Goal: Answer question/provide support: Share knowledge or assist other users

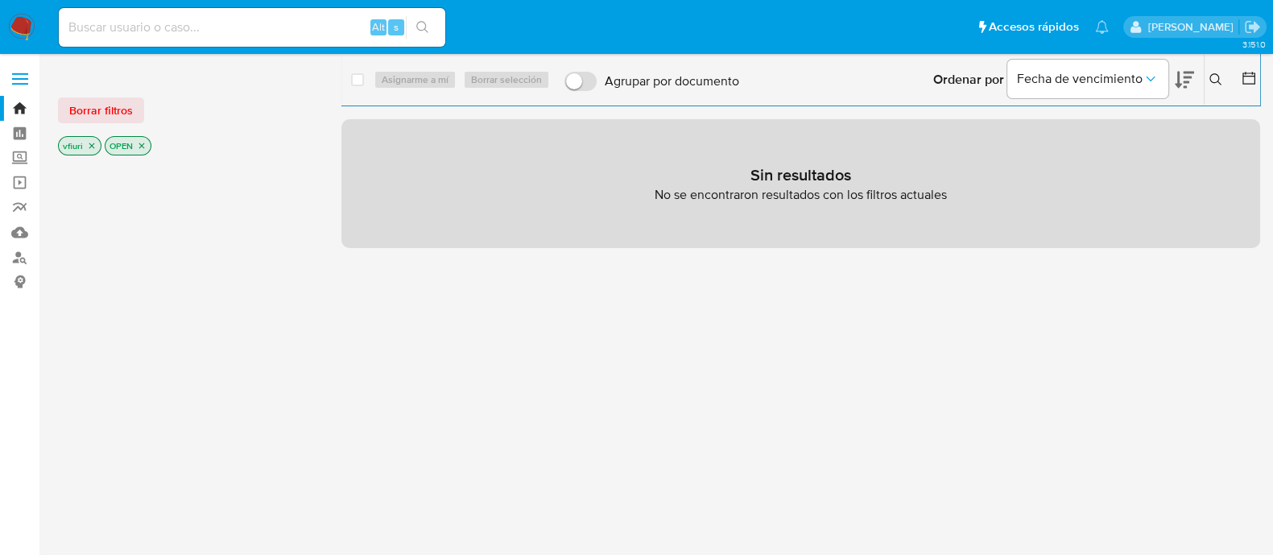
click at [91, 143] on icon "close-filter" at bounding box center [92, 146] width 10 height 10
click at [98, 142] on icon "close-filter" at bounding box center [95, 146] width 10 height 10
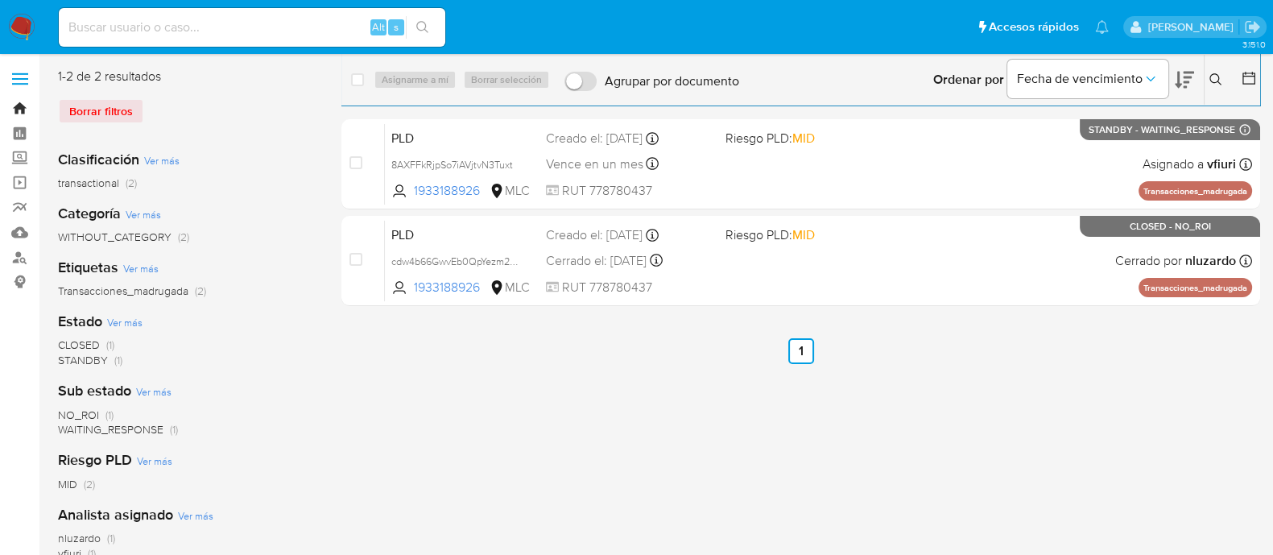
click at [15, 102] on link "Bandeja" at bounding box center [96, 108] width 192 height 25
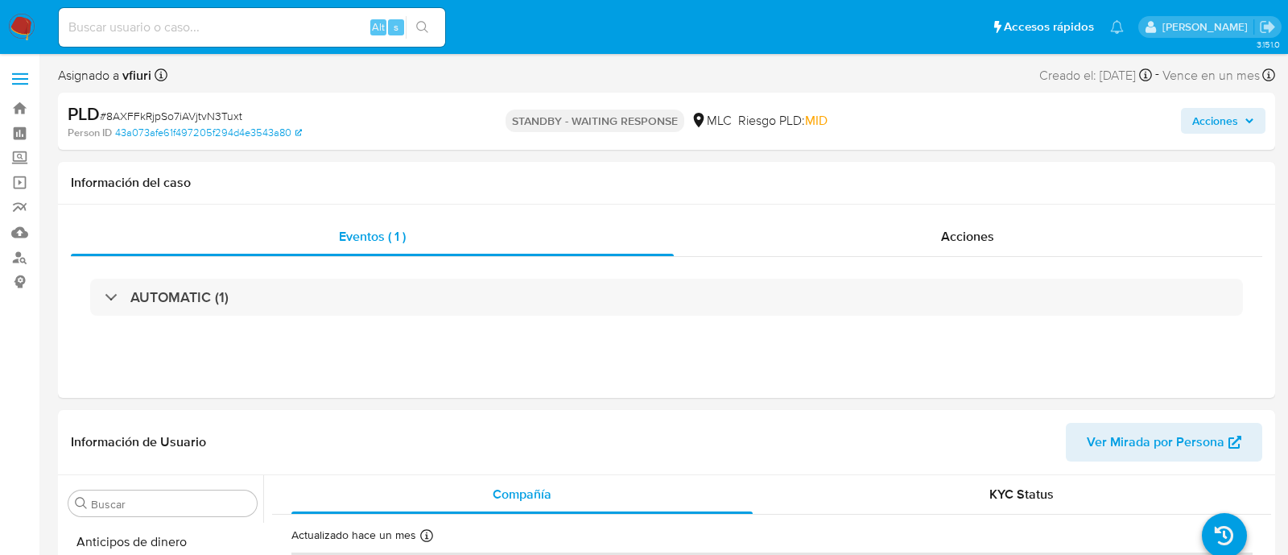
select select "10"
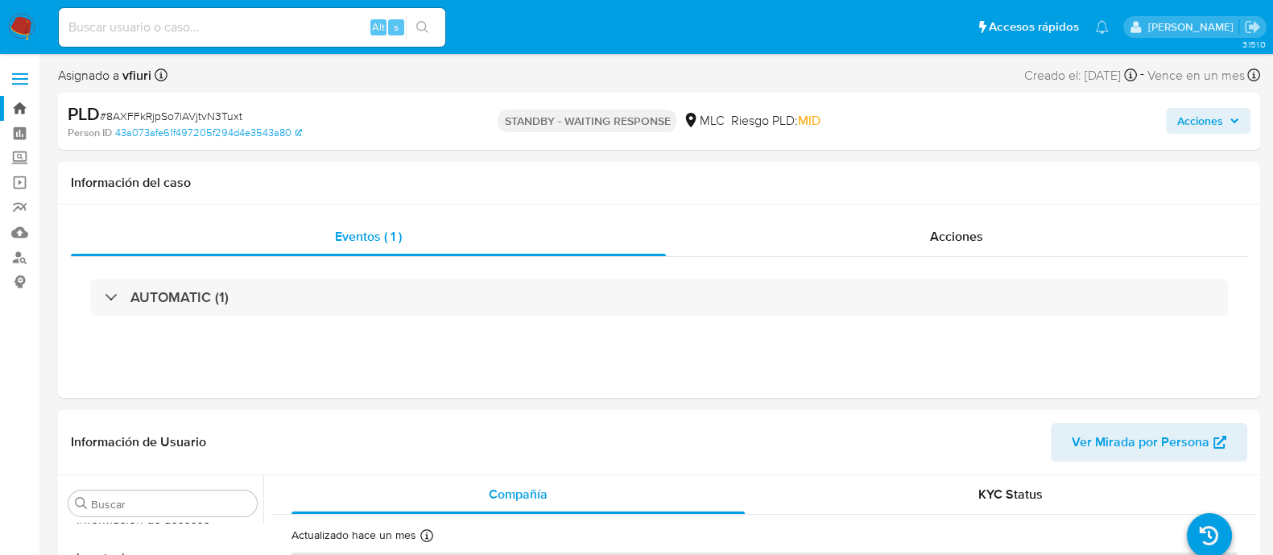
click at [17, 109] on link "Bandeja" at bounding box center [96, 108] width 192 height 25
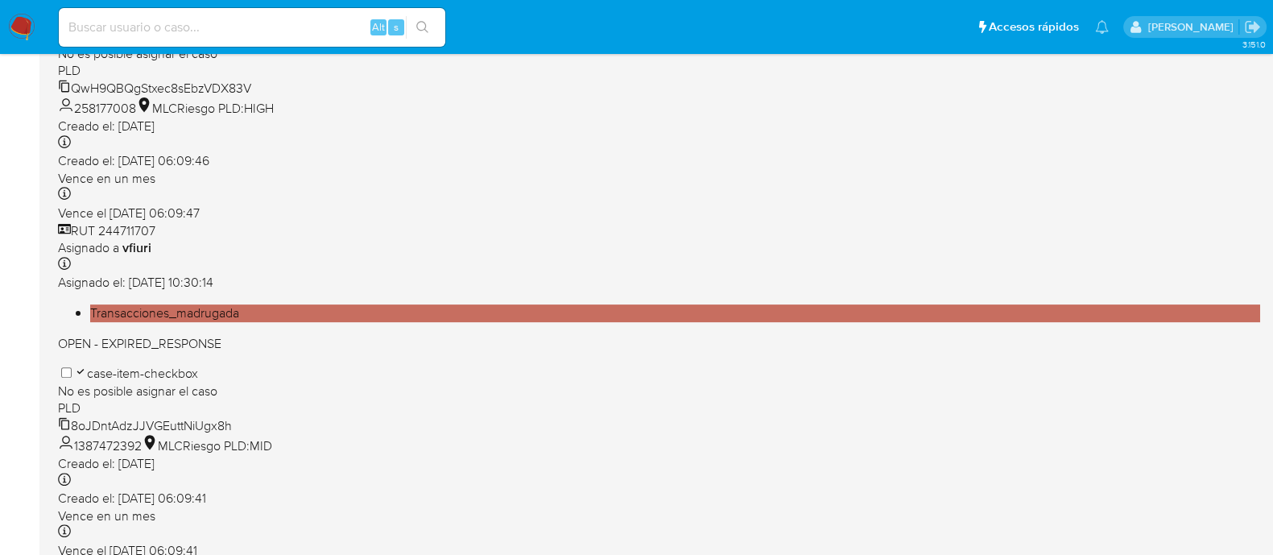
scroll to position [592, 0]
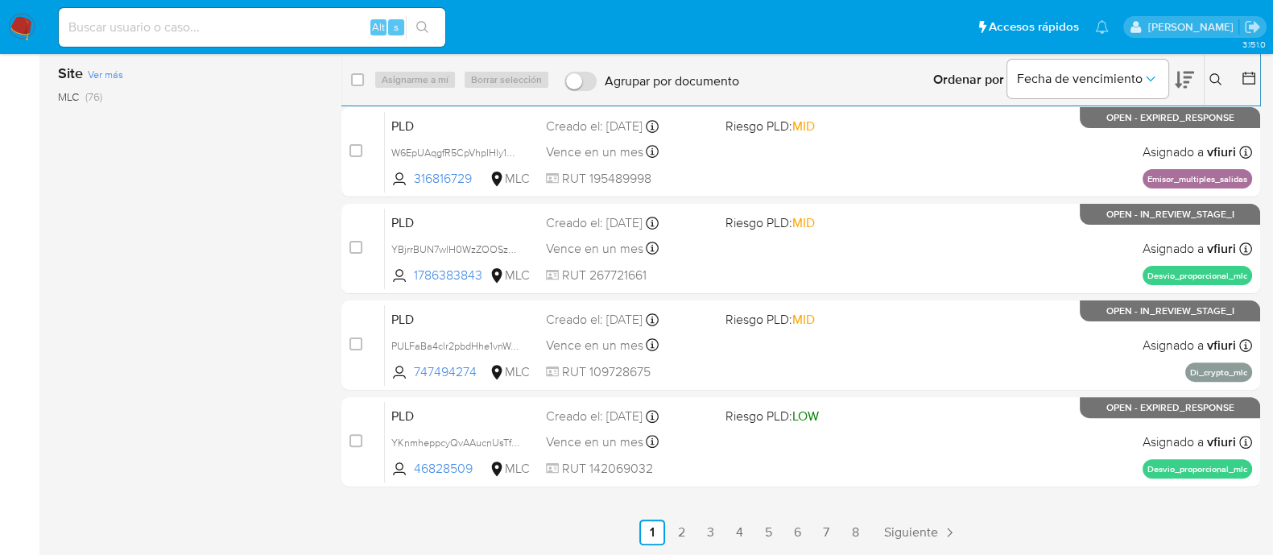
click at [853, 539] on link "8" at bounding box center [855, 532] width 26 height 26
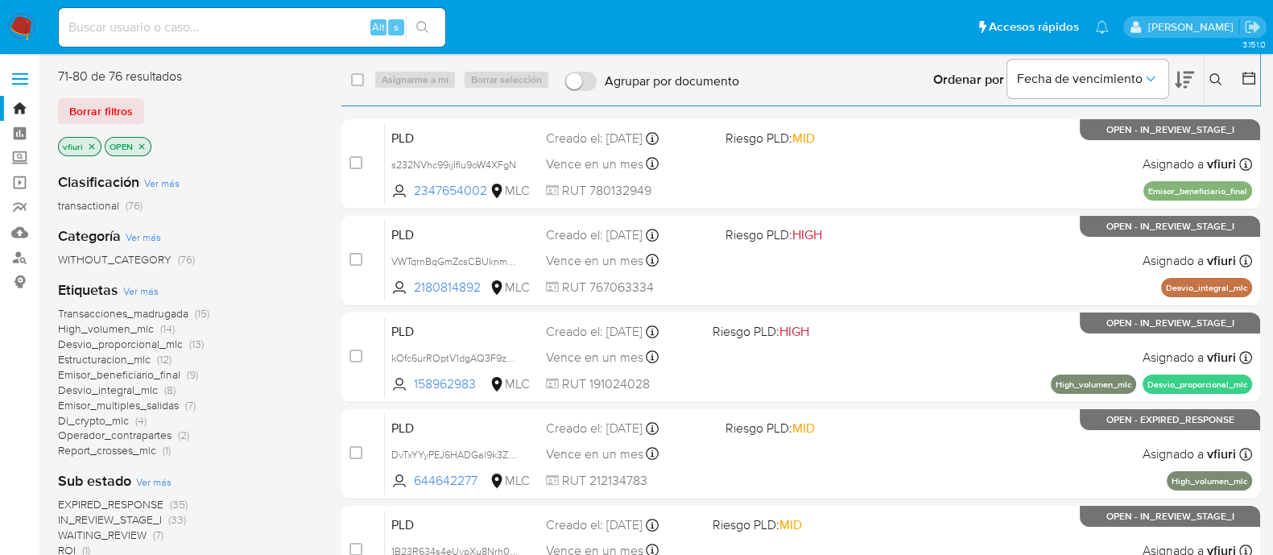
click at [109, 408] on span "Emisor_multiples_salidas" at bounding box center [118, 405] width 121 height 16
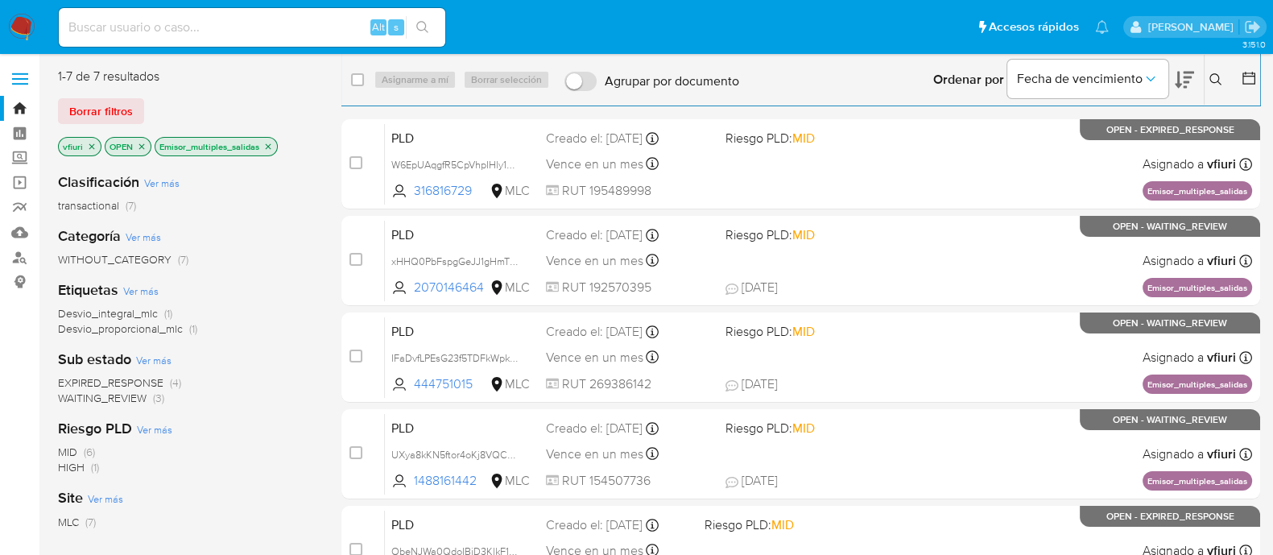
click at [265, 151] on icon "close-filter" at bounding box center [268, 147] width 10 height 10
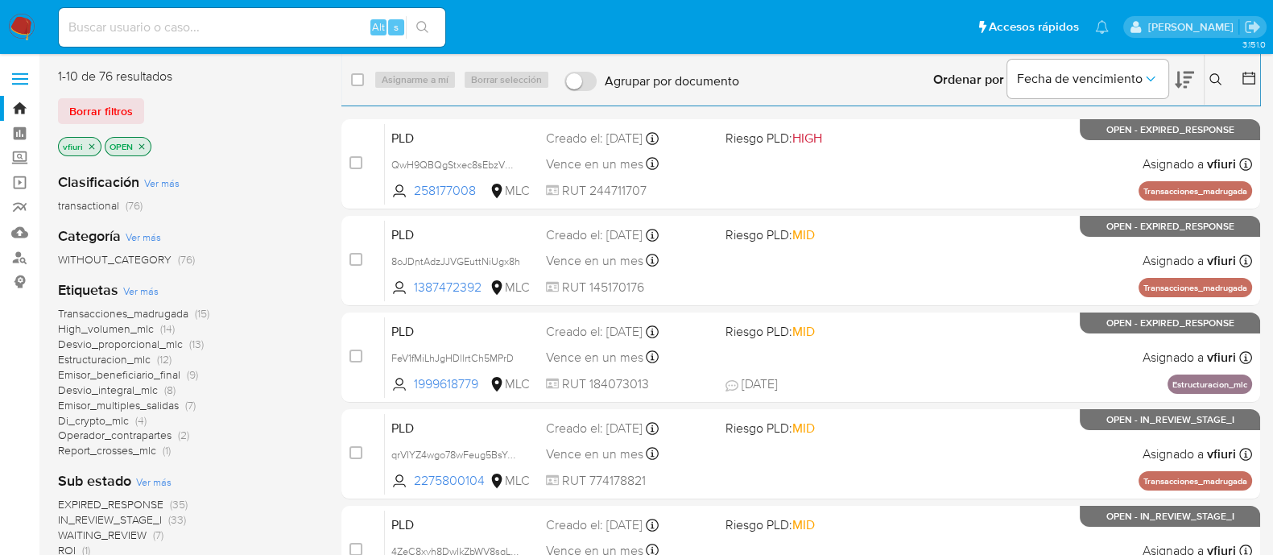
click at [126, 364] on span "Estructuracion_mlc" at bounding box center [104, 359] width 93 height 16
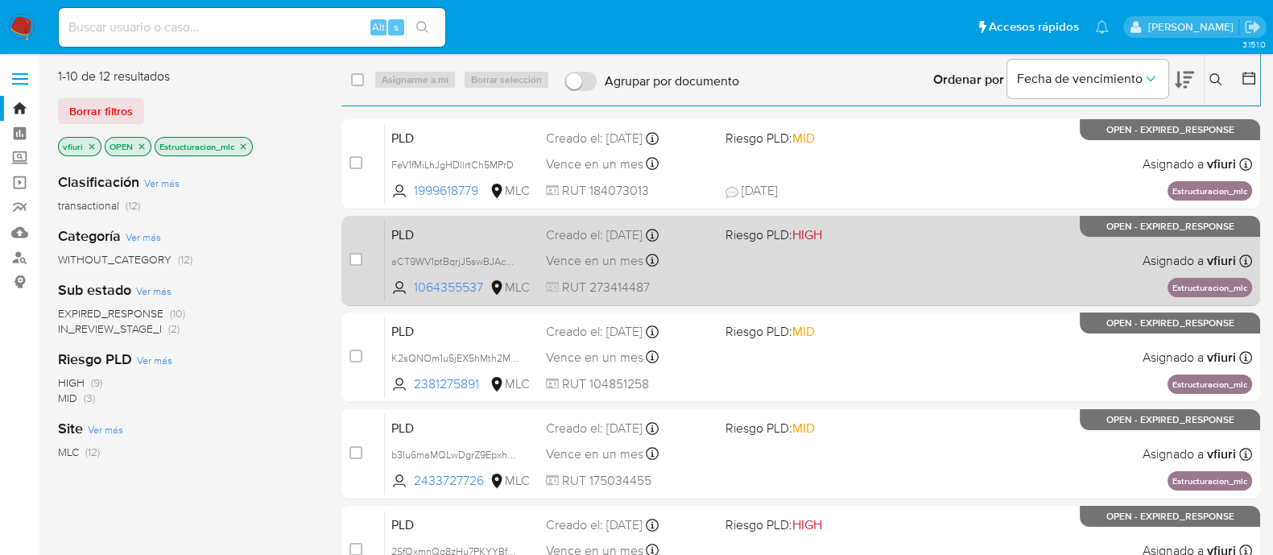
scroll to position [592, 0]
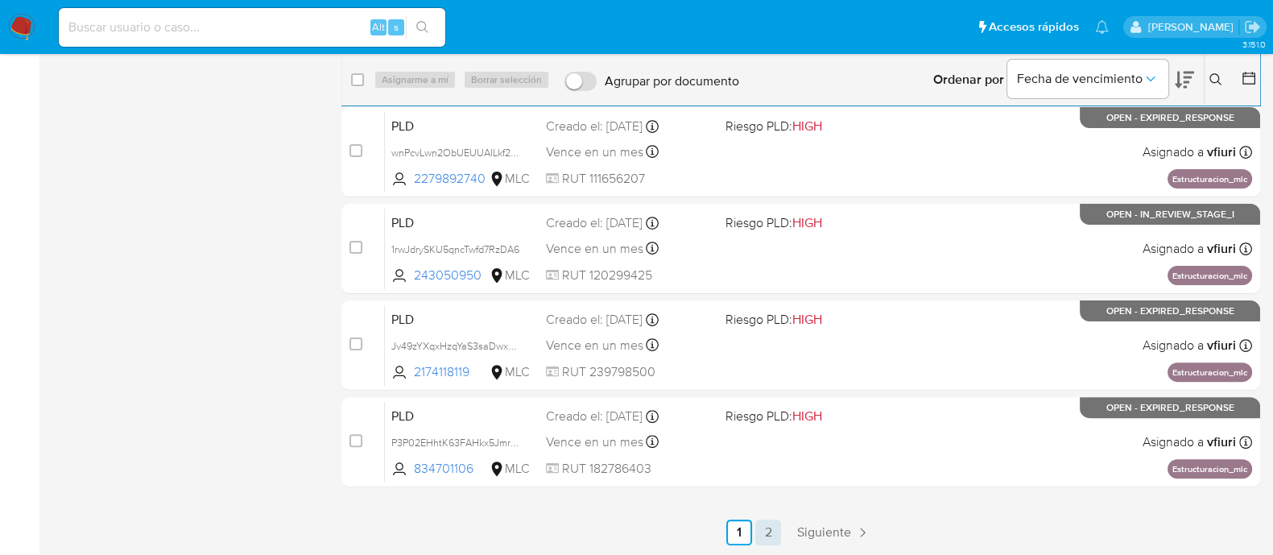
click at [757, 533] on link "2" at bounding box center [768, 532] width 26 height 26
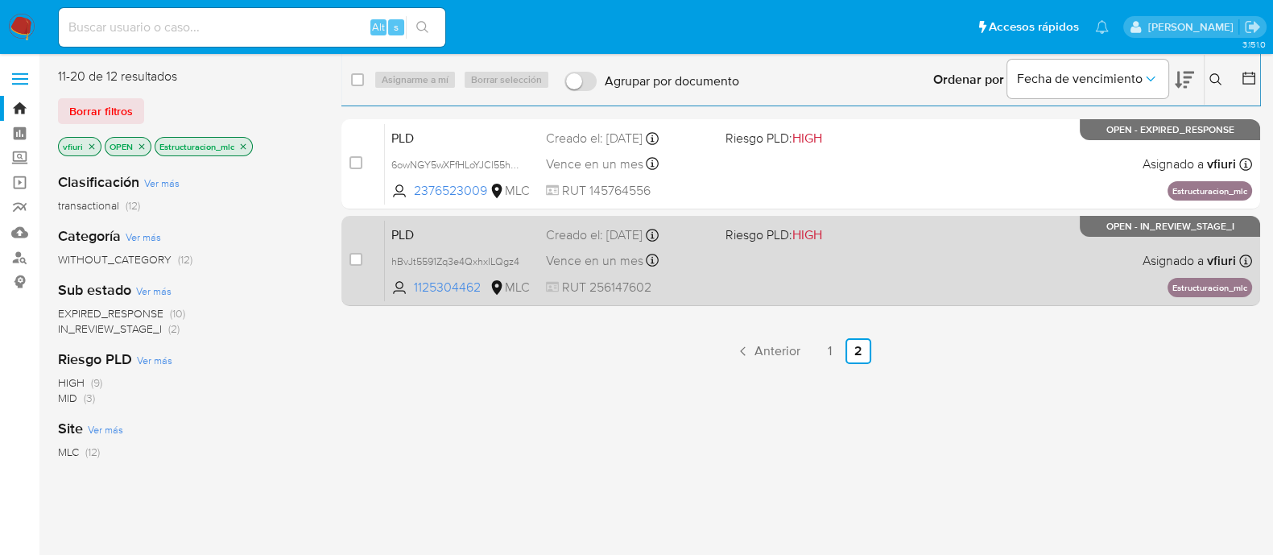
click at [825, 298] on div "PLD hBvJt5591Zq3e4QxhxlLQgz4 1125304462 MLC Riesgo PLD: HIGH Creado el: 12/06/2…" at bounding box center [818, 260] width 867 height 81
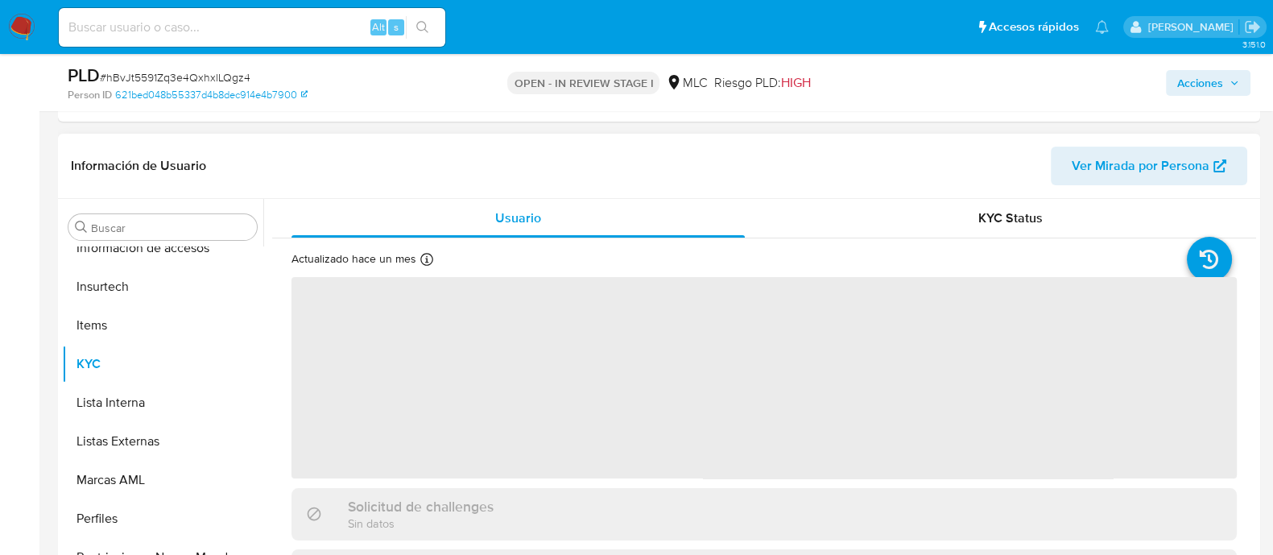
scroll to position [641, 0]
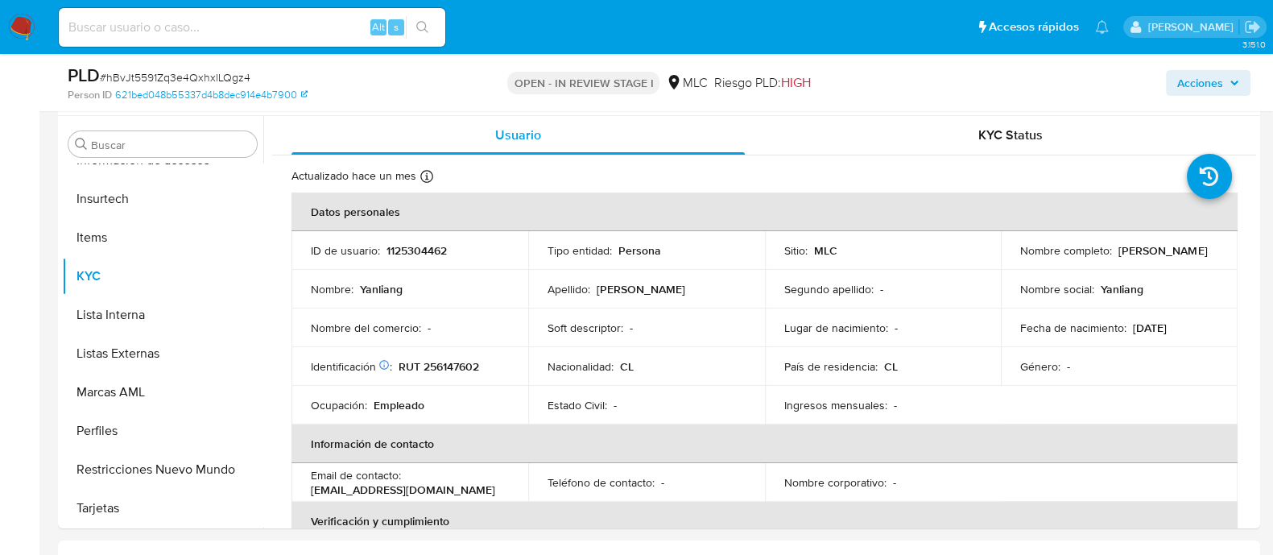
select select "10"
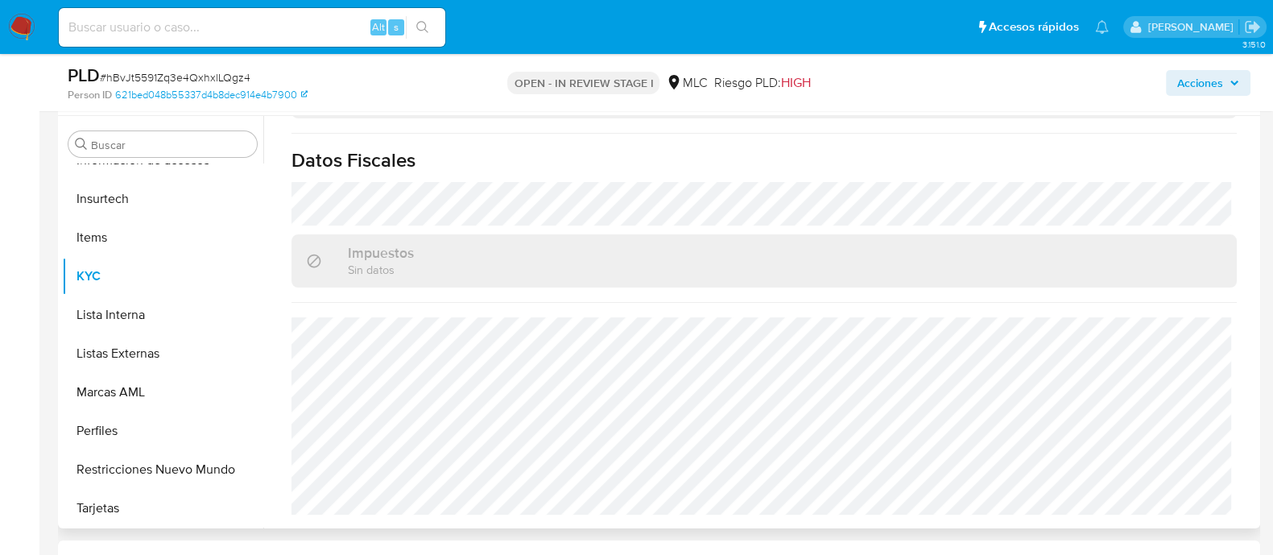
scroll to position [704, 0]
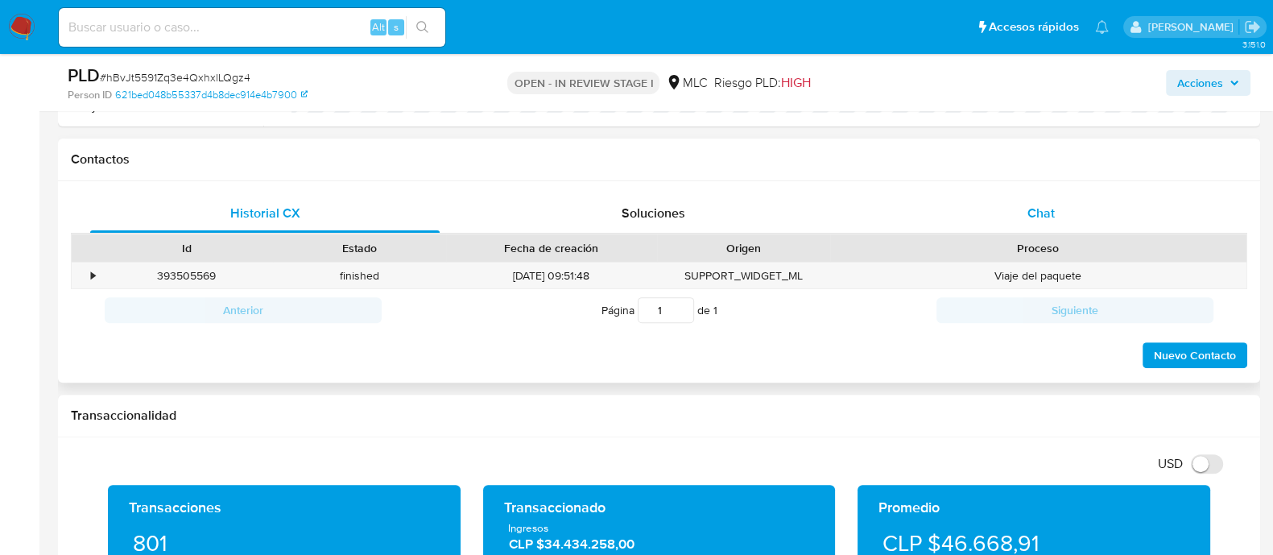
click at [1026, 219] on div "Chat" at bounding box center [1040, 213] width 349 height 39
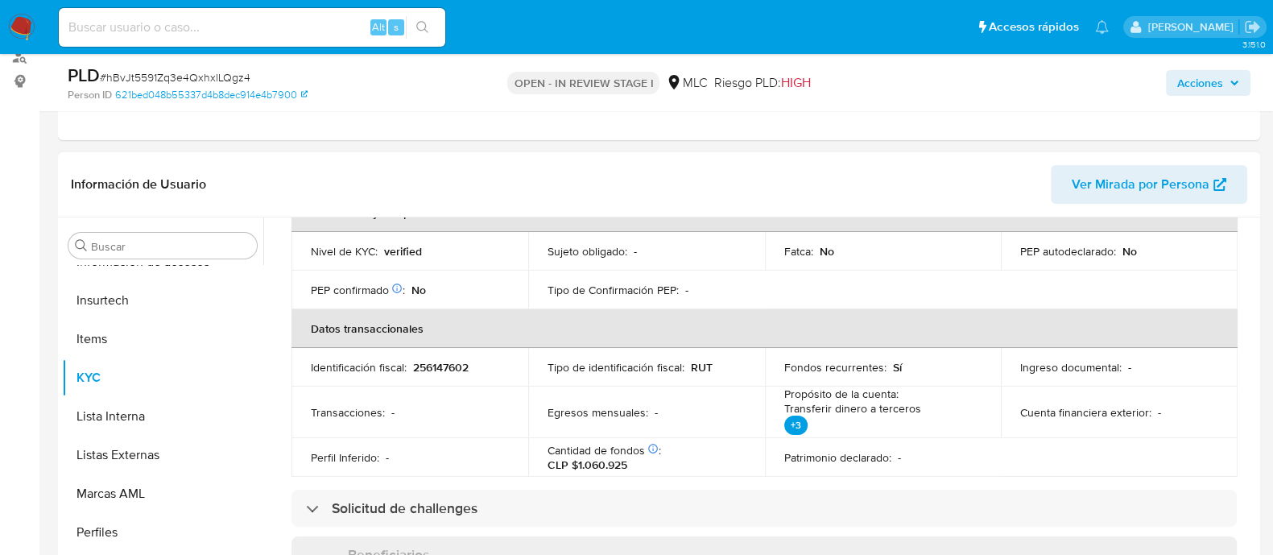
scroll to position [0, 0]
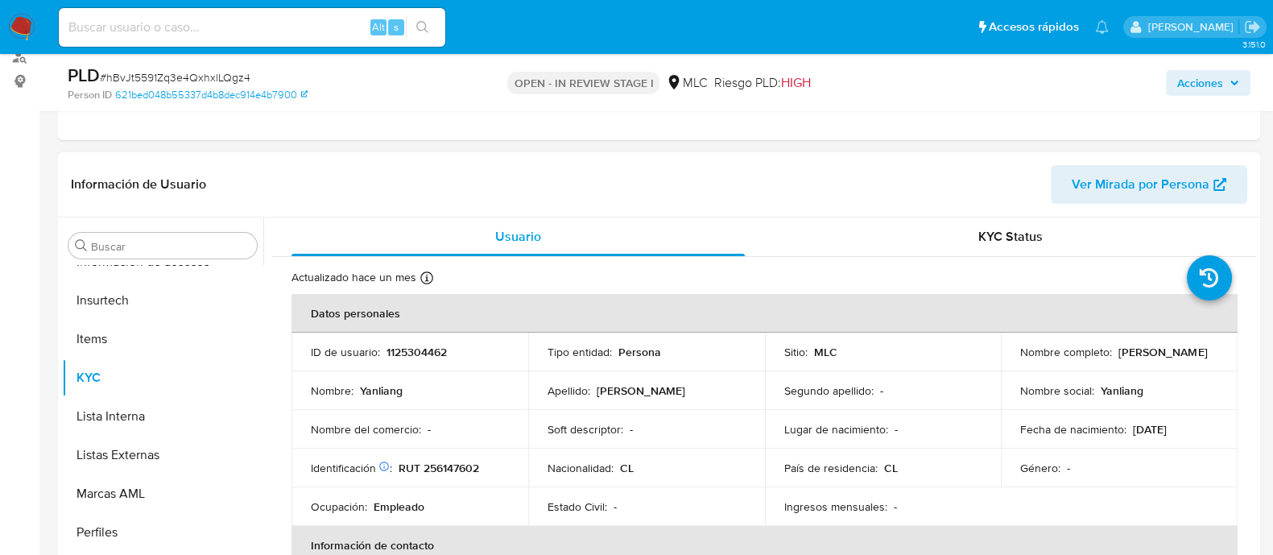
click at [441, 356] on p "1125304462" at bounding box center [416, 352] width 60 height 14
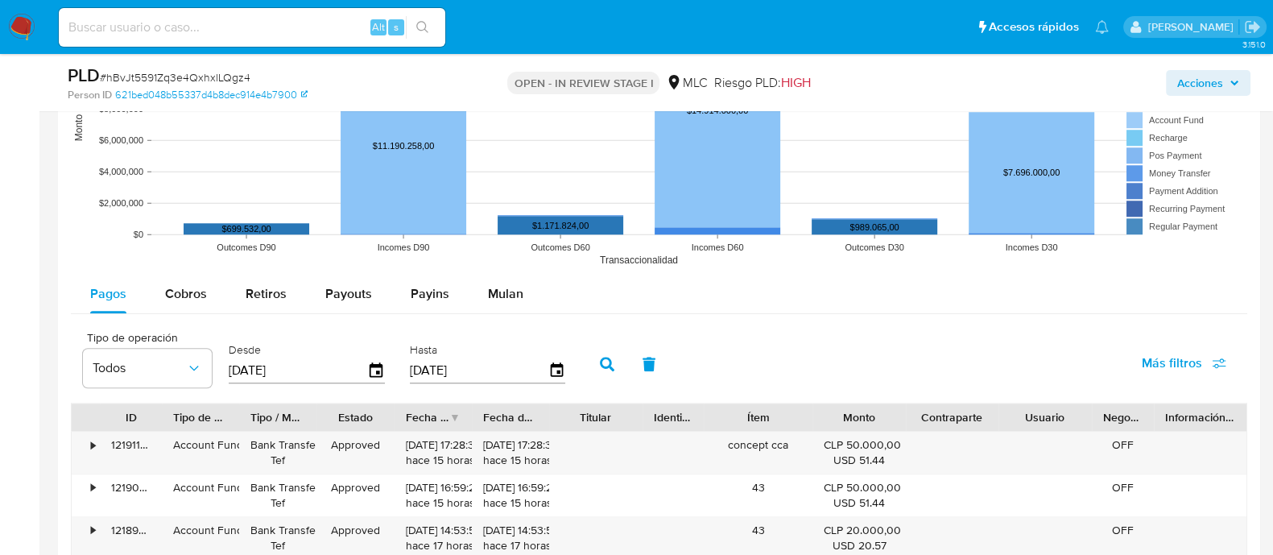
scroll to position [1912, 0]
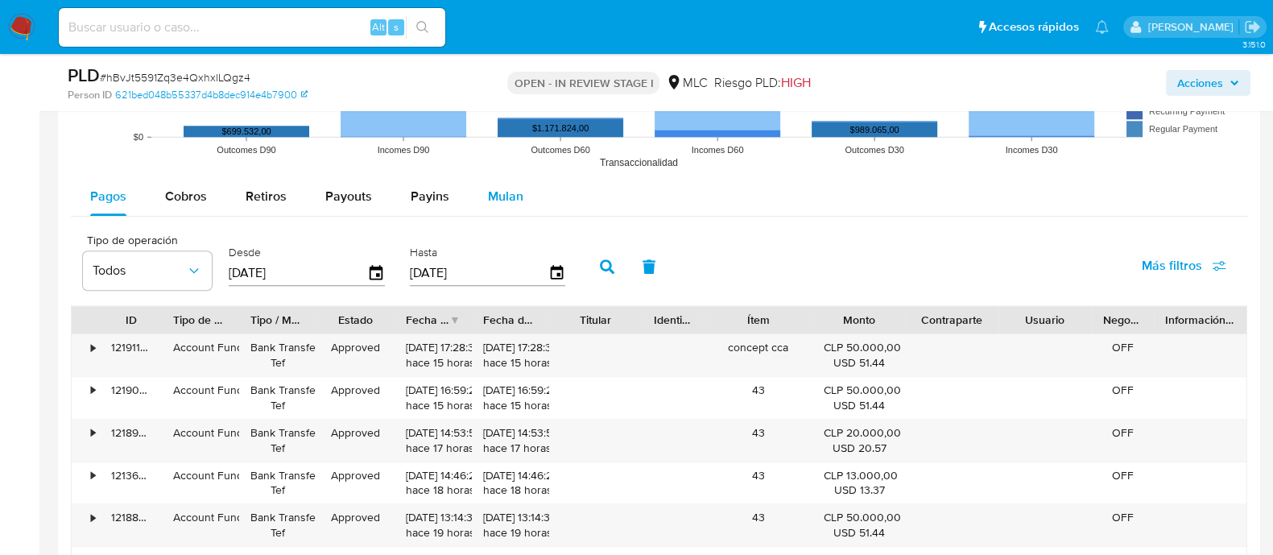
click at [502, 197] on span "Mulan" at bounding box center [505, 196] width 35 height 19
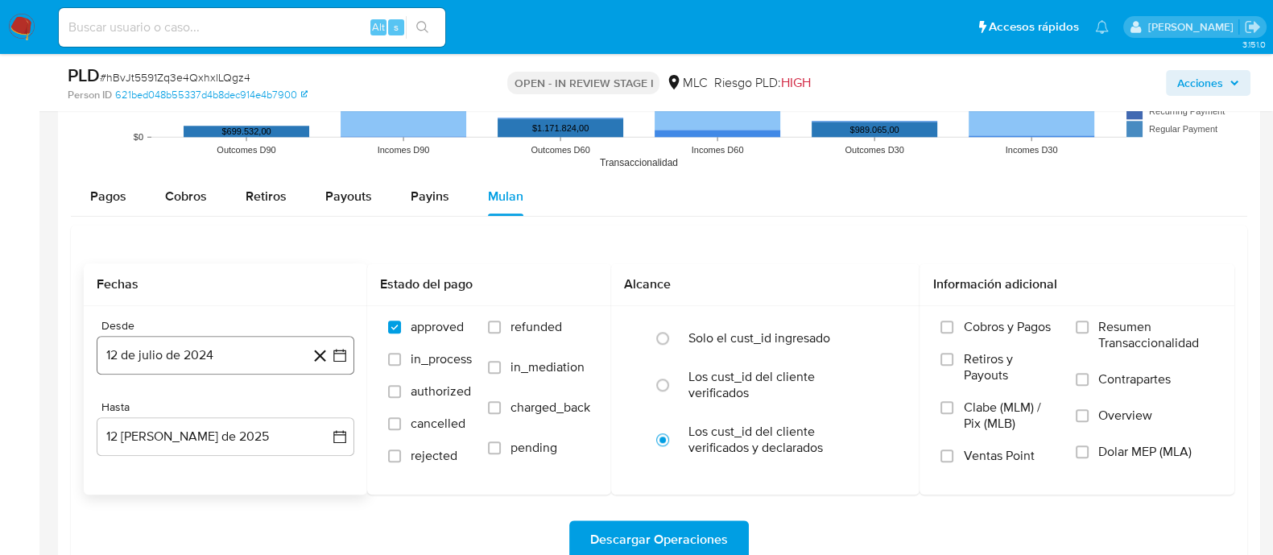
click at [348, 348] on button "12 de julio de 2024" at bounding box center [226, 355] width 258 height 39
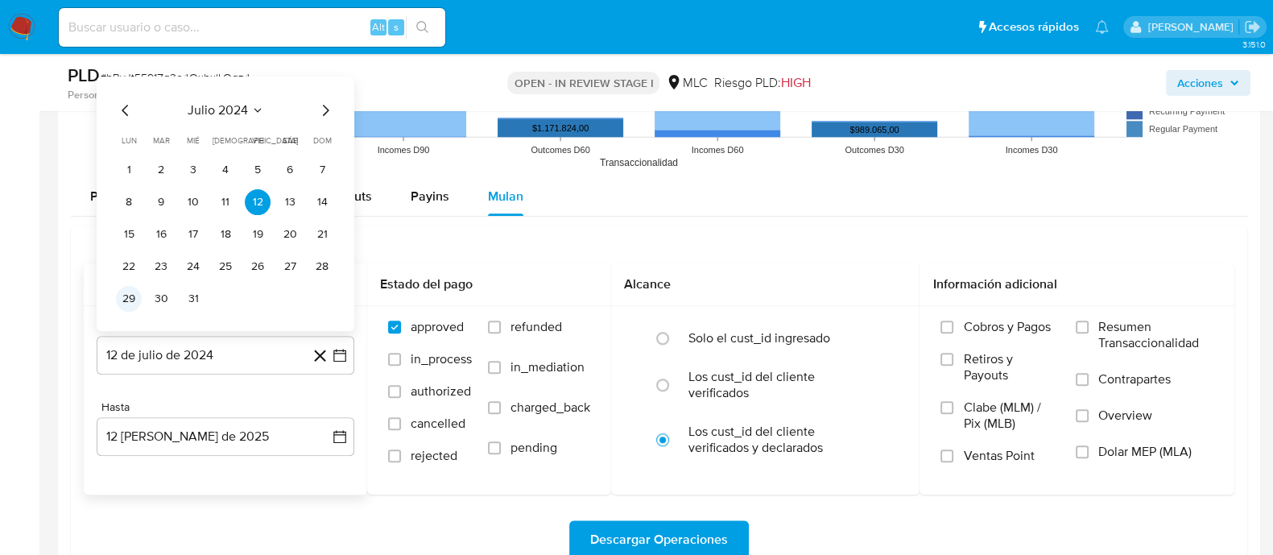
click at [132, 299] on button "29" at bounding box center [129, 299] width 26 height 26
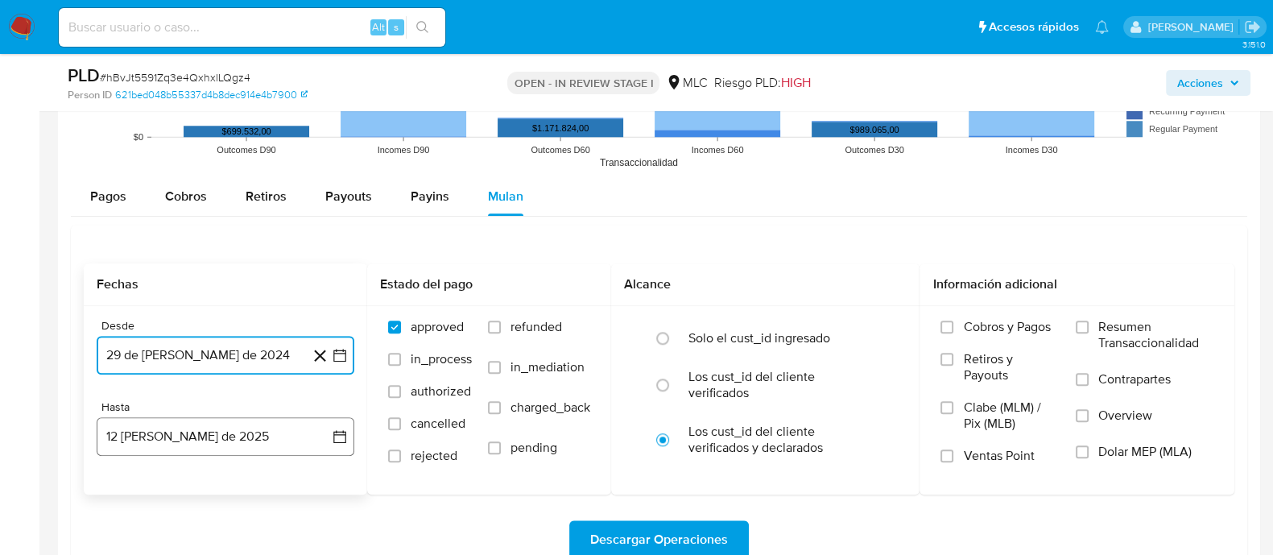
click at [335, 440] on icon "button" at bounding box center [340, 436] width 16 height 16
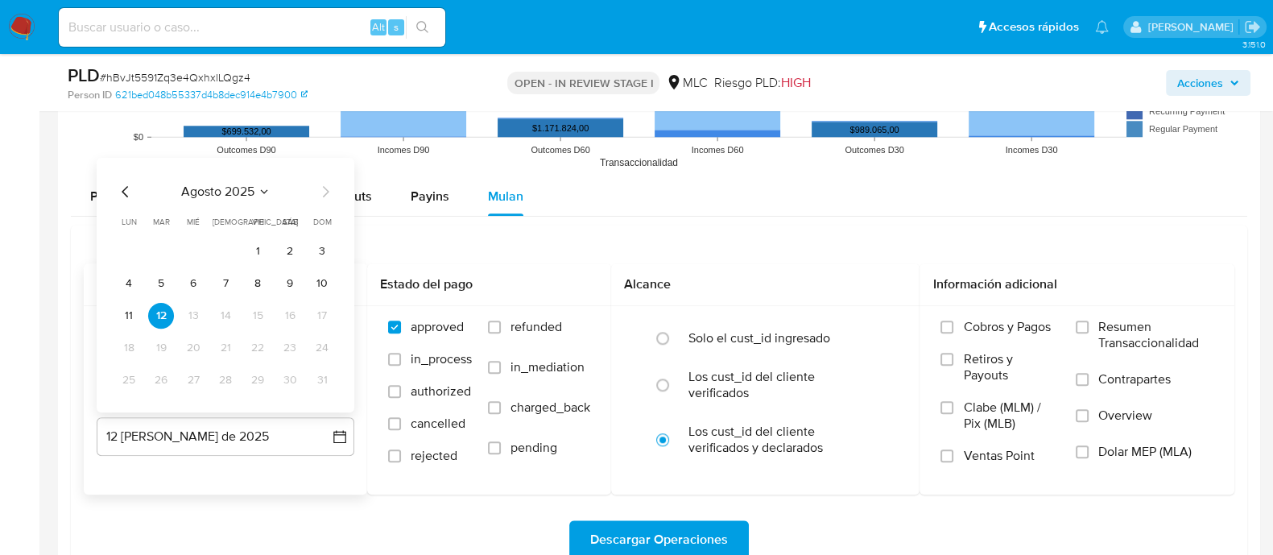
click at [133, 195] on icon "Mes anterior" at bounding box center [125, 191] width 19 height 19
click at [131, 380] on button "28" at bounding box center [129, 380] width 26 height 26
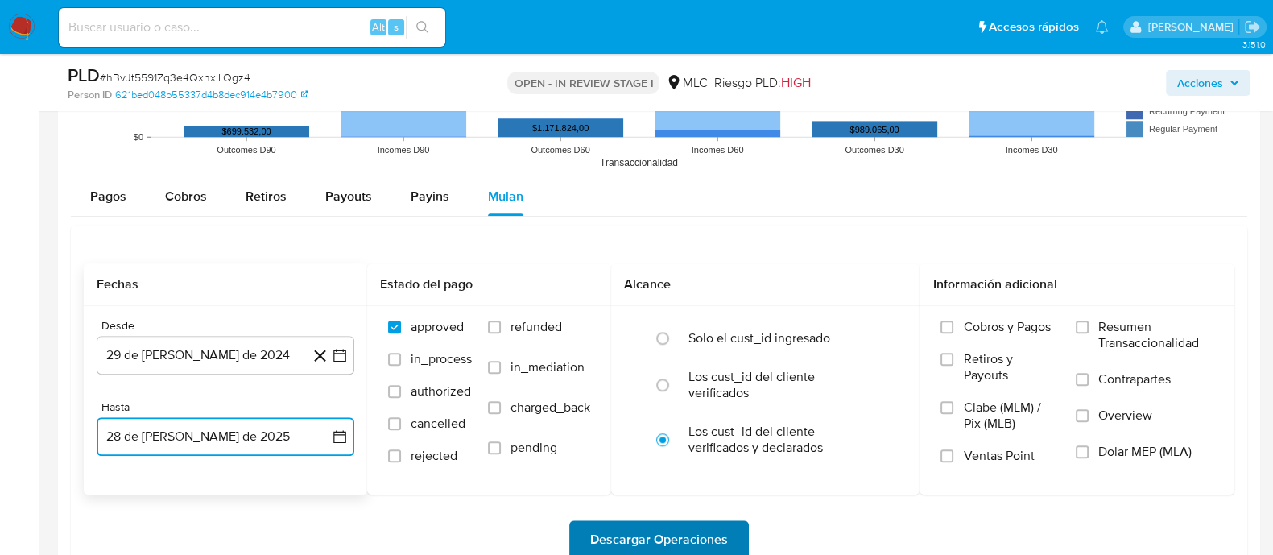
click at [617, 531] on span "Descargar Operaciones" at bounding box center [659, 539] width 138 height 35
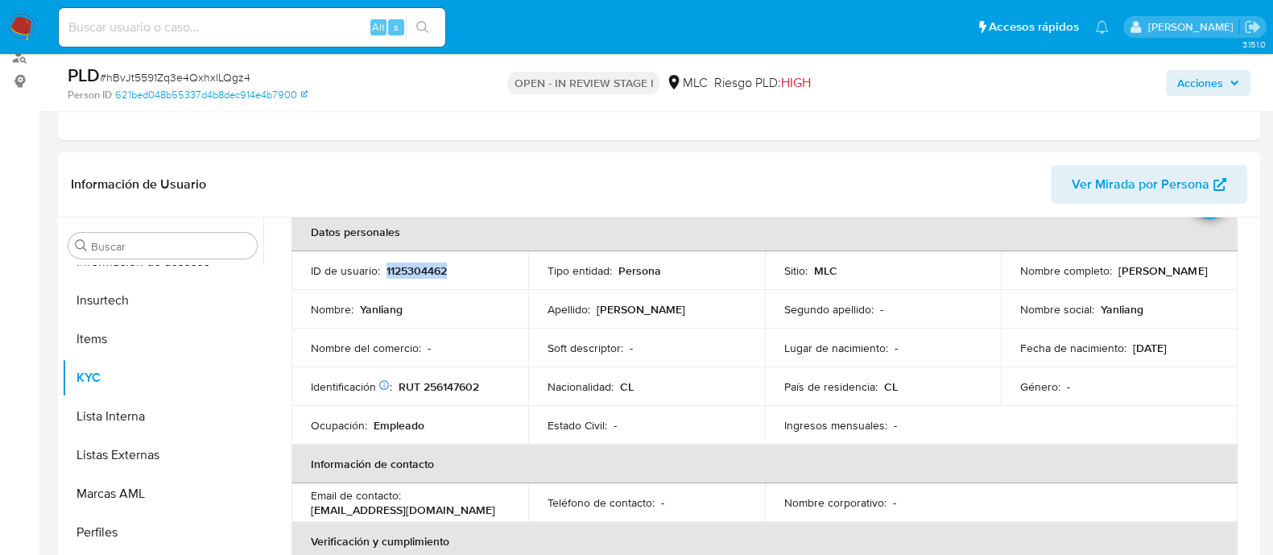
scroll to position [0, 0]
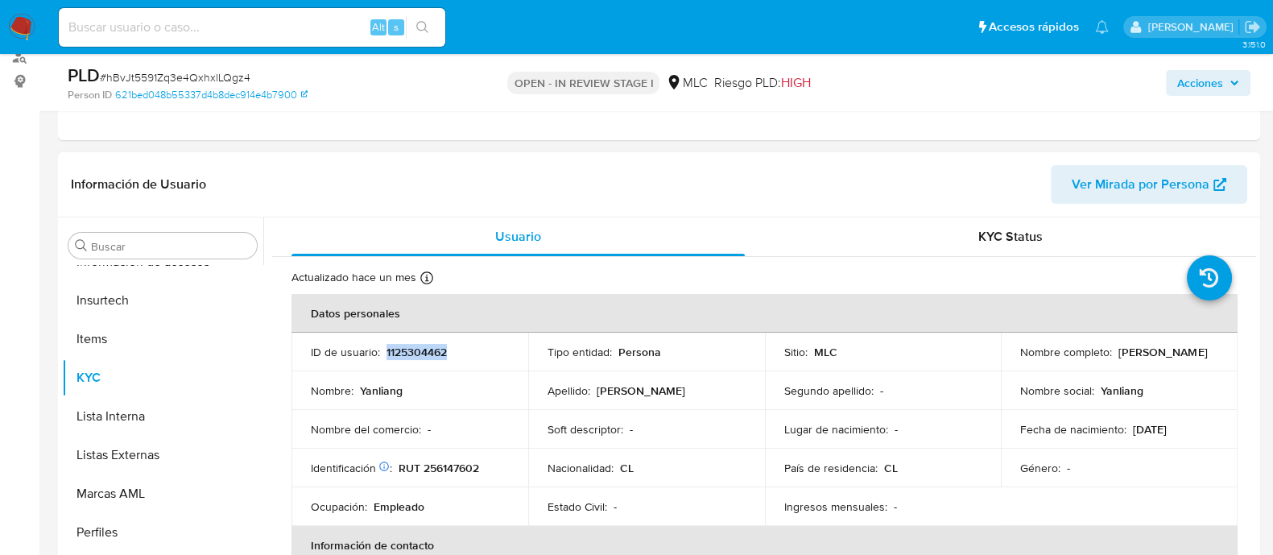
copy p "1125304462"
click at [233, 83] on span "# hBvJt5591Zq3e4QxhxlLQgz4" at bounding box center [175, 77] width 151 height 16
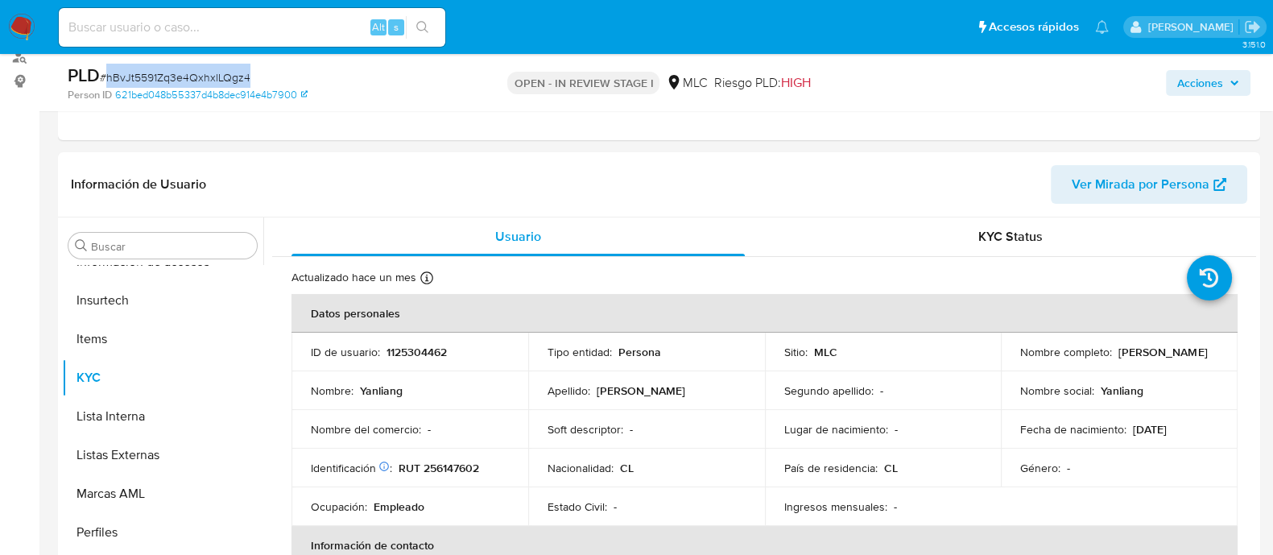
click at [233, 83] on span "# hBvJt5591Zq3e4QxhxlLQgz4" at bounding box center [175, 77] width 151 height 16
copy span "hBvJt5591Zq3e4QxhxlLQgz4"
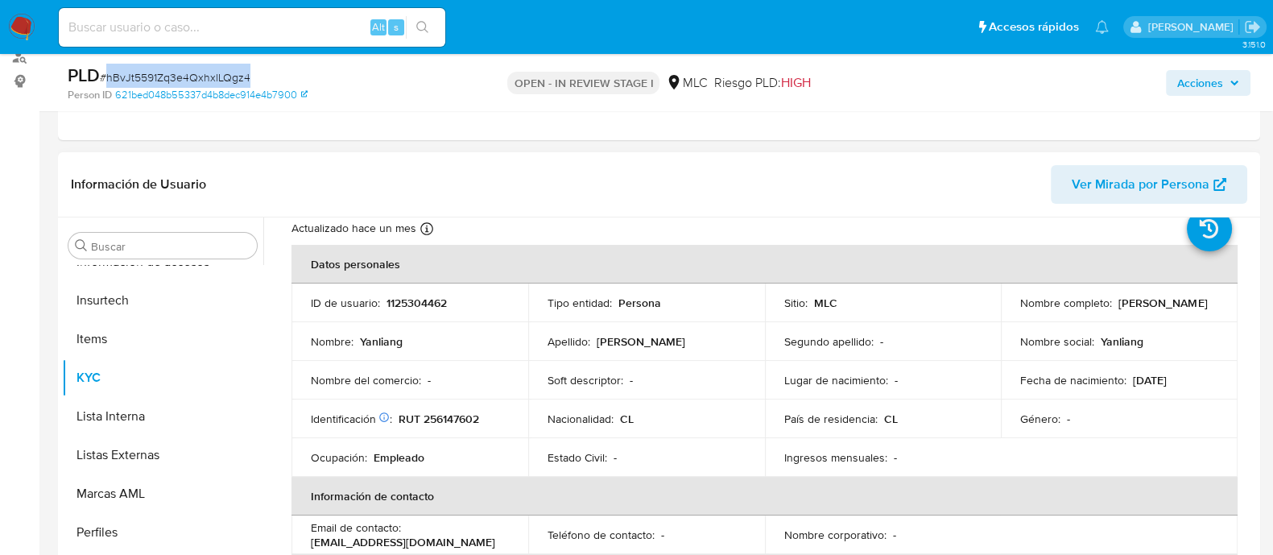
scroll to position [48, 0]
click at [463, 415] on p "RUT 256147602" at bounding box center [439, 419] width 81 height 14
copy p "256147602"
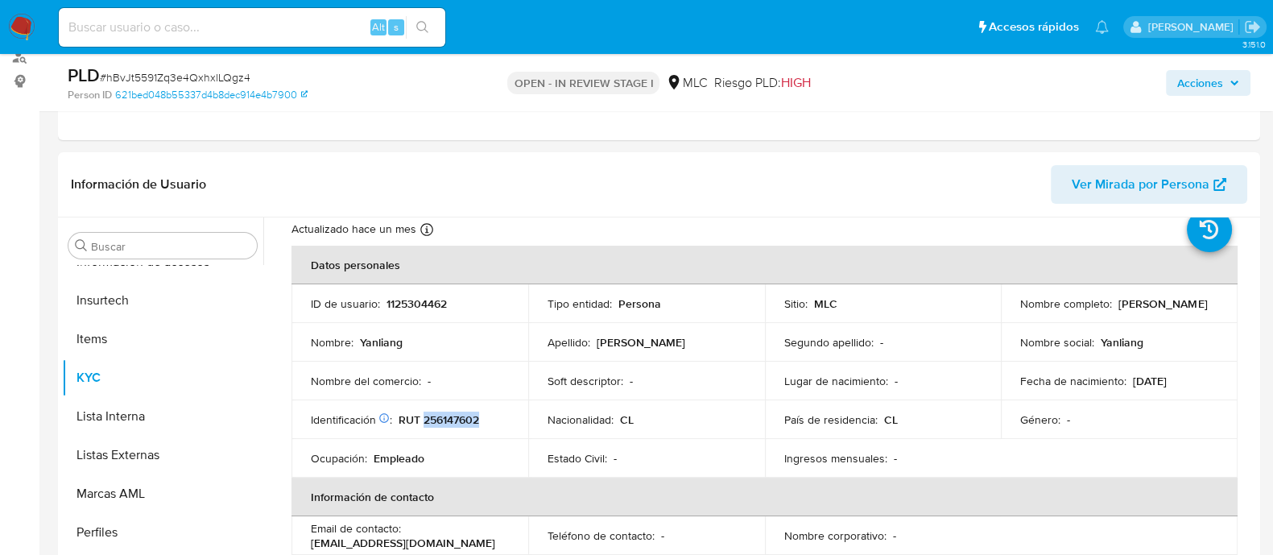
copy p "256147602"
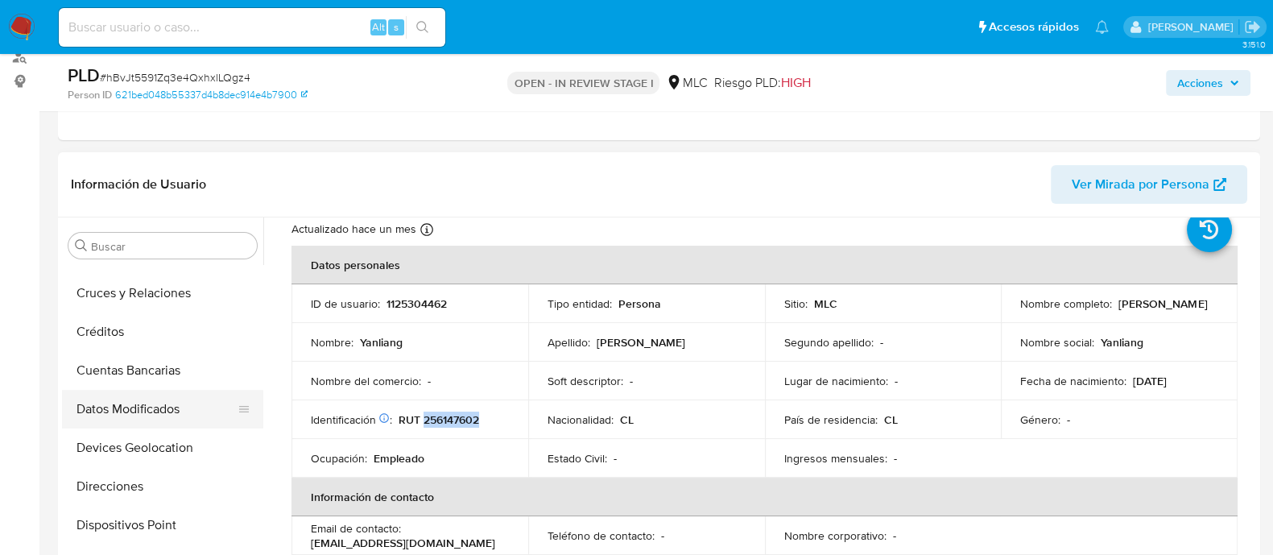
scroll to position [37, 0]
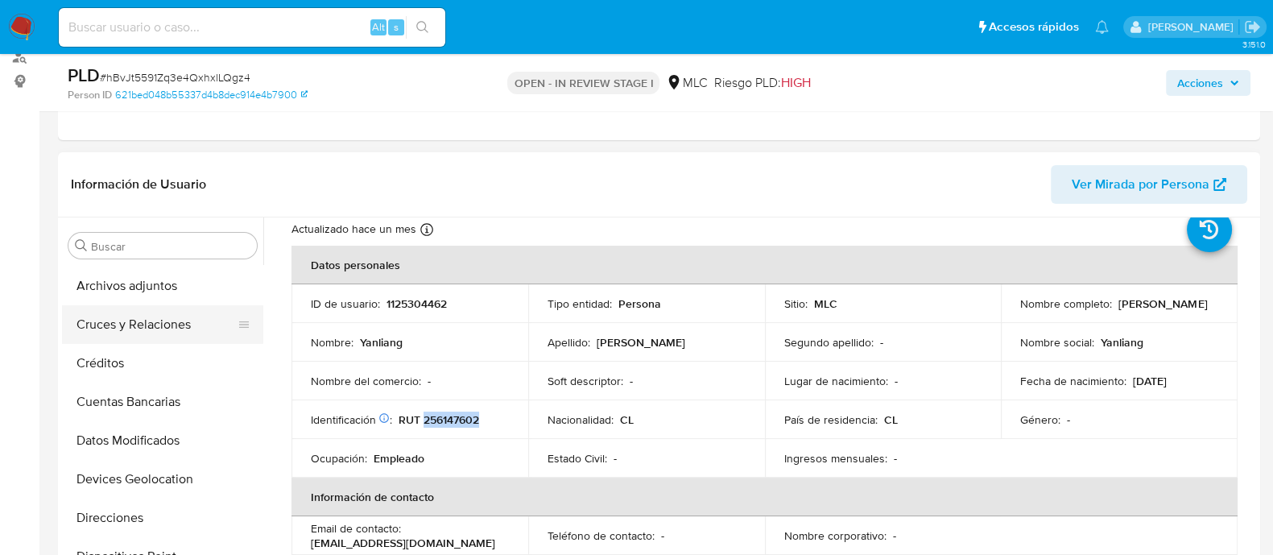
click at [152, 320] on button "Cruces y Relaciones" at bounding box center [156, 324] width 188 height 39
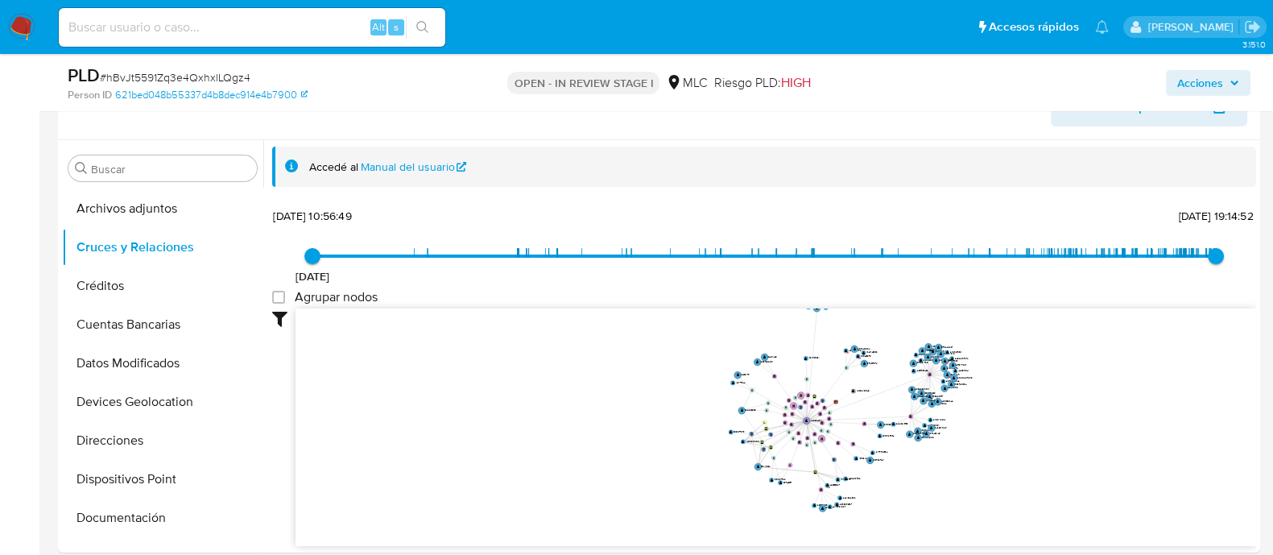
scroll to position [290, 0]
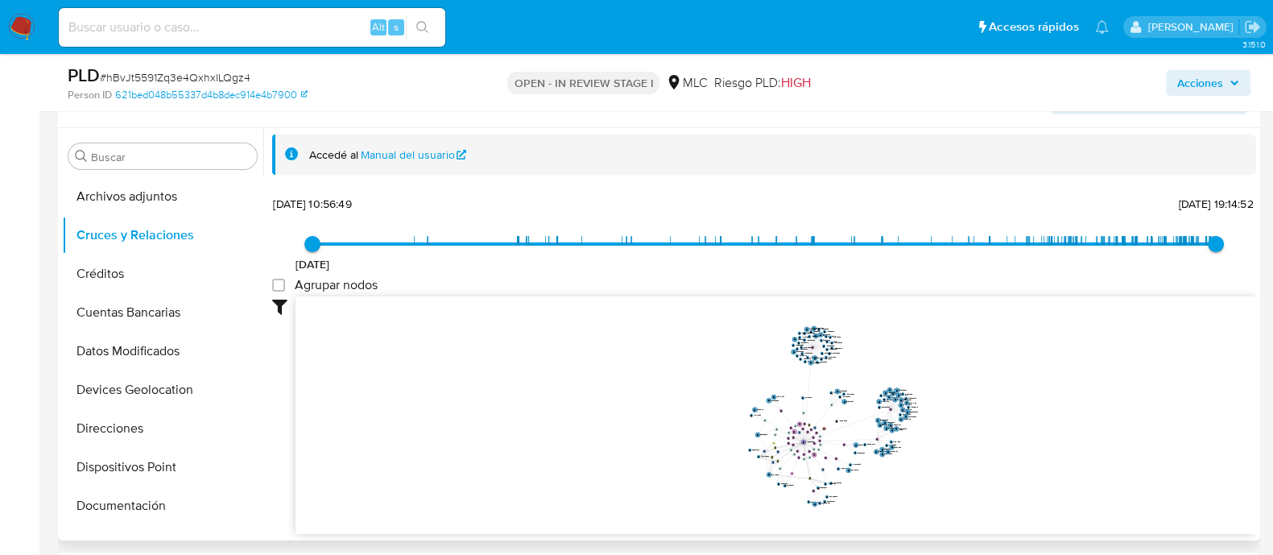
drag, startPoint x: 1017, startPoint y: 382, endPoint x: 952, endPoint y: 423, distance: 77.1
click at [952, 423] on icon "user-1125304462  1125304462 phone-421c50a02d5efa07fa0cb0869668395b  person-62…" at bounding box center [775, 412] width 960 height 233
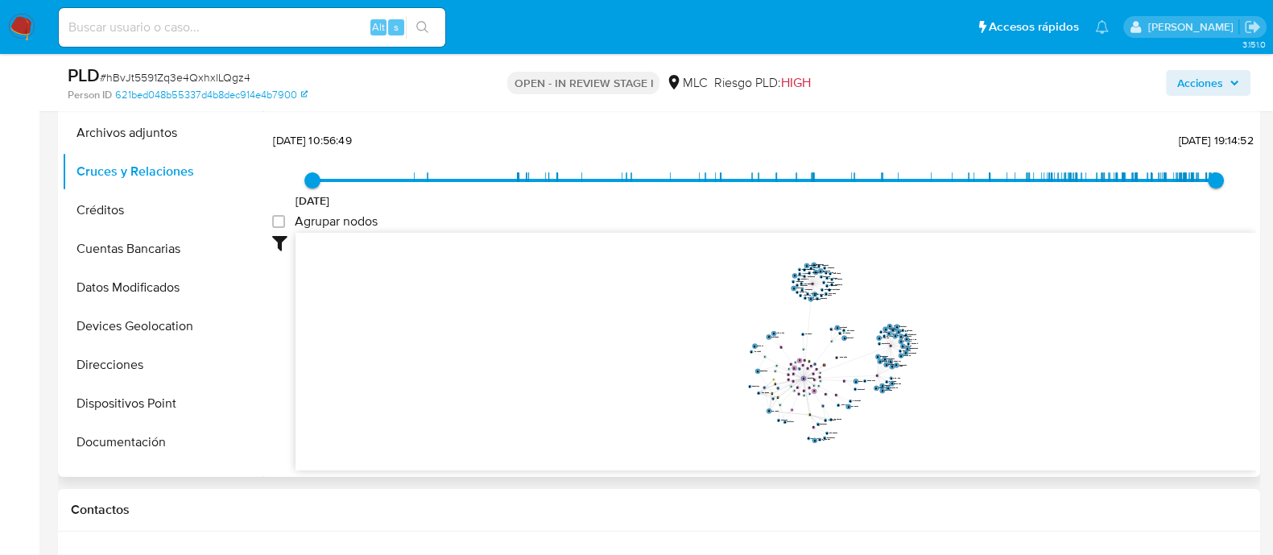
scroll to position [357, 0]
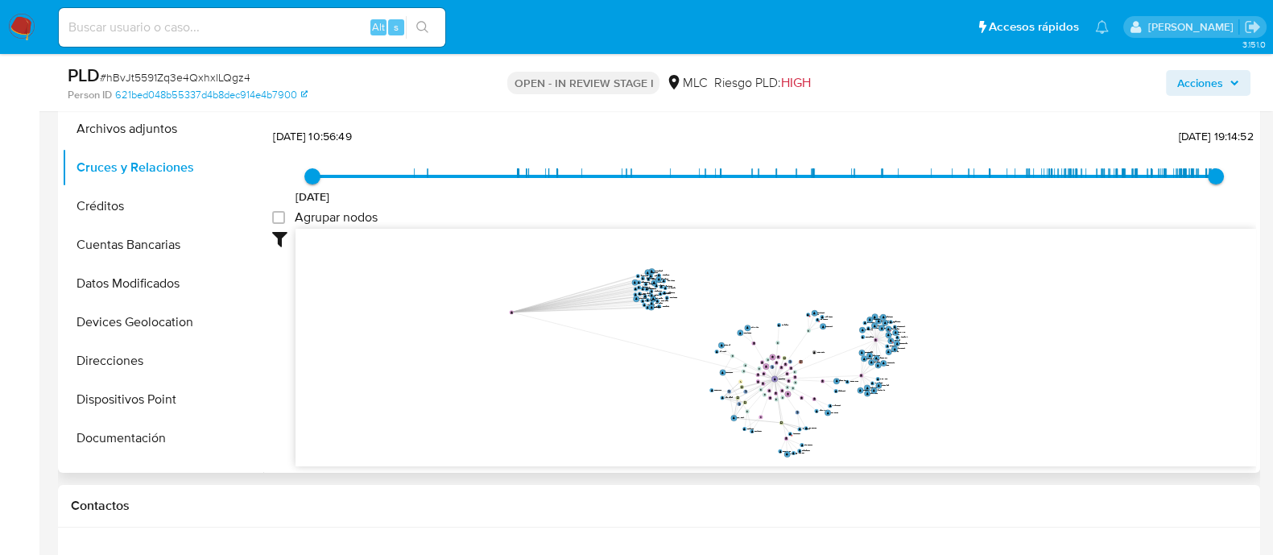
drag, startPoint x: 784, startPoint y: 267, endPoint x: 455, endPoint y: 332, distance: 335.5
click at [510, 314] on circle at bounding box center [512, 312] width 4 height 4
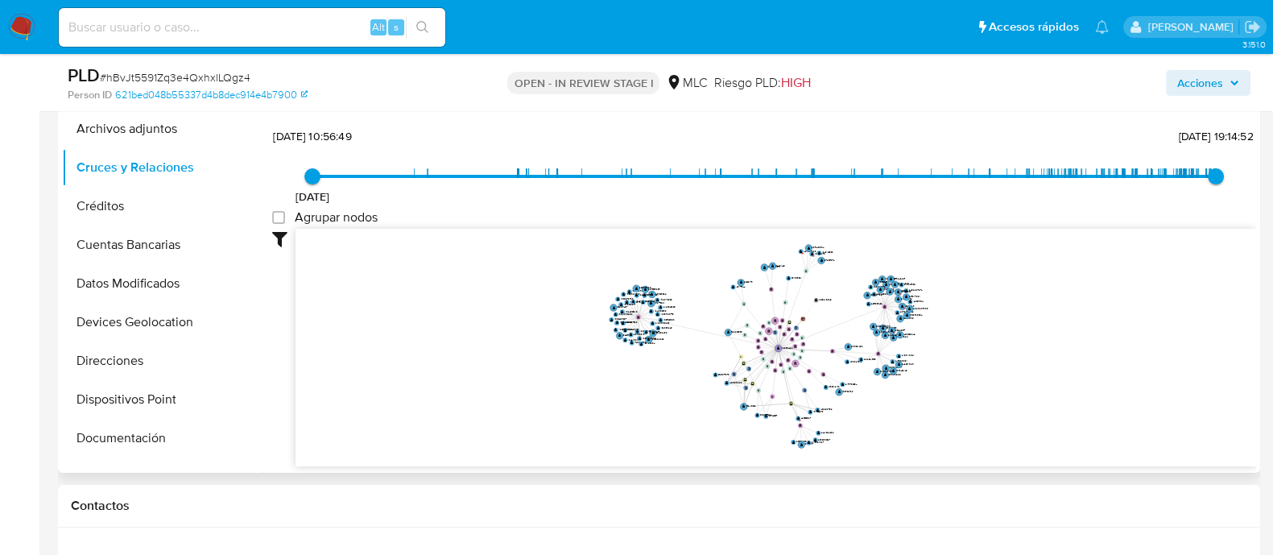
click at [986, 386] on icon "user-1125304462  1125304462 phone-421c50a02d5efa07fa0cb0869668395b  person-62…" at bounding box center [775, 345] width 960 height 233
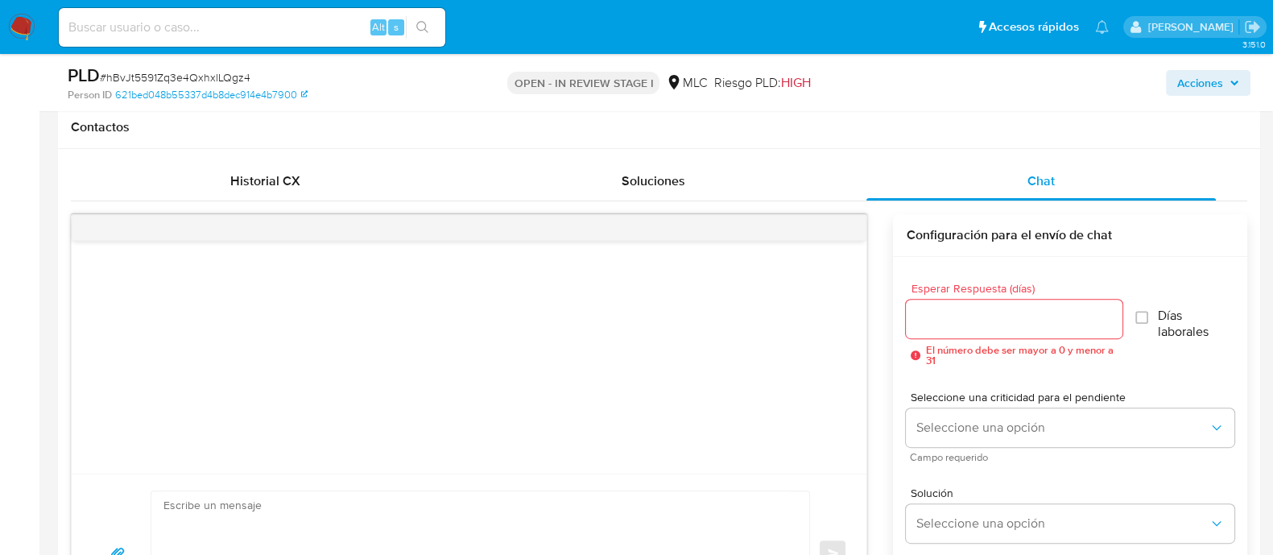
scroll to position [906, 0]
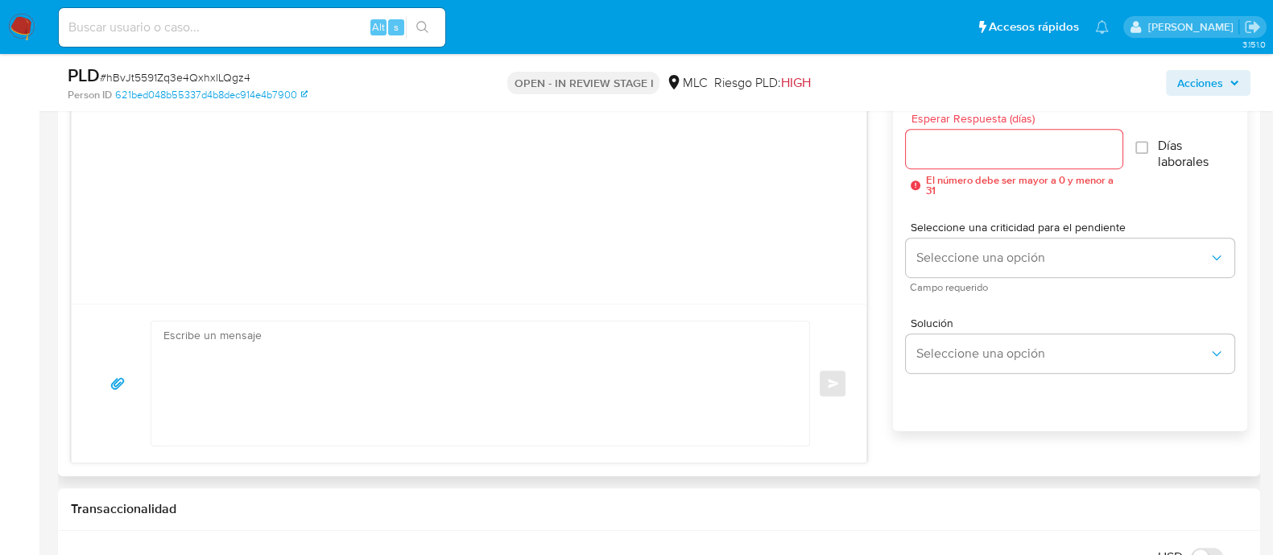
click at [970, 132] on div "Esperar Respuesta (días) El número debe ser mayor a 0 y menor a 31" at bounding box center [1014, 154] width 216 height 83
click at [972, 134] on div at bounding box center [1014, 149] width 216 height 39
click at [982, 142] on input "Esperar Respuesta (días)" at bounding box center [1014, 148] width 216 height 21
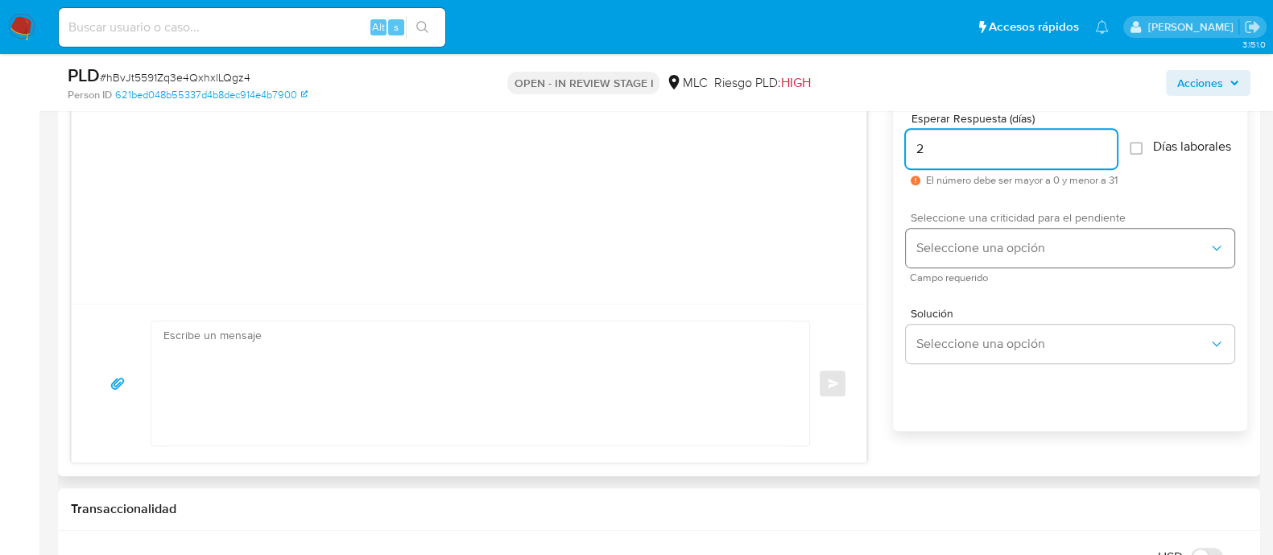
type input "2"
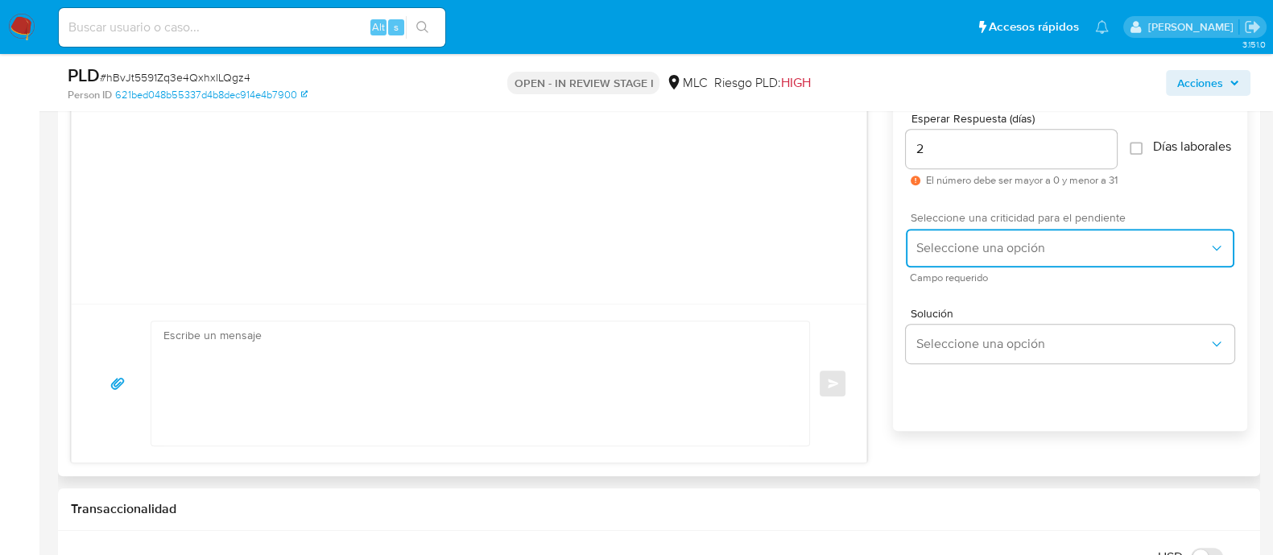
click at [952, 254] on span "Seleccione una opción" at bounding box center [1061, 248] width 293 height 16
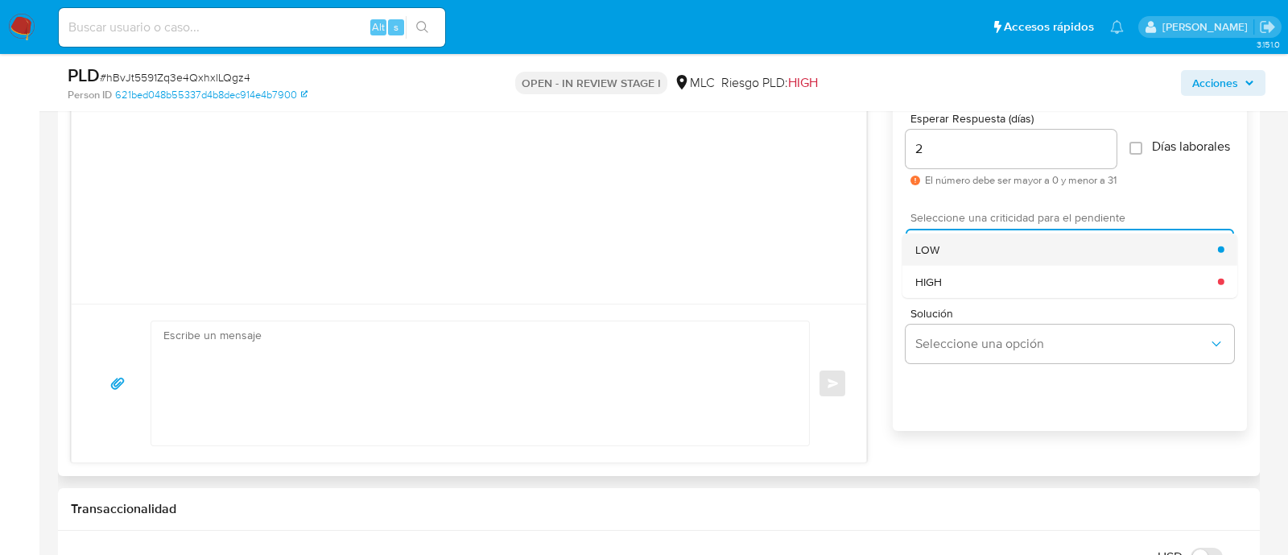
click at [952, 263] on div "LOW" at bounding box center [1066, 249] width 303 height 32
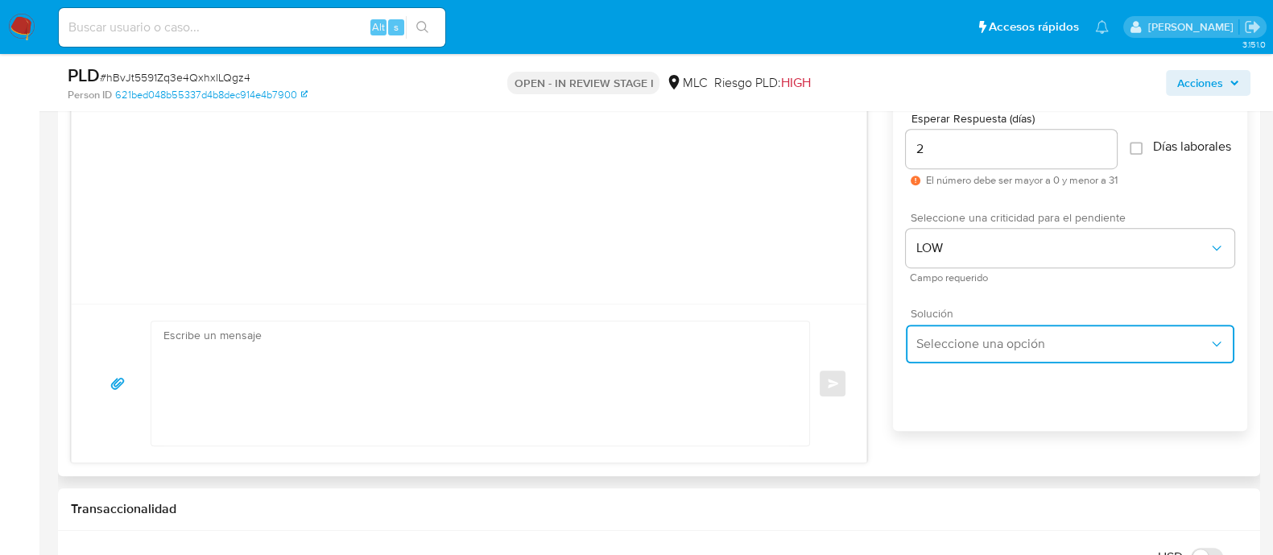
click at [965, 352] on span "Seleccione una opción" at bounding box center [1061, 344] width 293 height 16
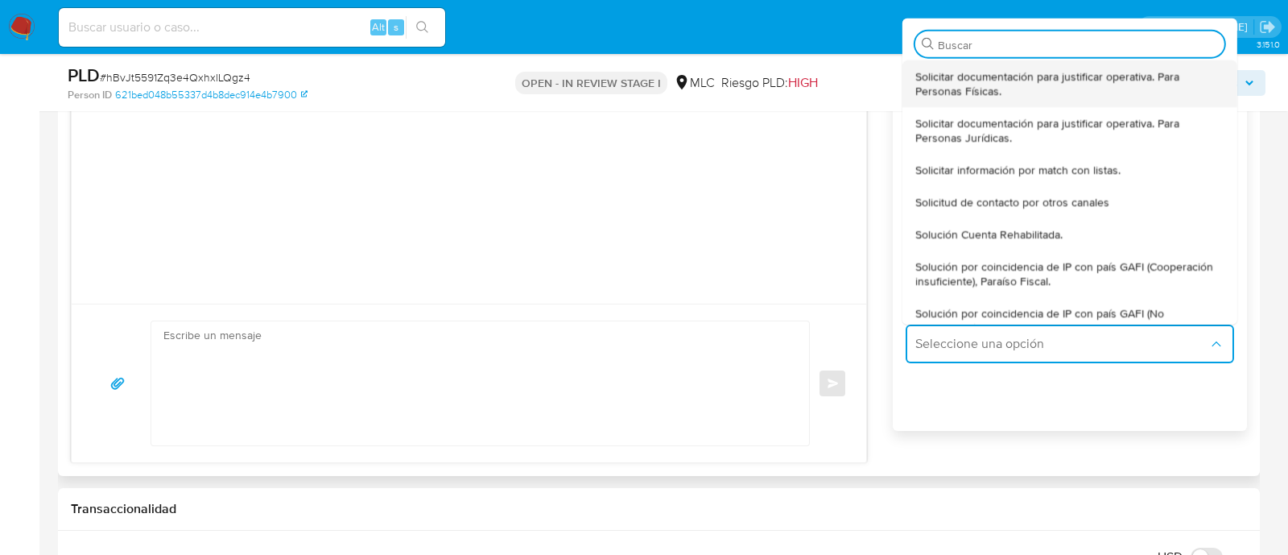
click at [979, 106] on div "Solicitar documentación para justificar operativa. Para Personas Físicas." at bounding box center [1069, 83] width 309 height 47
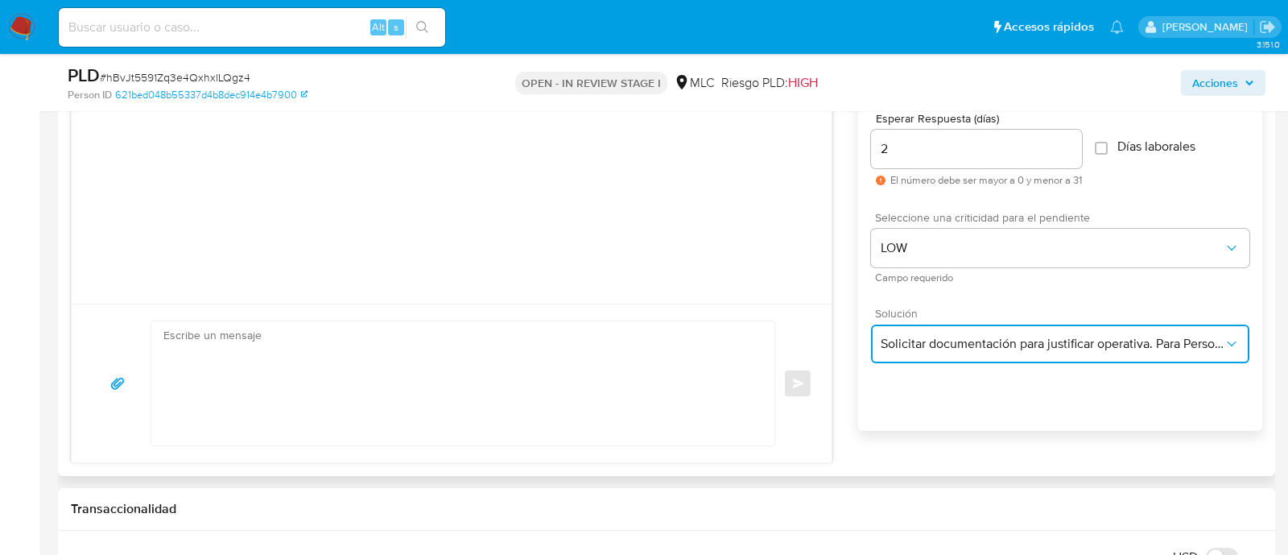
type textarea "Hola ,Te contactamos dado que tu cuenta fue suspendida para una verificación de…"
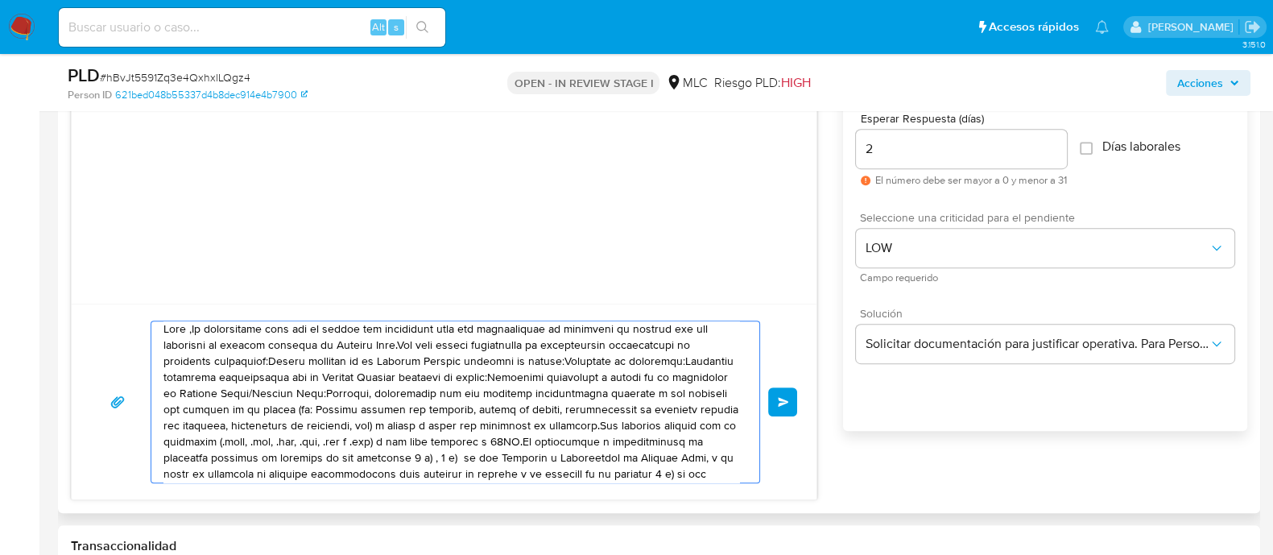
scroll to position [0, 0]
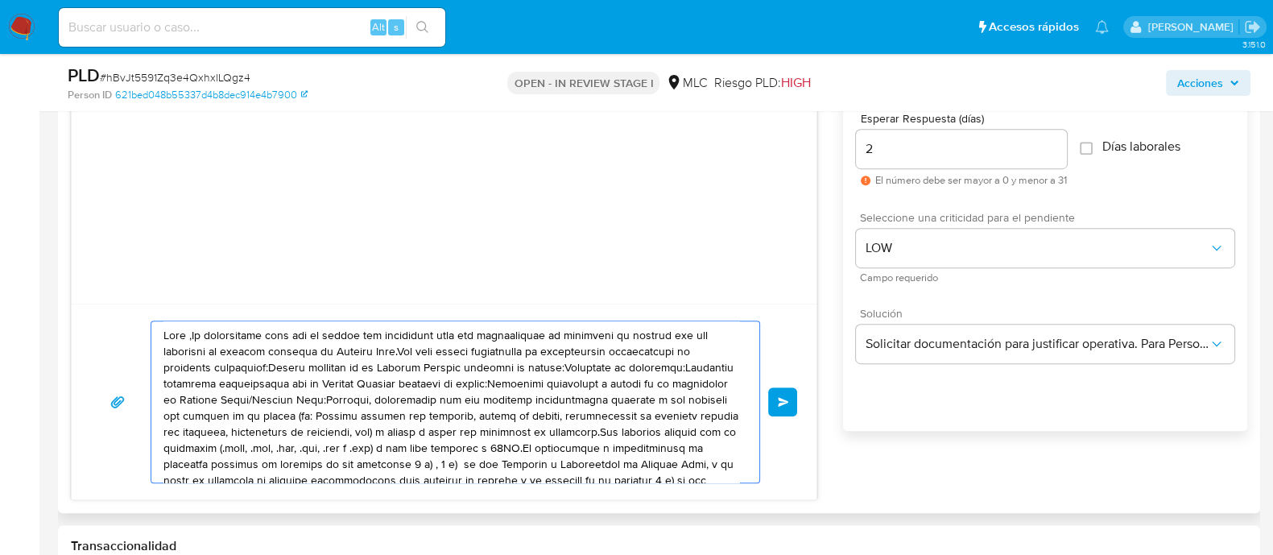
drag, startPoint x: 428, startPoint y: 466, endPoint x: 137, endPoint y: 324, distance: 324.1
click at [137, 324] on div "Enviar" at bounding box center [444, 401] width 706 height 163
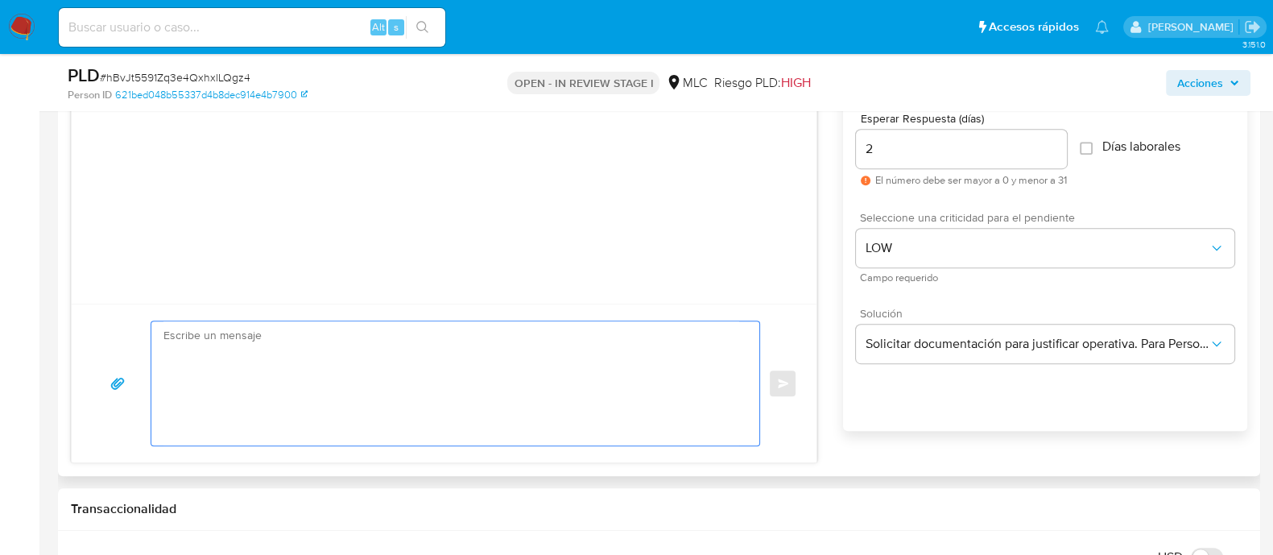
click at [614, 362] on textarea at bounding box center [451, 383] width 576 height 124
paste textarea "Hola XXX, Te contactamos desde el Equipo de Mercado Pago para verificar tus dat…"
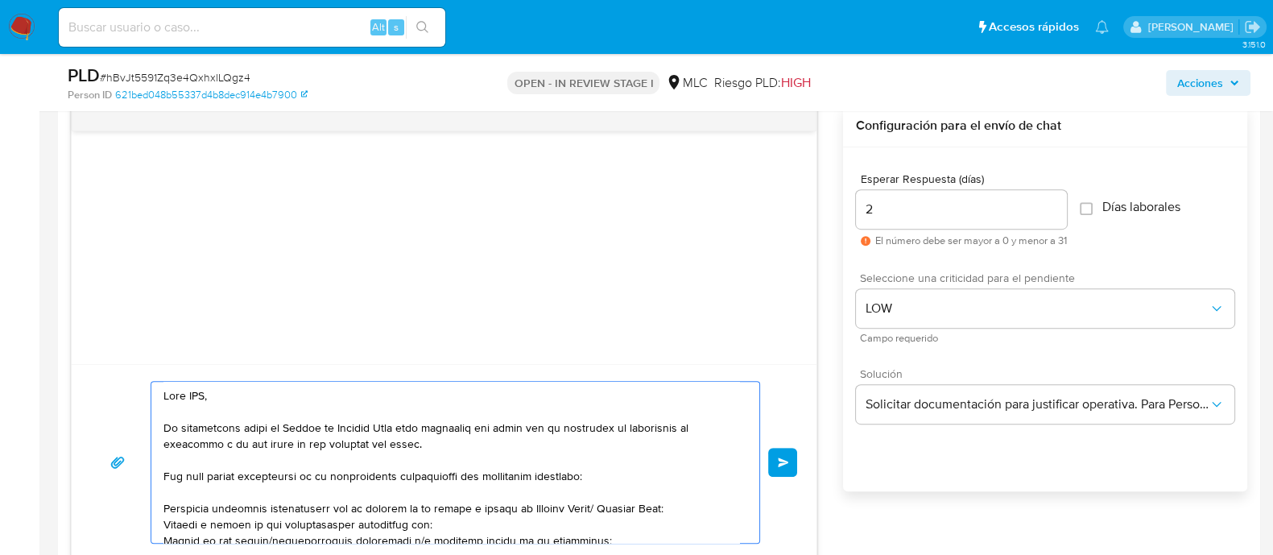
scroll to position [804, 0]
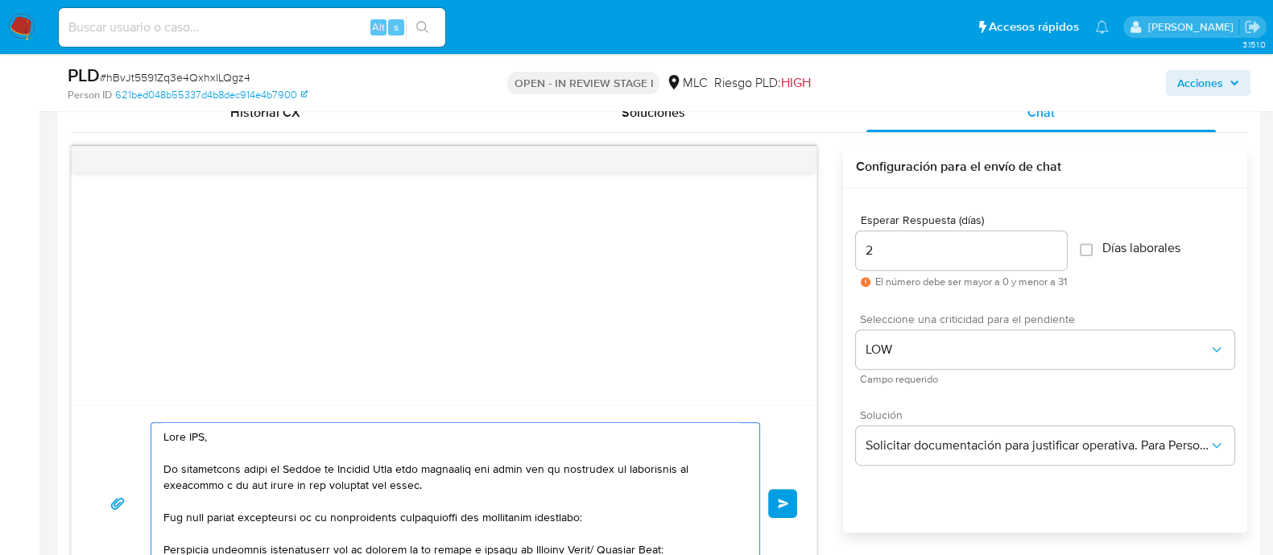
click at [188, 434] on textarea at bounding box center [451, 503] width 576 height 161
click at [189, 435] on textarea at bounding box center [451, 503] width 576 height 161
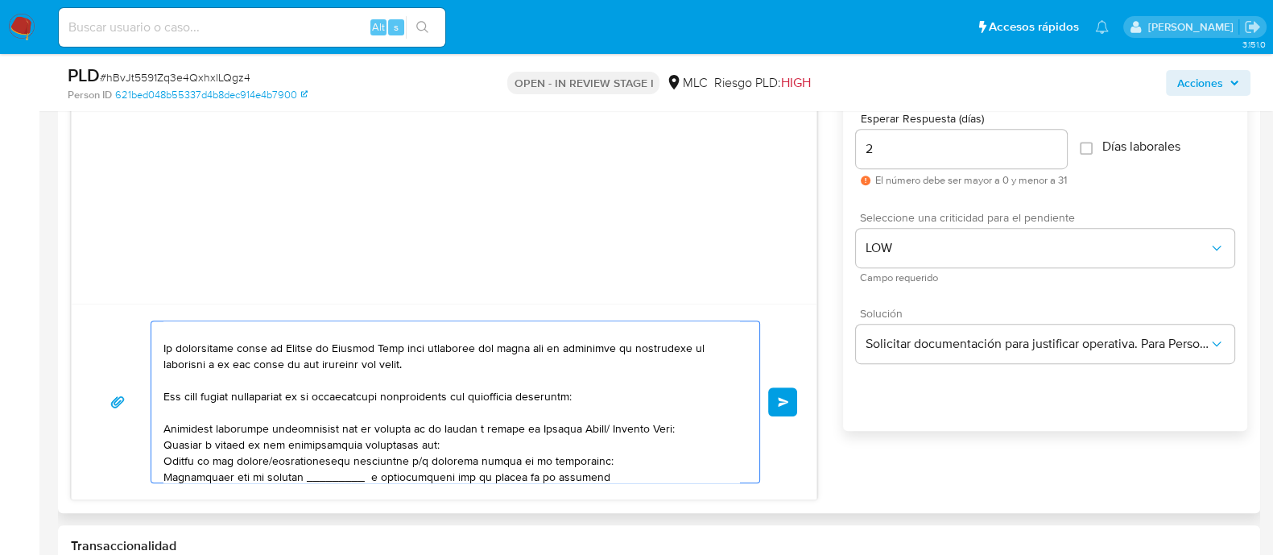
scroll to position [39, 0]
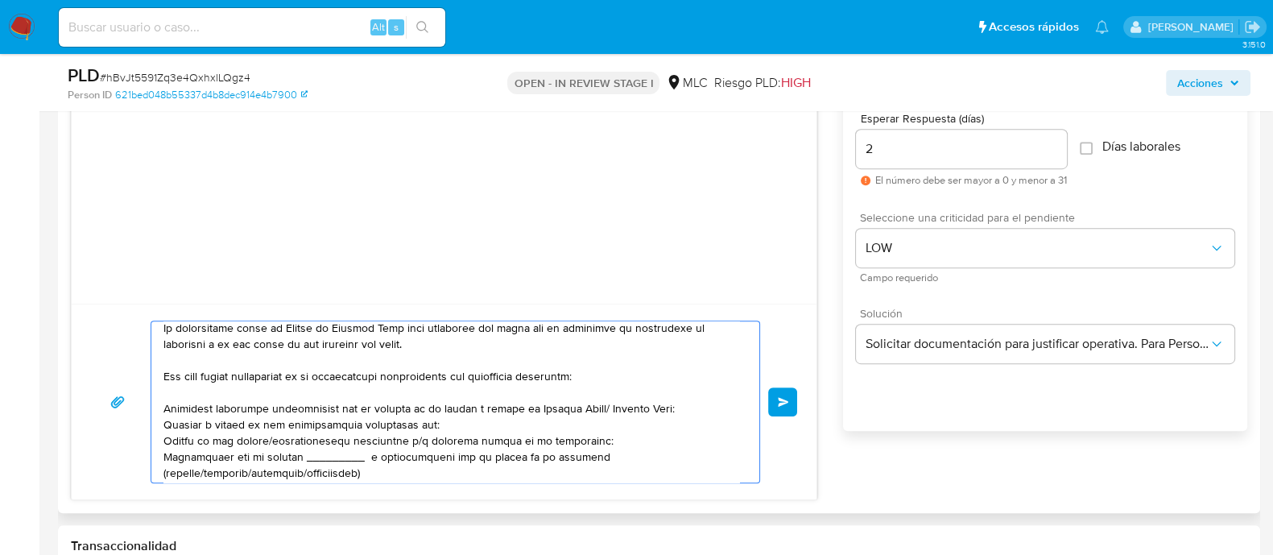
drag, startPoint x: 593, startPoint y: 410, endPoint x: 543, endPoint y: 417, distance: 51.2
click at [527, 411] on textarea at bounding box center [451, 401] width 576 height 161
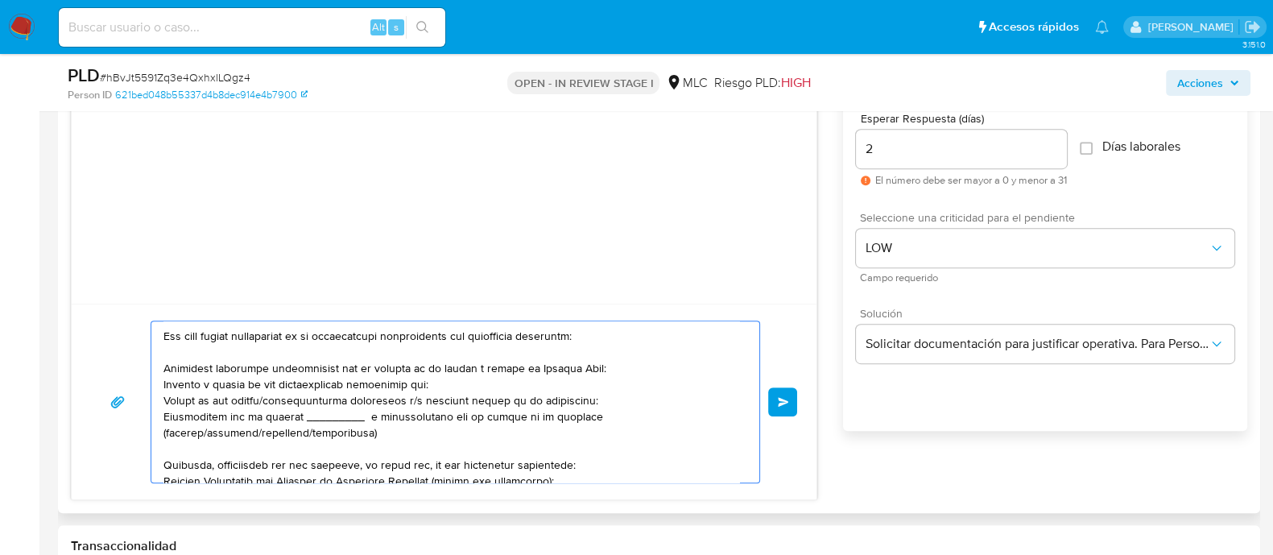
click at [266, 398] on textarea at bounding box center [451, 401] width 576 height 161
click at [415, 400] on textarea at bounding box center [451, 401] width 576 height 161
drag, startPoint x: 366, startPoint y: 432, endPoint x: 148, endPoint y: 417, distance: 217.9
click at [148, 417] on div "Enviar" at bounding box center [444, 401] width 706 height 163
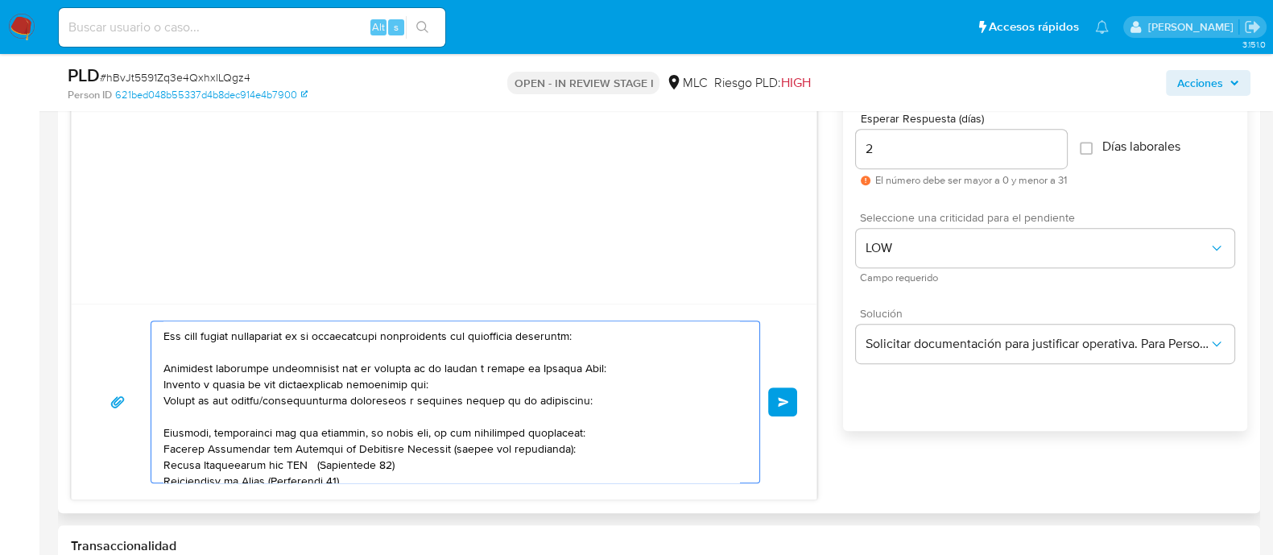
scroll to position [382, 0]
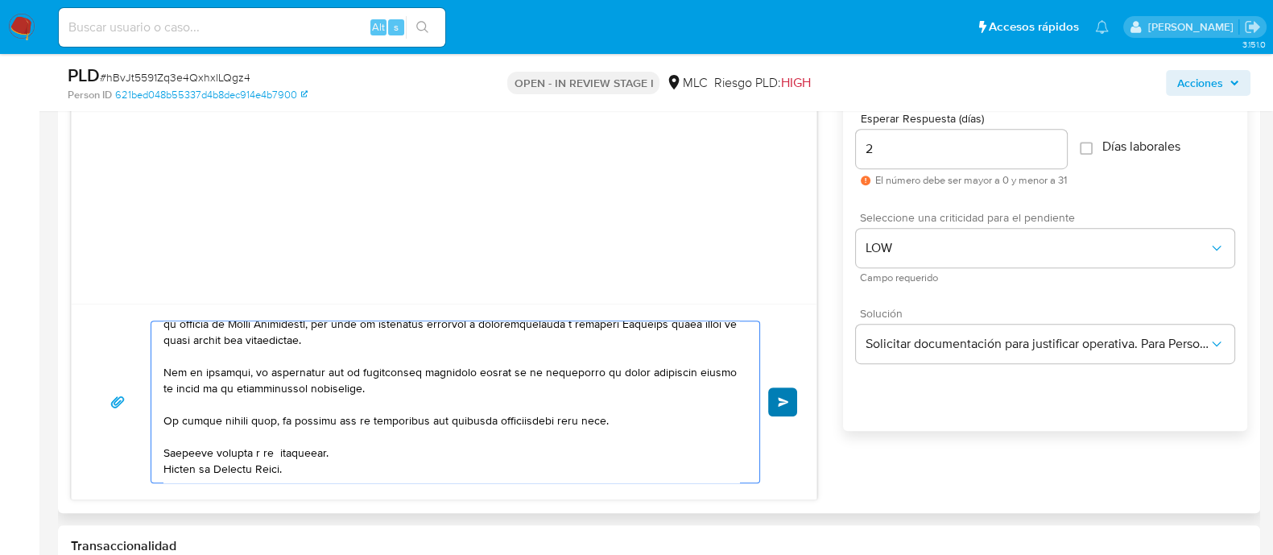
type textarea "Hola , Te contactamos desde el Equipo de Mercado Pago para verificar tus datos …"
click at [766, 406] on div "Enviar" at bounding box center [444, 401] width 706 height 163
click at [778, 403] on span "Enviar" at bounding box center [783, 402] width 11 height 10
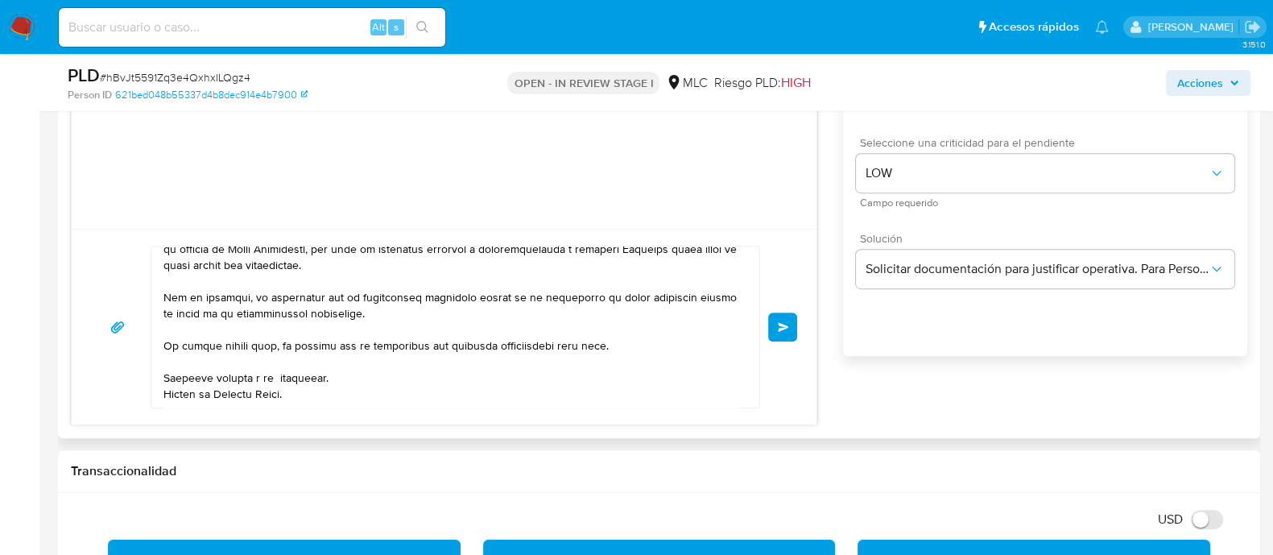
scroll to position [1006, 0]
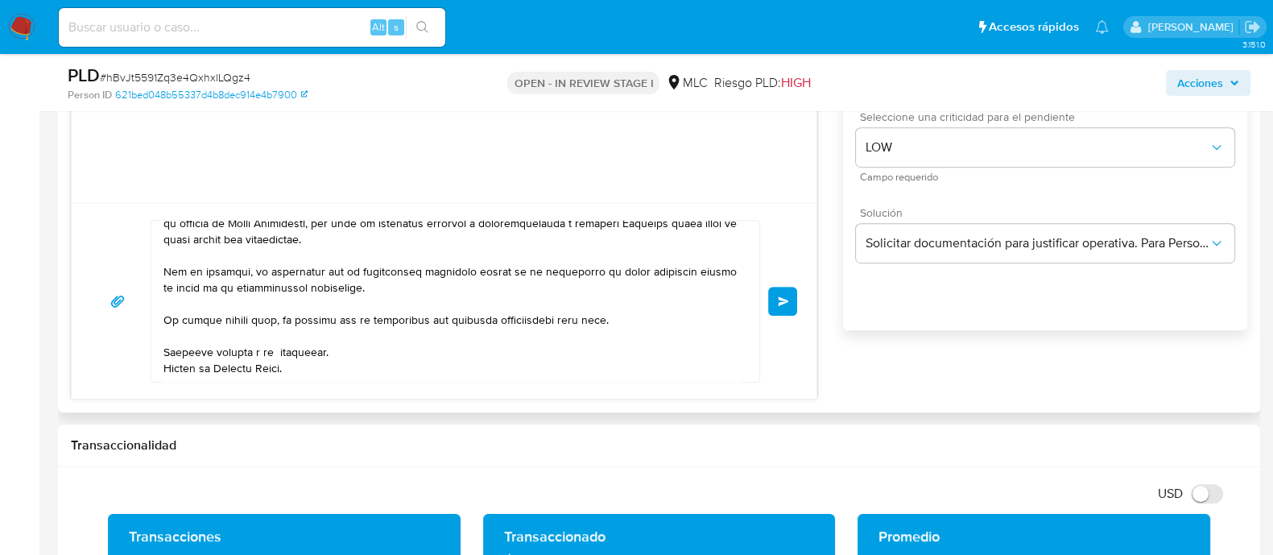
click at [777, 304] on button "Enviar" at bounding box center [782, 301] width 29 height 29
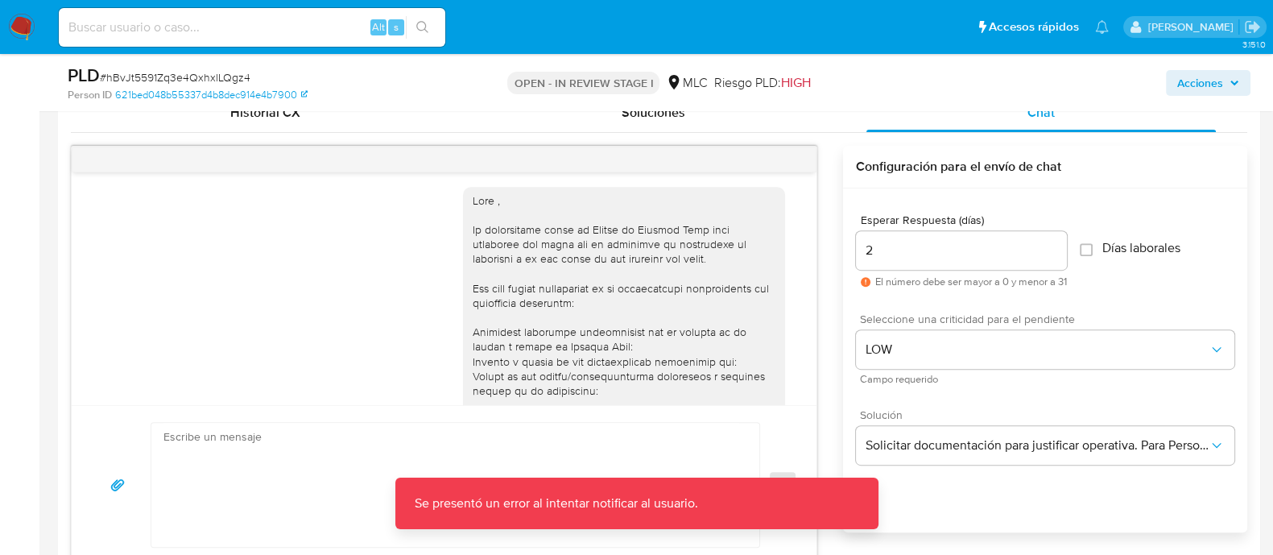
scroll to position [0, 0]
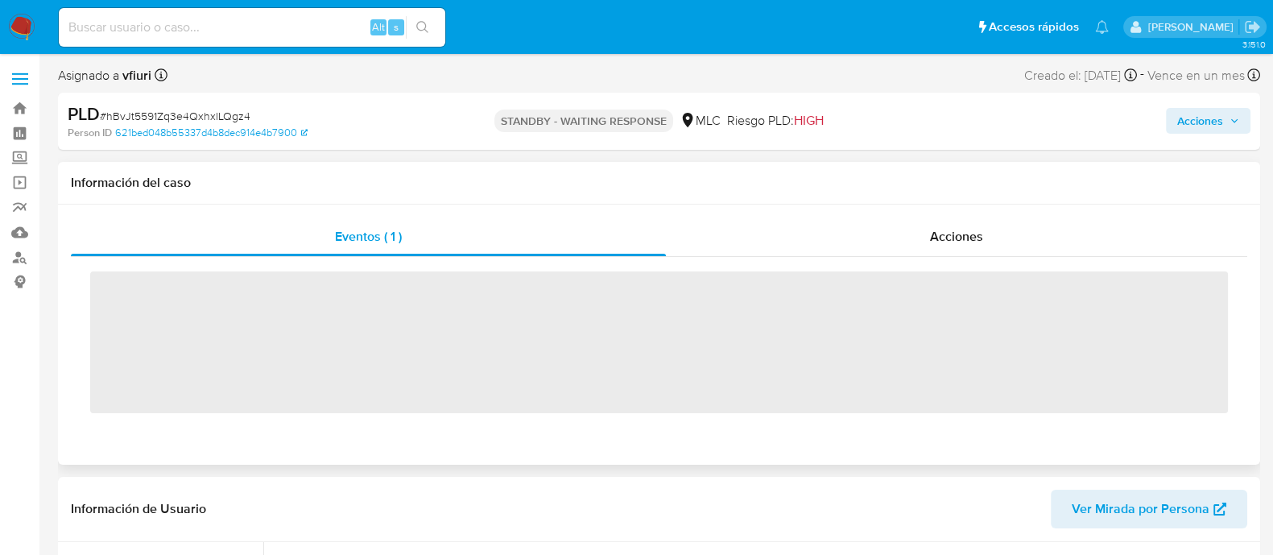
scroll to position [641, 0]
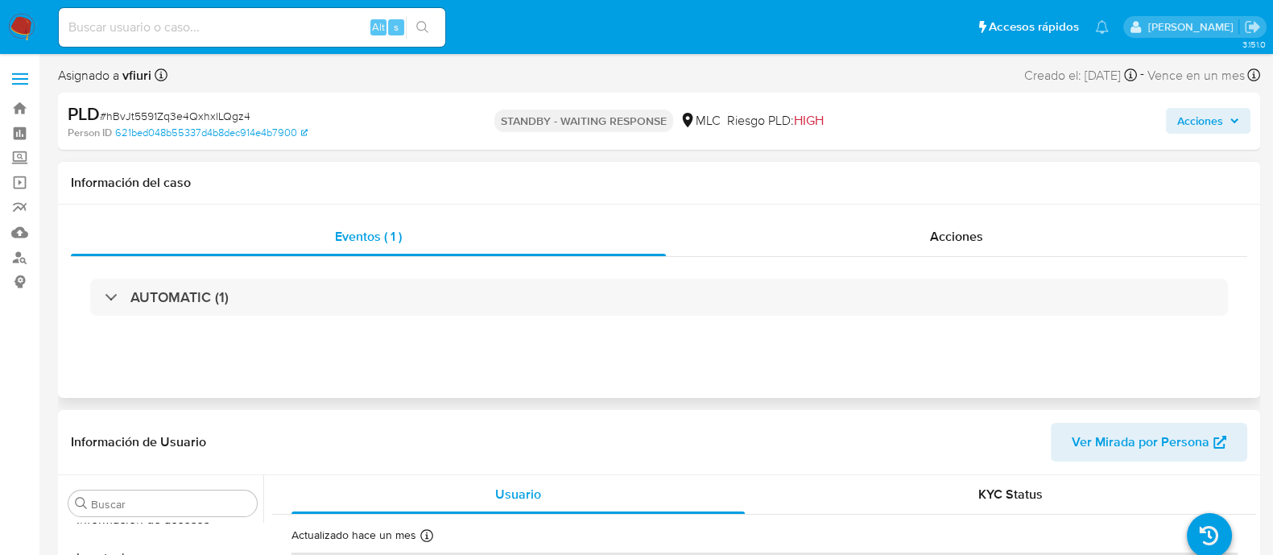
select select "10"
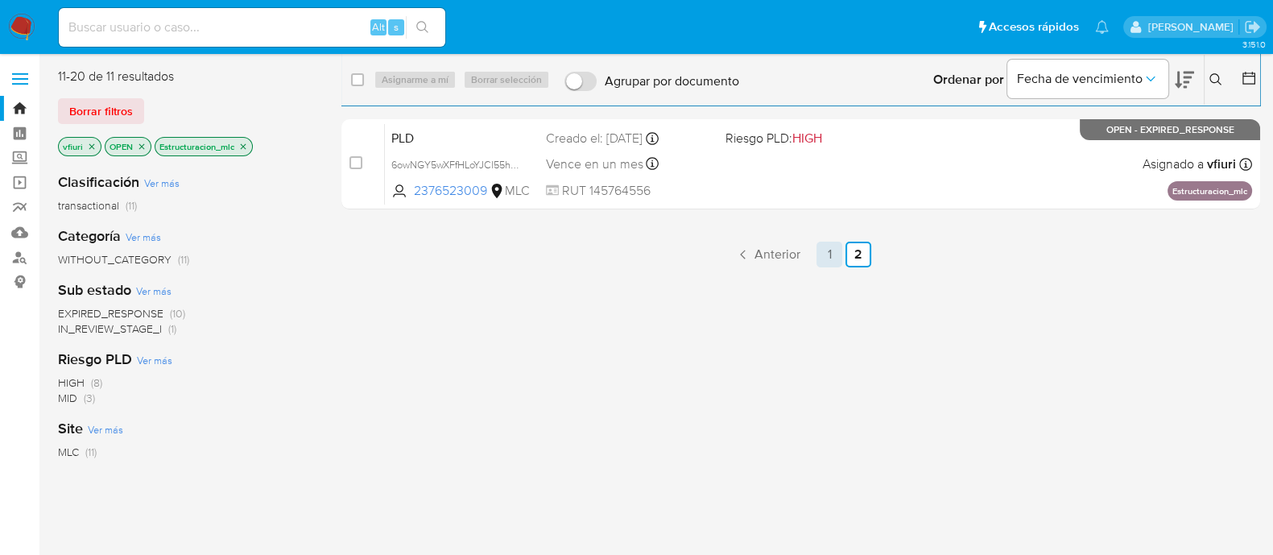
click at [820, 258] on link "1" at bounding box center [829, 255] width 26 height 26
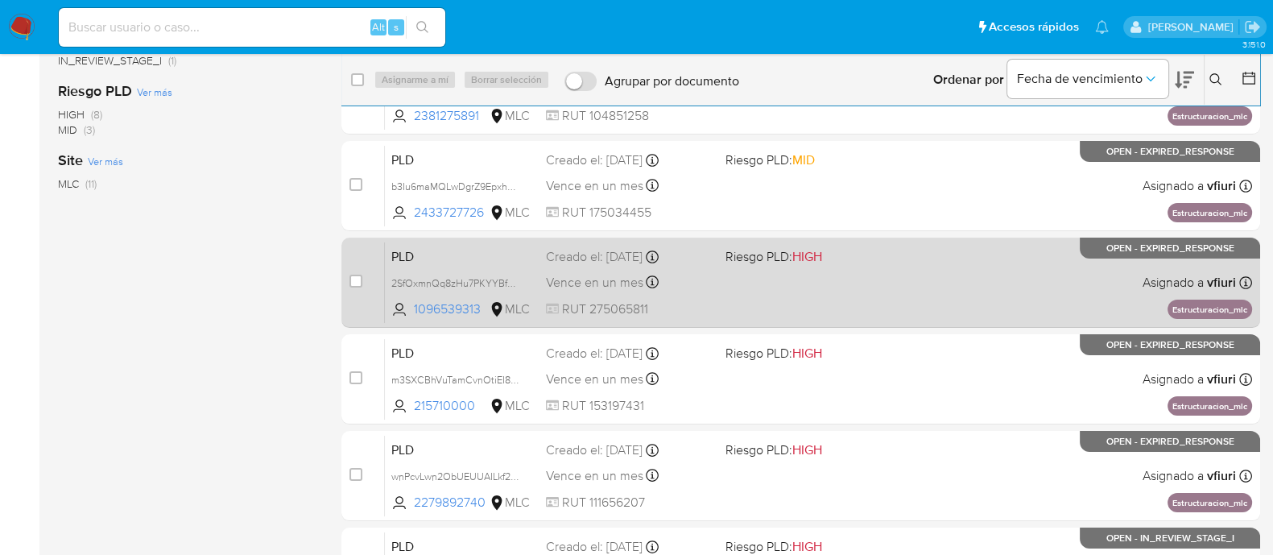
scroll to position [592, 0]
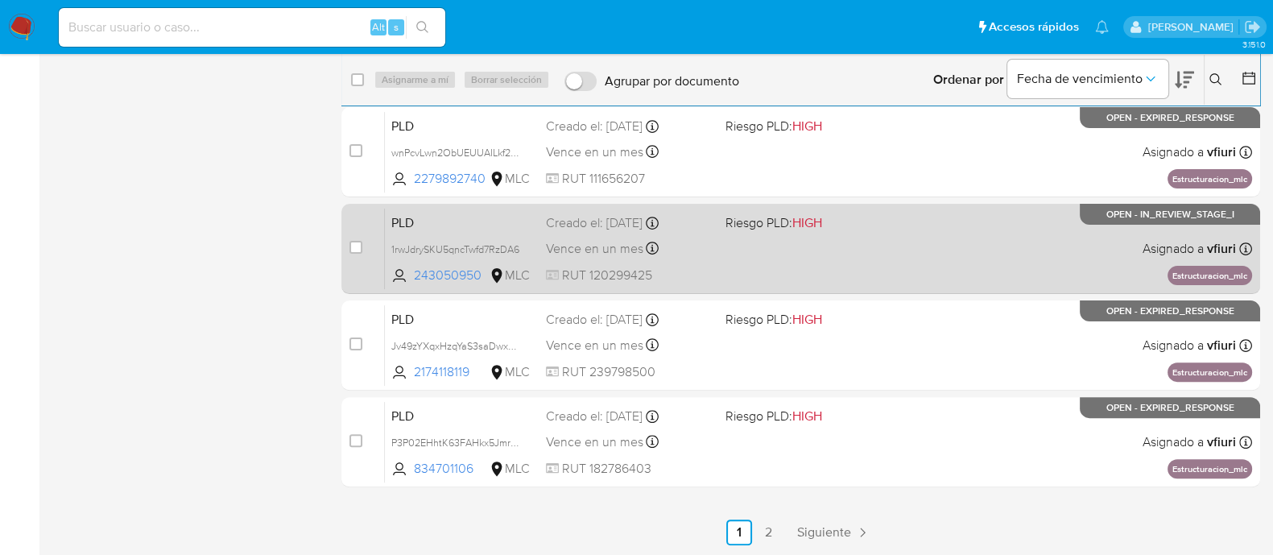
click at [833, 275] on div "PLD 1rwJdrySKU5qncTwfd7RzDA6 243050950 MLC Riesgo PLD: HIGH Creado el: 12/06/20…" at bounding box center [818, 248] width 867 height 81
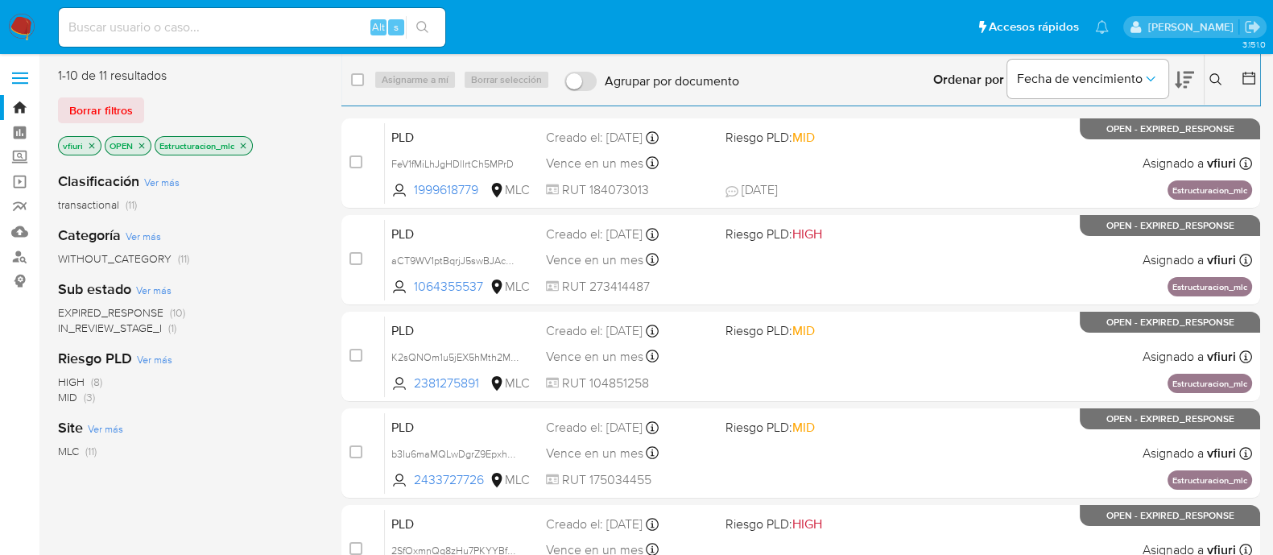
scroll to position [0, 0]
click at [18, 235] on link "Mulan" at bounding box center [96, 232] width 192 height 25
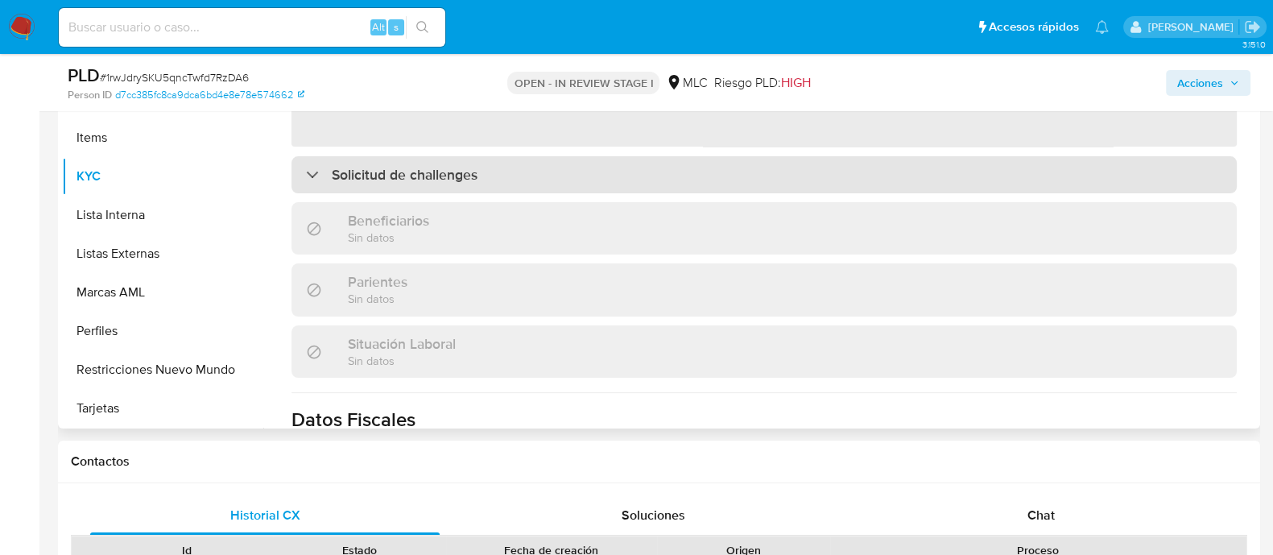
scroll to position [200, 0]
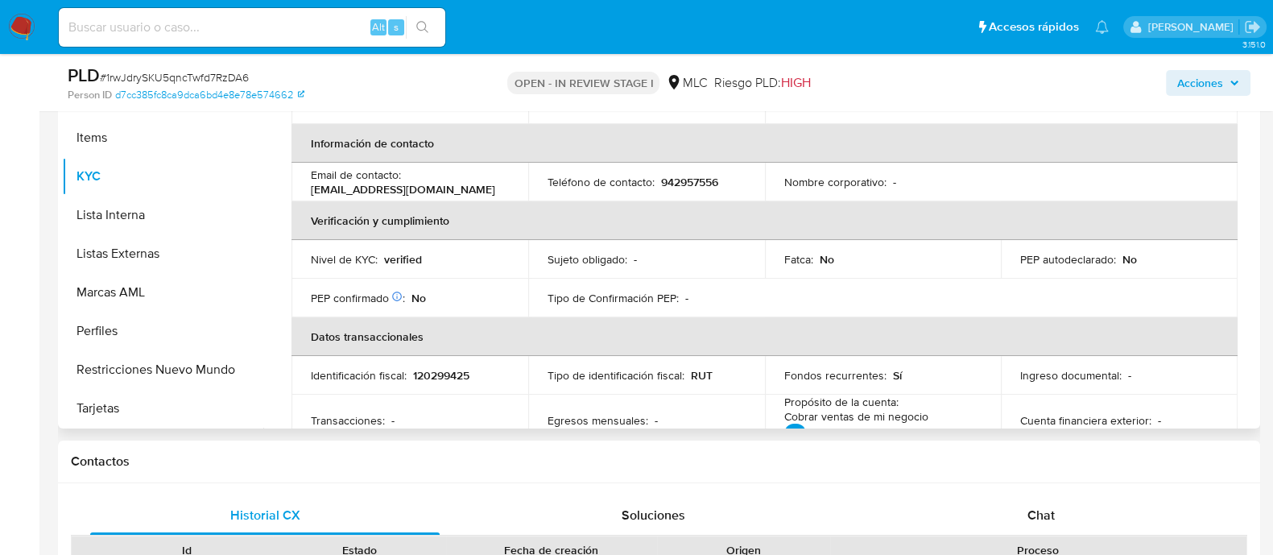
select select "10"
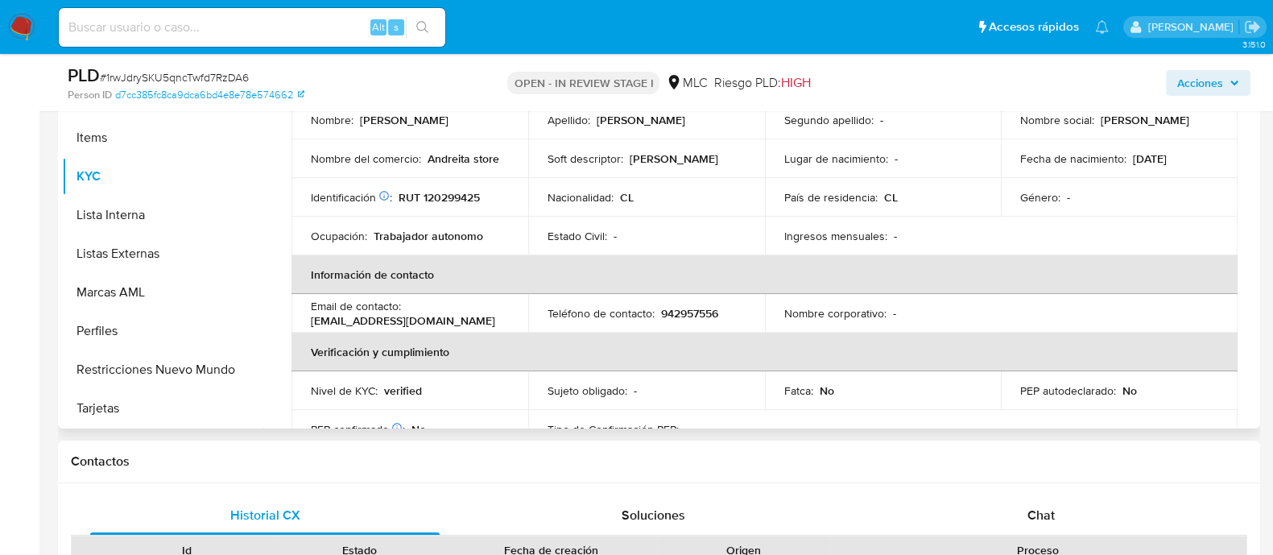
scroll to position [100, 0]
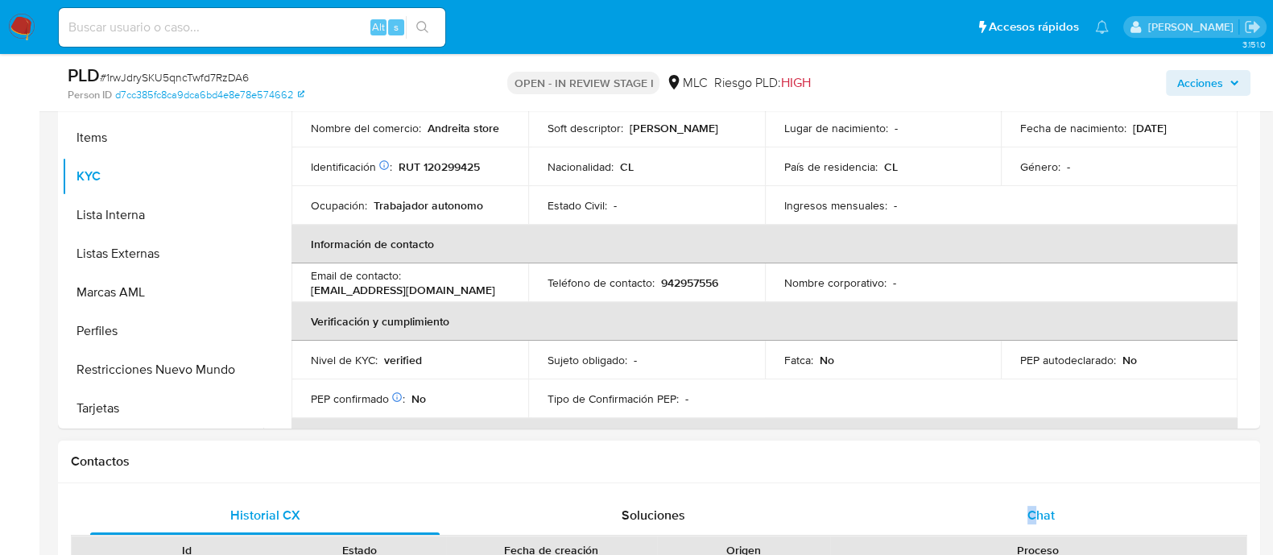
drag, startPoint x: 1030, startPoint y: 489, endPoint x: 1039, endPoint y: 503, distance: 16.3
click at [1041, 513] on span "Chat" at bounding box center [1040, 515] width 27 height 19
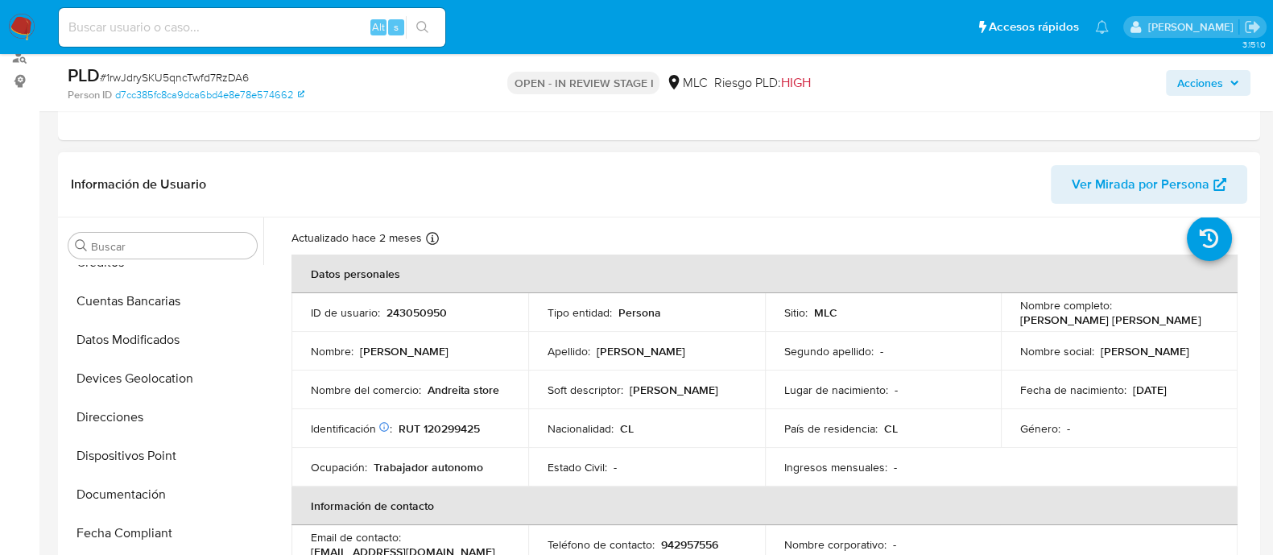
scroll to position [0, 0]
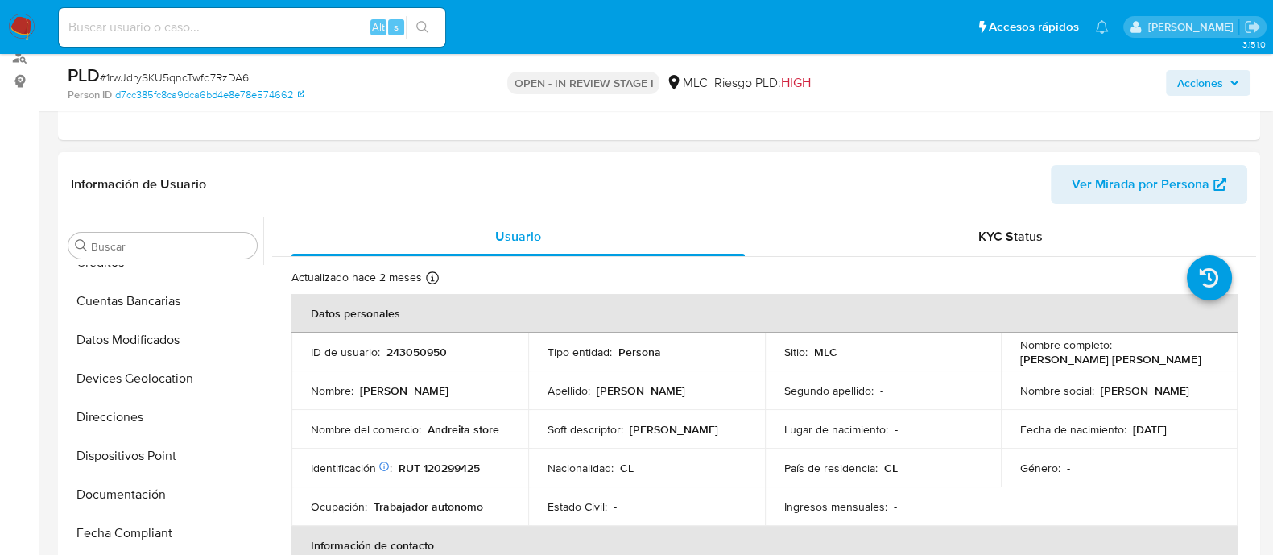
click at [403, 349] on p "243050950" at bounding box center [416, 352] width 60 height 14
copy p "243050950"
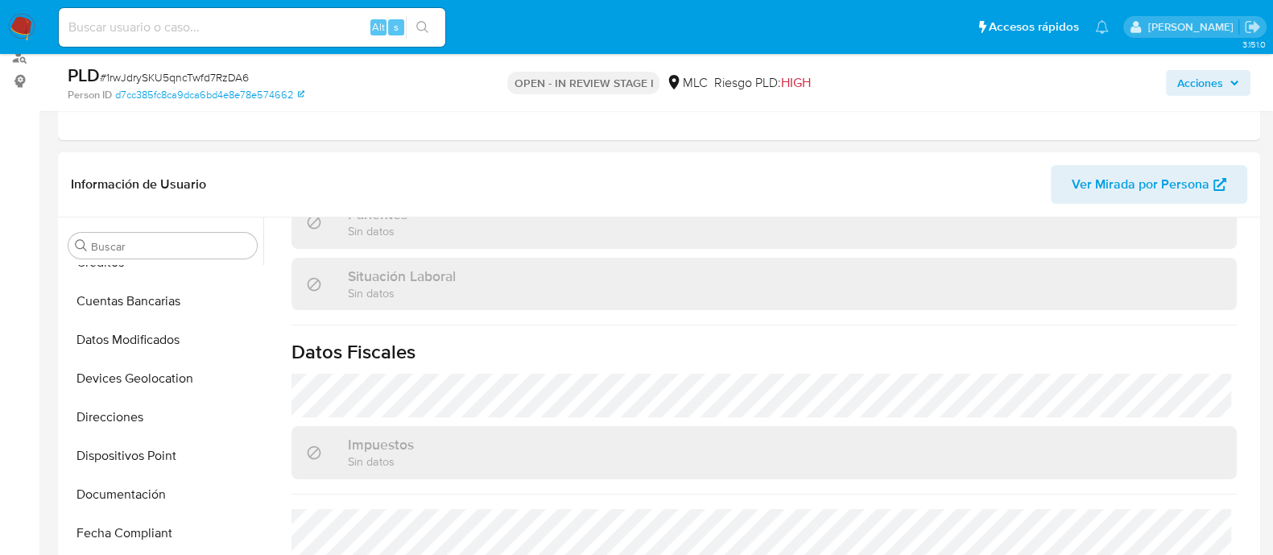
scroll to position [902, 0]
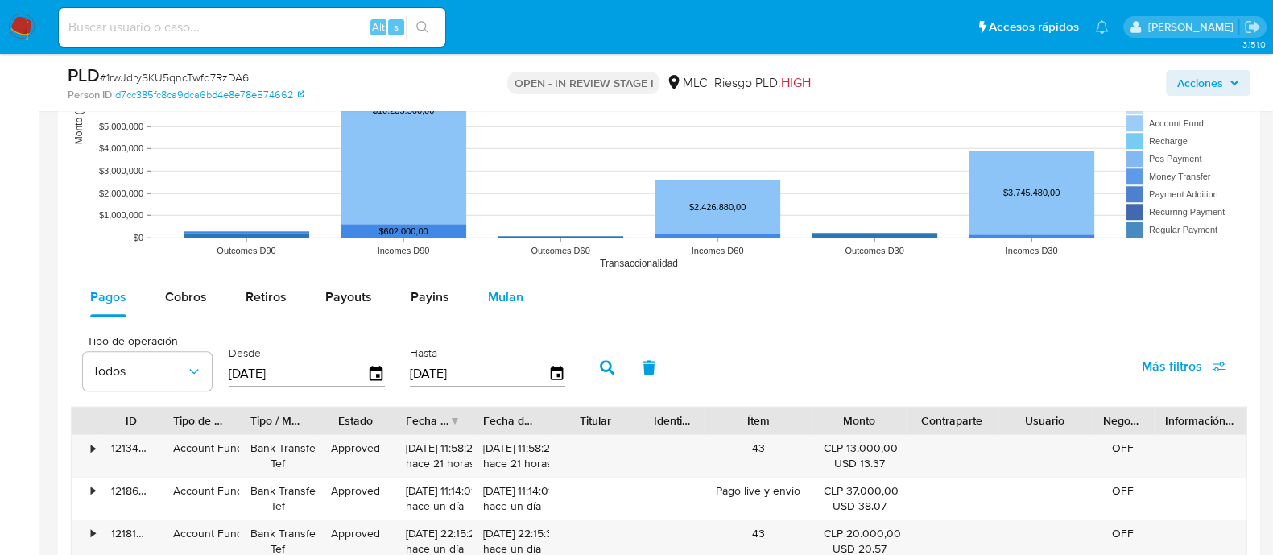
click at [489, 303] on span "Mulan" at bounding box center [505, 296] width 35 height 19
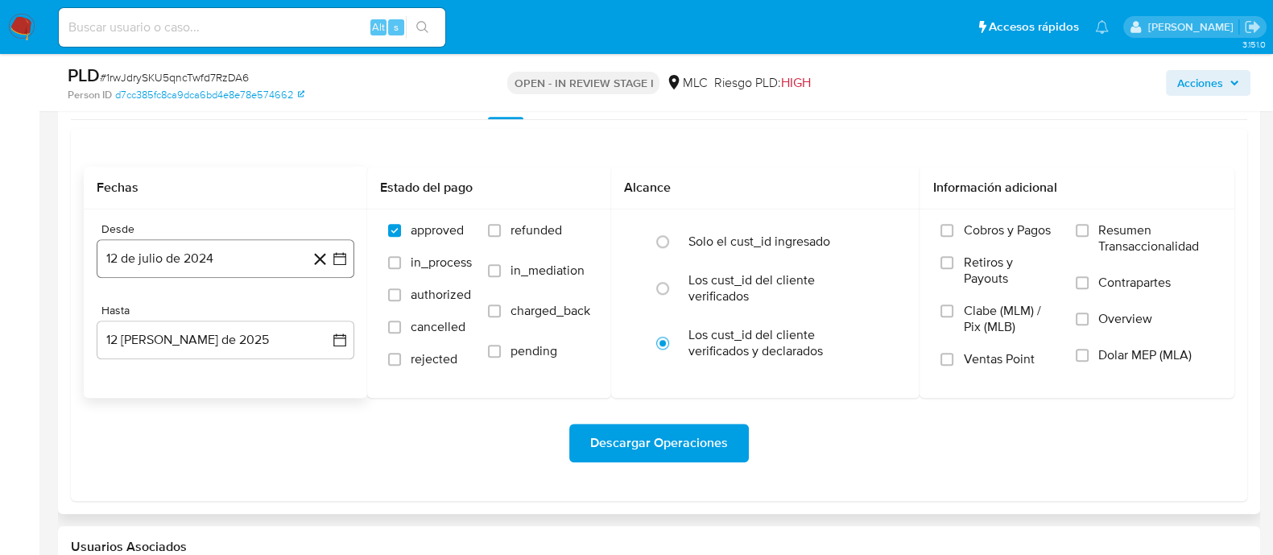
scroll to position [2013, 0]
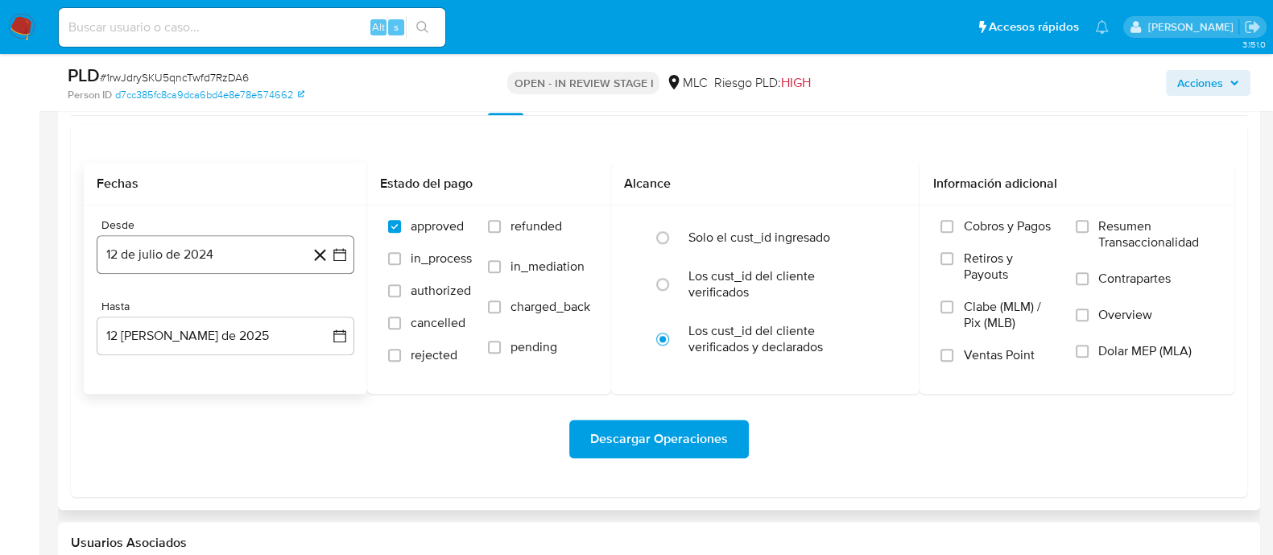
click at [341, 246] on icon "button" at bounding box center [340, 254] width 16 height 16
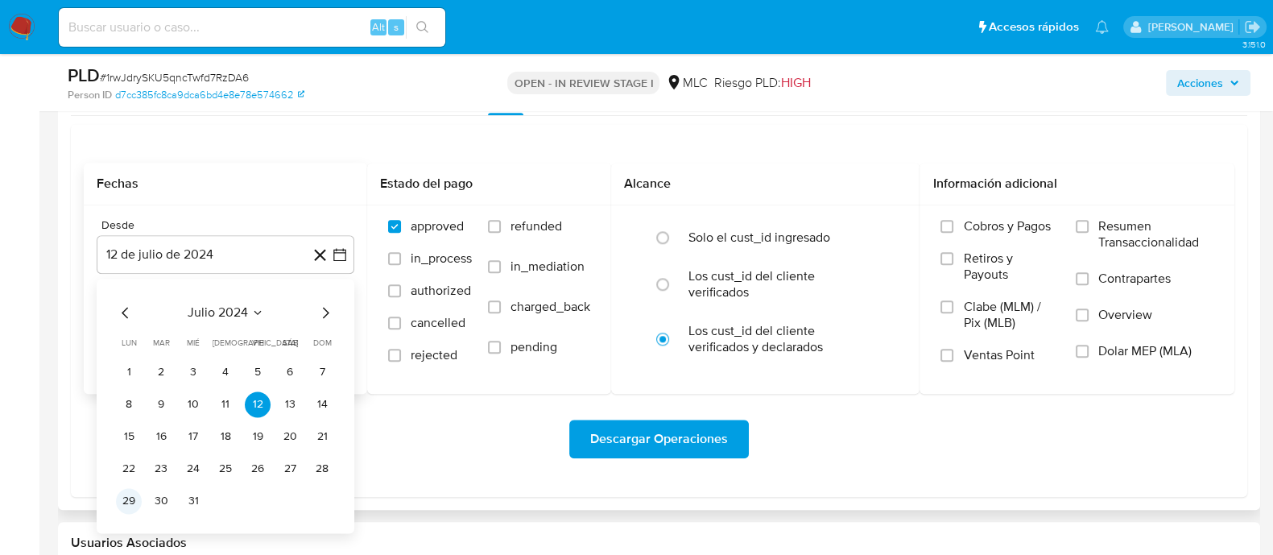
click at [125, 504] on button "29" at bounding box center [129, 501] width 26 height 26
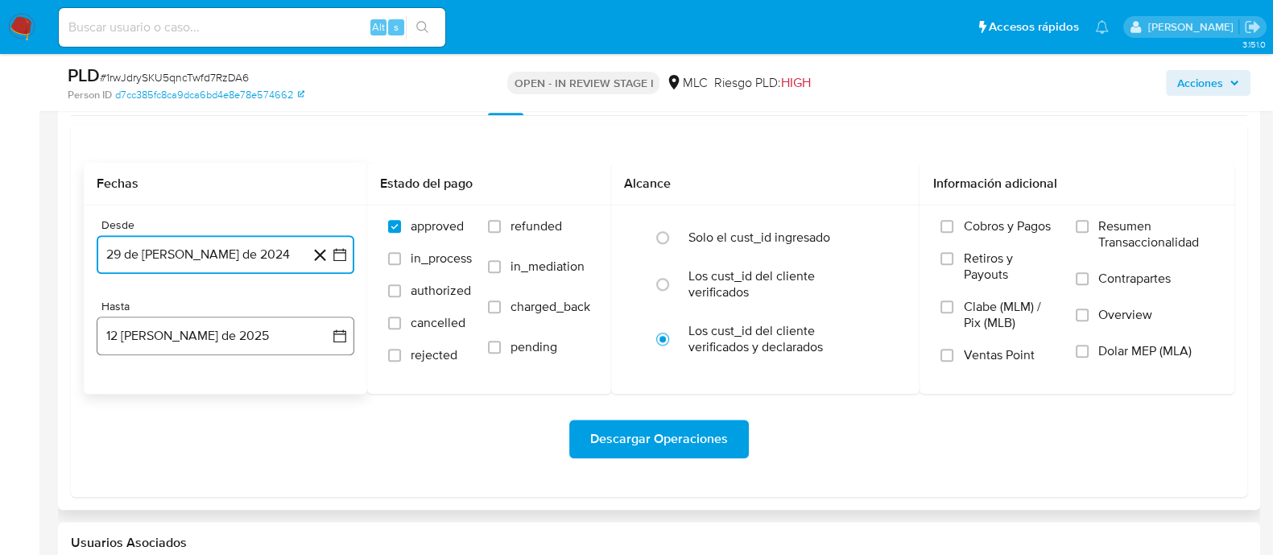
drag, startPoint x: 327, startPoint y: 342, endPoint x: 341, endPoint y: 341, distance: 13.8
click at [334, 342] on button "12 de agosto de 2025" at bounding box center [226, 335] width 258 height 39
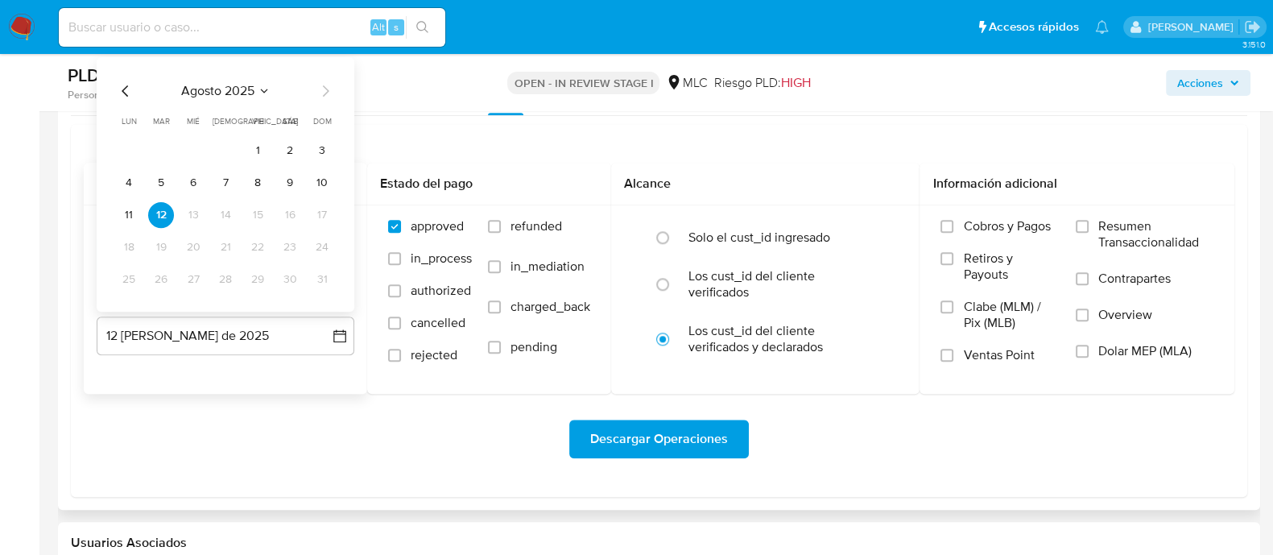
click at [133, 87] on icon "Mes anterior" at bounding box center [125, 90] width 19 height 19
click at [118, 280] on button "28" at bounding box center [129, 279] width 26 height 26
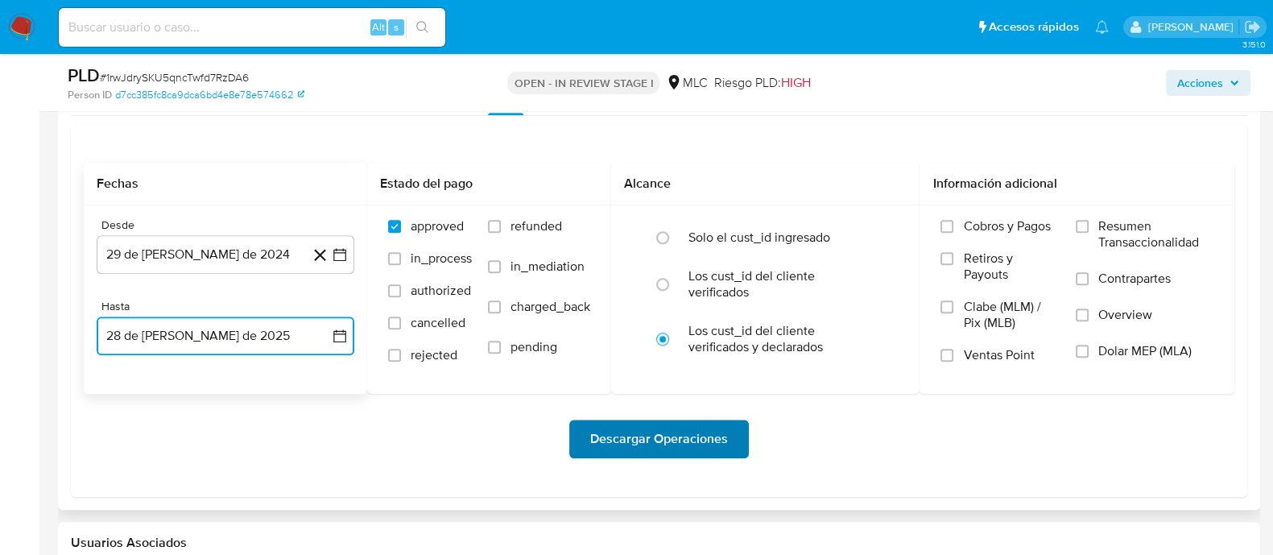
click at [623, 433] on span "Descargar Operaciones" at bounding box center [659, 438] width 138 height 35
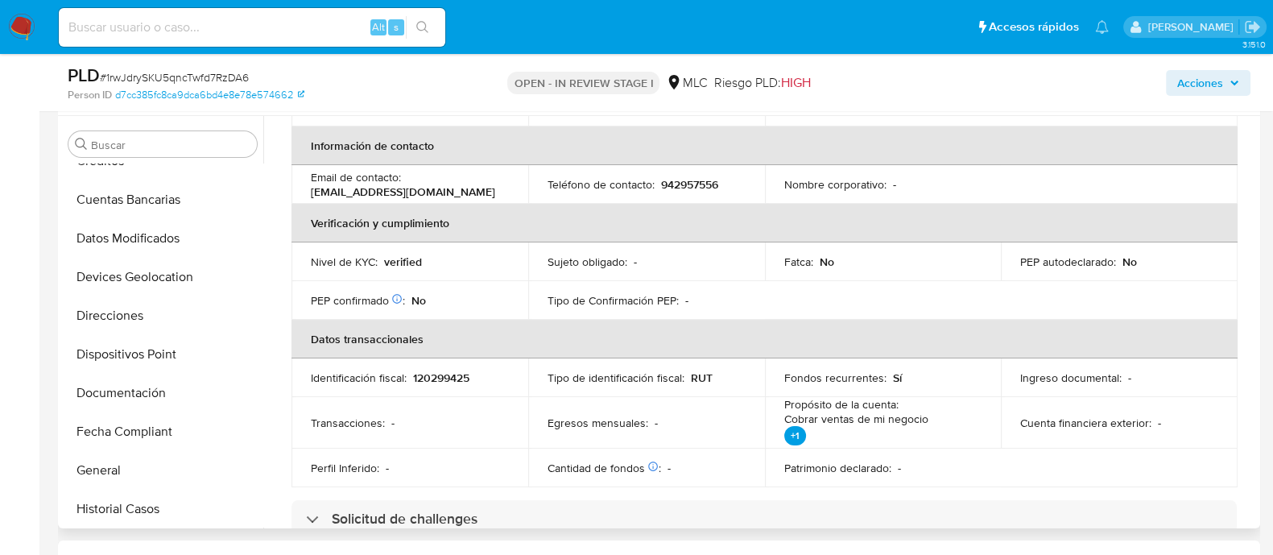
scroll to position [0, 0]
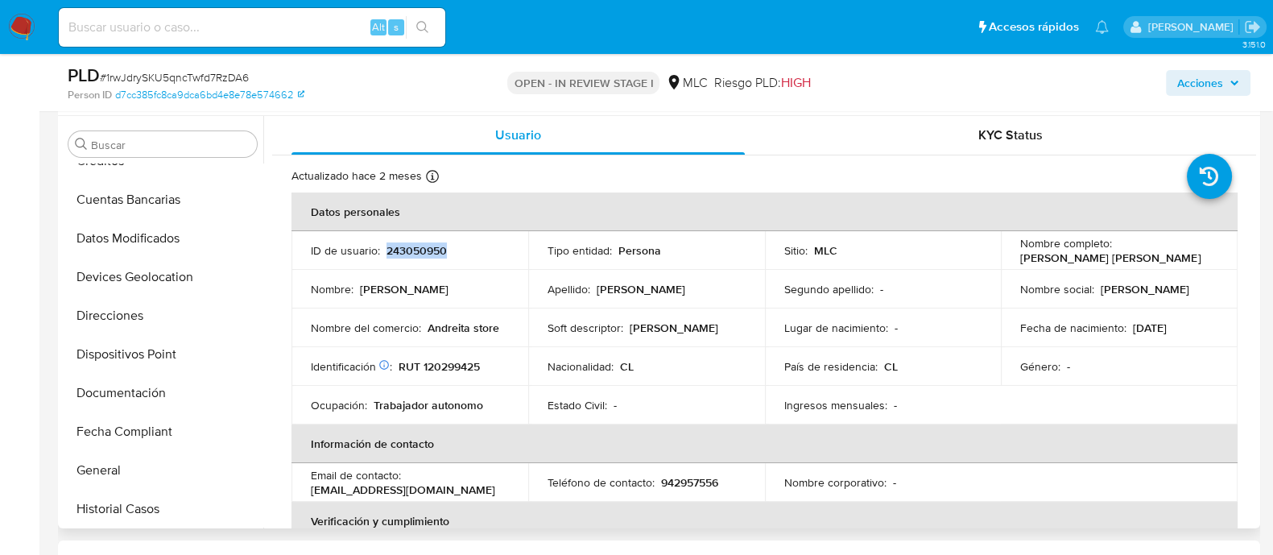
copy p "243050950"
drag, startPoint x: 217, startPoint y: 74, endPoint x: 206, endPoint y: 81, distance: 13.0
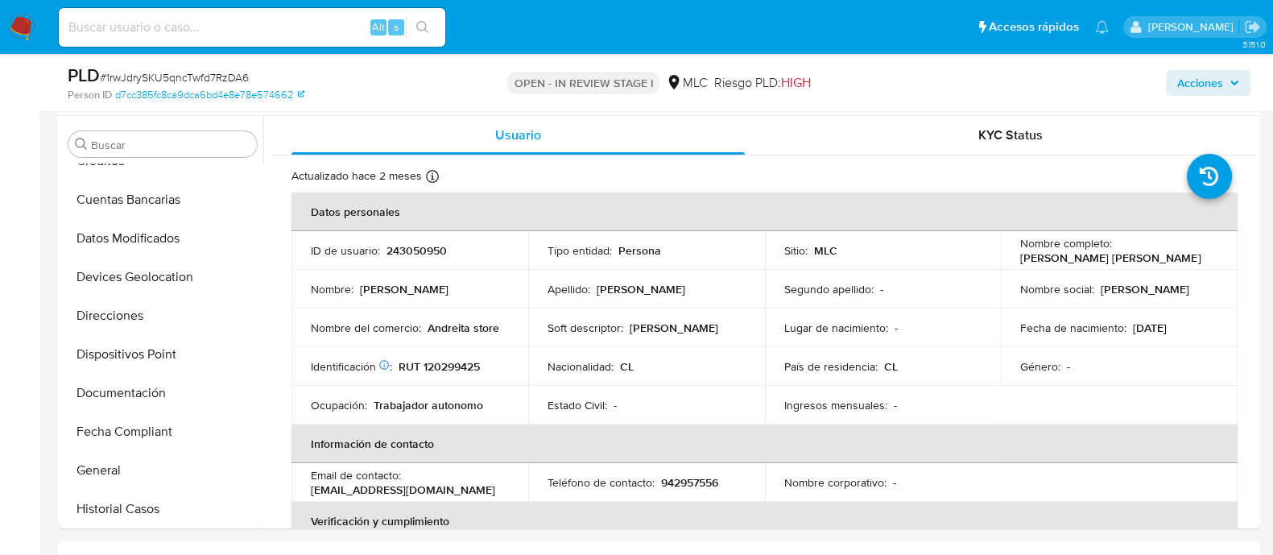
click at [206, 81] on span "# 1rwJdrySKU5qncTwfd7RzDA6" at bounding box center [174, 77] width 149 height 16
copy span "1rwJdrySKU5qncTwfd7RzDA6"
click at [450, 362] on p "RUT 120299425" at bounding box center [439, 366] width 81 height 14
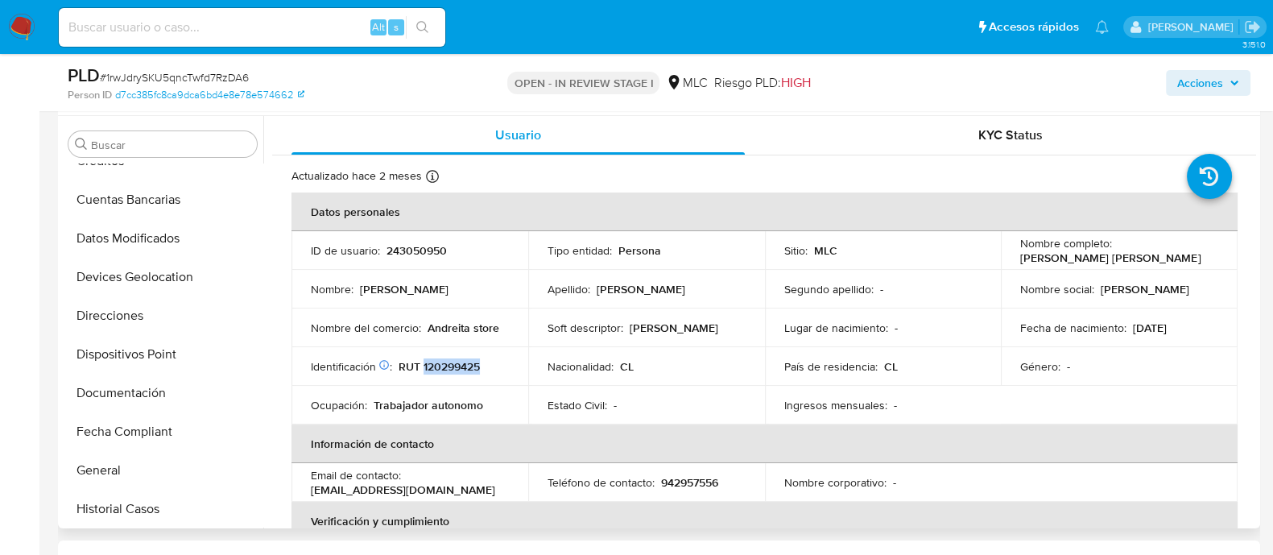
copy p "120299425"
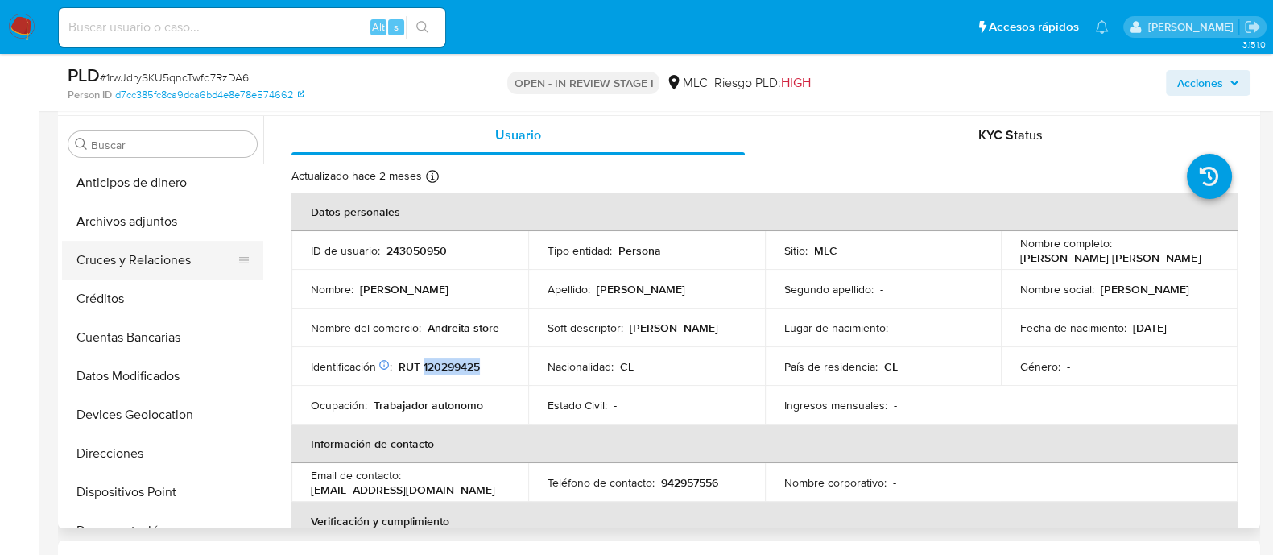
click at [141, 250] on button "Cruces y Relaciones" at bounding box center [156, 260] width 188 height 39
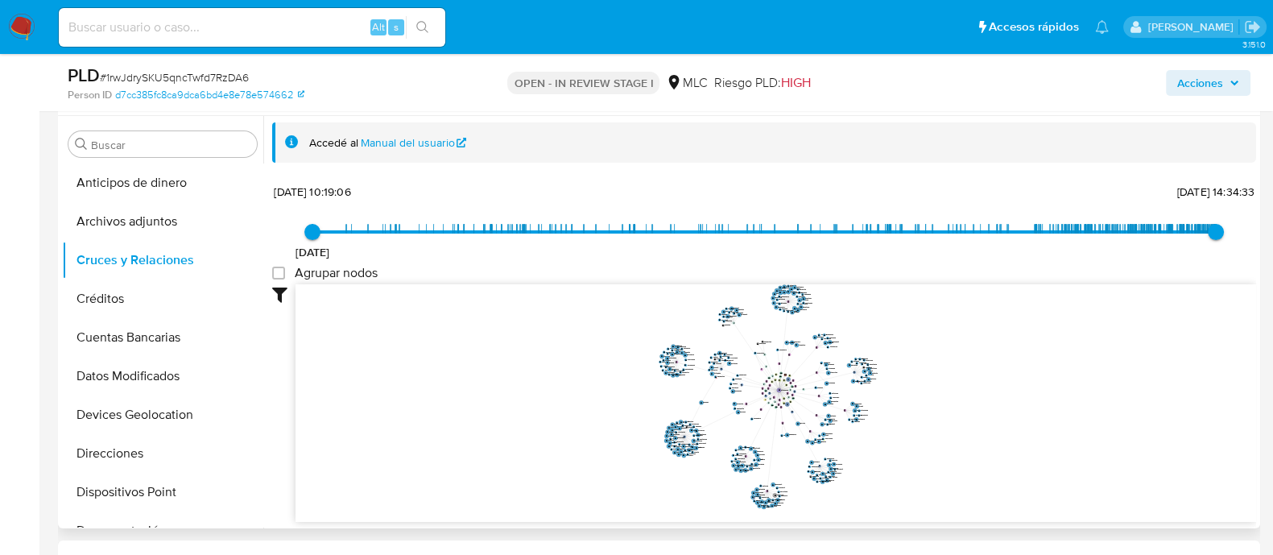
drag, startPoint x: 982, startPoint y: 334, endPoint x: 913, endPoint y: 379, distance: 82.6
click at [913, 379] on icon "user-243050950  243050950 phone-af3f4ed815685abbcdb52891196ad282  person-d7cc…" at bounding box center [775, 400] width 960 height 233
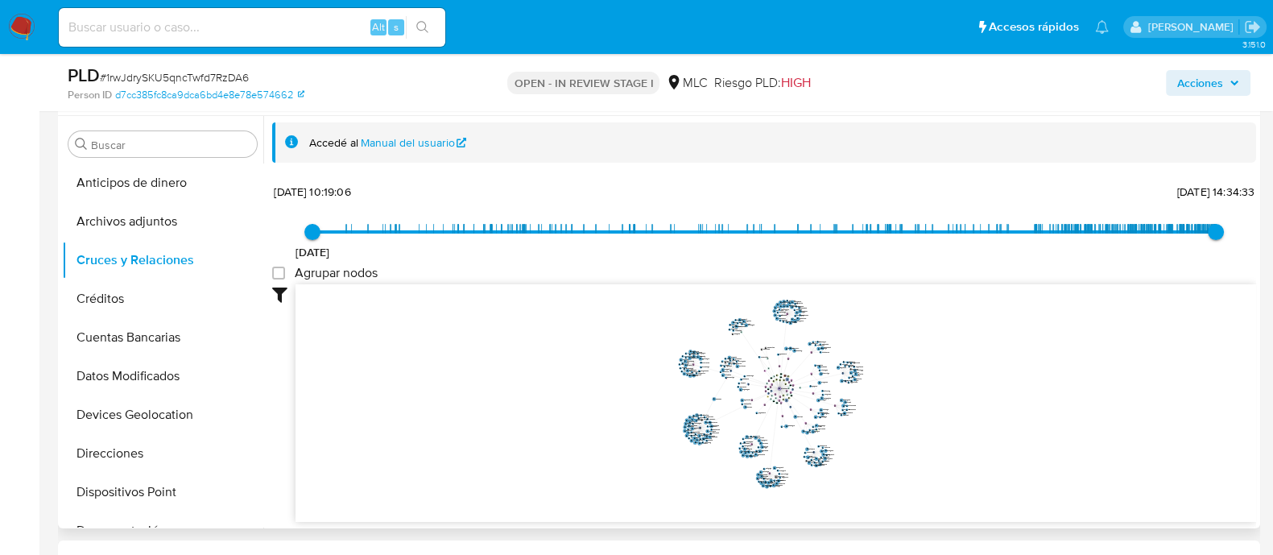
drag, startPoint x: 911, startPoint y: 383, endPoint x: 890, endPoint y: 383, distance: 20.9
click at [890, 383] on icon "user-243050950  243050950 phone-af3f4ed815685abbcdb52891196ad282  person-d7cc…" at bounding box center [775, 400] width 960 height 233
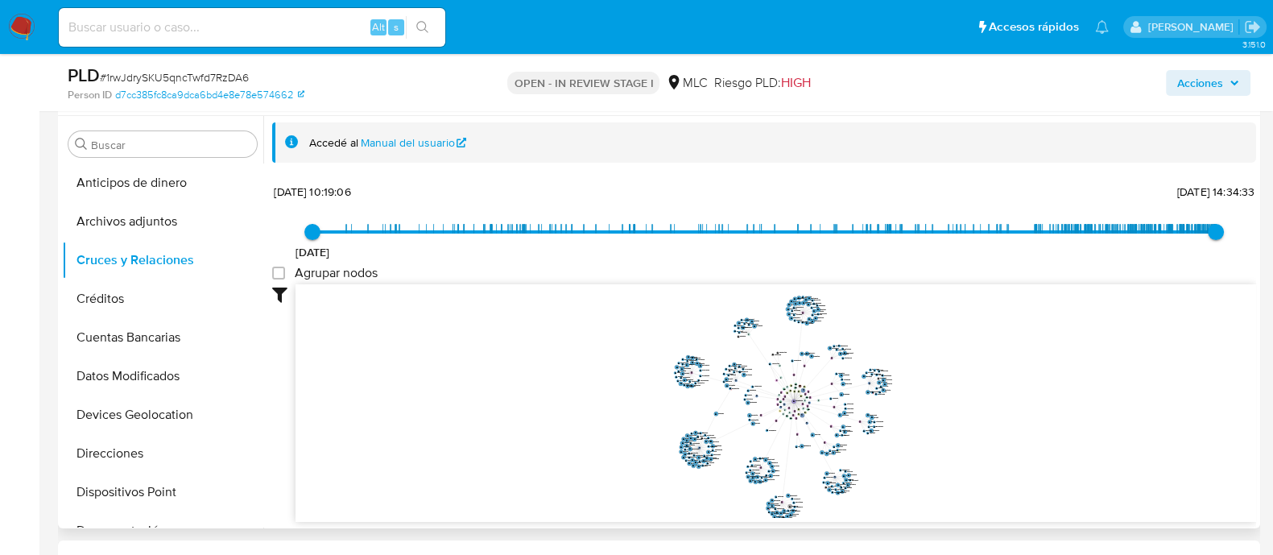
drag, startPoint x: 1054, startPoint y: 324, endPoint x: 1118, endPoint y: 323, distance: 64.4
click at [1118, 323] on icon "user-243050950  243050950 phone-af3f4ed815685abbcdb52891196ad282  person-d7cc…" at bounding box center [775, 400] width 960 height 233
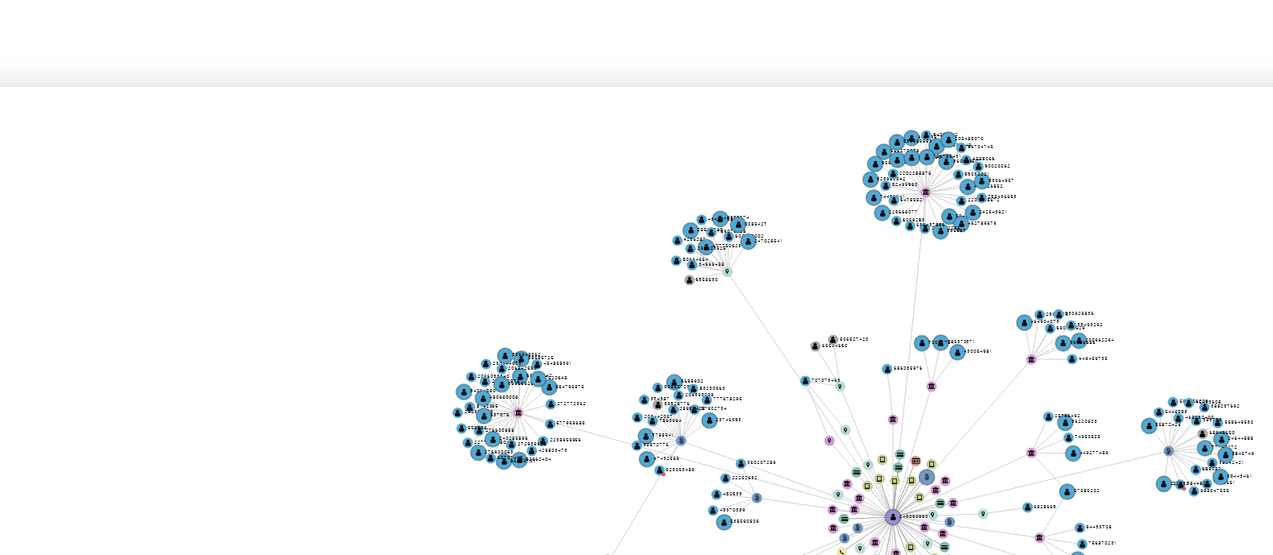
scroll to position [302, 0]
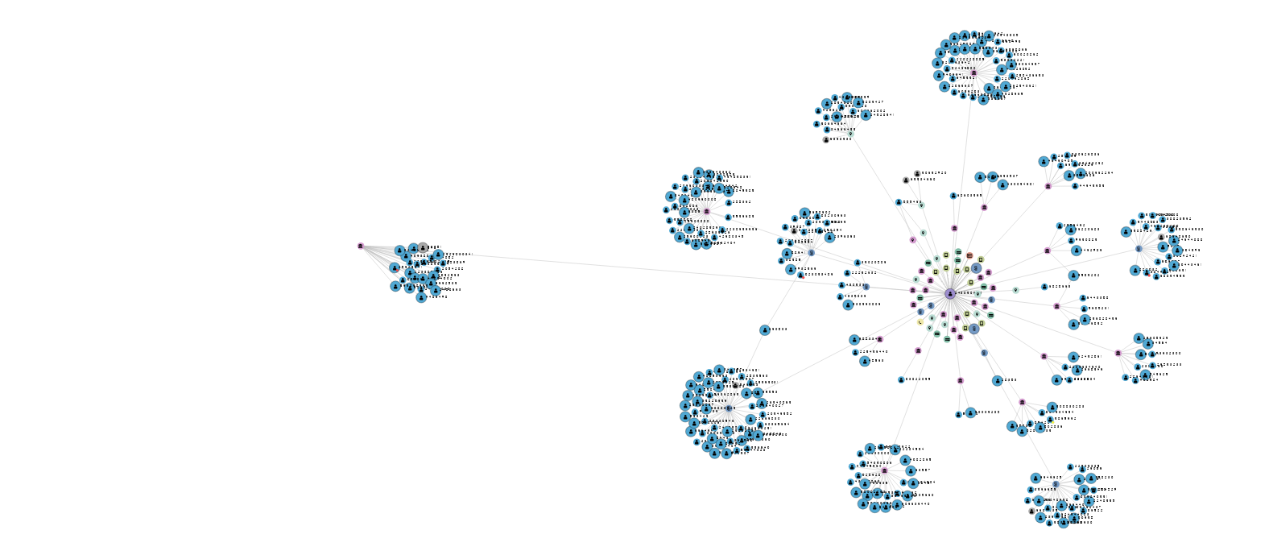
drag, startPoint x: 797, startPoint y: 434, endPoint x: 656, endPoint y: 360, distance: 159.2
click at [656, 360] on icon "user-243050950  243050950 phone-af3f4ed815685abbcdb52891196ad282  person-d7cc…" at bounding box center [775, 398] width 960 height 233
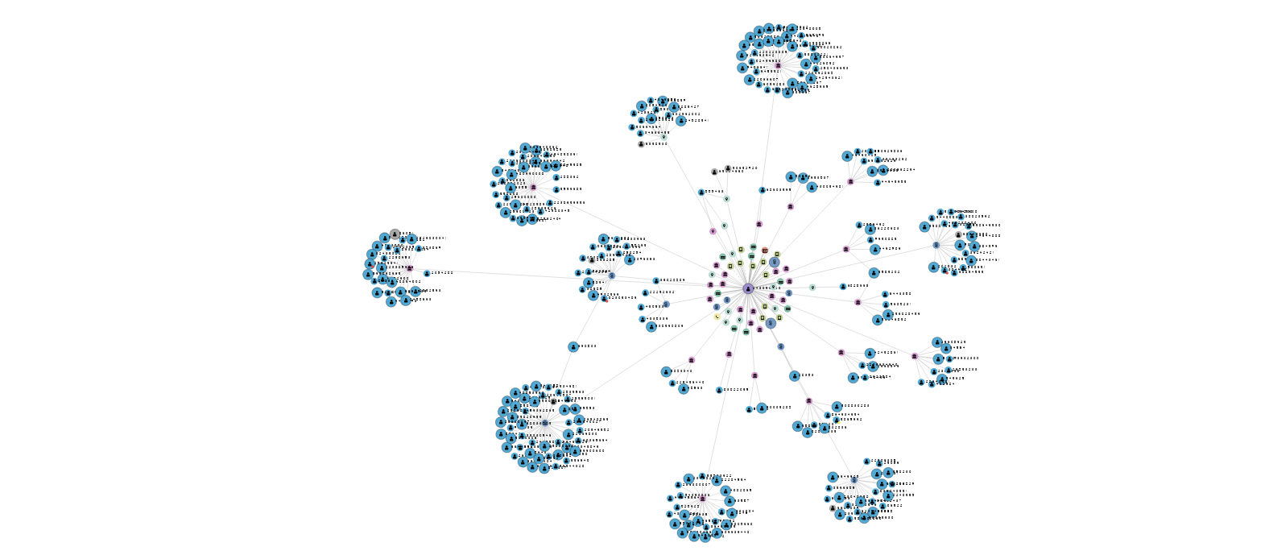
drag, startPoint x: 709, startPoint y: 386, endPoint x: 663, endPoint y: 384, distance: 46.0
click at [663, 384] on icon "user-243050950  243050950 phone-af3f4ed815685abbcdb52891196ad282  person-d7cc…" at bounding box center [775, 398] width 960 height 233
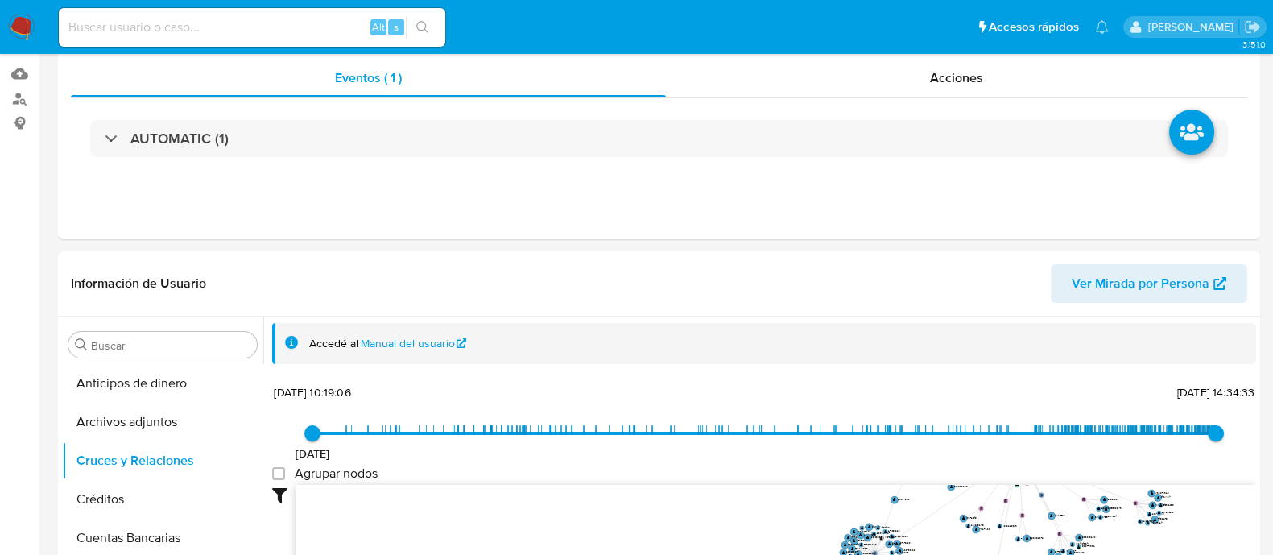
scroll to position [0, 0]
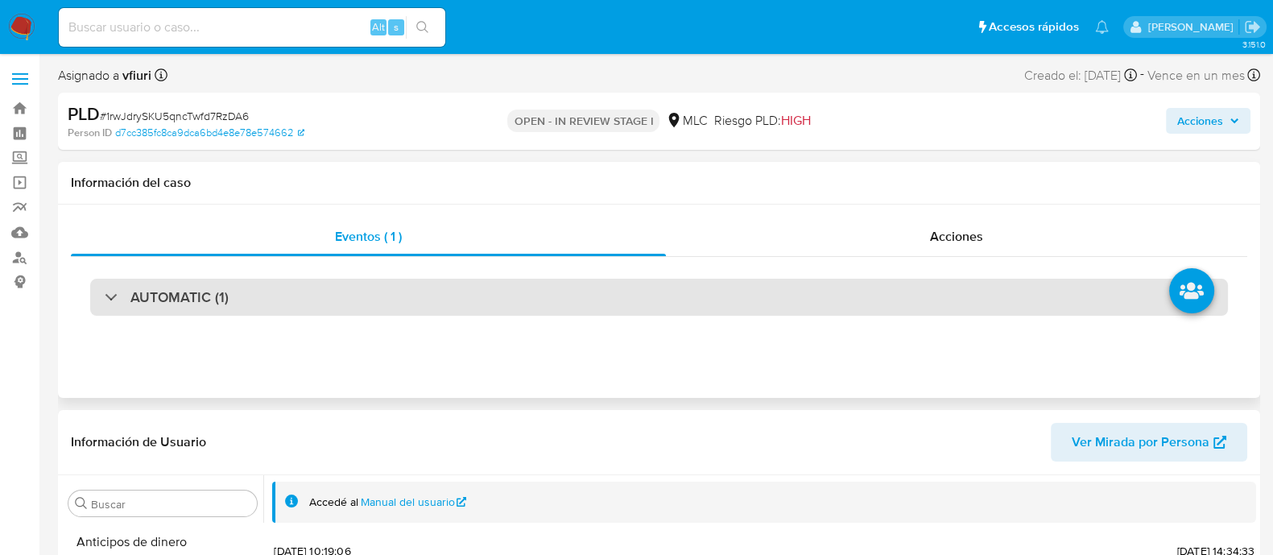
click at [461, 279] on div "AUTOMATIC (1)" at bounding box center [659, 297] width 1138 height 37
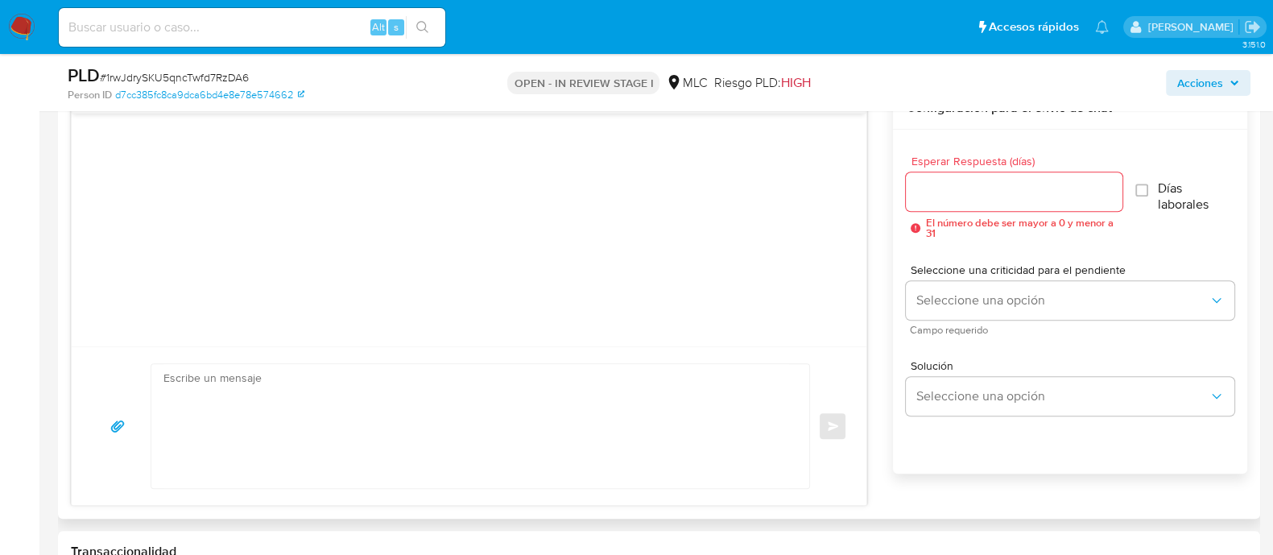
scroll to position [1208, 0]
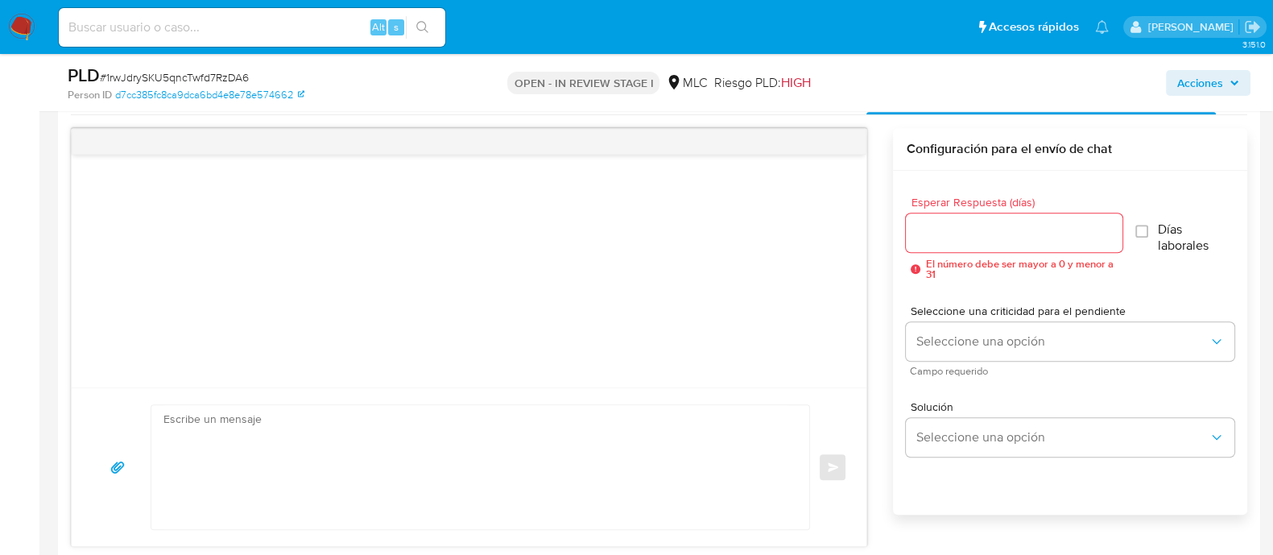
click at [970, 242] on input "Esperar Respuesta (días)" at bounding box center [1014, 232] width 216 height 21
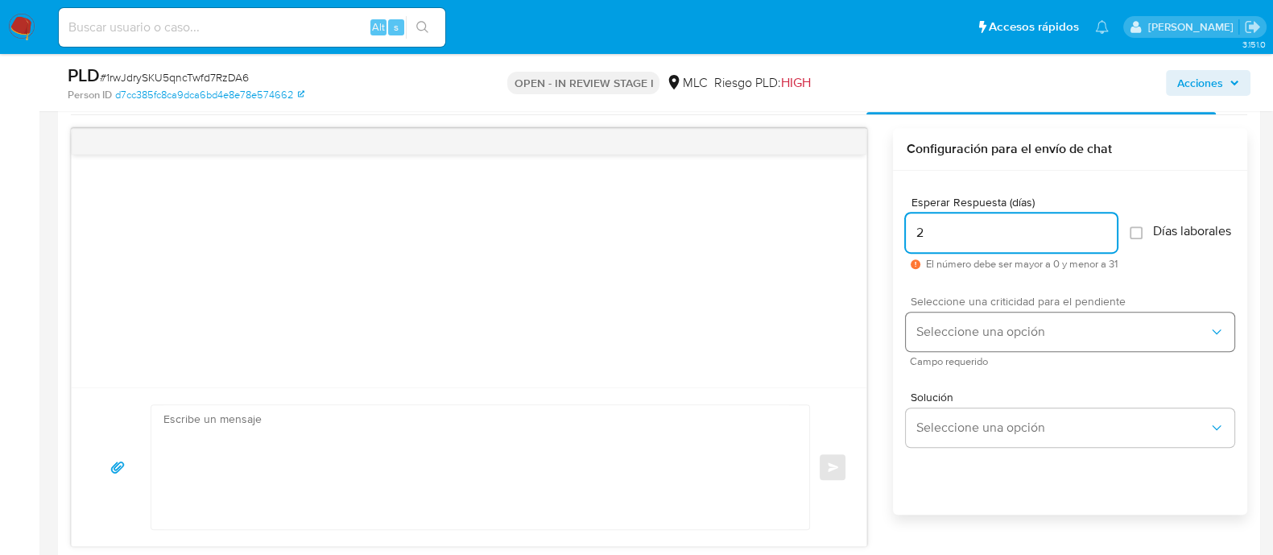
type input "2"
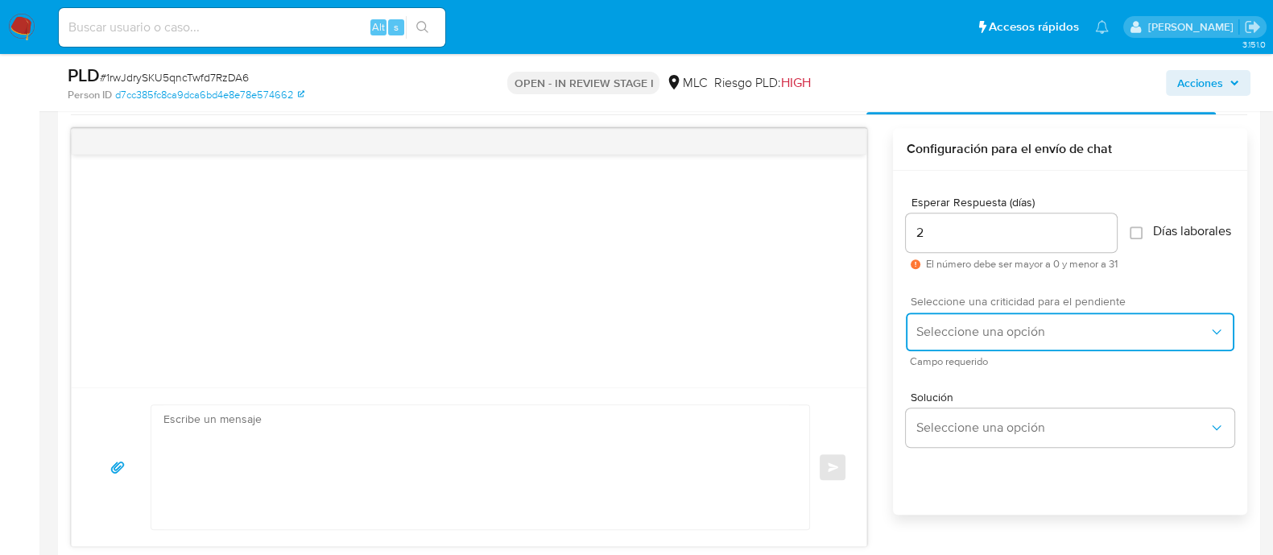
click at [948, 338] on span "Seleccione una opción" at bounding box center [1061, 332] width 293 height 16
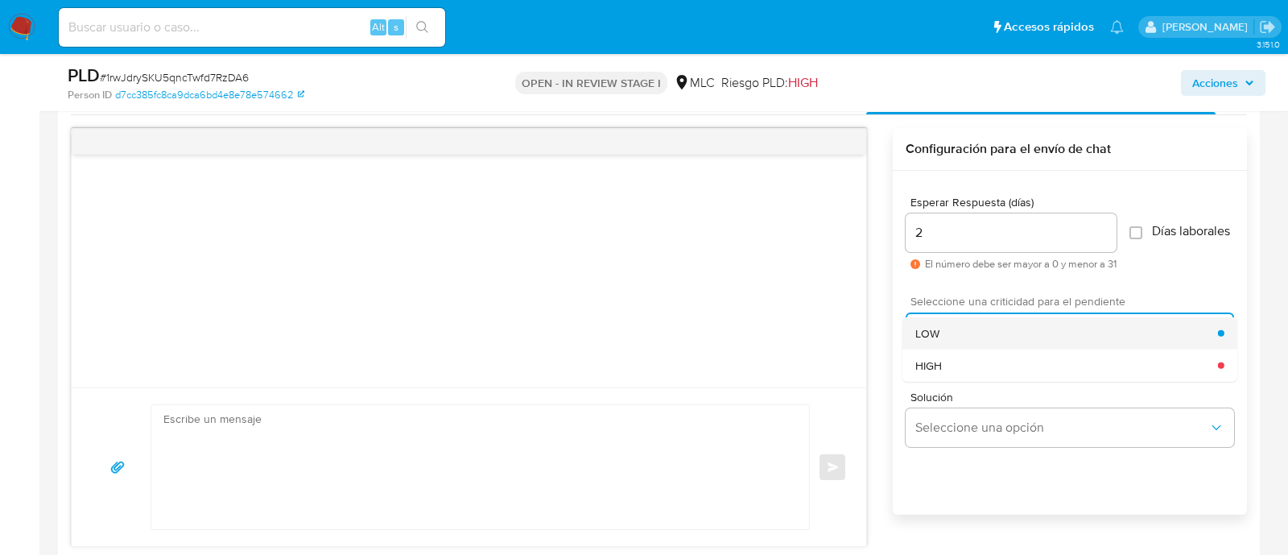
click at [950, 347] on div "LOW" at bounding box center [1066, 333] width 303 height 32
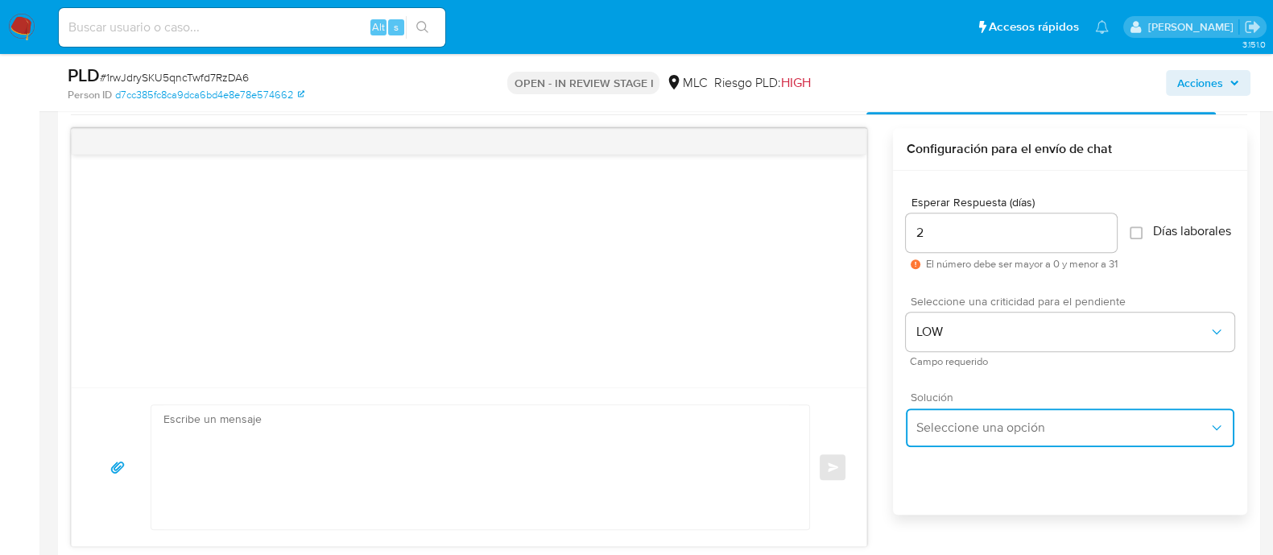
click at [954, 433] on span "Seleccione una opción" at bounding box center [1061, 427] width 293 height 16
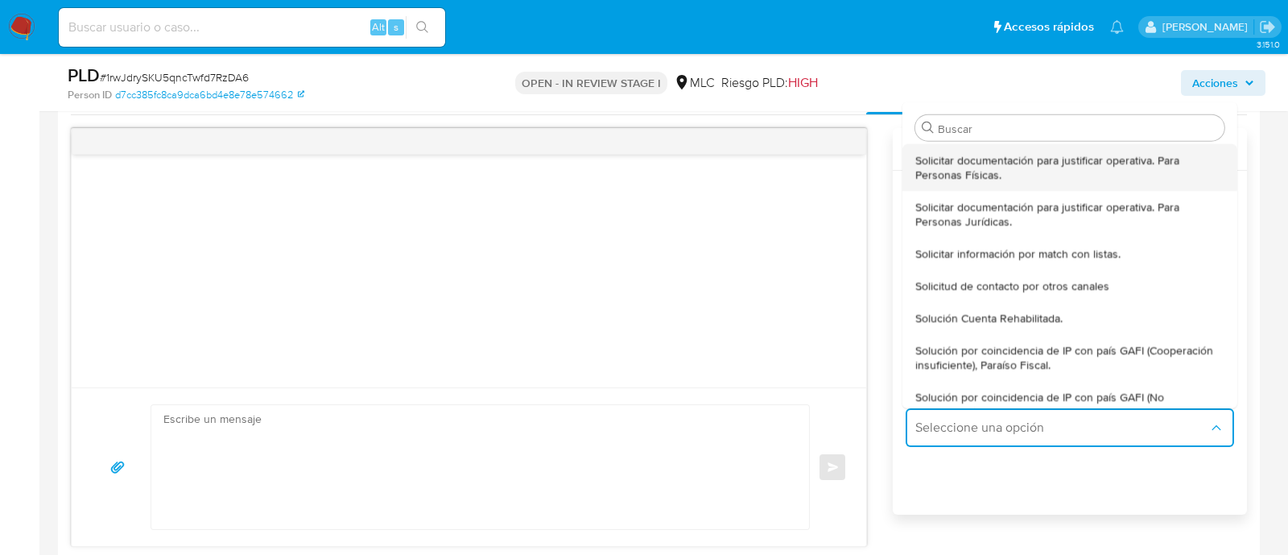
click at [971, 182] on span "Solicitar documentación para justificar operativa. Para Personas Físicas." at bounding box center [1069, 167] width 309 height 29
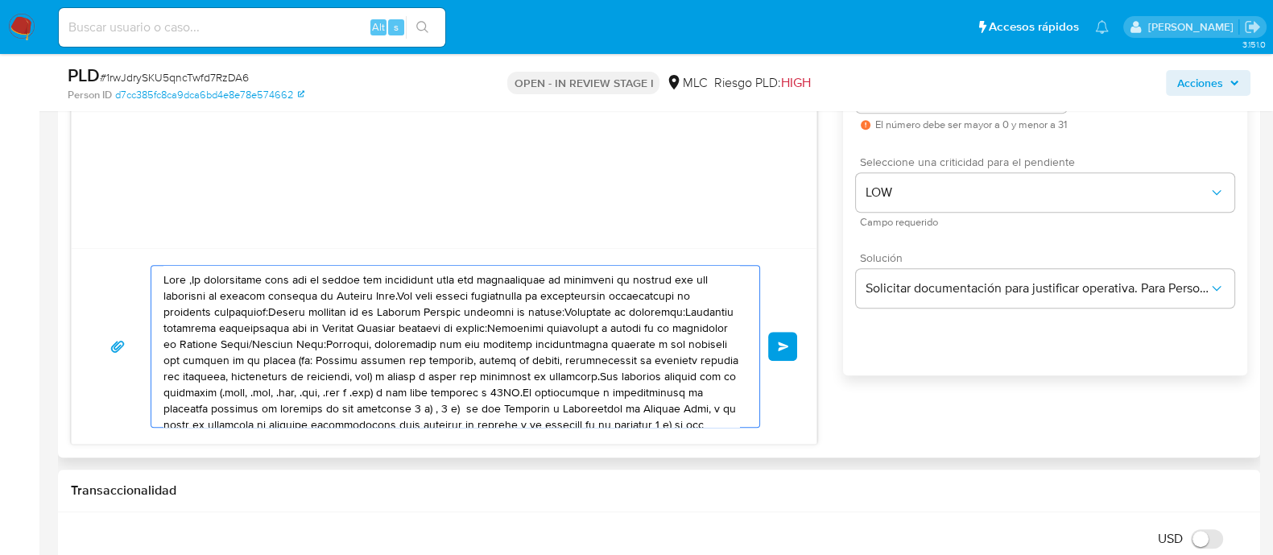
scroll to position [1307, 0]
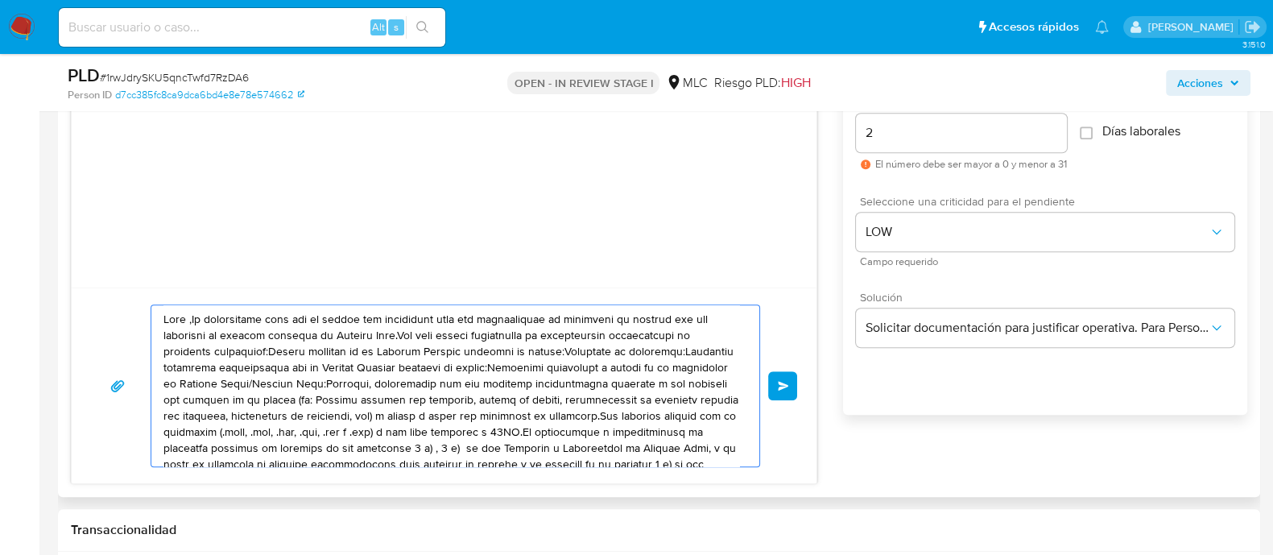
drag, startPoint x: 392, startPoint y: 246, endPoint x: 137, endPoint y: 266, distance: 256.0
click at [137, 266] on div "Enviar" at bounding box center [444, 256] width 746 height 456
type textarea "."
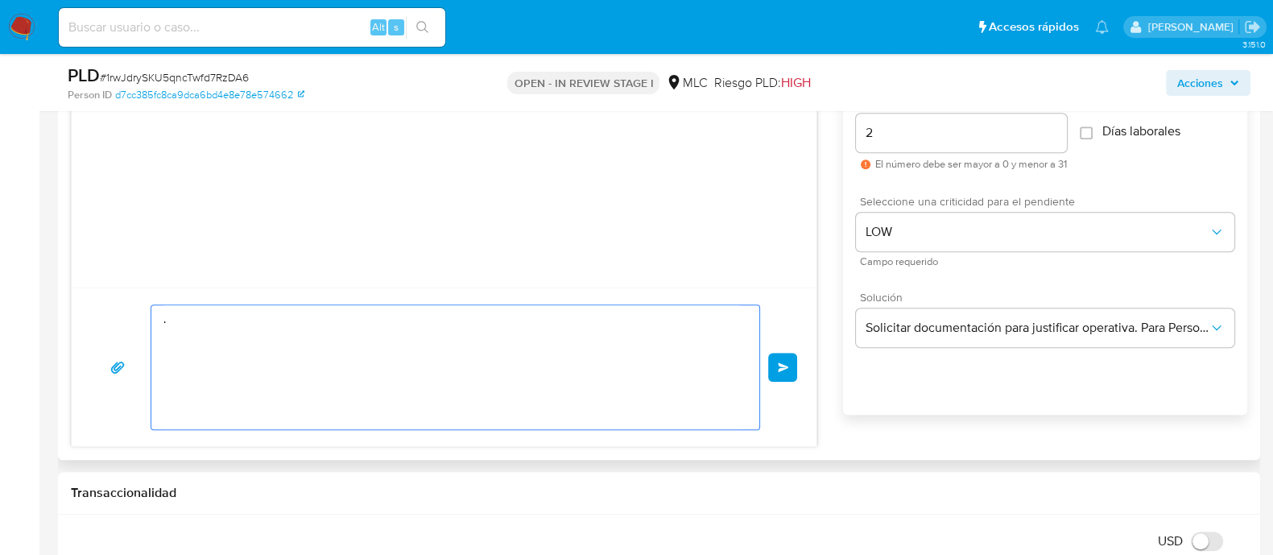
drag, startPoint x: 148, startPoint y: 329, endPoint x: 134, endPoint y: 328, distance: 13.8
click at [134, 328] on div ". Enviar" at bounding box center [444, 367] width 706 height 126
paste textarea "Hola XXX, Te contactamos desde el Equipo de Mercado Pago para verificar tus dat…"
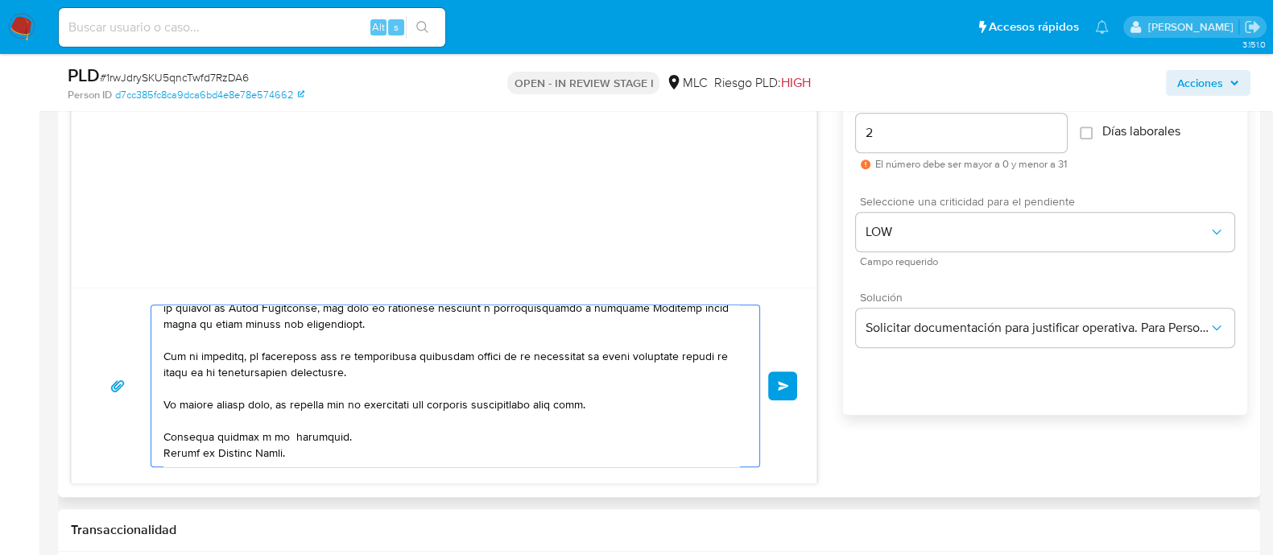
scroll to position [0, 0]
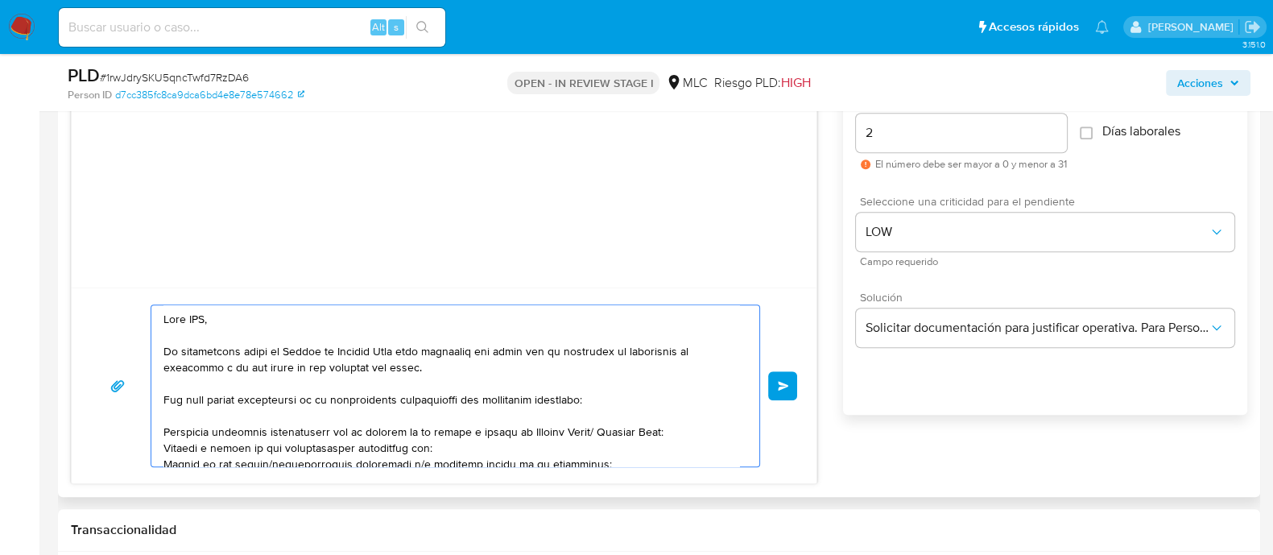
click at [197, 321] on textarea at bounding box center [451, 385] width 576 height 161
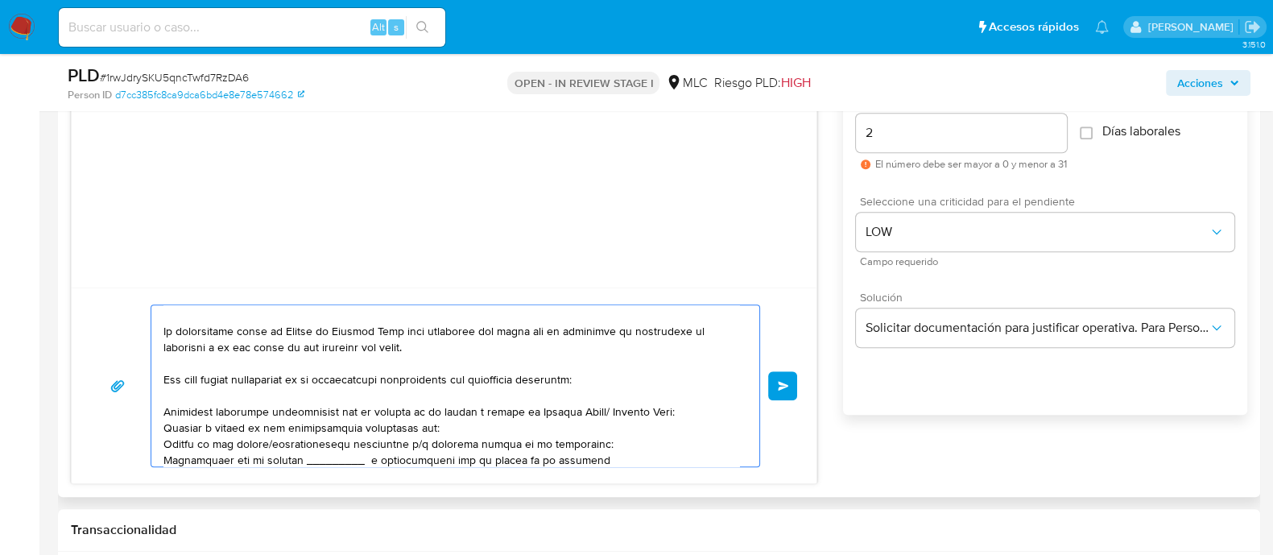
scroll to position [39, 0]
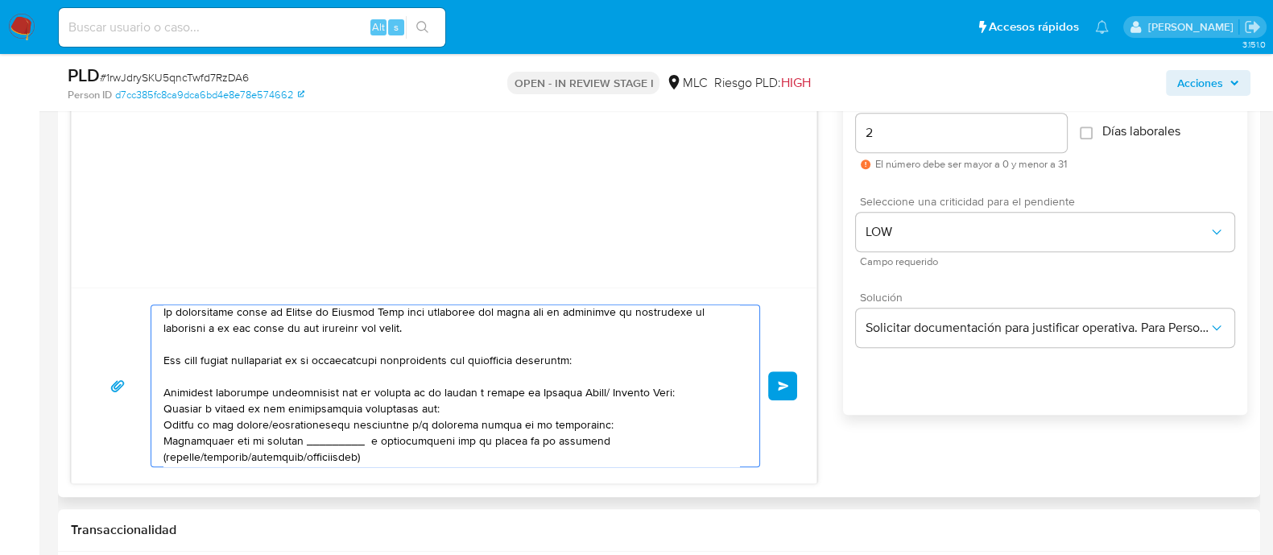
drag, startPoint x: 589, startPoint y: 387, endPoint x: 523, endPoint y: 385, distance: 65.3
click at [523, 385] on textarea at bounding box center [451, 385] width 576 height 161
drag, startPoint x: 593, startPoint y: 390, endPoint x: 523, endPoint y: 396, distance: 69.5
click at [523, 396] on textarea at bounding box center [451, 385] width 576 height 161
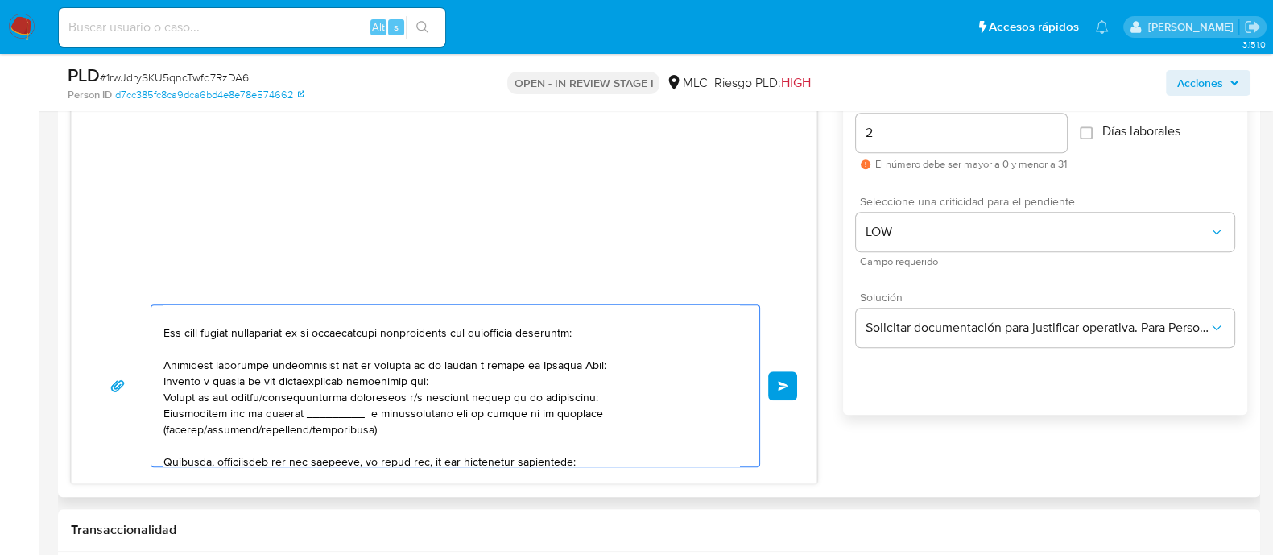
scroll to position [80, 0]
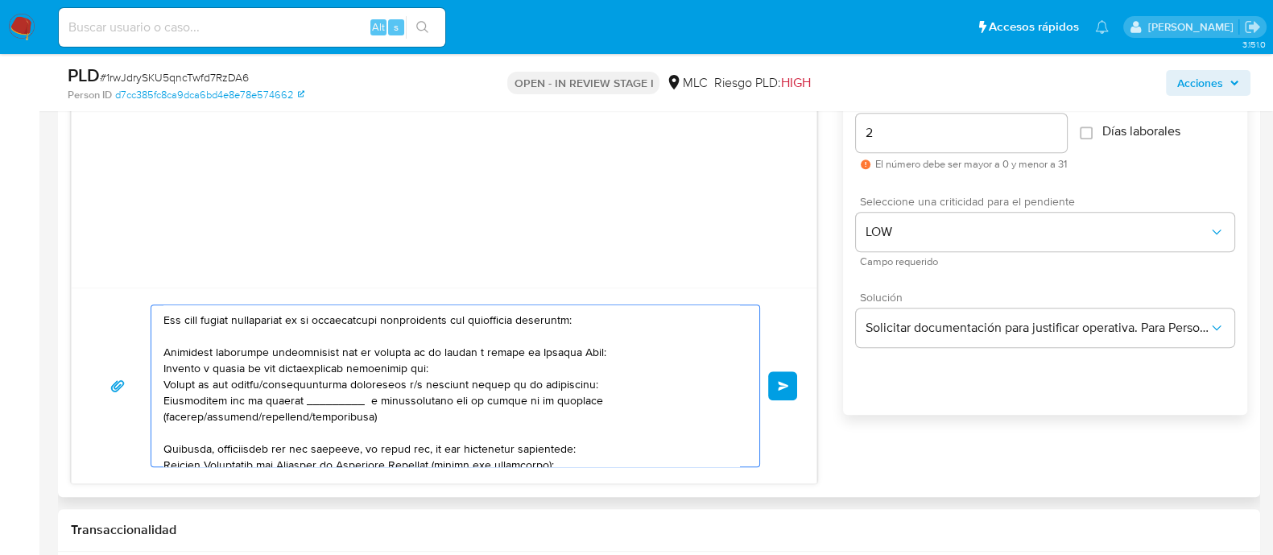
click at [416, 386] on textarea at bounding box center [451, 385] width 576 height 161
drag, startPoint x: 381, startPoint y: 416, endPoint x: 151, endPoint y: 399, distance: 230.9
click at [151, 399] on div at bounding box center [451, 385] width 600 height 161
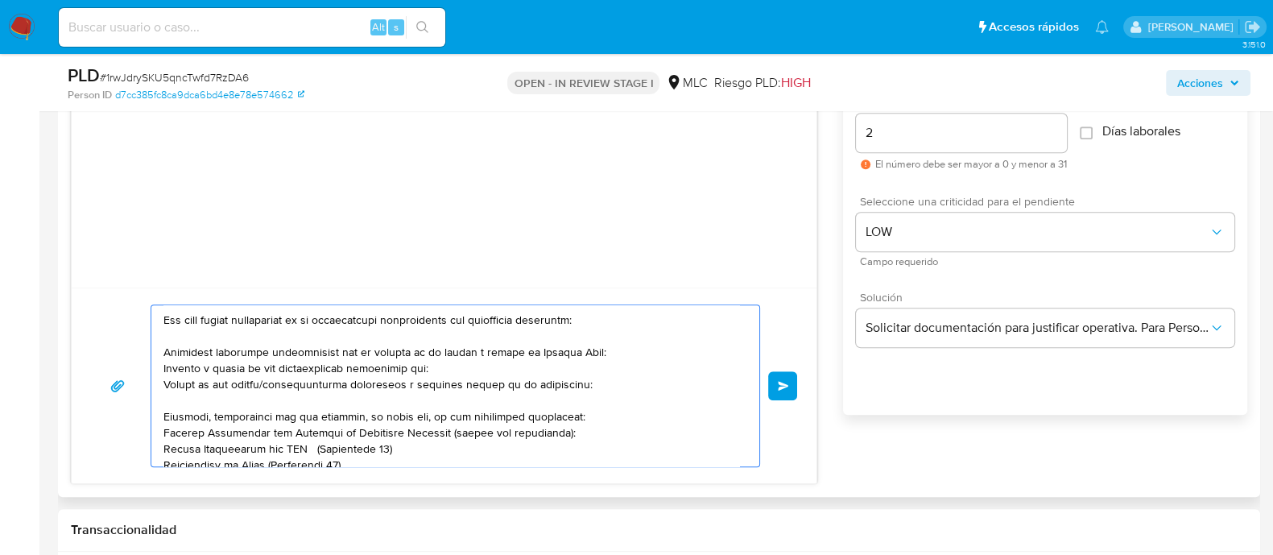
scroll to position [382, 0]
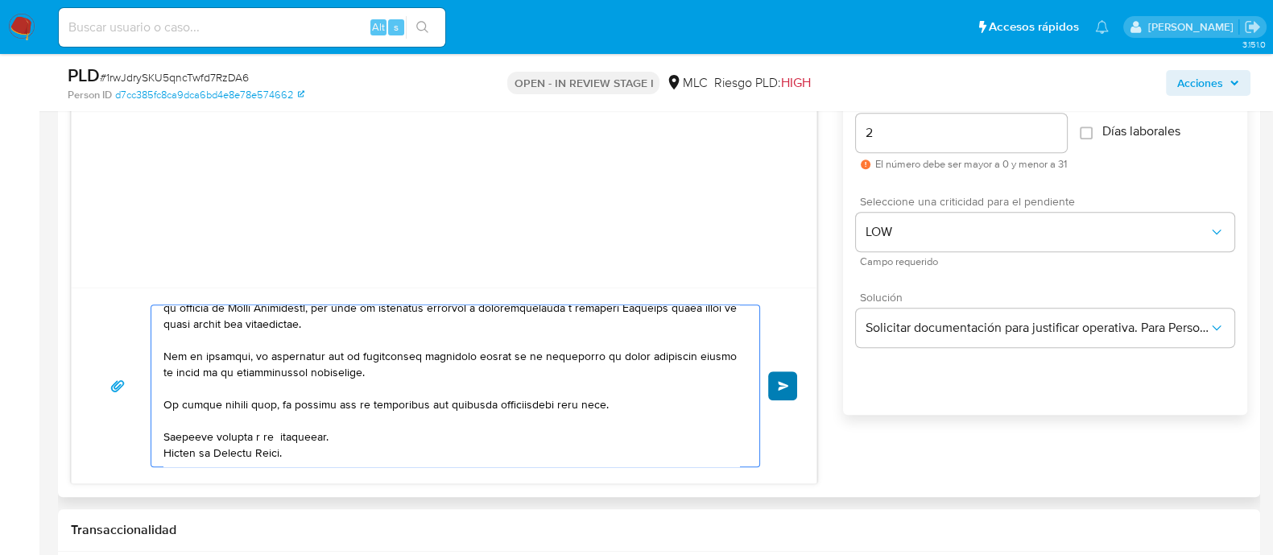
type textarea "Hola , Te contactamos desde el Equipo de Mercado Pago para verificar tus datos …"
click at [782, 381] on span "Enviar" at bounding box center [783, 386] width 11 height 10
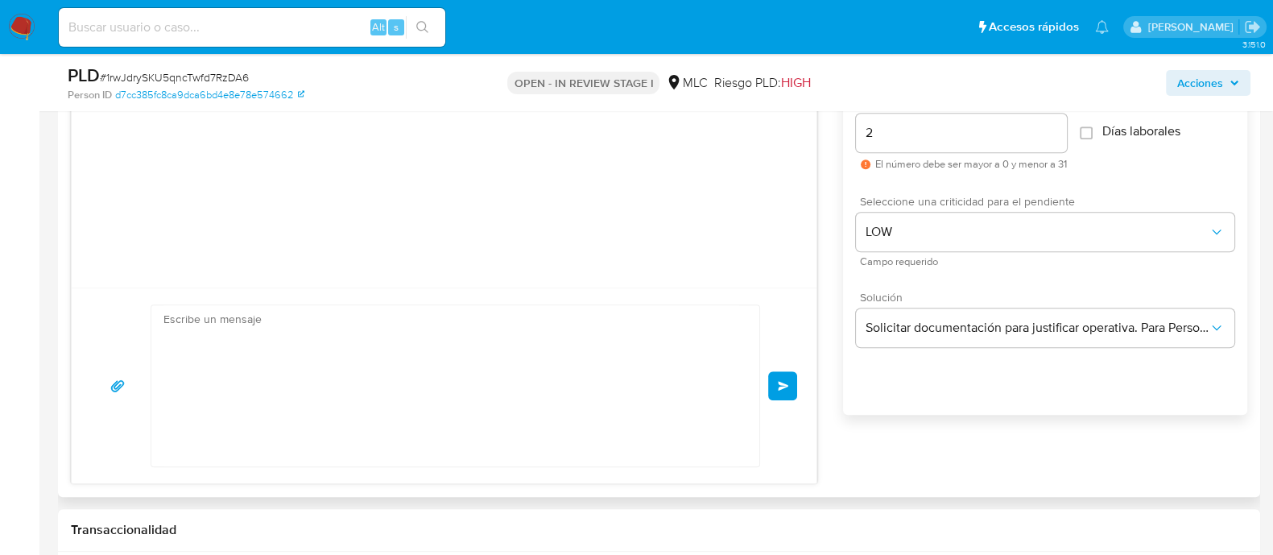
scroll to position [488, 0]
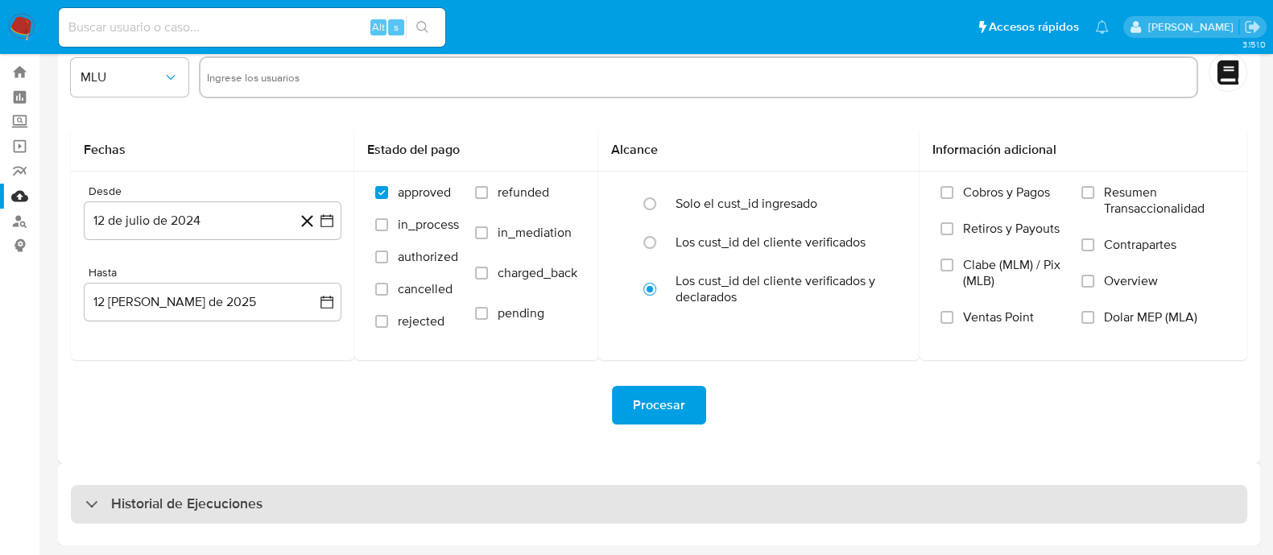
click at [345, 515] on div "Historial de Ejecuciones" at bounding box center [659, 504] width 1176 height 39
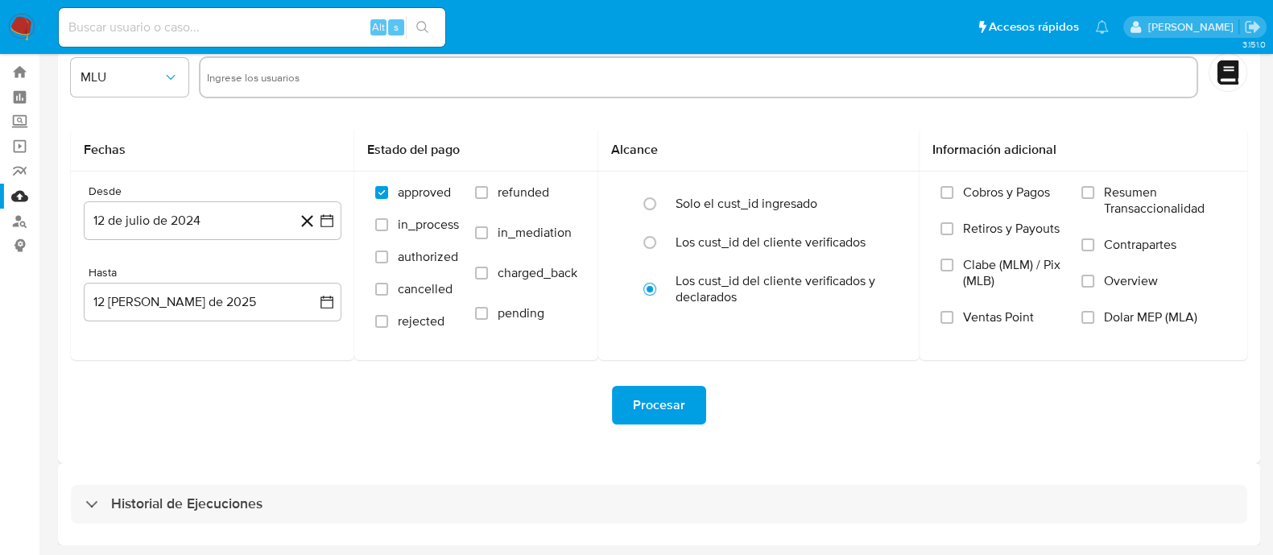
select select "10"
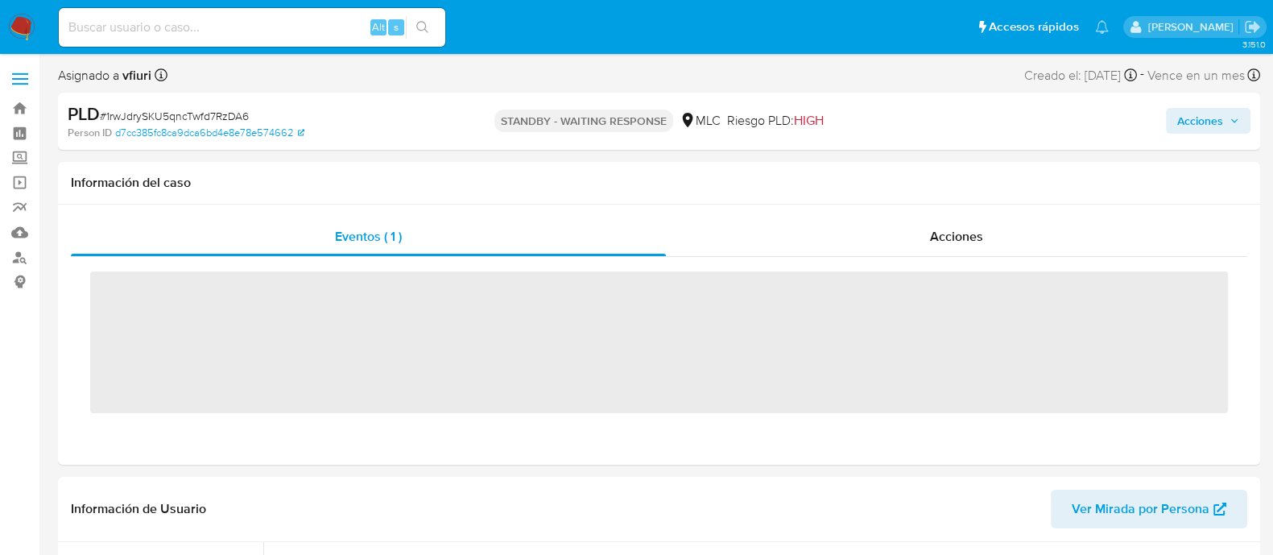
scroll to position [641, 0]
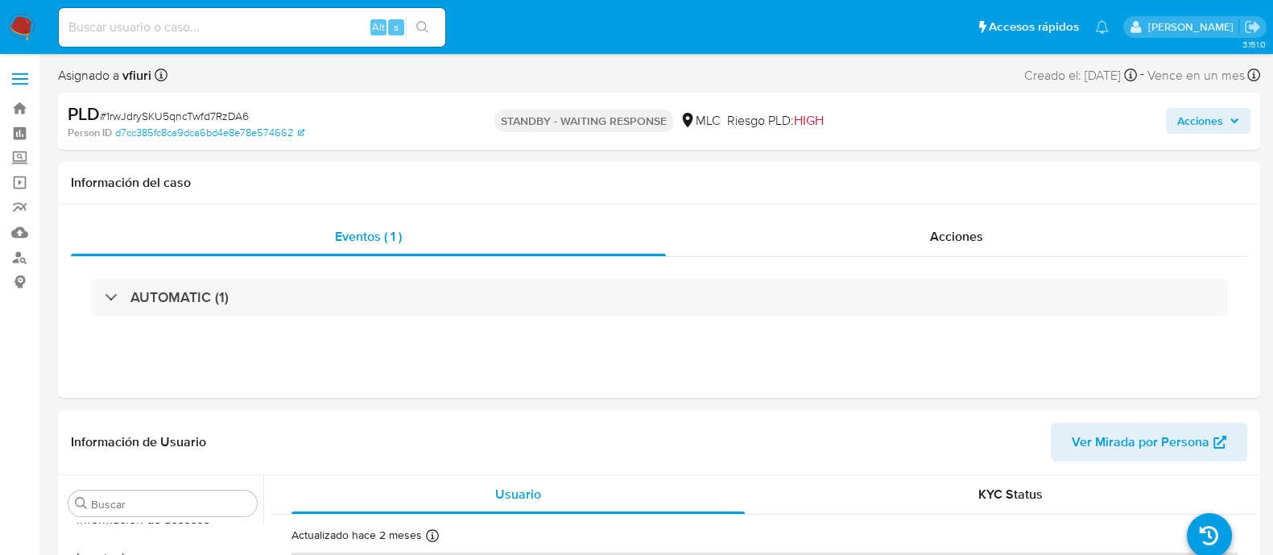
select select "10"
click at [18, 110] on link "Bandeja" at bounding box center [96, 108] width 192 height 25
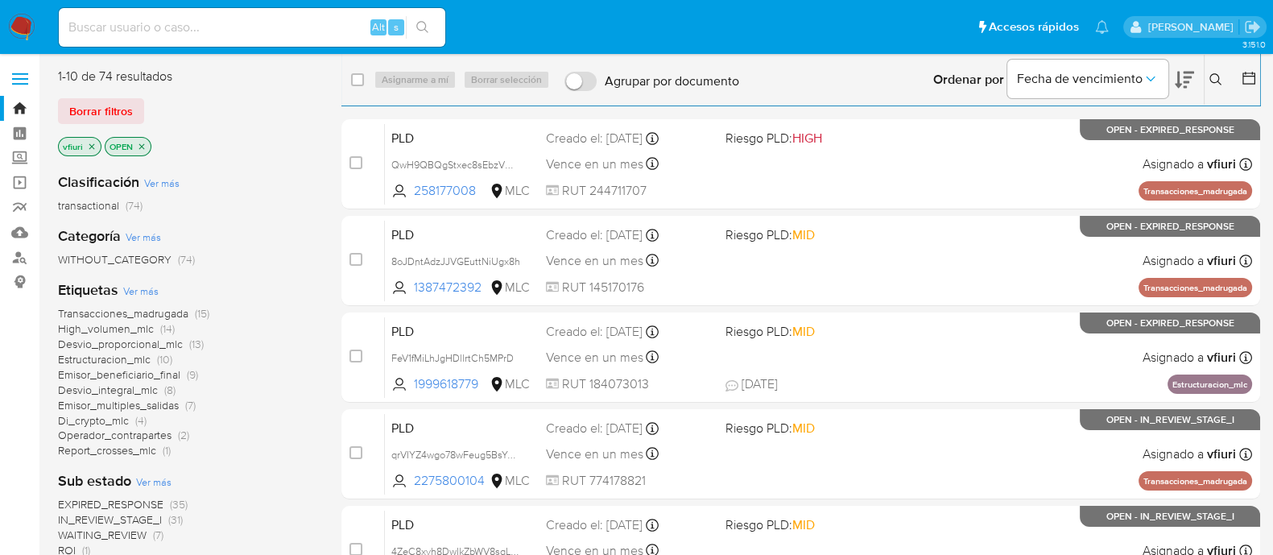
click at [115, 320] on span "Transacciones_madrugada" at bounding box center [123, 313] width 130 height 16
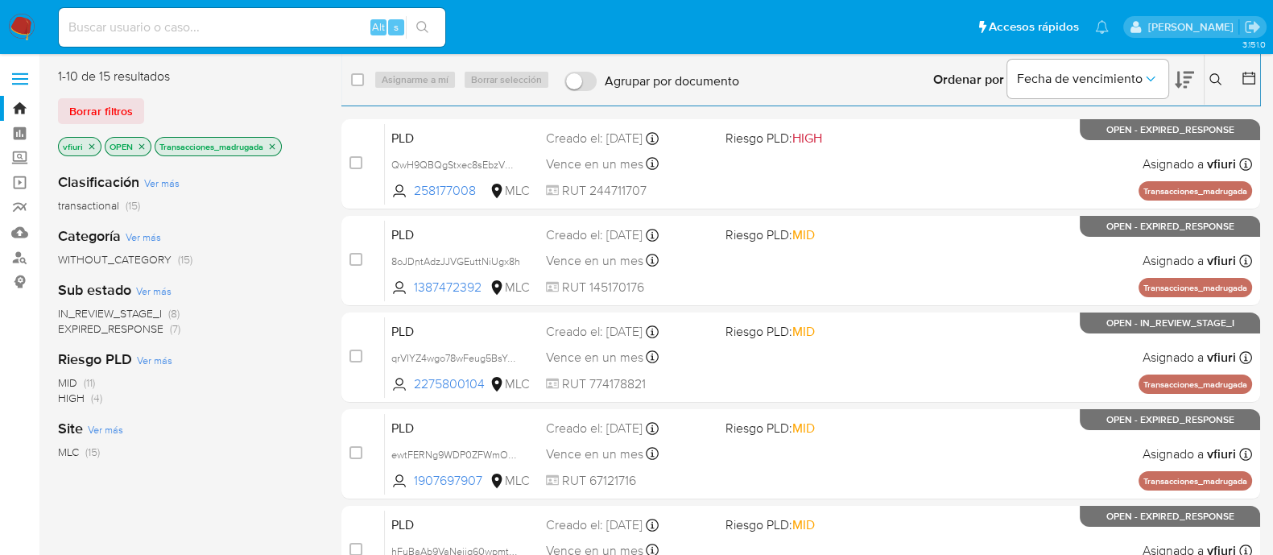
click at [271, 147] on icon "close-filter" at bounding box center [272, 147] width 10 height 10
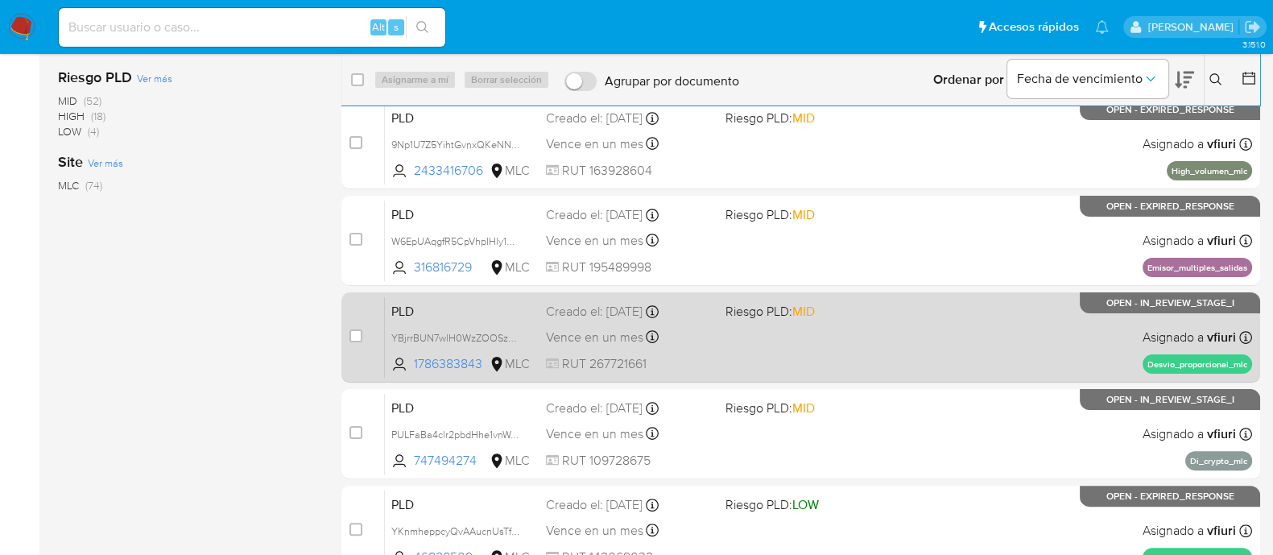
scroll to position [592, 0]
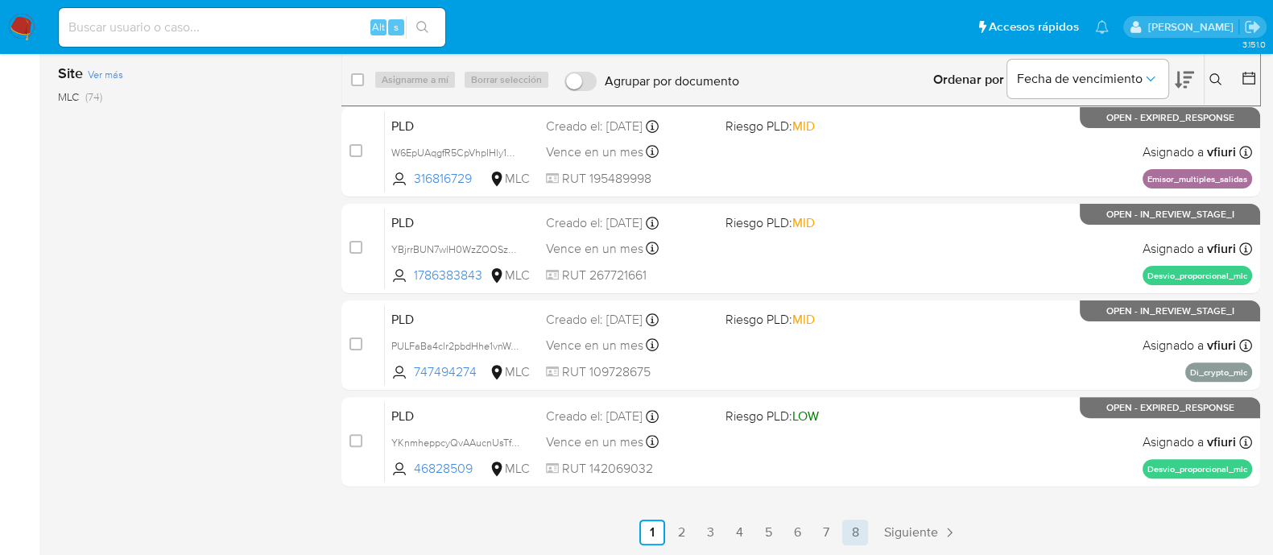
click at [842, 527] on link "8" at bounding box center [855, 532] width 26 height 26
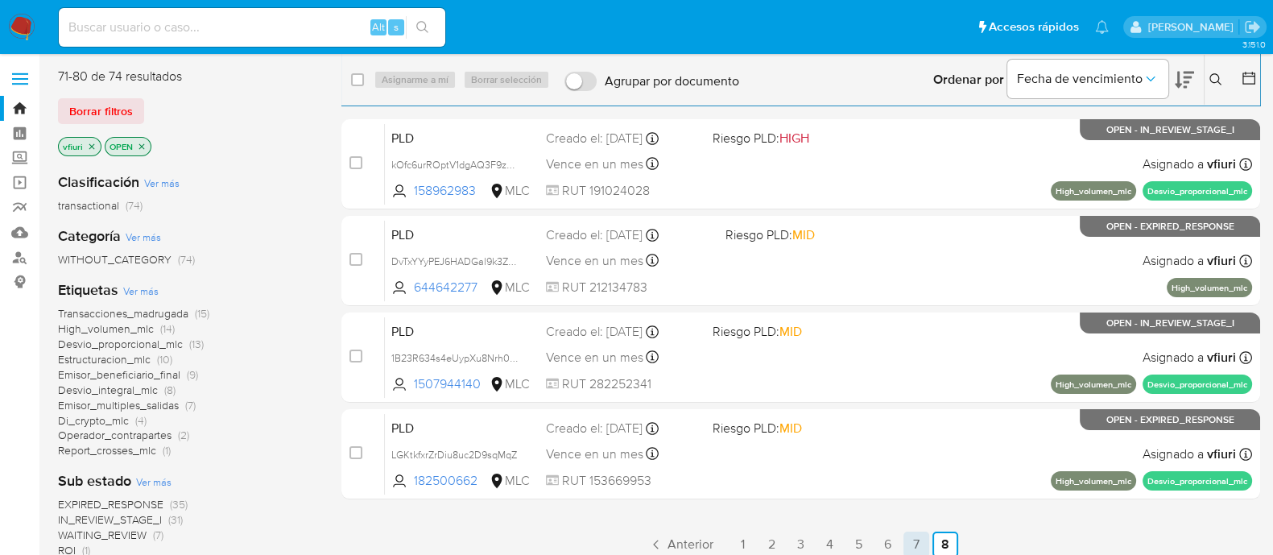
click at [909, 543] on link "7" at bounding box center [916, 544] width 26 height 26
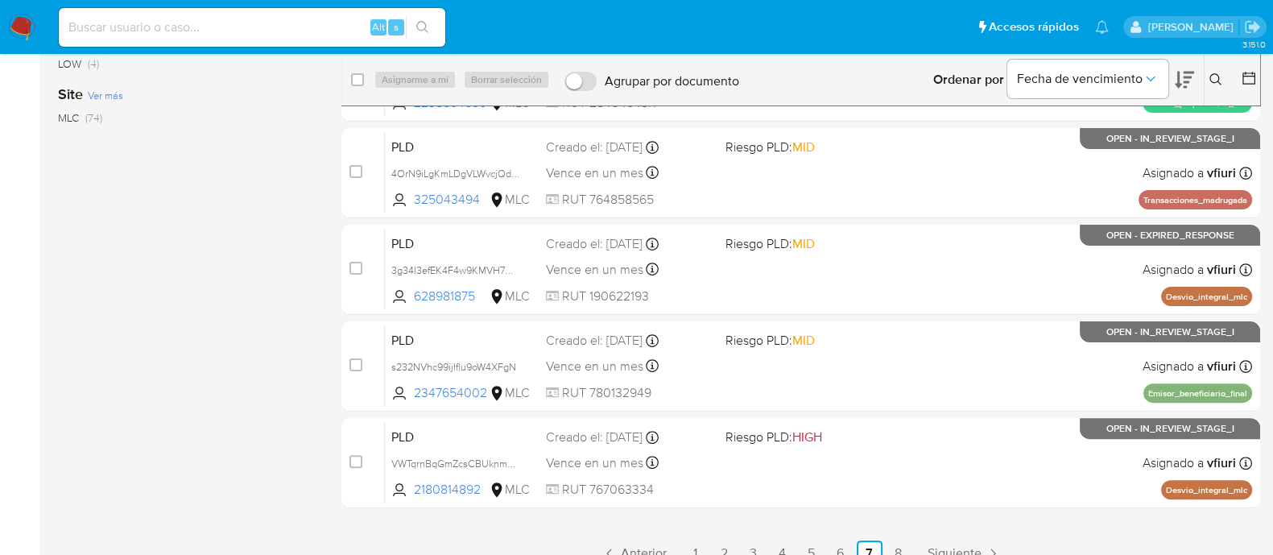
scroll to position [592, 0]
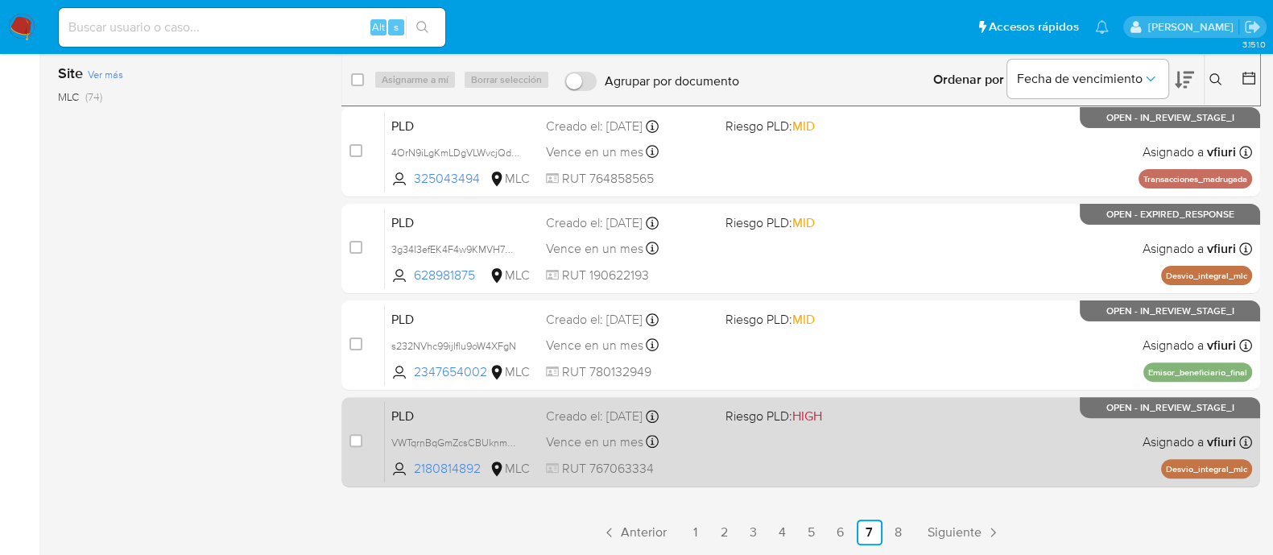
click at [881, 444] on div "PLD VWTqrnBqGmZcsCBUknmRQcmg 2180814892 MLC Riesgo PLD: HIGH Creado el: [DATE] …" at bounding box center [818, 441] width 867 height 81
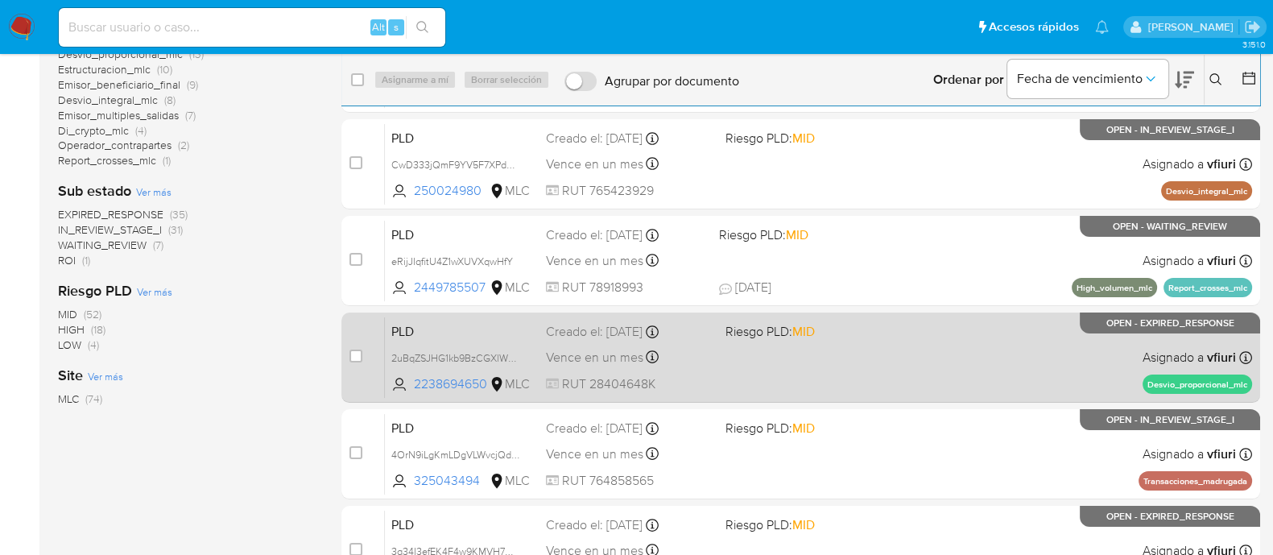
scroll to position [390, 0]
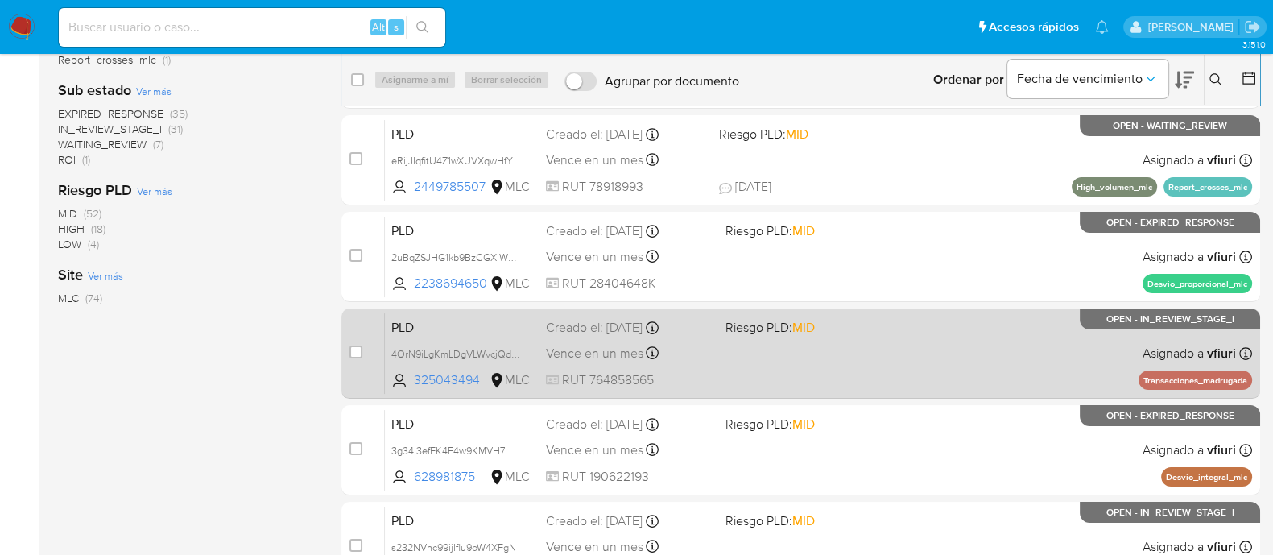
click at [800, 358] on div "PLD 4OrN9iLgKmLDgVLWvcjQdwNQ 325043494 MLC Riesgo PLD: MID Creado el: [DATE] Cr…" at bounding box center [818, 352] width 867 height 81
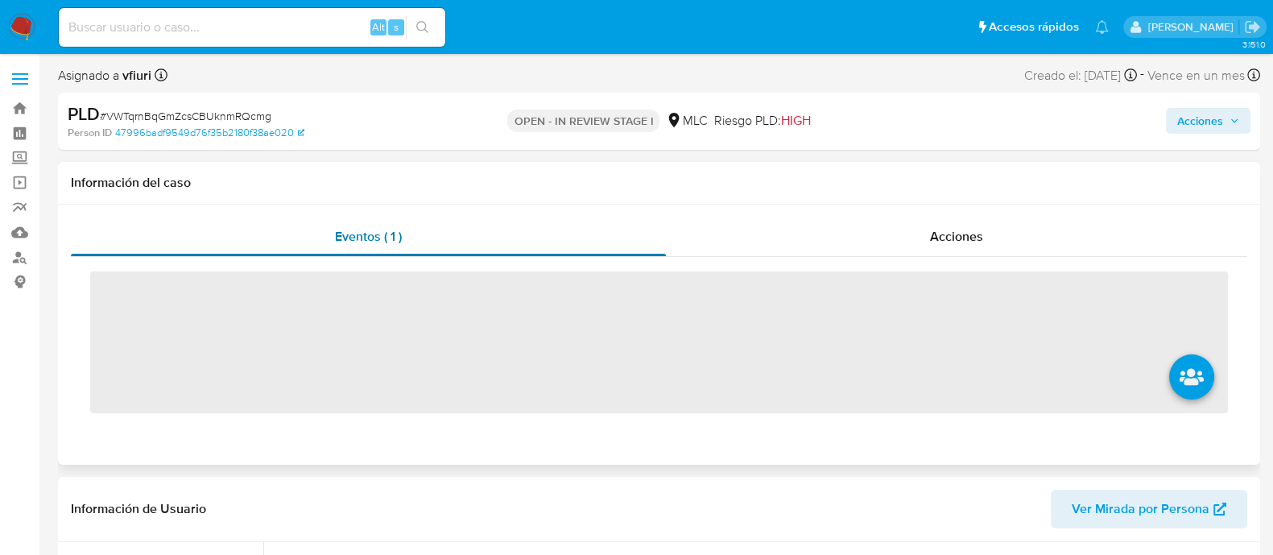
scroll to position [641, 0]
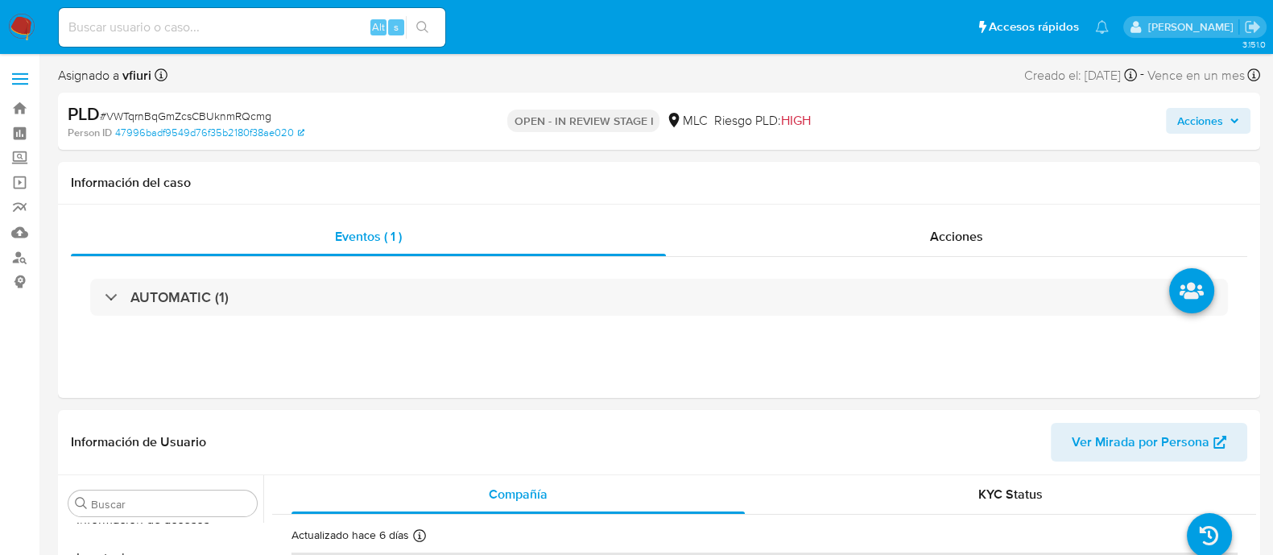
select select "10"
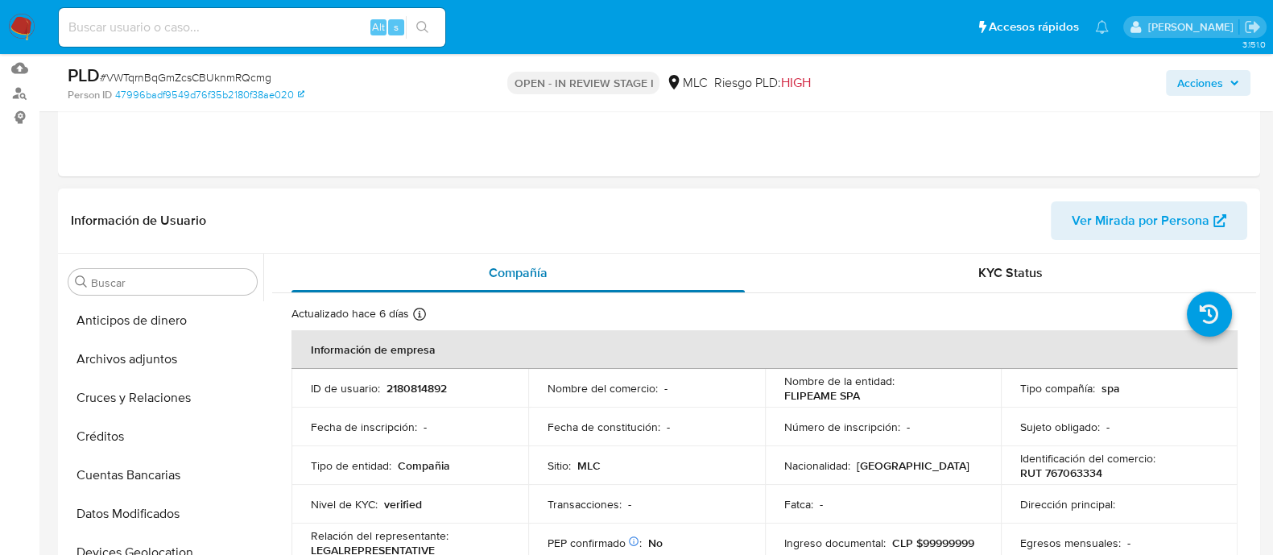
scroll to position [0, 0]
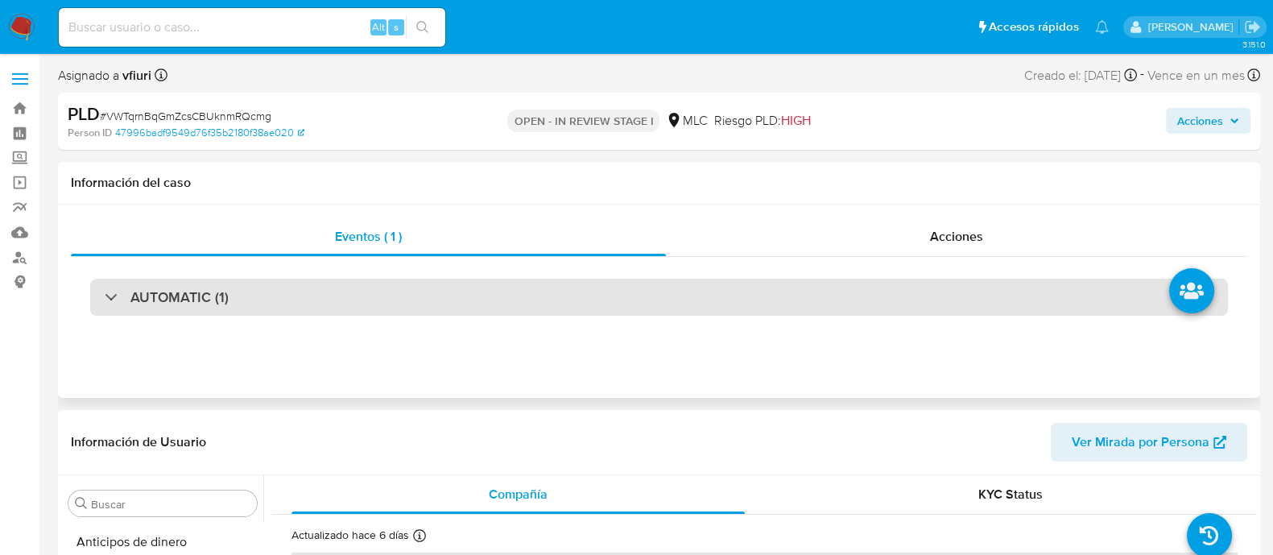
click at [233, 312] on div "AUTOMATIC (1)" at bounding box center [659, 297] width 1138 height 37
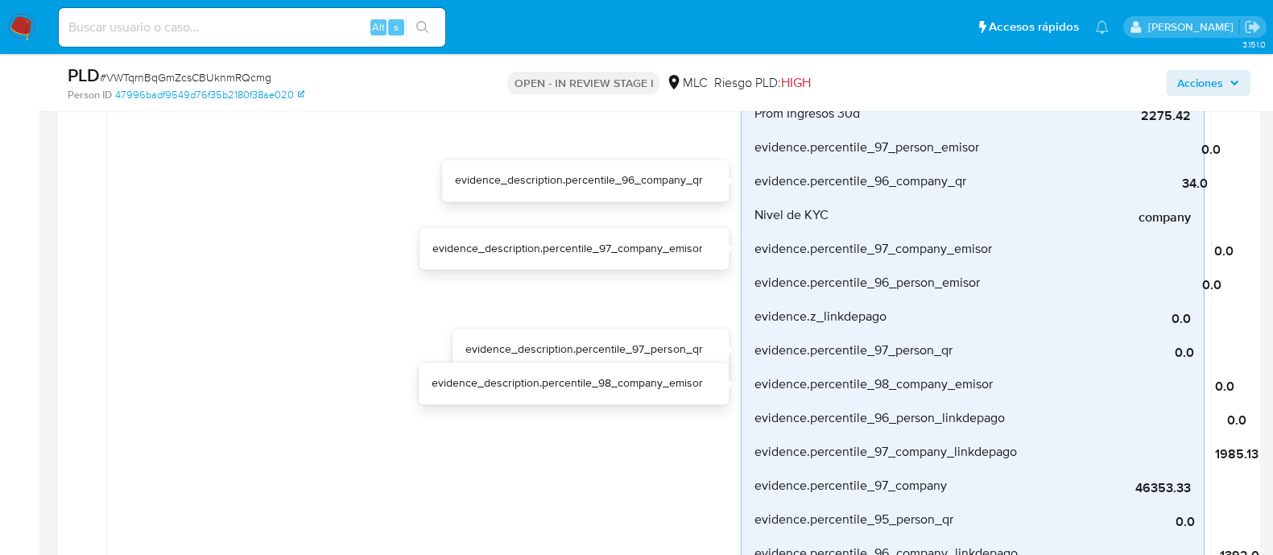
scroll to position [1006, 0]
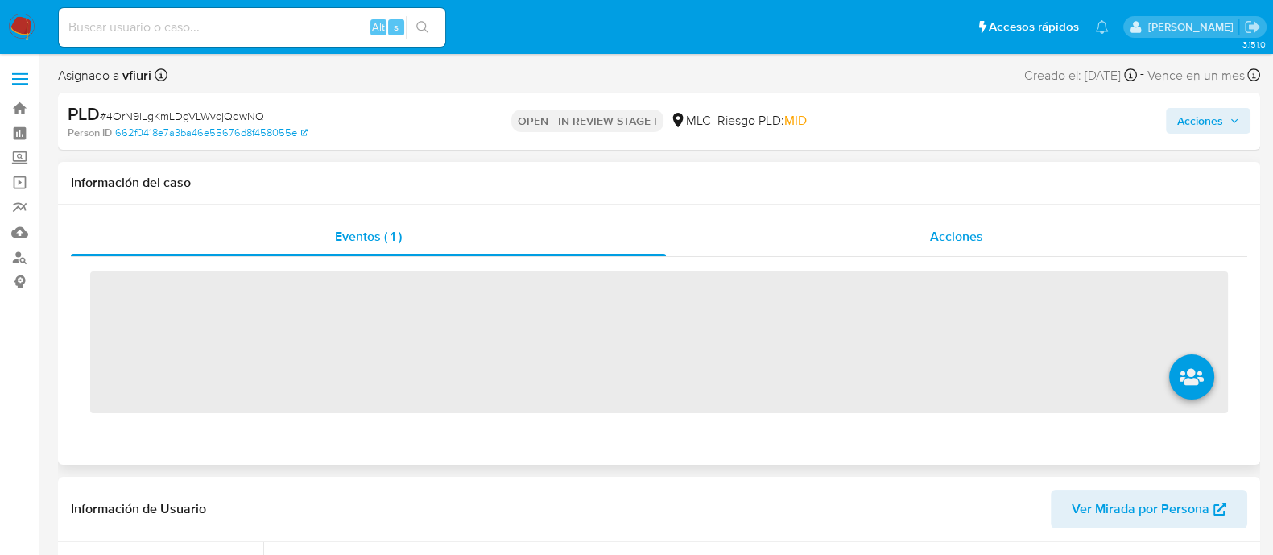
scroll to position [641, 0]
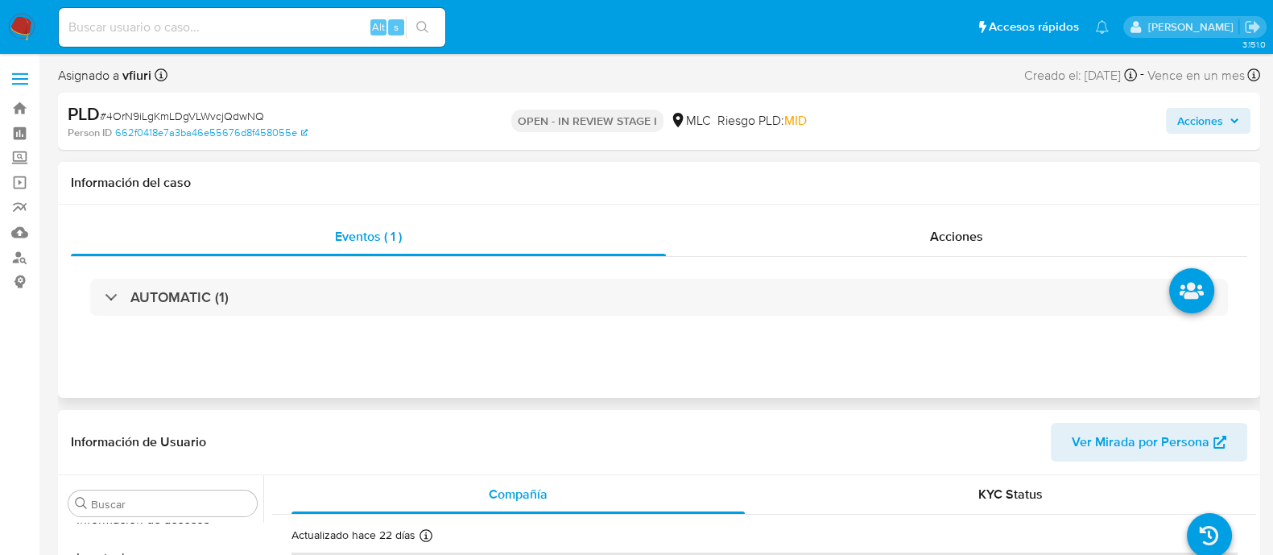
select select "10"
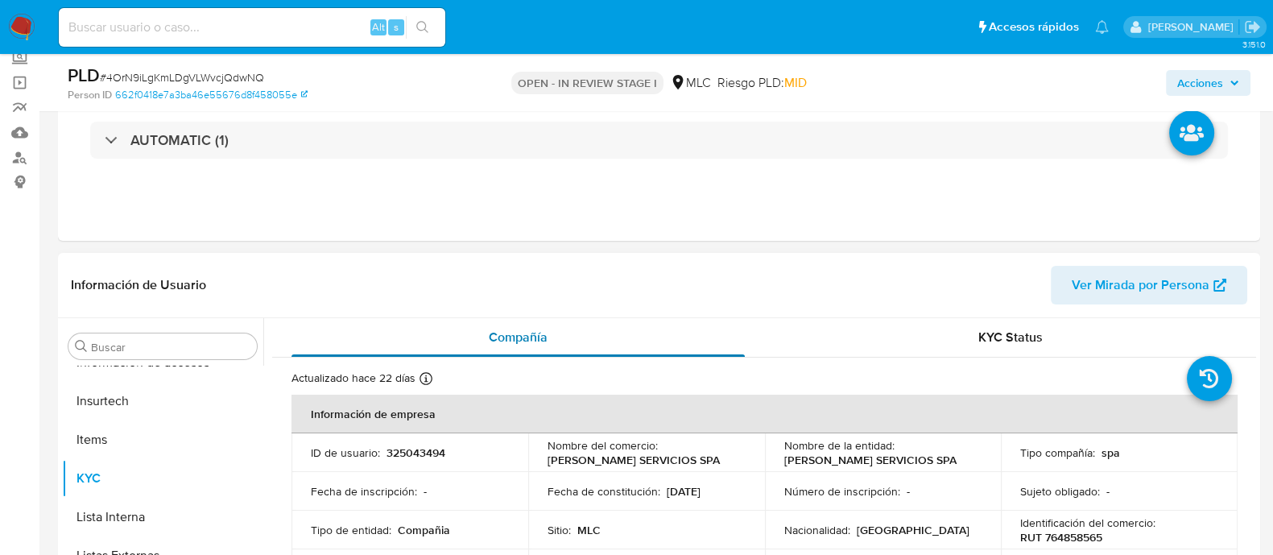
scroll to position [0, 0]
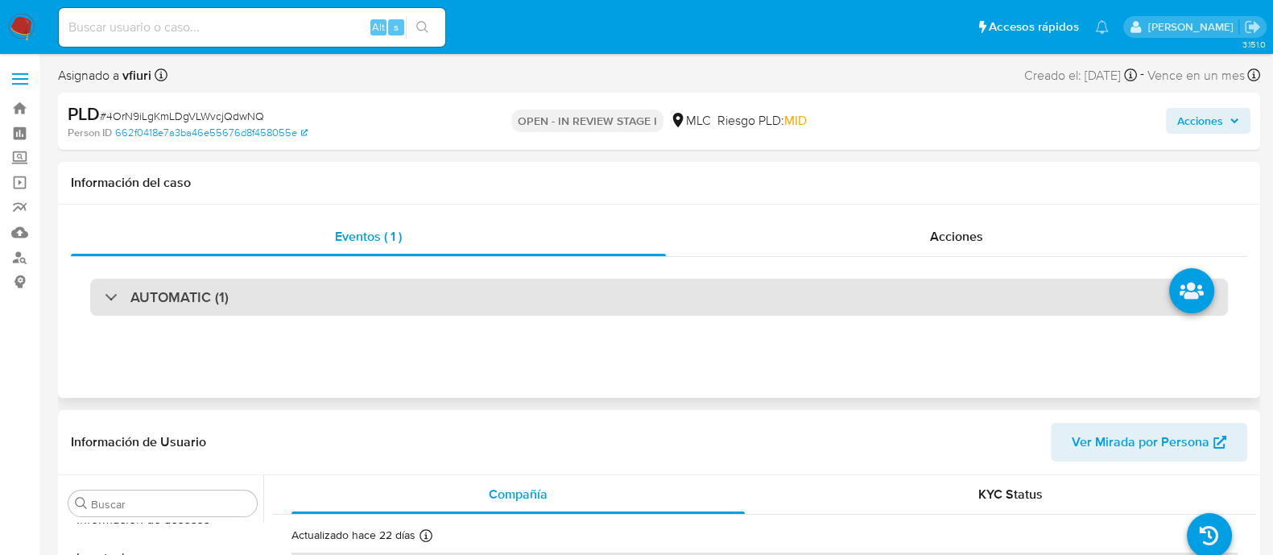
click at [531, 288] on div "AUTOMATIC (1)" at bounding box center [659, 297] width 1138 height 37
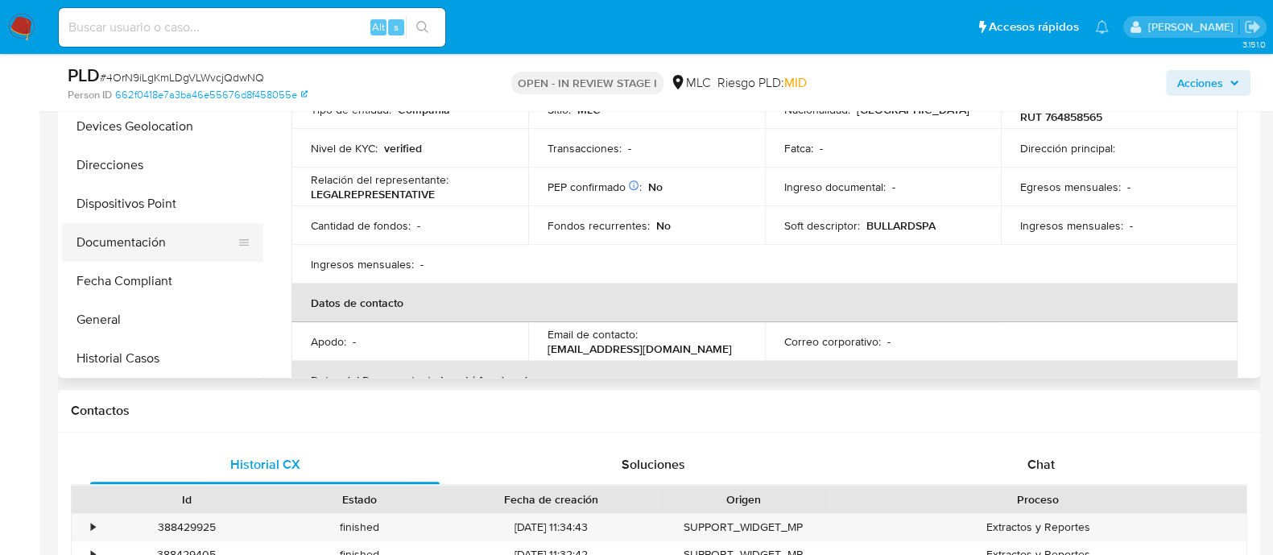
scroll to position [100, 0]
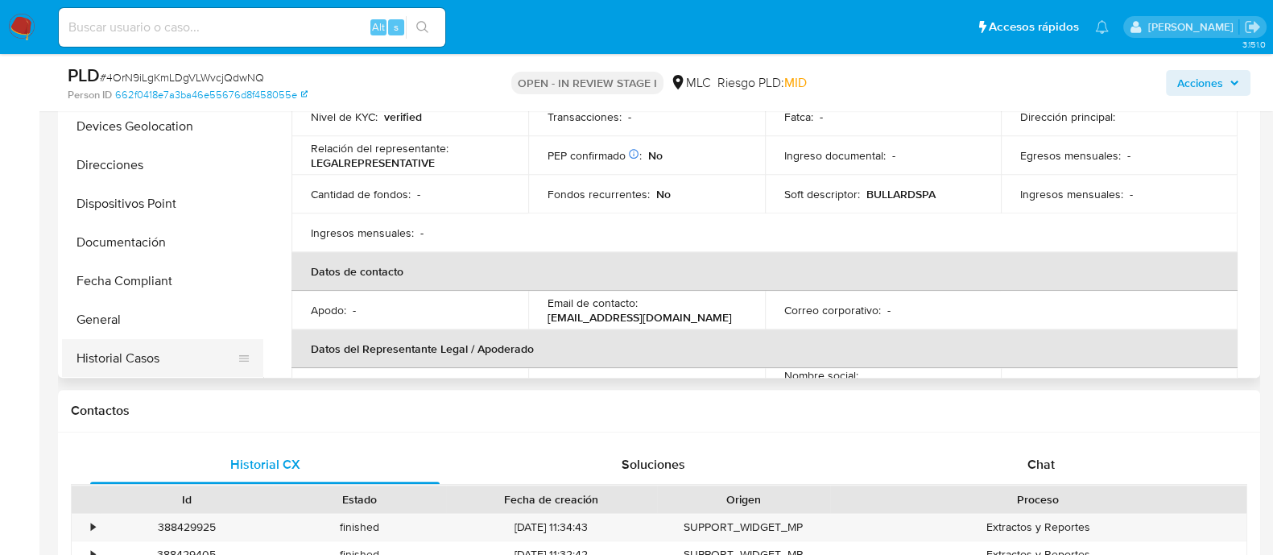
click at [117, 349] on button "Historial Casos" at bounding box center [156, 358] width 188 height 39
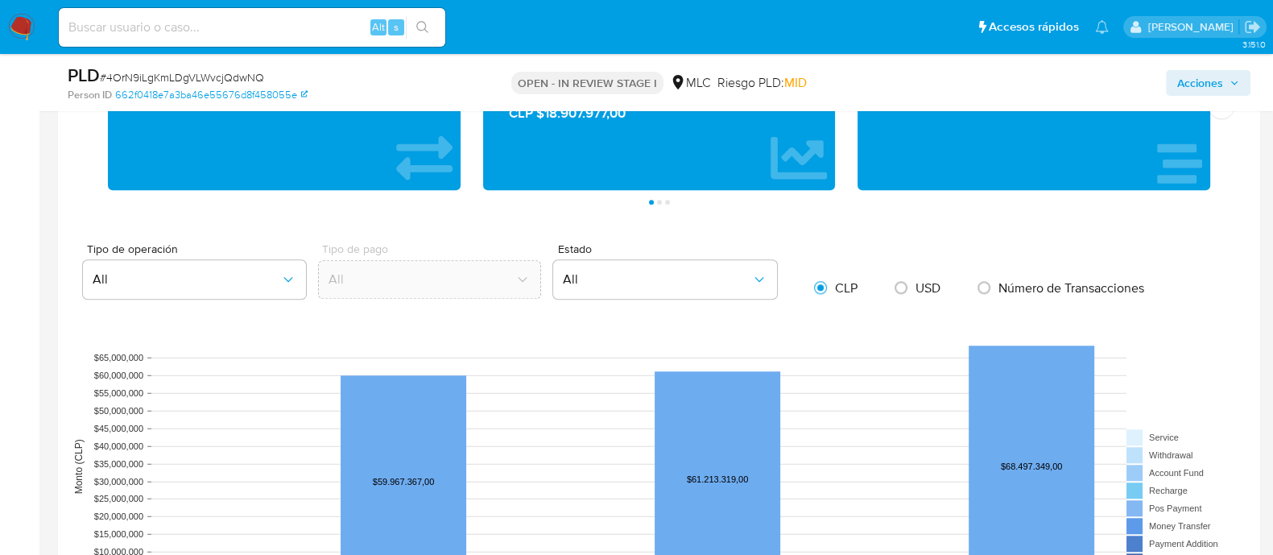
scroll to position [2113, 0]
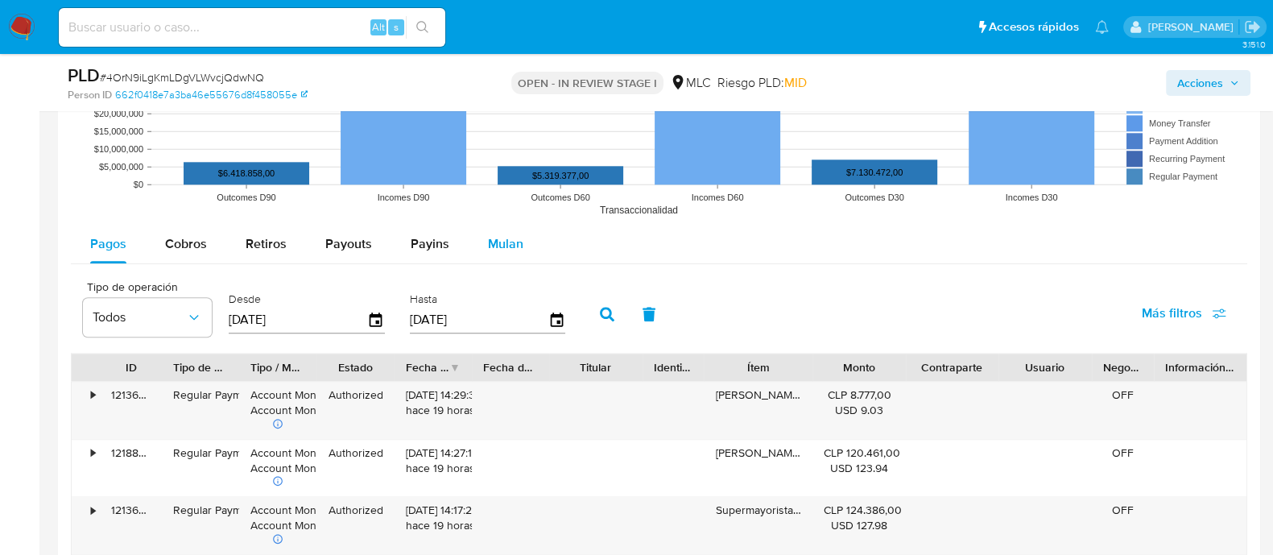
click at [511, 240] on span "Mulan" at bounding box center [505, 243] width 35 height 19
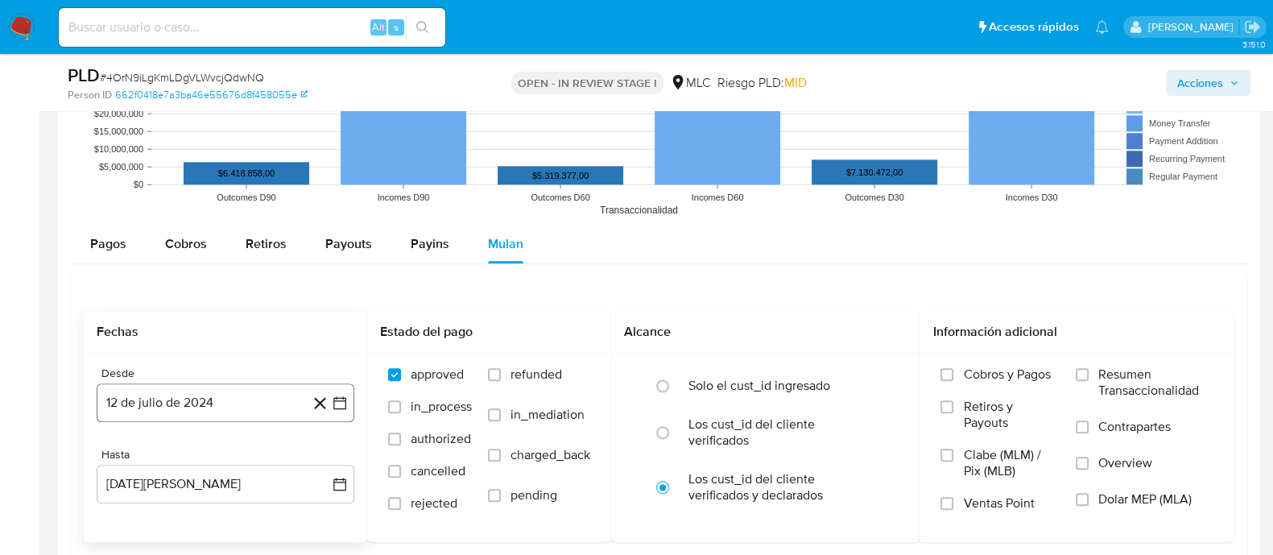
click at [349, 404] on button "12 de julio de 2024" at bounding box center [226, 402] width 258 height 39
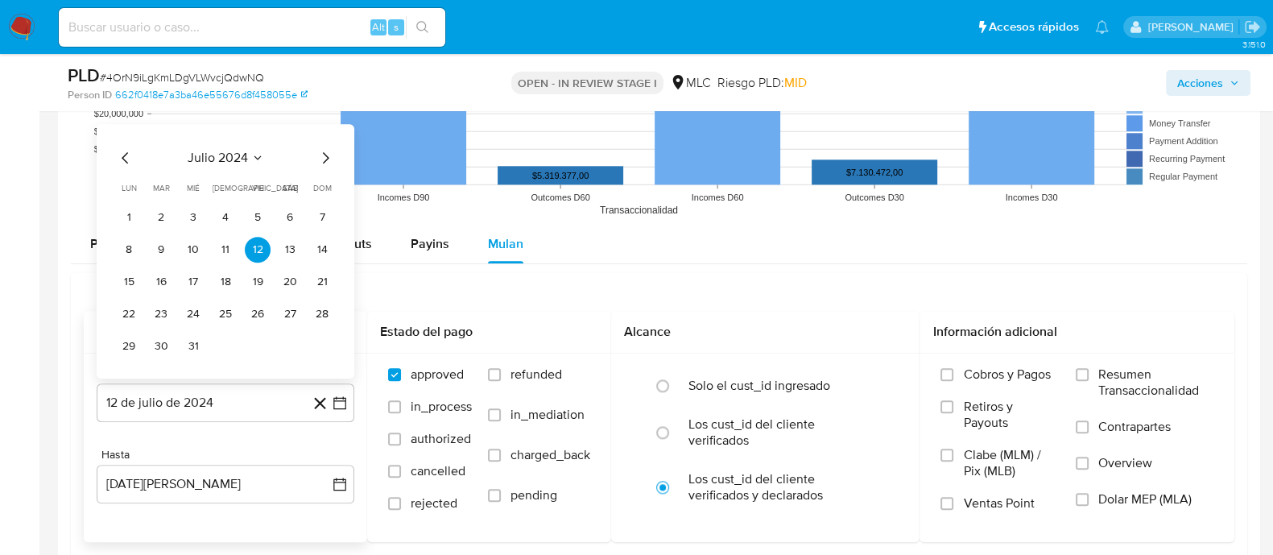
click at [123, 338] on button "29" at bounding box center [129, 346] width 26 height 26
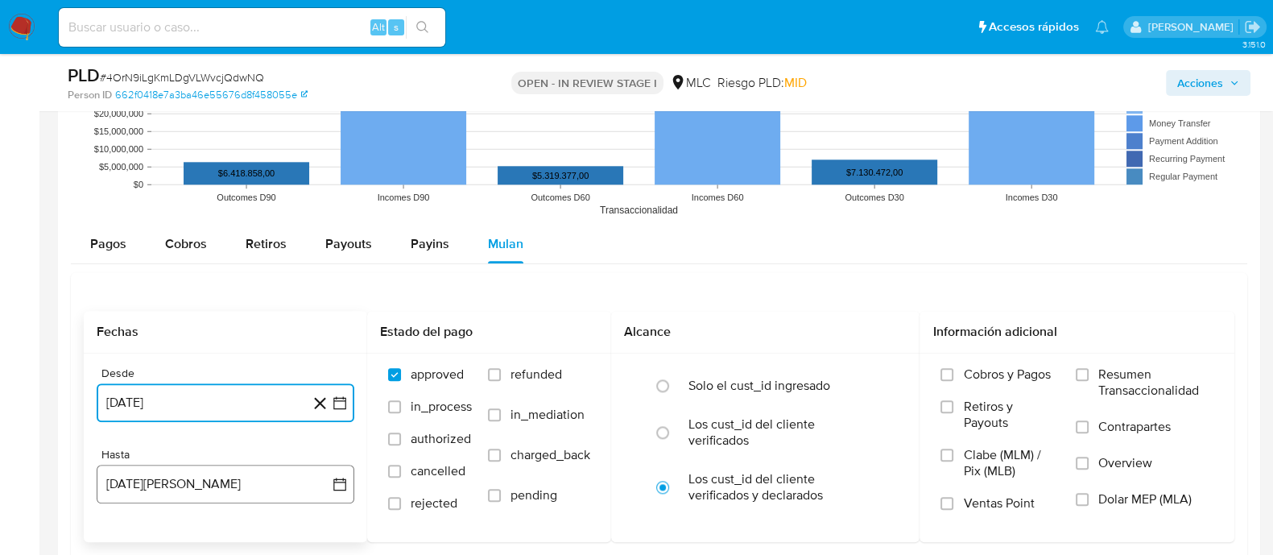
click at [338, 476] on icon "button" at bounding box center [340, 484] width 16 height 16
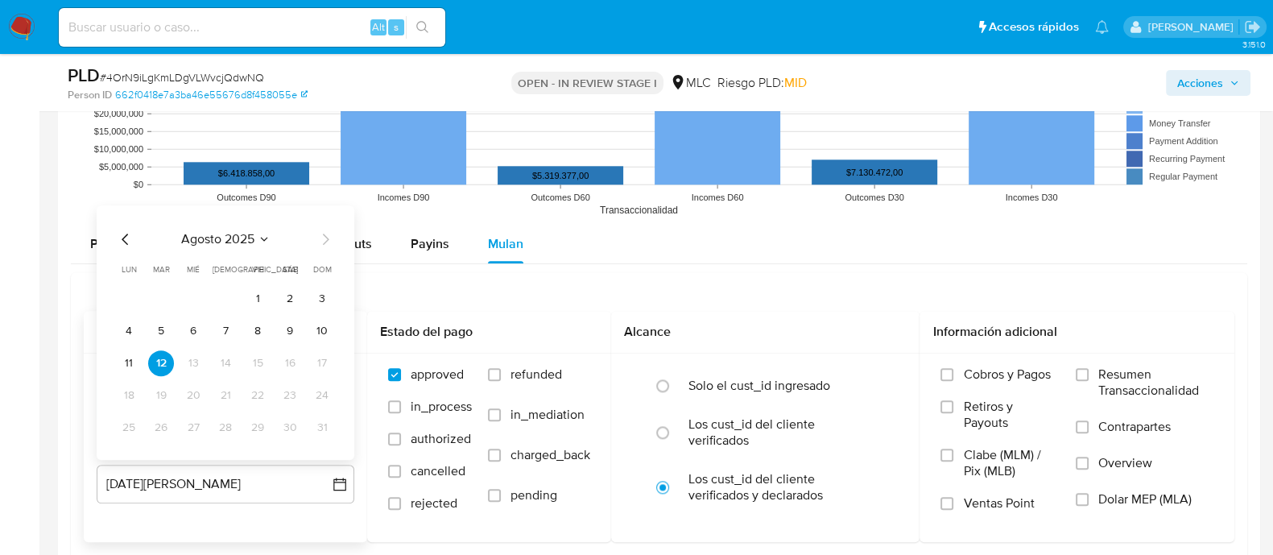
click at [117, 239] on icon "Mes anterior" at bounding box center [125, 238] width 19 height 19
click at [125, 440] on div "julio 2025 julio 2025 lun lunes mar martes mié miércoles jue jueves vie viernes…" at bounding box center [226, 332] width 258 height 254
click at [125, 427] on button "28" at bounding box center [129, 428] width 26 height 26
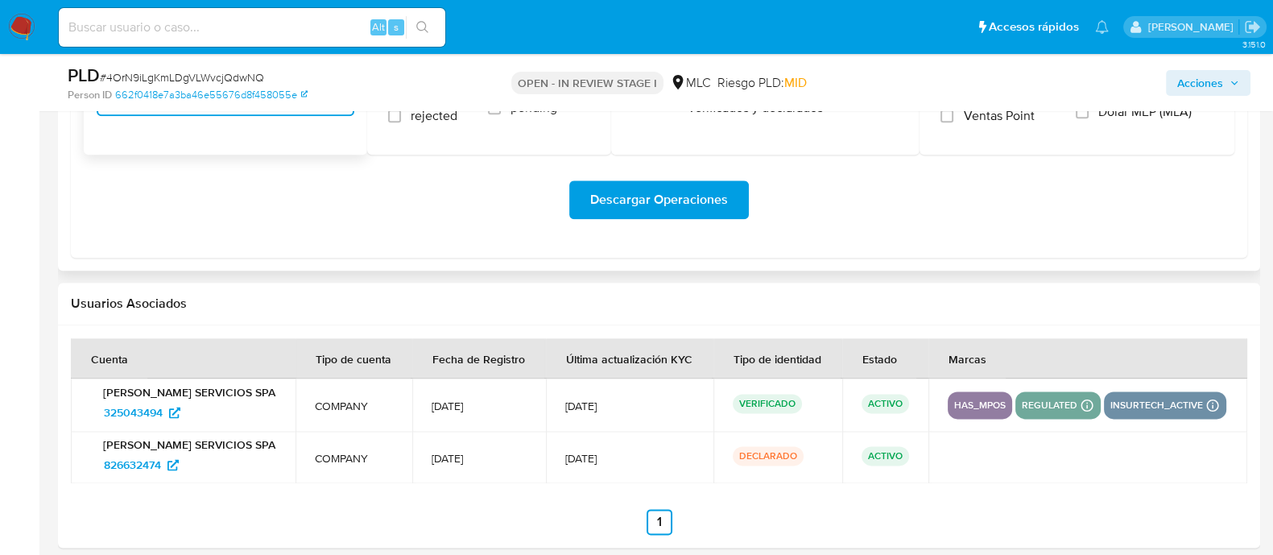
scroll to position [2415, 0]
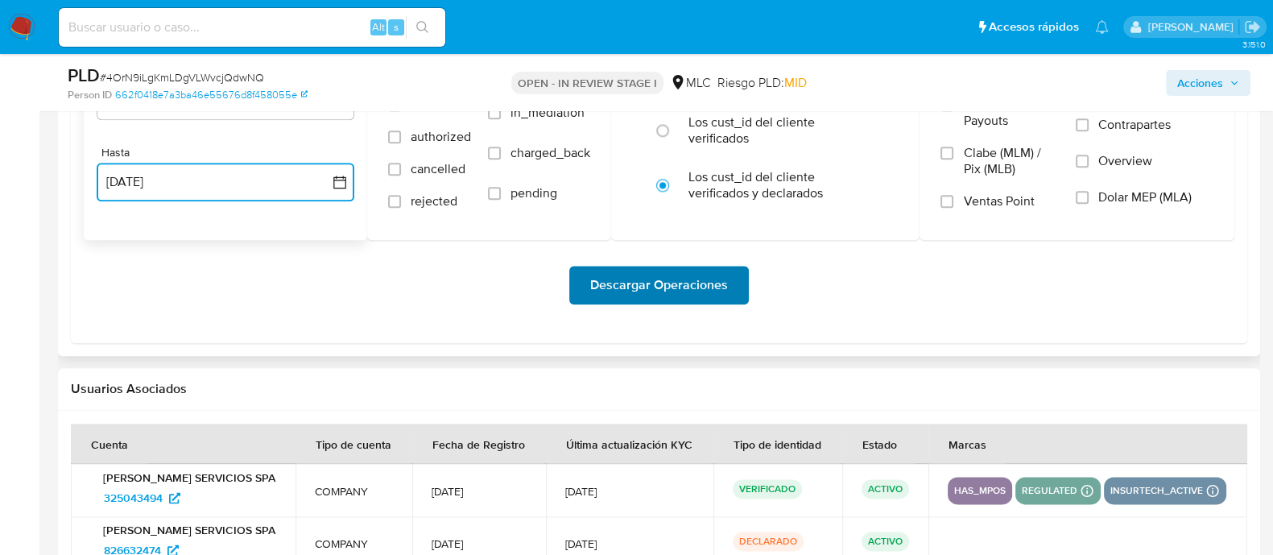
click at [632, 282] on span "Descargar Operaciones" at bounding box center [659, 284] width 138 height 35
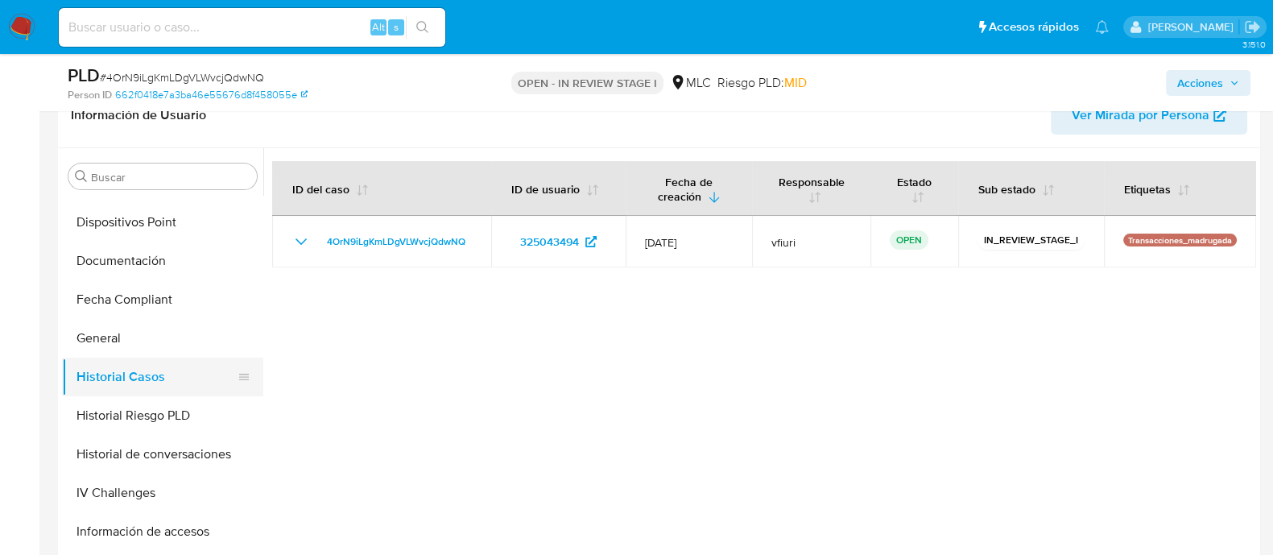
scroll to position [301, 0]
click at [101, 337] on button "General" at bounding box center [156, 339] width 188 height 39
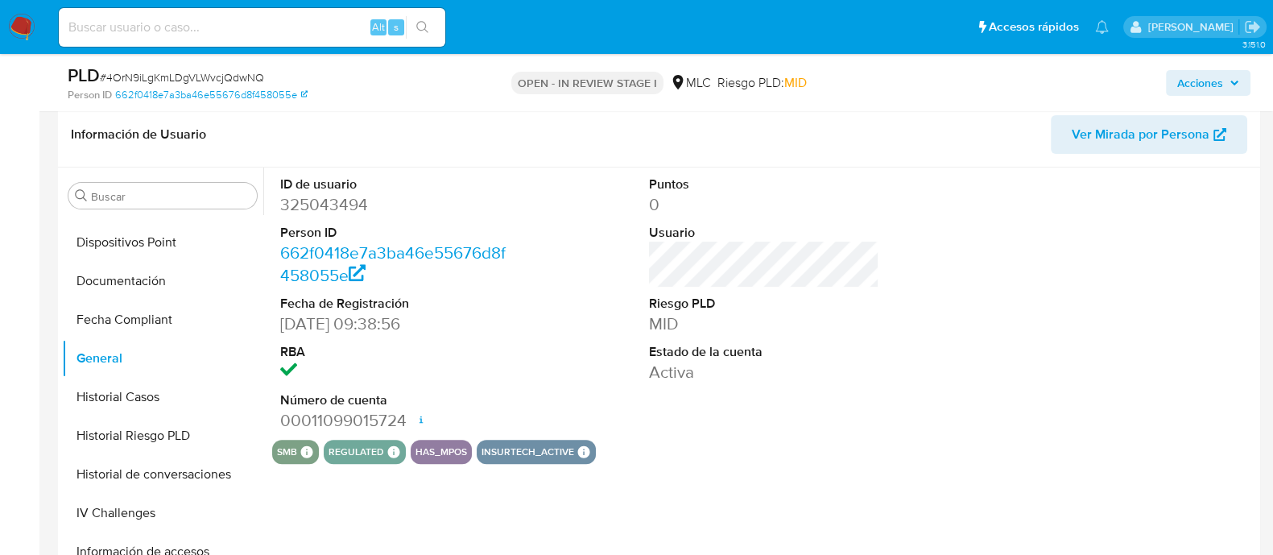
click at [335, 196] on dd "325043494" at bounding box center [395, 204] width 230 height 23
copy dd "325043494"
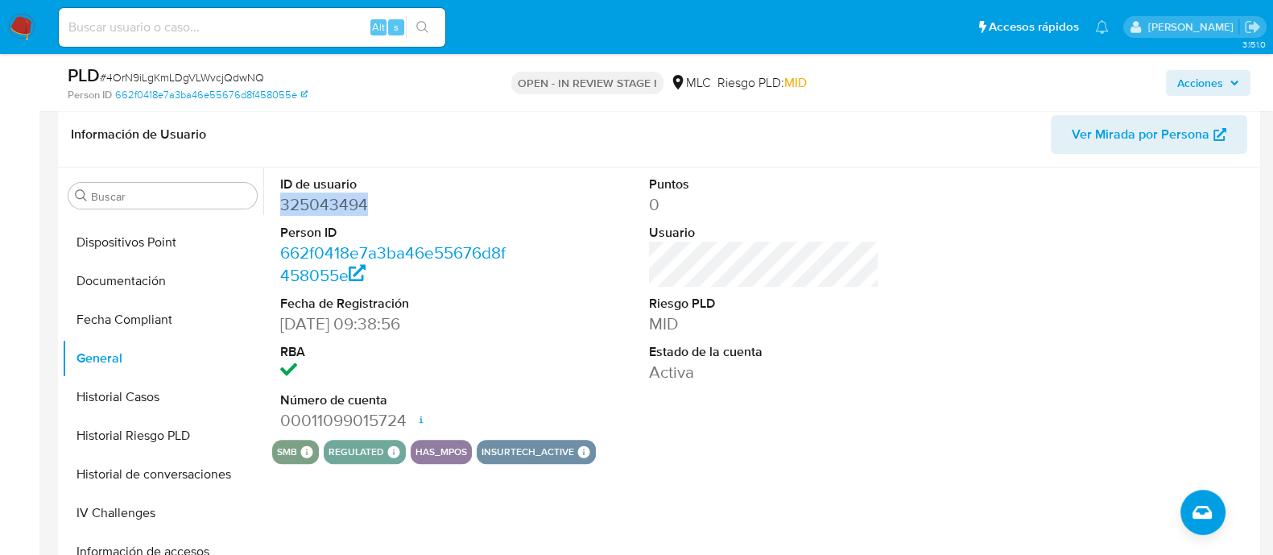
copy dd "325043494"
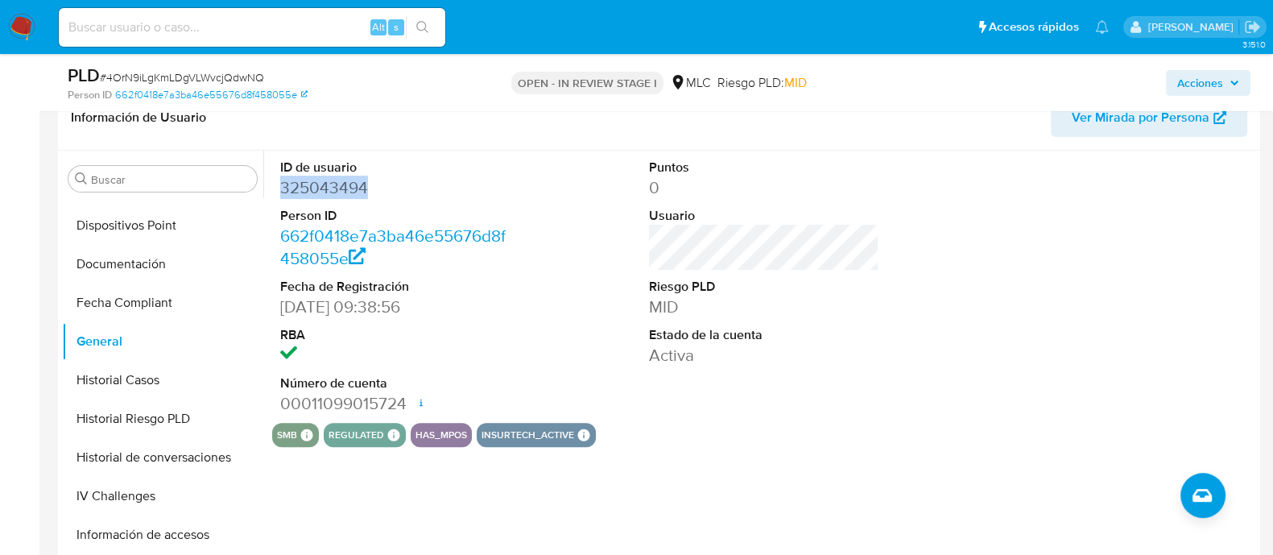
scroll to position [604, 0]
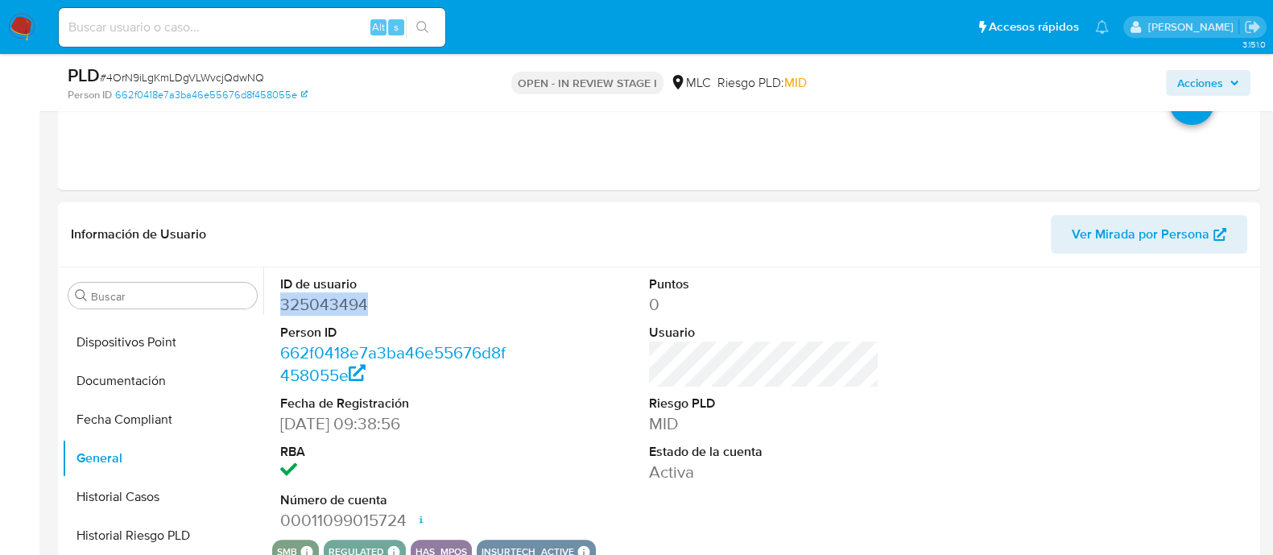
copy dd "325043494"
click at [201, 78] on span "# 4OrN9iLgKmLDgVLWvcjQdwNQ" at bounding box center [182, 77] width 164 height 16
copy span "4OrN9iLgKmLDgVLWvcjQdwNQ"
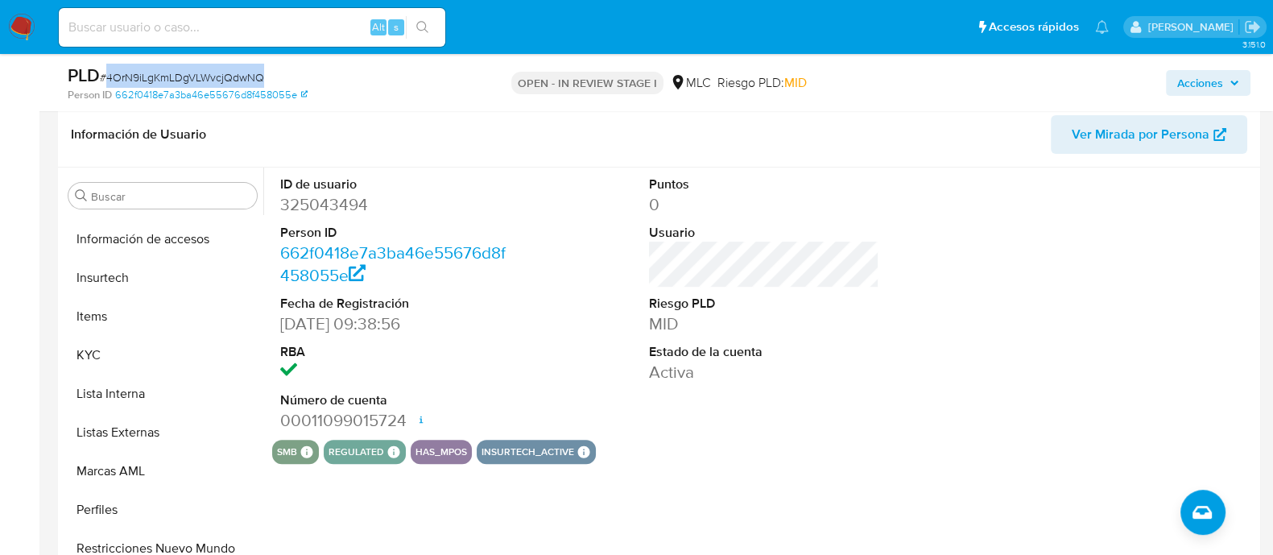
scroll to position [642, 0]
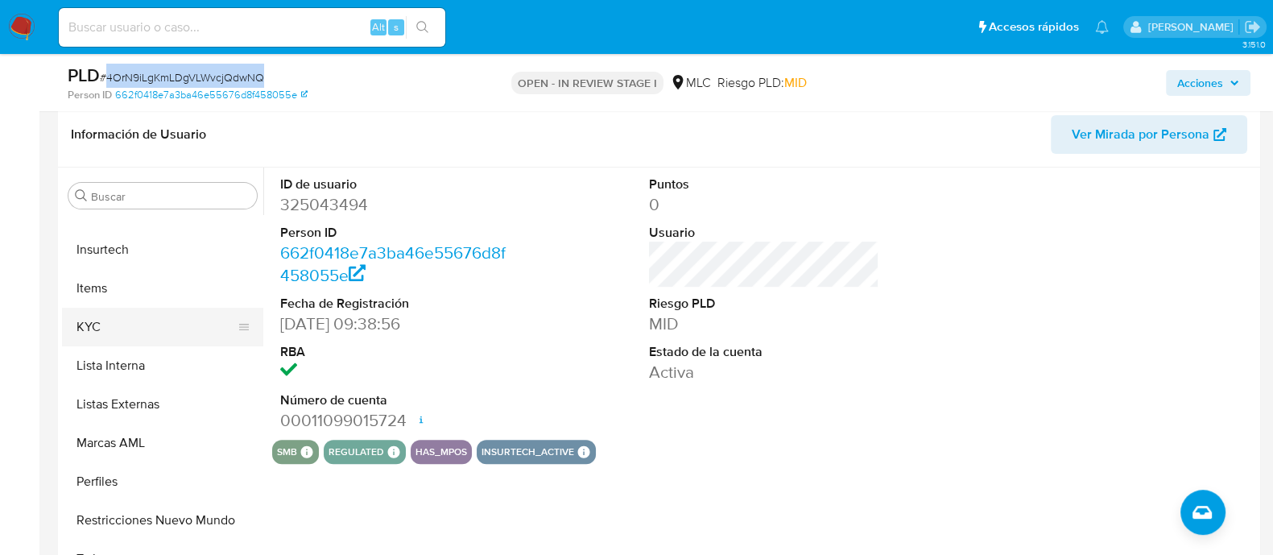
click at [129, 328] on button "KYC" at bounding box center [156, 327] width 188 height 39
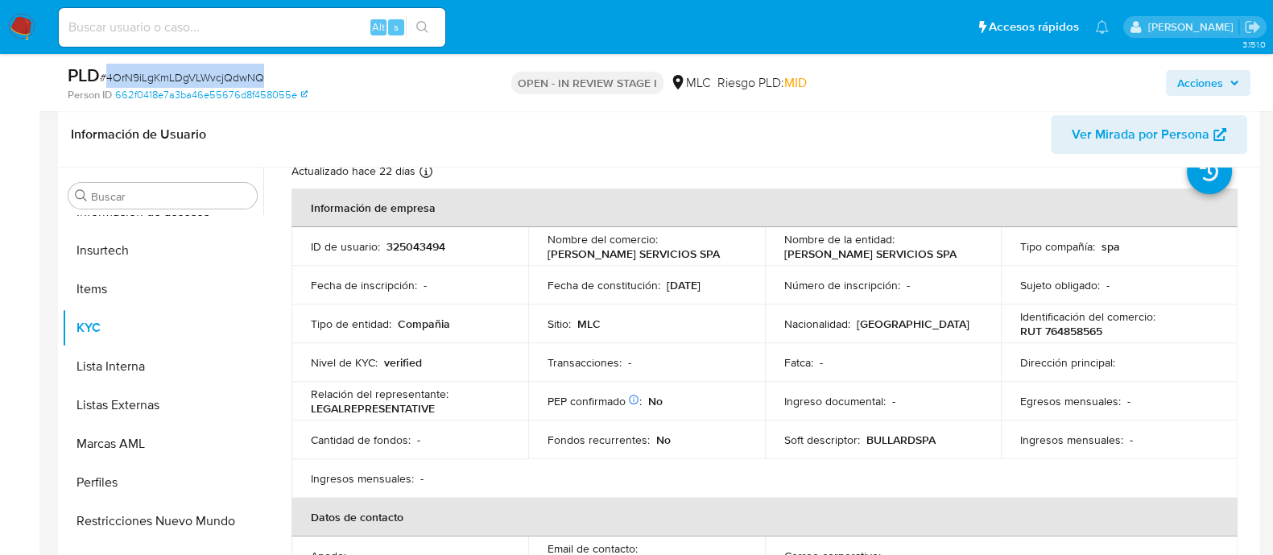
scroll to position [25, 0]
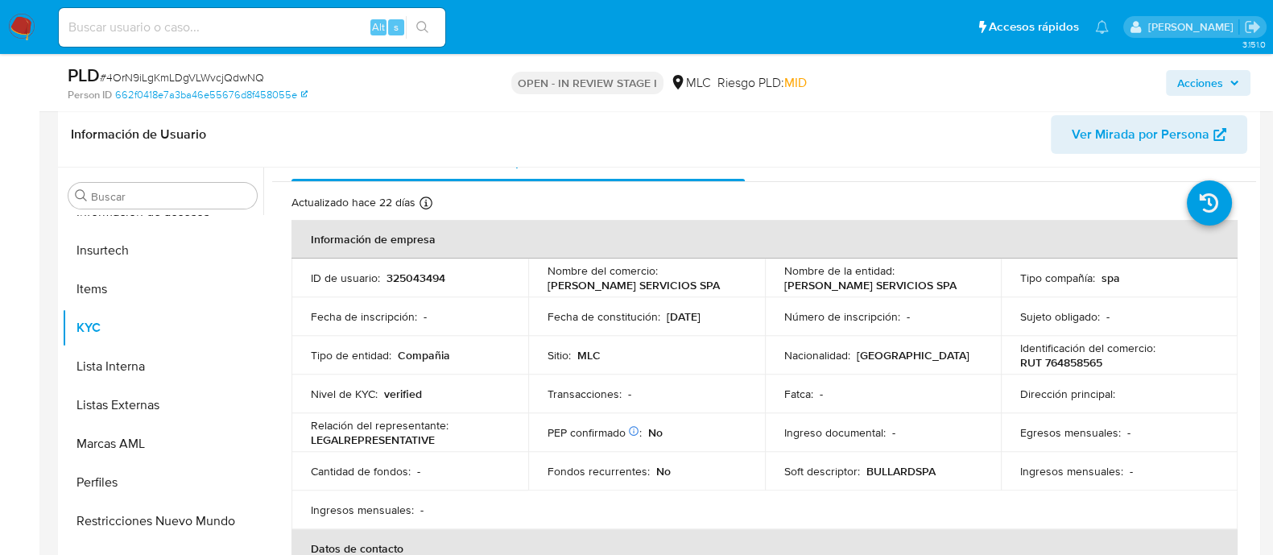
click at [1064, 362] on p "RUT 764858565" at bounding box center [1061, 362] width 82 height 14
copy p "764858565"
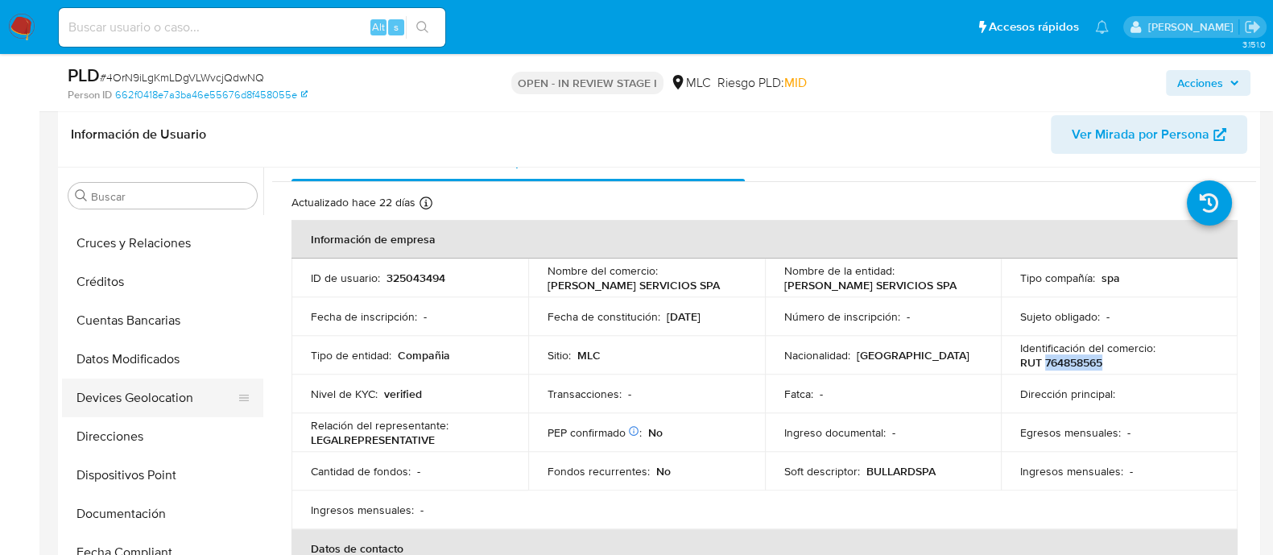
scroll to position [37, 0]
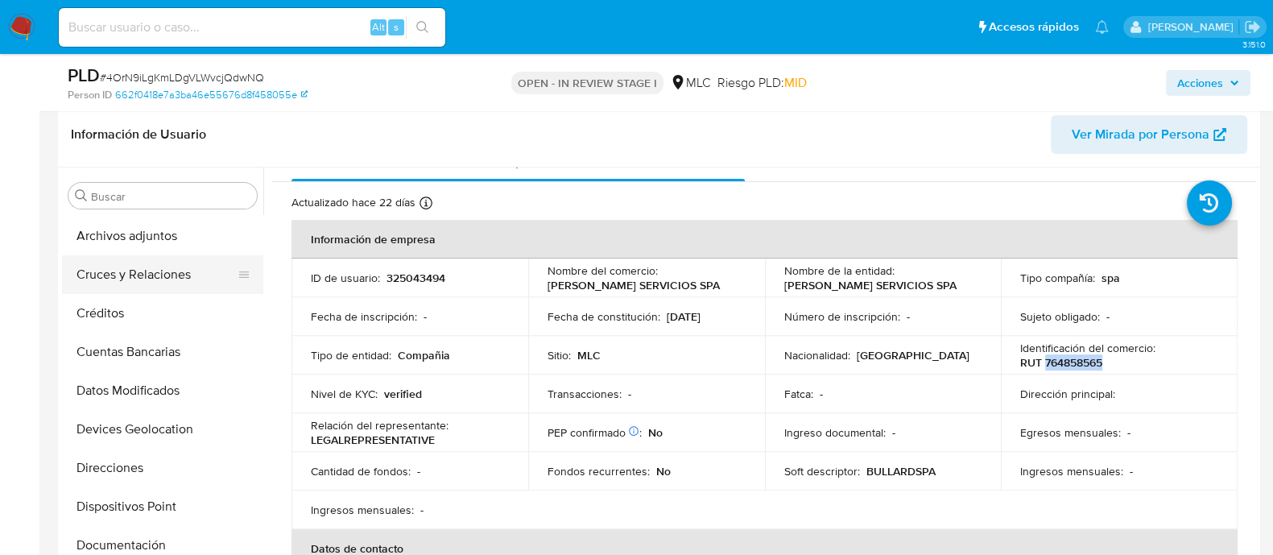
click at [129, 281] on button "Cruces y Relaciones" at bounding box center [156, 274] width 188 height 39
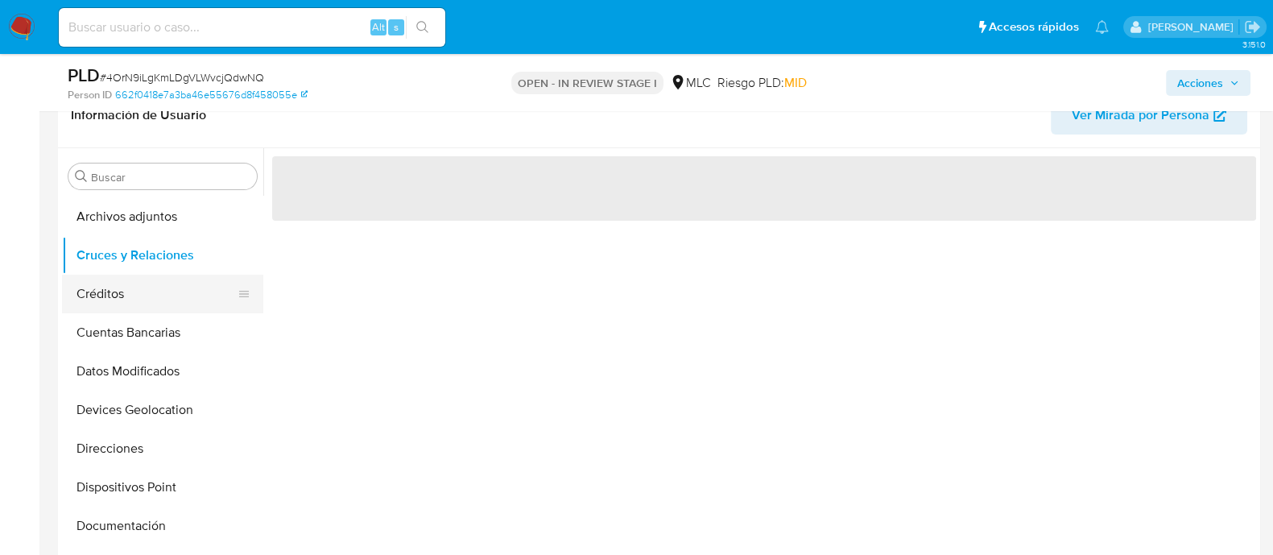
scroll to position [0, 0]
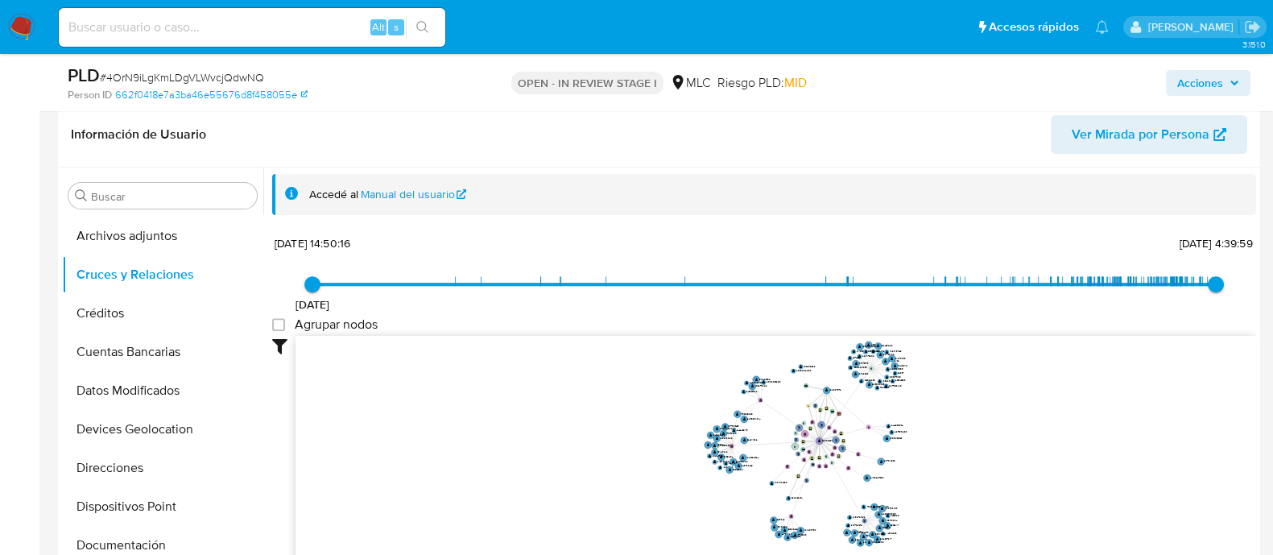
click at [958, 434] on icon "user-325043494  325043494 phone-f5c5f0023a4834abef8f5556bce933e5  person-46e5…" at bounding box center [775, 452] width 960 height 233
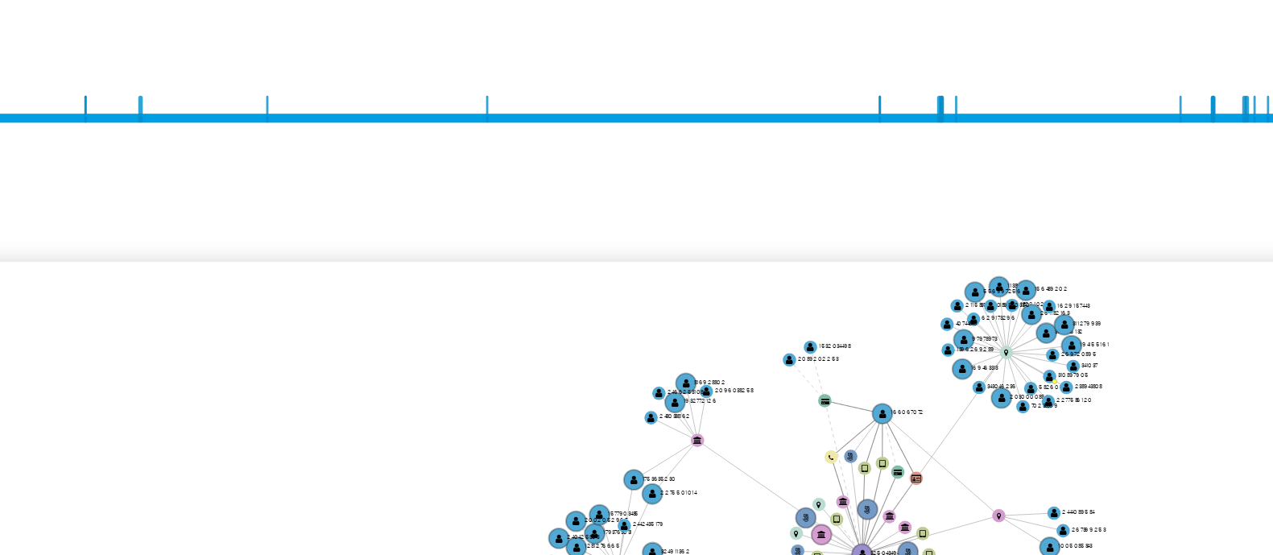
scroll to position [748, 0]
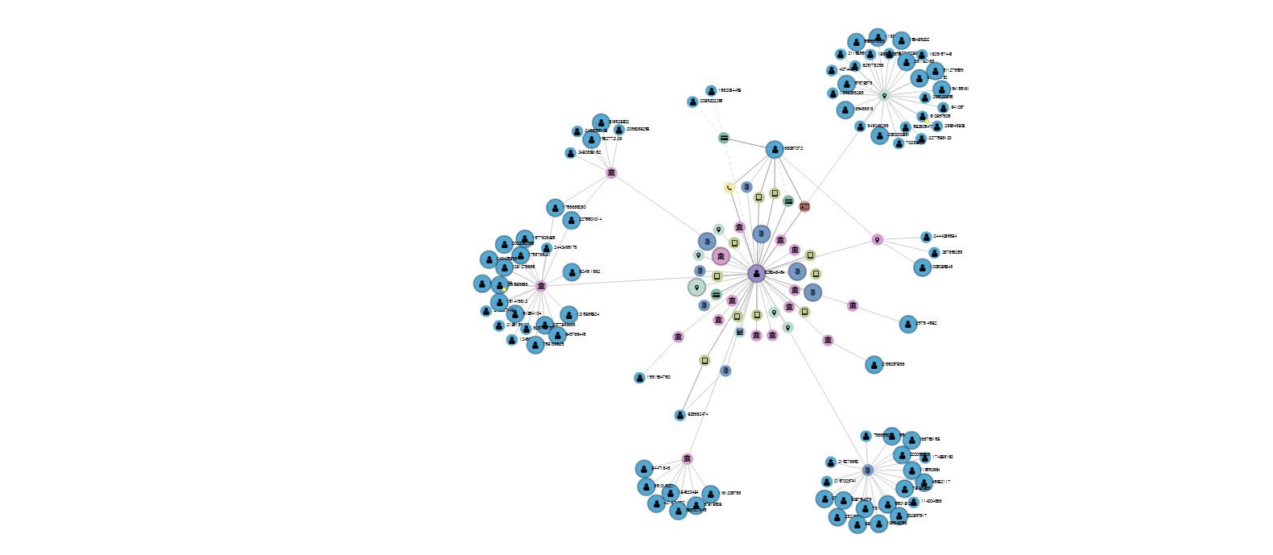
drag, startPoint x: 655, startPoint y: 345, endPoint x: 631, endPoint y: 353, distance: 25.5
click at [631, 353] on icon "user-325043494  325043494 phone-f5c5f0023a4834abef8f5556bce933e5  person-46e5…" at bounding box center [775, 405] width 960 height 233
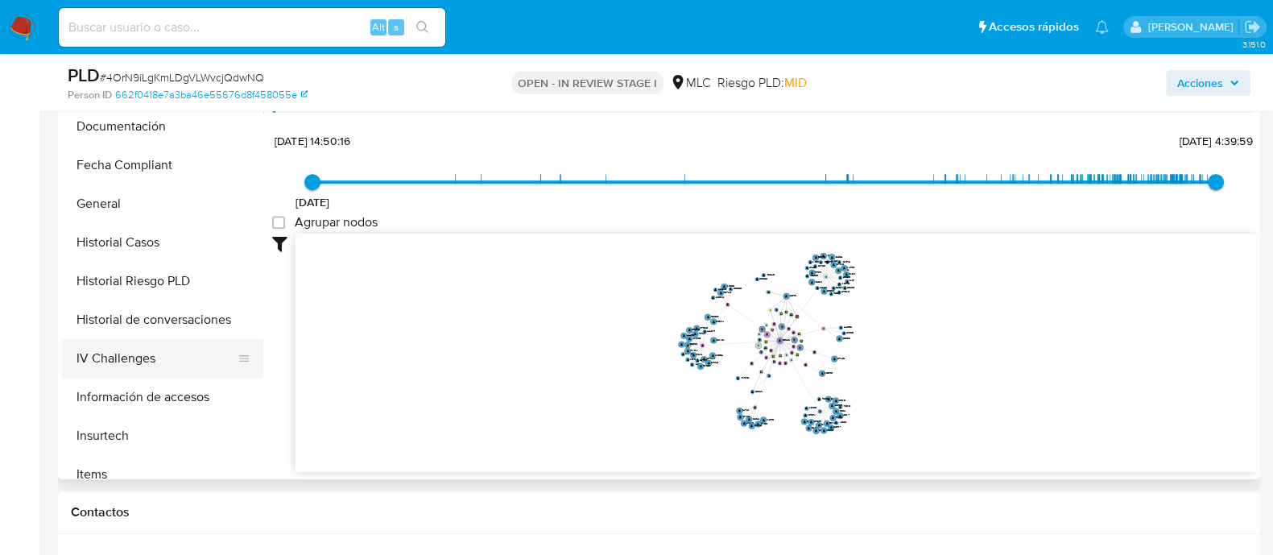
scroll to position [440, 0]
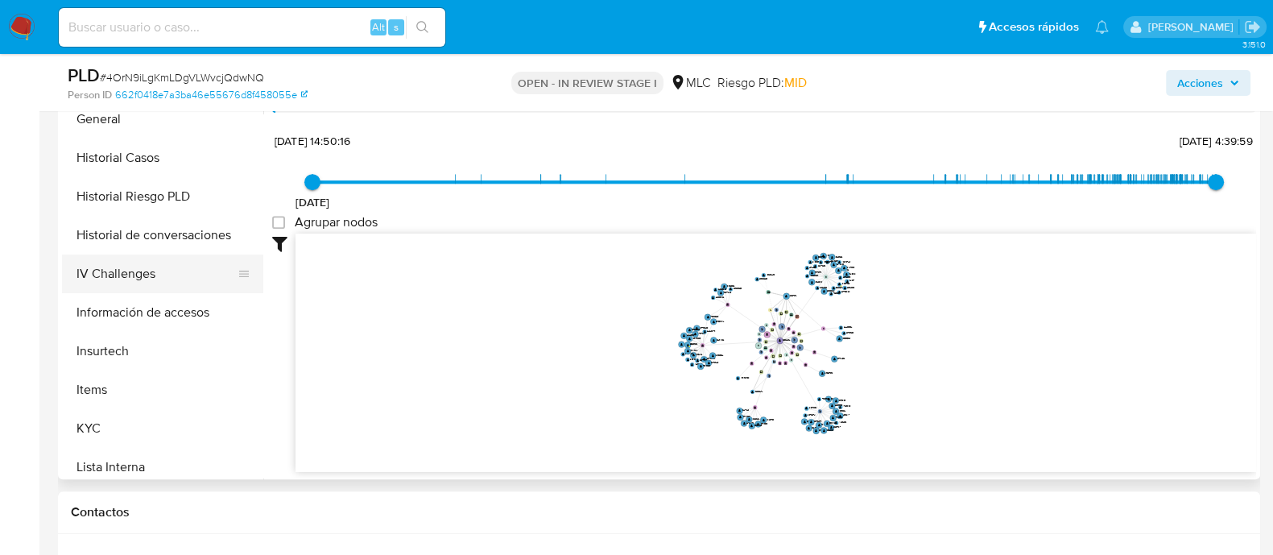
click at [134, 280] on button "IV Challenges" at bounding box center [156, 273] width 188 height 39
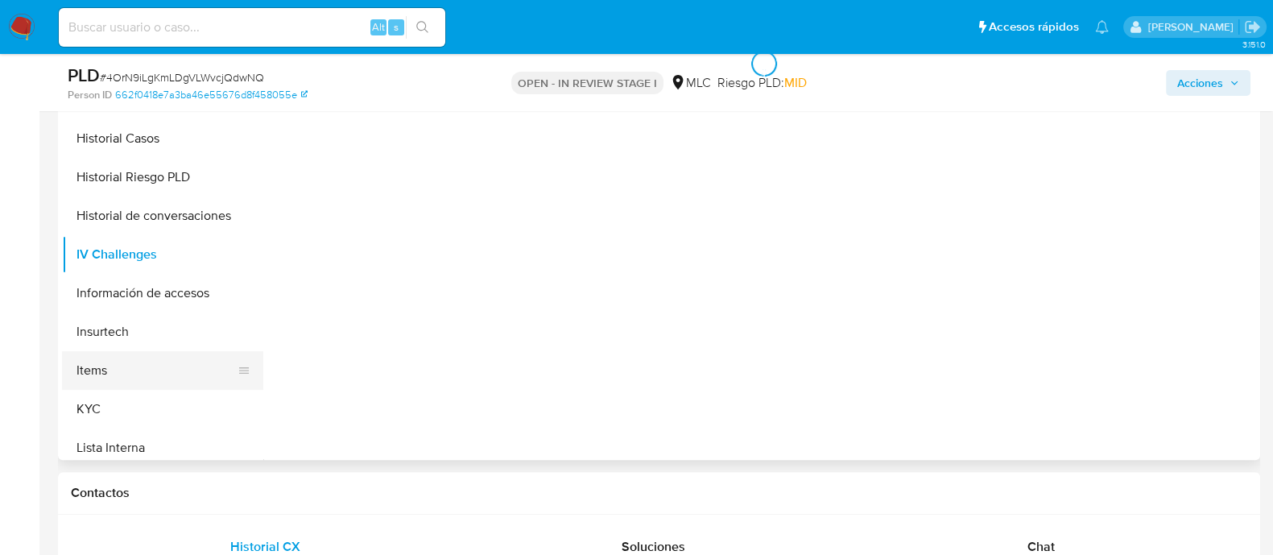
scroll to position [0, 0]
click at [111, 391] on button "KYC" at bounding box center [156, 409] width 188 height 39
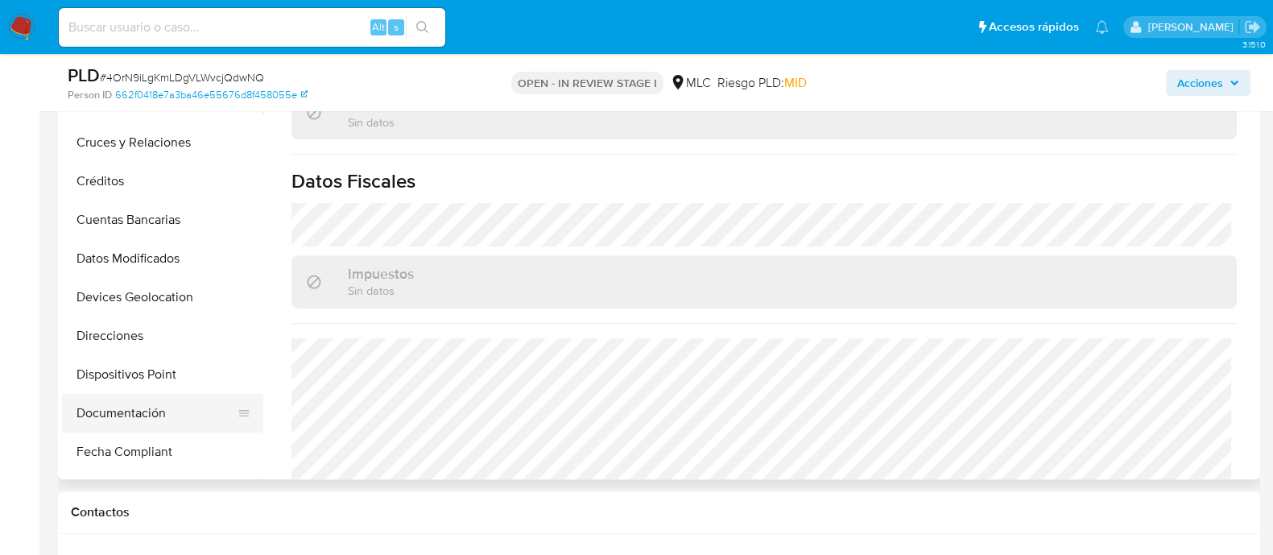
scroll to position [100, 0]
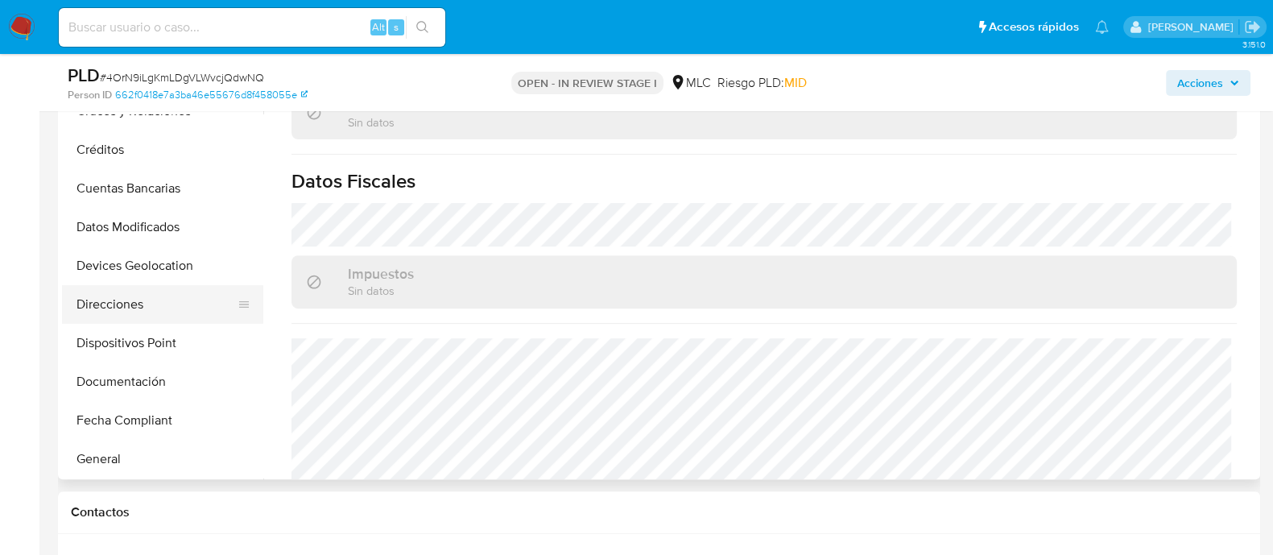
click at [129, 299] on button "Direcciones" at bounding box center [156, 304] width 188 height 39
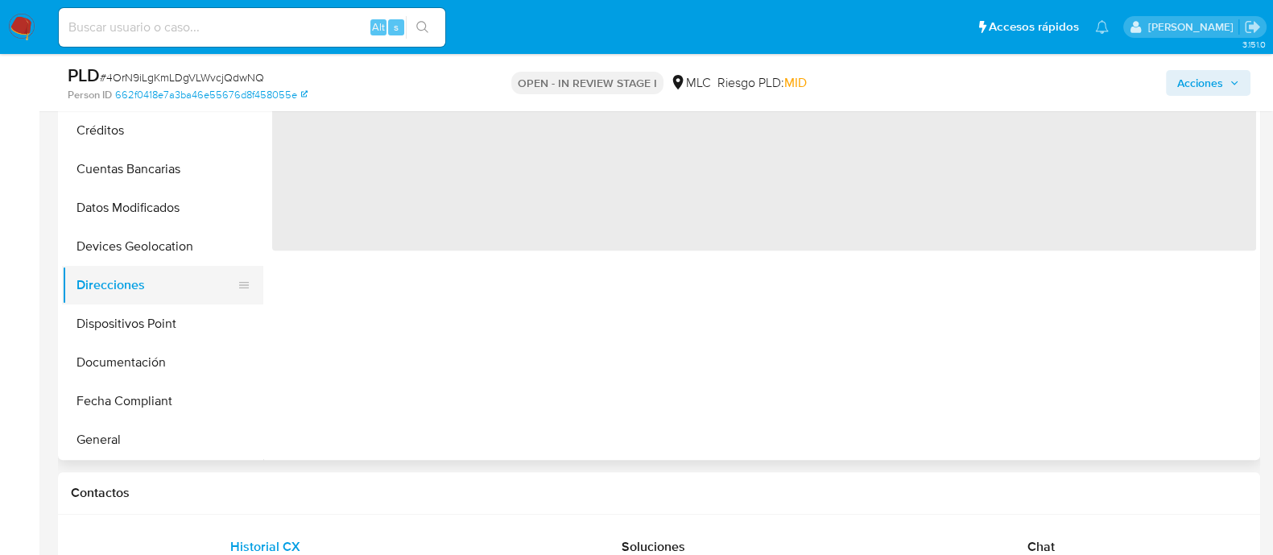
scroll to position [0, 0]
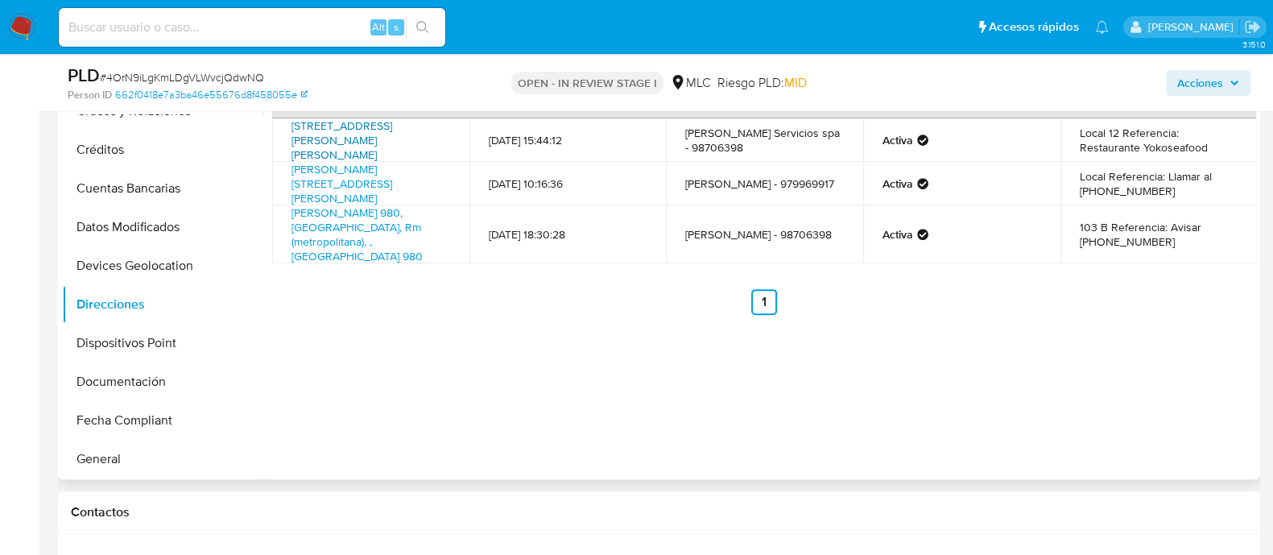
click at [357, 133] on link "Avenida Alberto Arenas Carvajal 3986, La Serena, Coquimbo, , Chile 3986" at bounding box center [341, 140] width 101 height 45
drag, startPoint x: 1135, startPoint y: 148, endPoint x: 1221, endPoint y: 142, distance: 86.4
click at [1221, 142] on td "Local 12 Referencia: Restaurante Yokoseafood" at bounding box center [1158, 139] width 197 height 43
copy td "Yokoseafood"
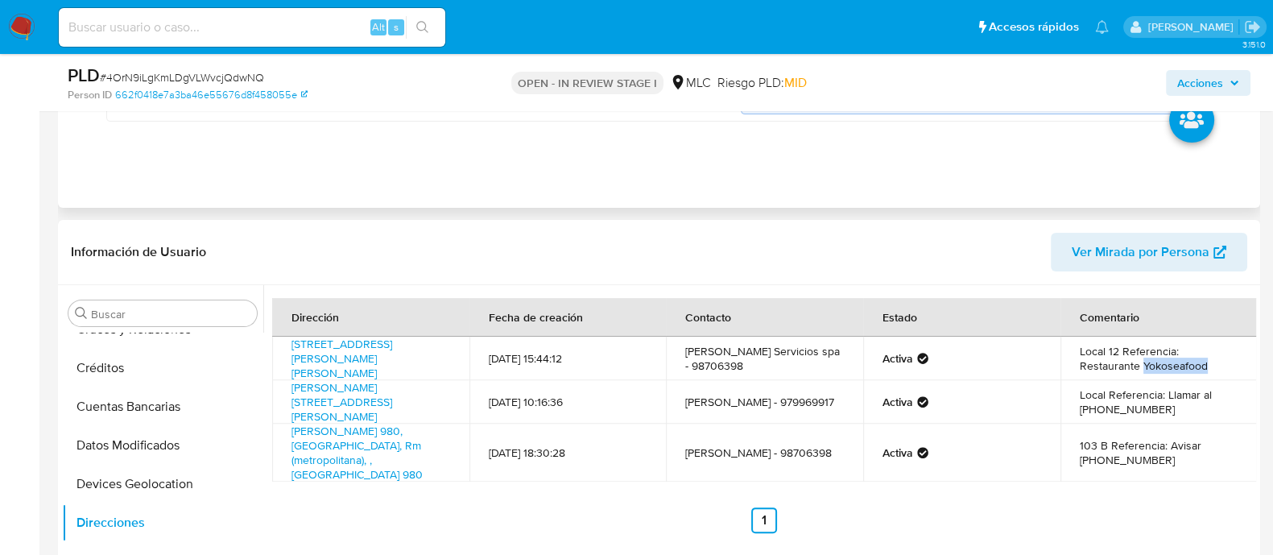
scroll to position [704, 0]
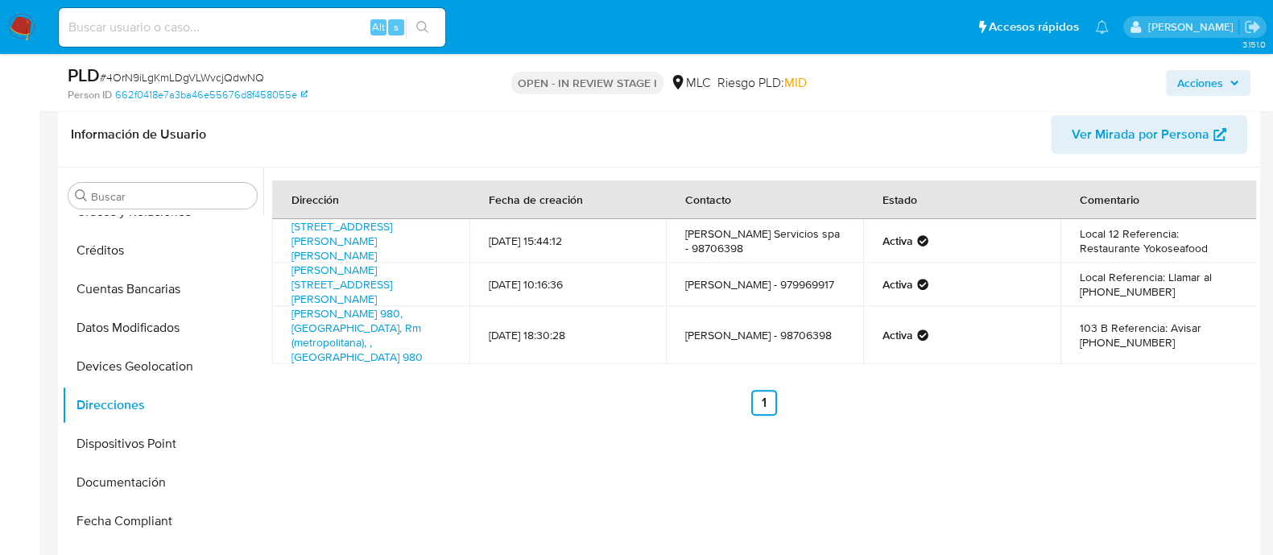
drag, startPoint x: 1175, startPoint y: 231, endPoint x: 1189, endPoint y: 242, distance: 17.7
click at [1189, 242] on td "Local 12 Referencia: Restaurante Yokoseafood" at bounding box center [1158, 240] width 197 height 43
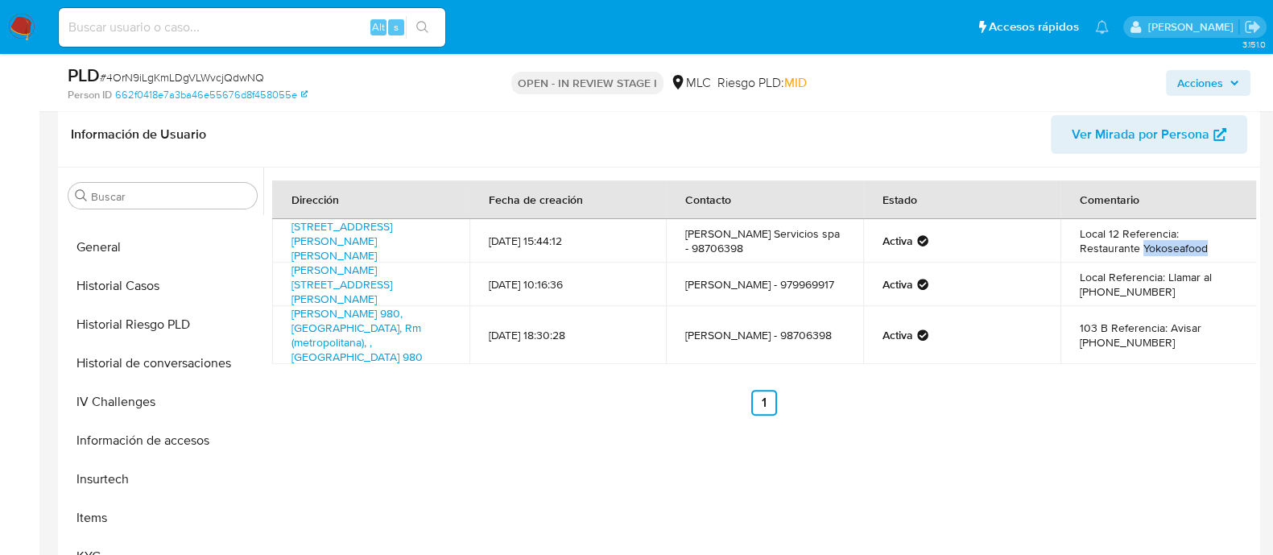
scroll to position [491, 0]
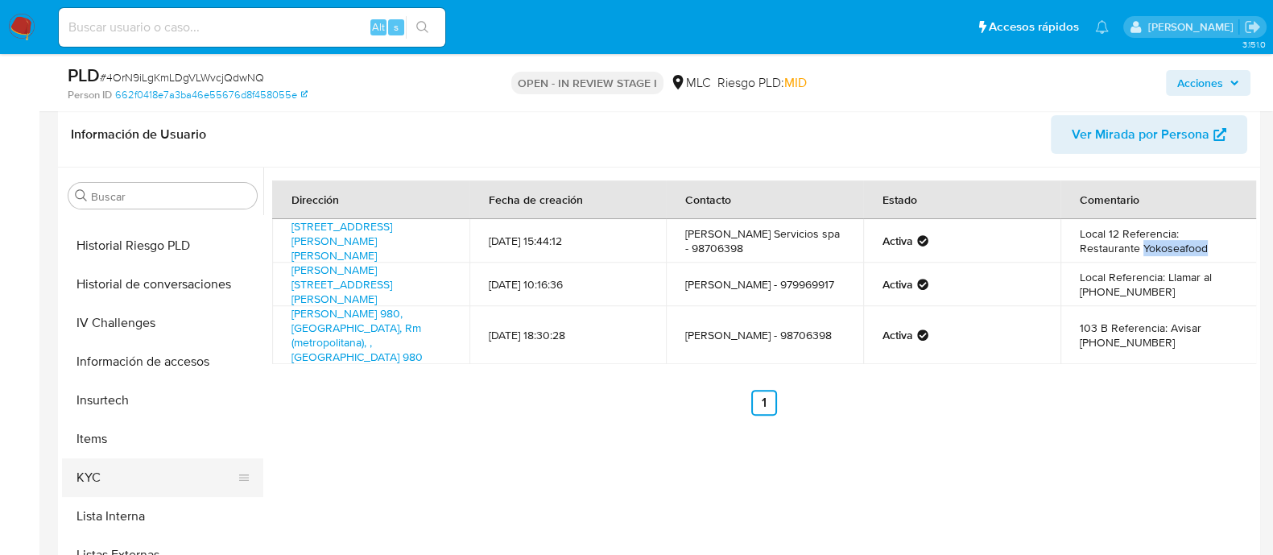
click at [155, 473] on button "KYC" at bounding box center [156, 477] width 188 height 39
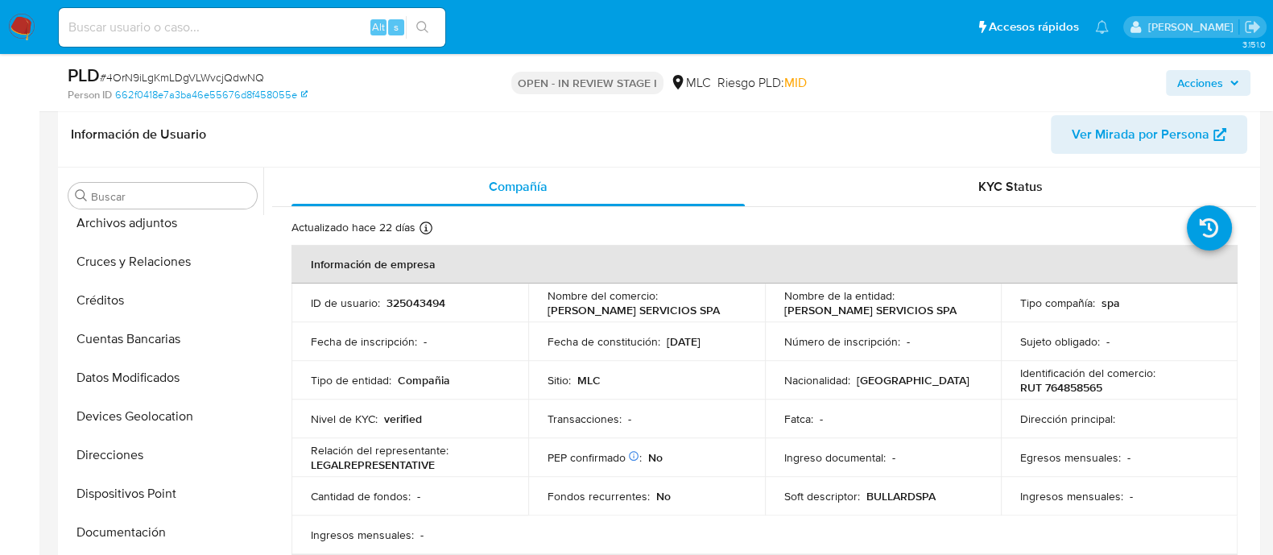
scroll to position [0, 0]
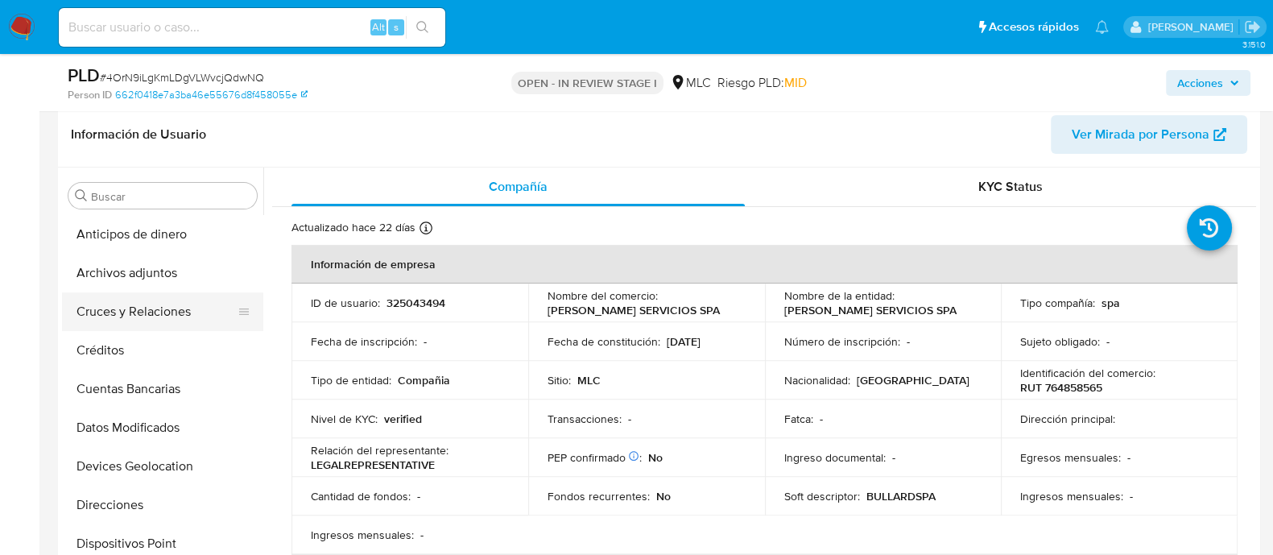
click at [172, 316] on button "Cruces y Relaciones" at bounding box center [156, 311] width 188 height 39
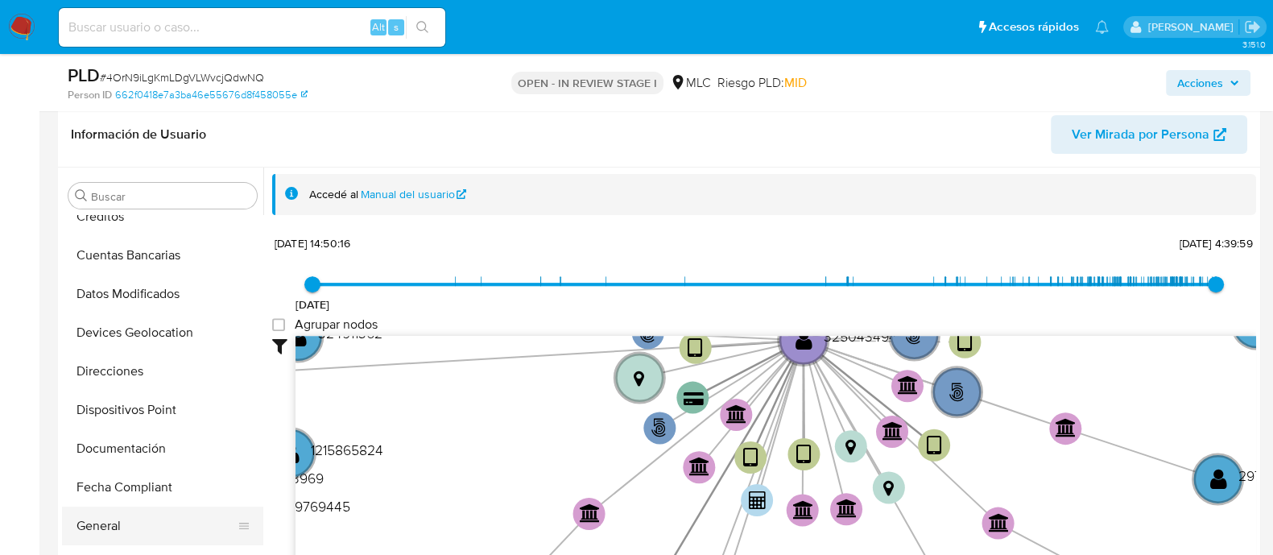
scroll to position [302, 0]
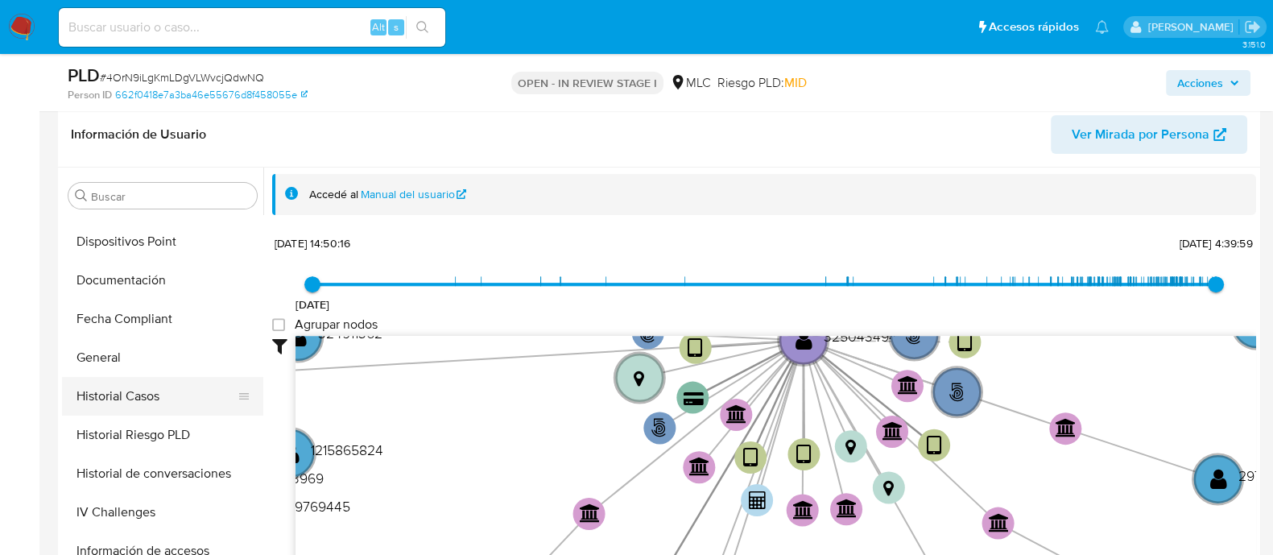
click at [121, 402] on button "Historial Casos" at bounding box center [156, 396] width 188 height 39
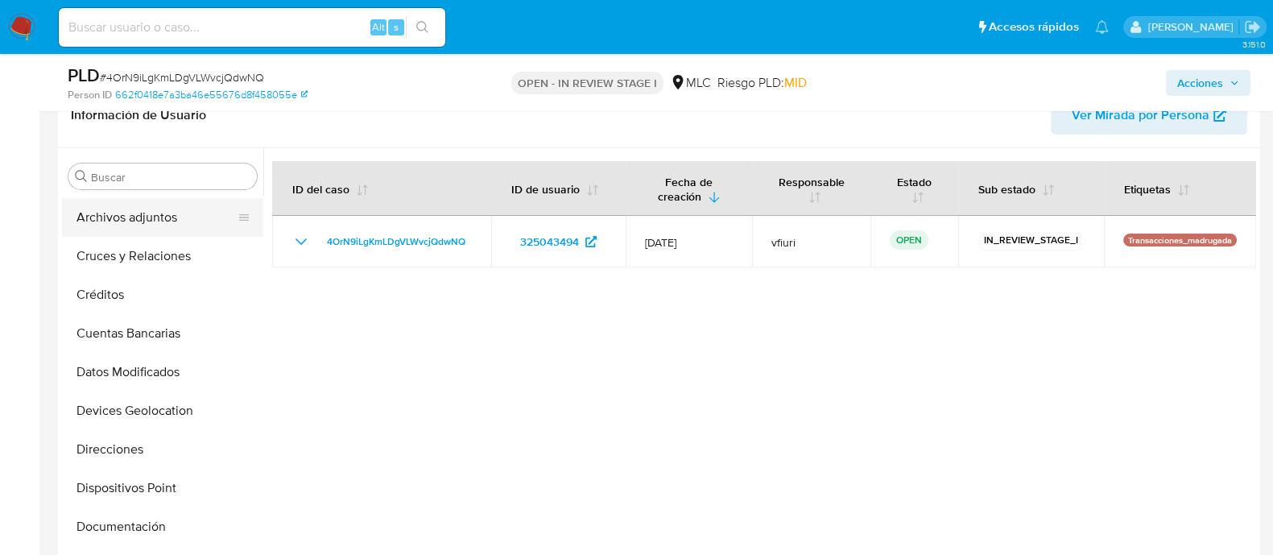
scroll to position [0, 0]
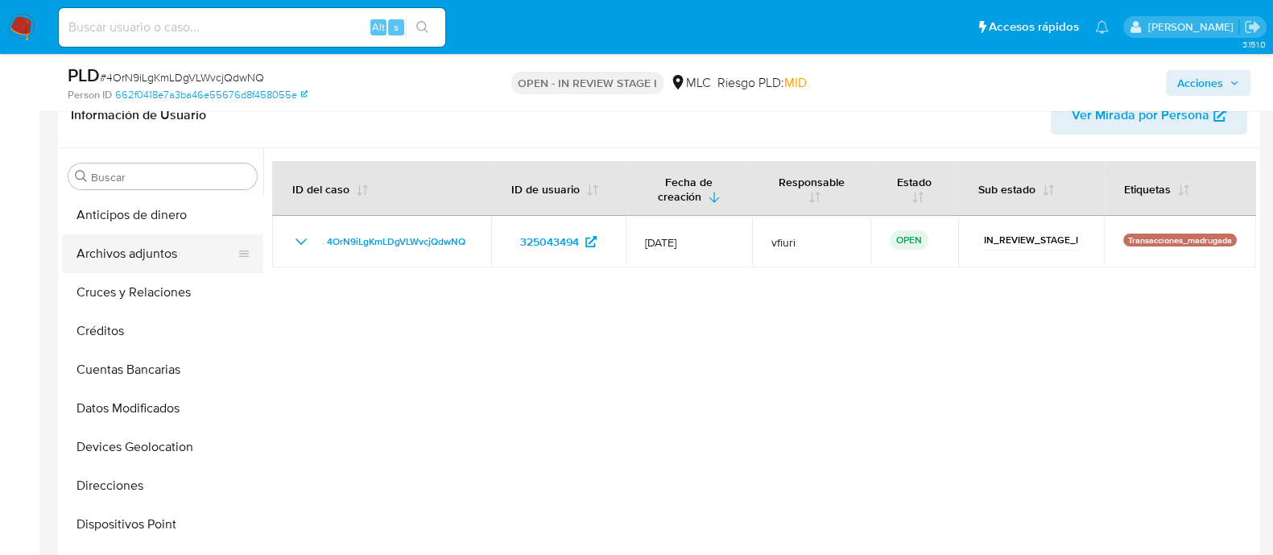
click at [105, 260] on button "Archivos adjuntos" at bounding box center [156, 253] width 188 height 39
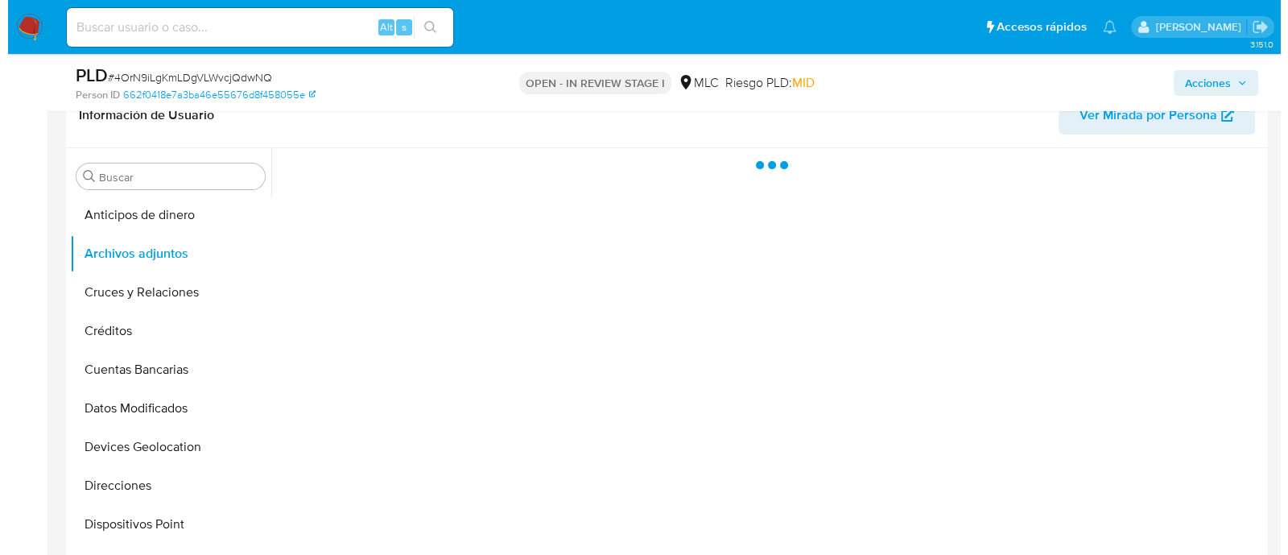
scroll to position [804, 0]
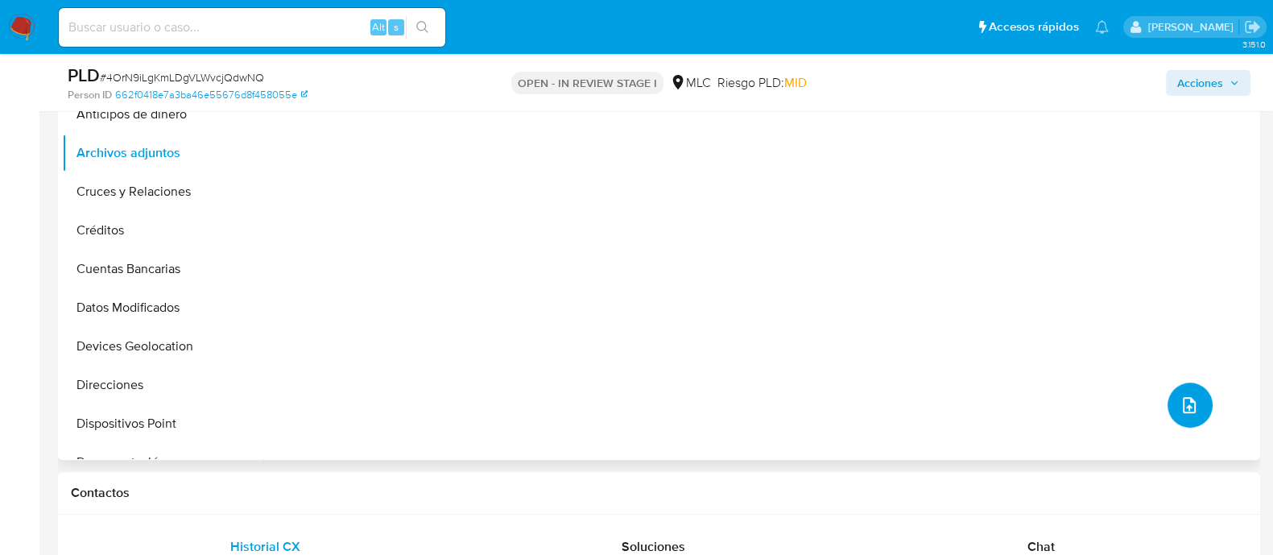
click at [1183, 397] on icon "upload-file" at bounding box center [1189, 405] width 13 height 16
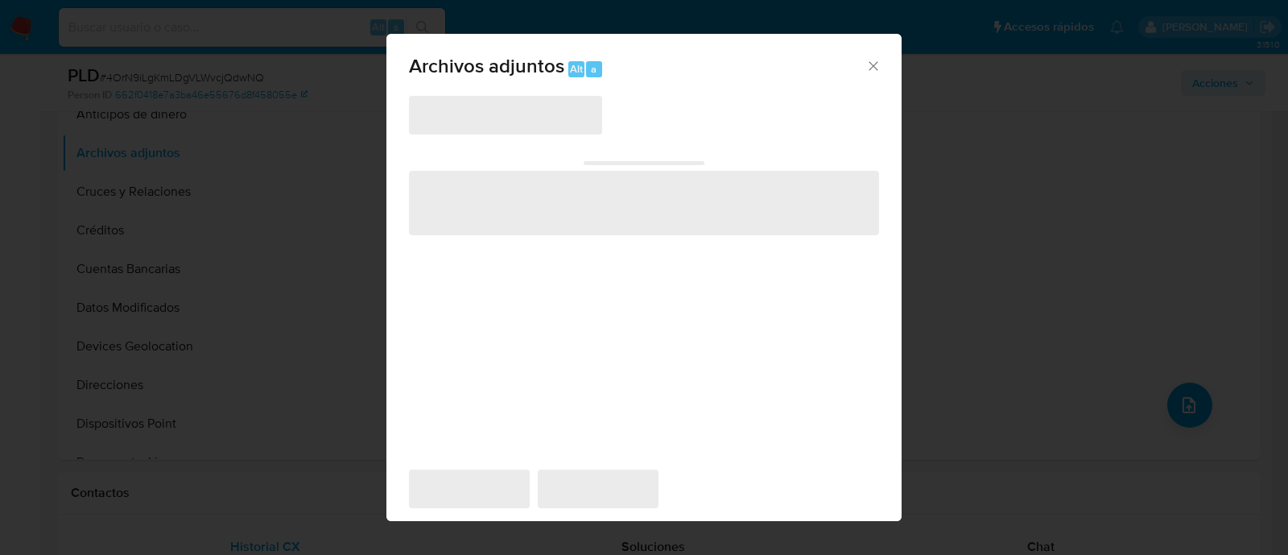
click at [504, 122] on span "‌" at bounding box center [505, 115] width 193 height 39
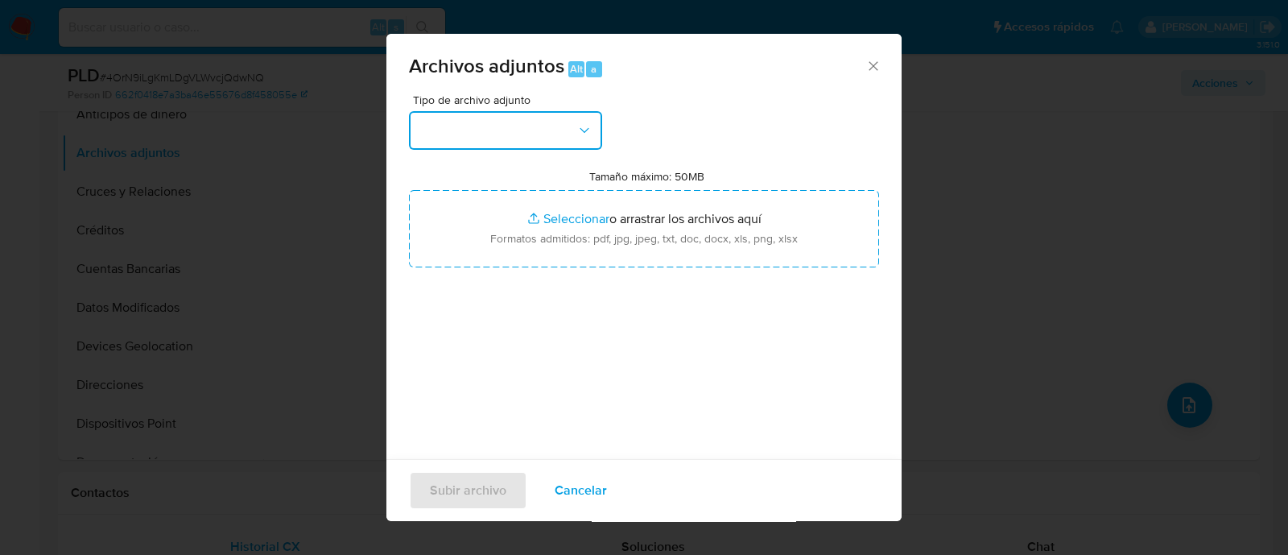
click at [503, 112] on button "button" at bounding box center [505, 130] width 193 height 39
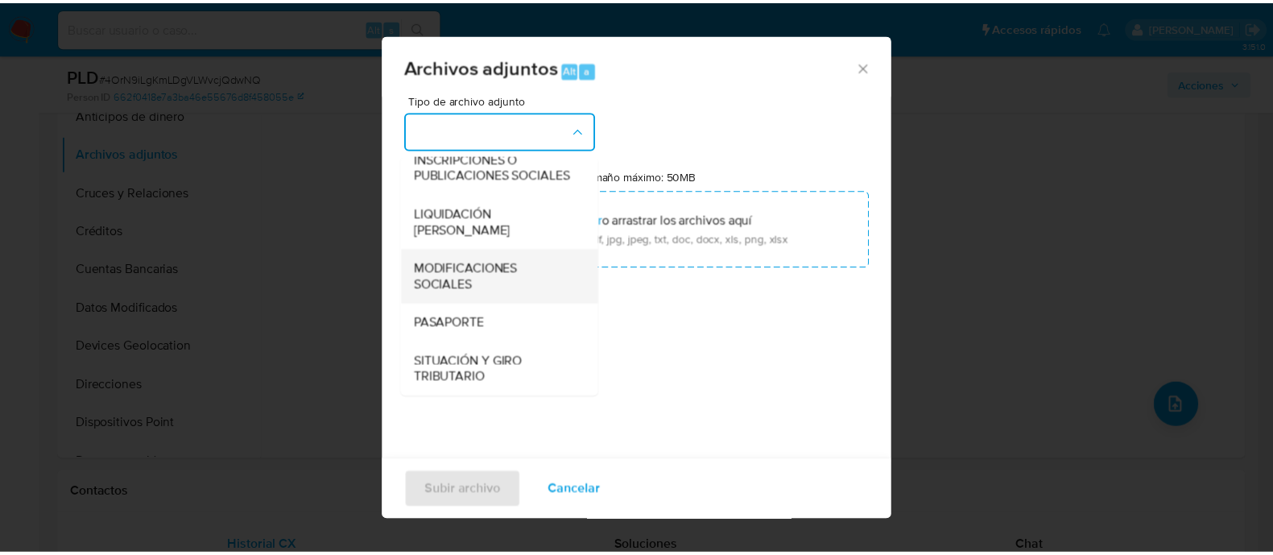
scroll to position [266, 0]
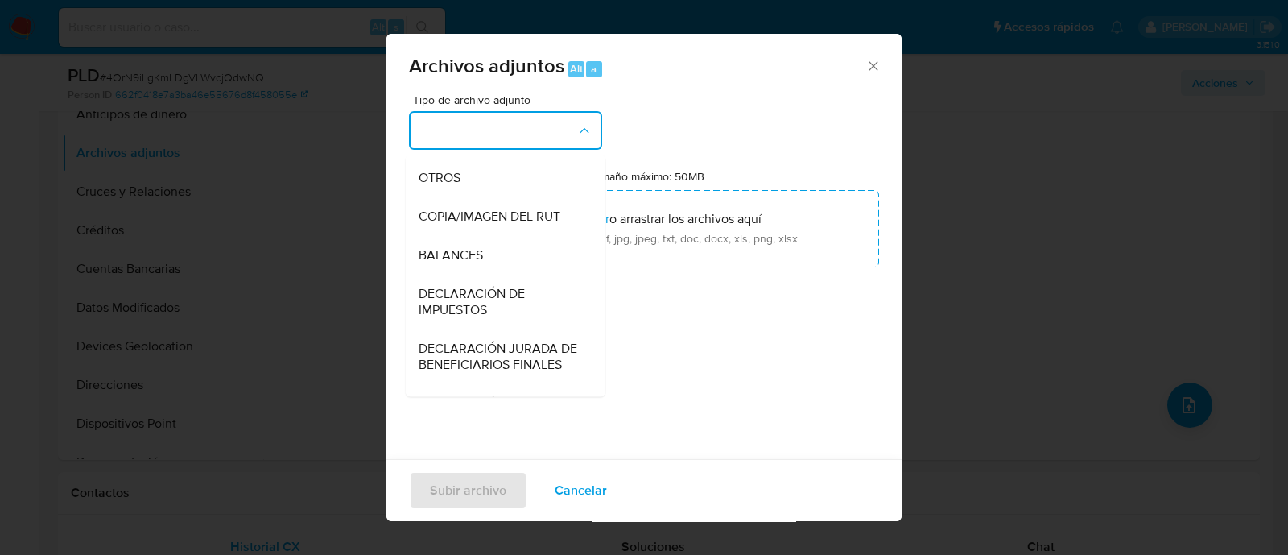
click at [461, 190] on div "OTROS" at bounding box center [501, 178] width 164 height 39
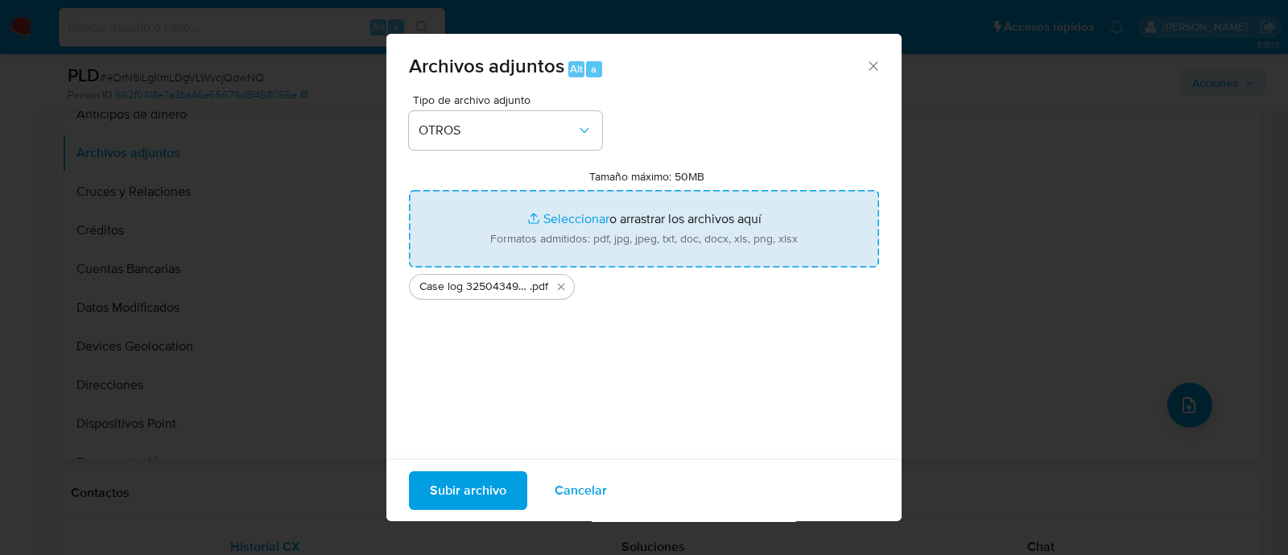
type input "C:\fakepath\Tabla 325043494.xlsx"
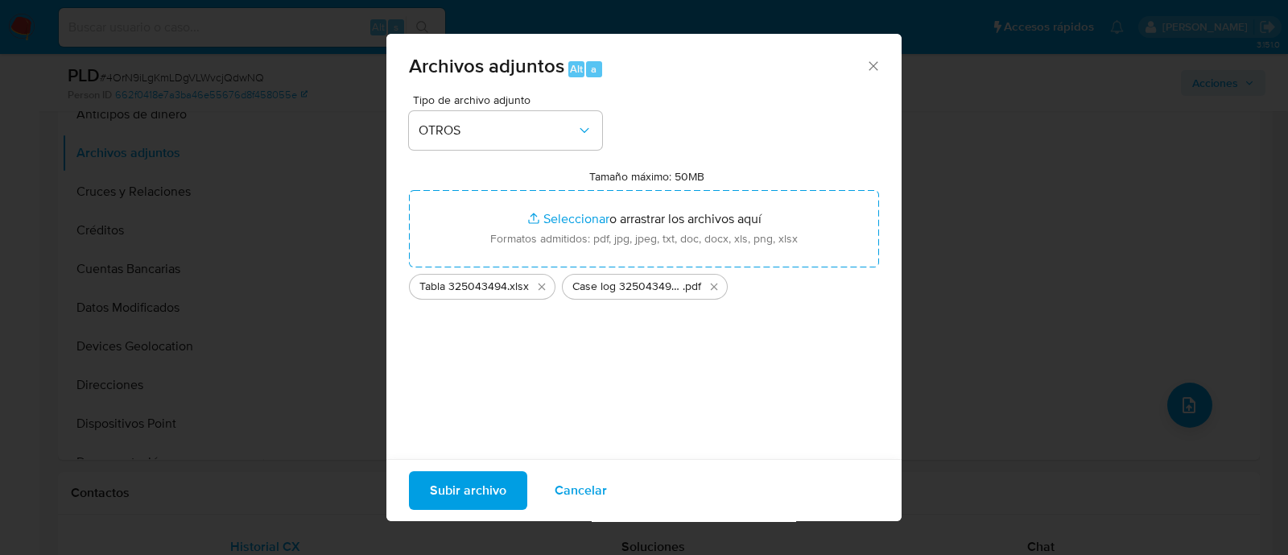
click at [476, 482] on span "Subir archivo" at bounding box center [468, 490] width 76 height 35
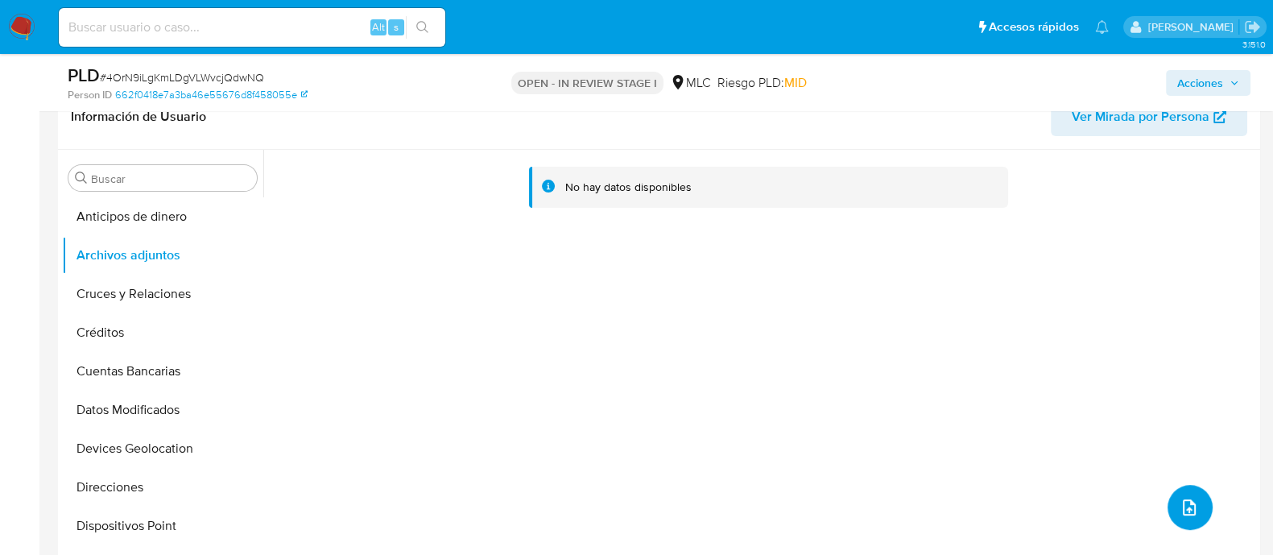
scroll to position [604, 0]
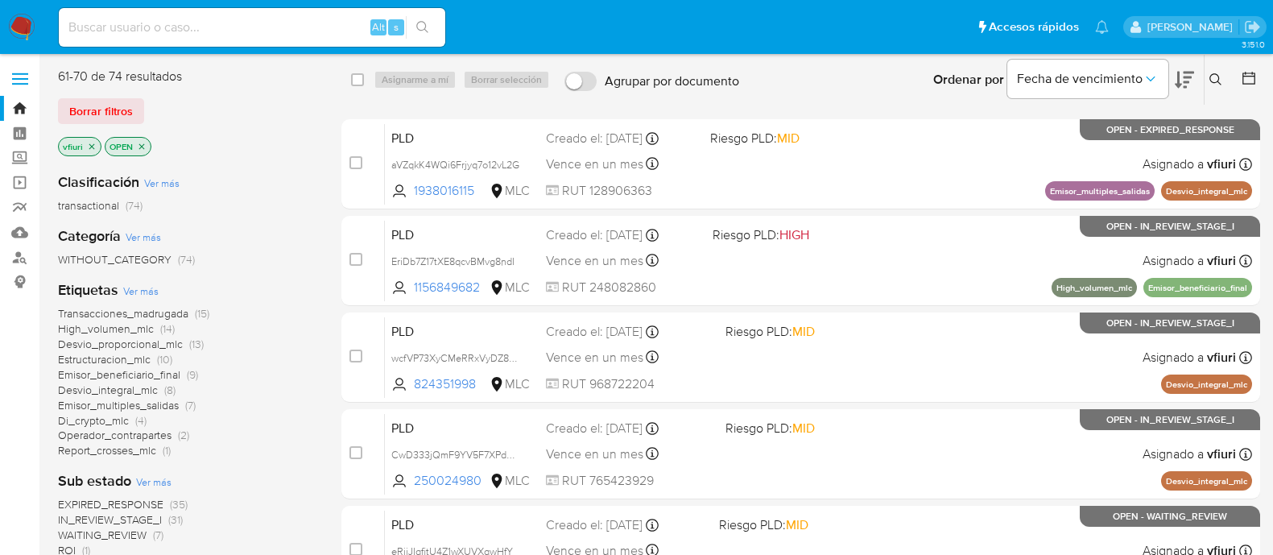
scroll to position [390, 0]
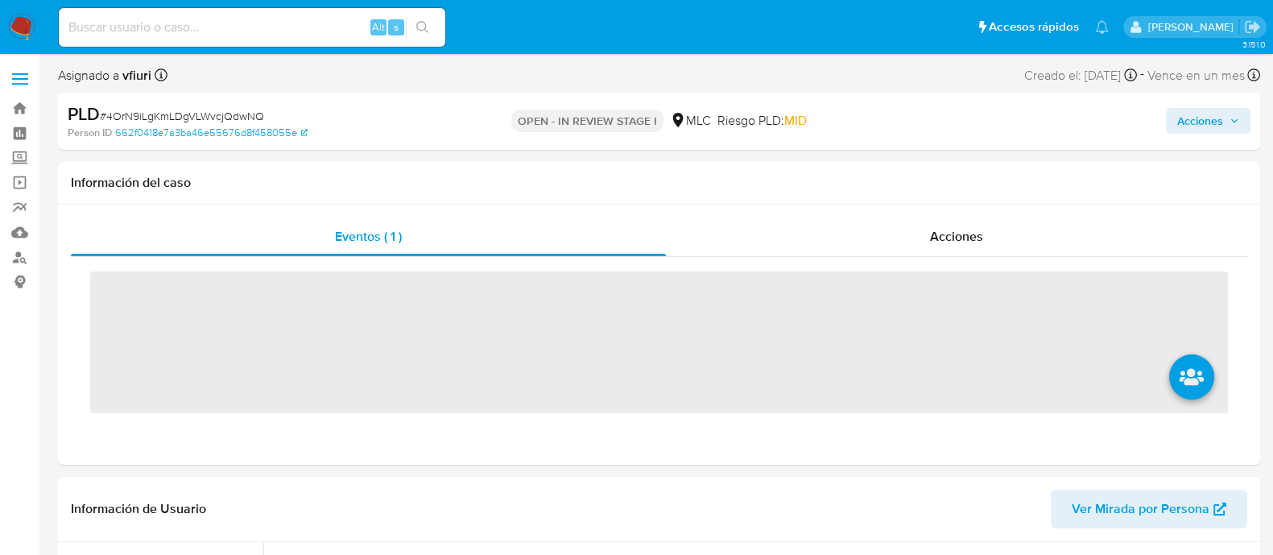
scroll to position [641, 0]
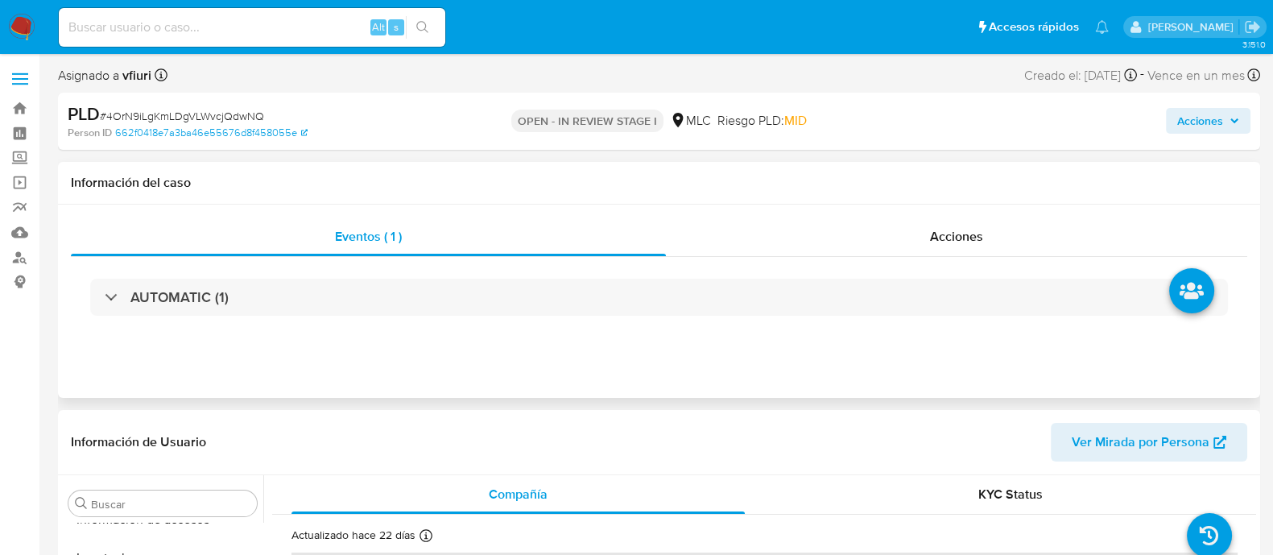
select select "10"
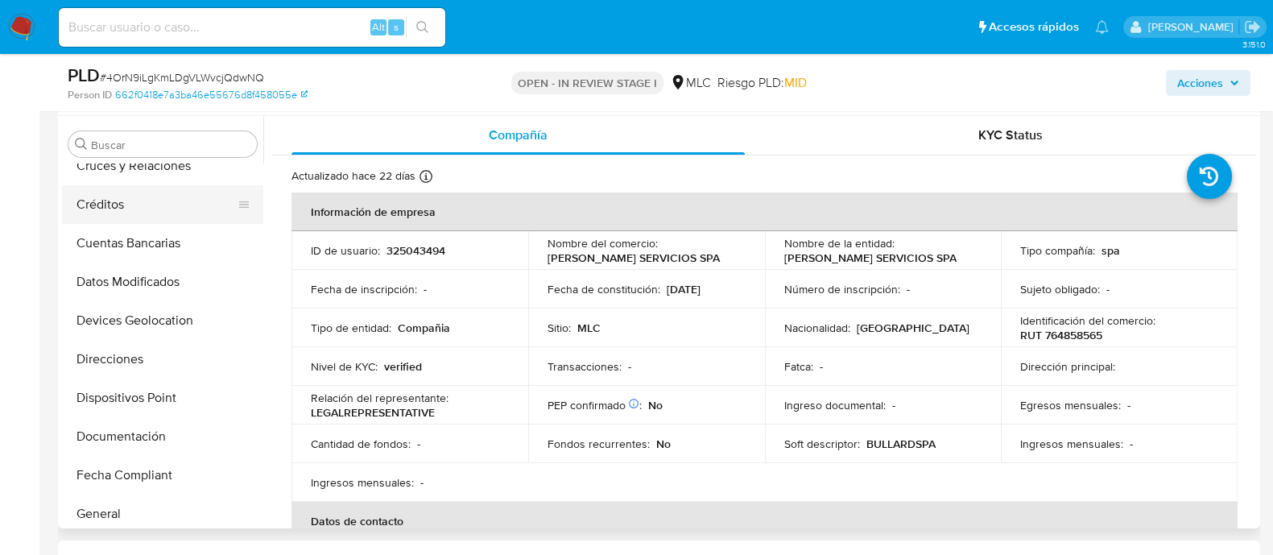
scroll to position [37, 0]
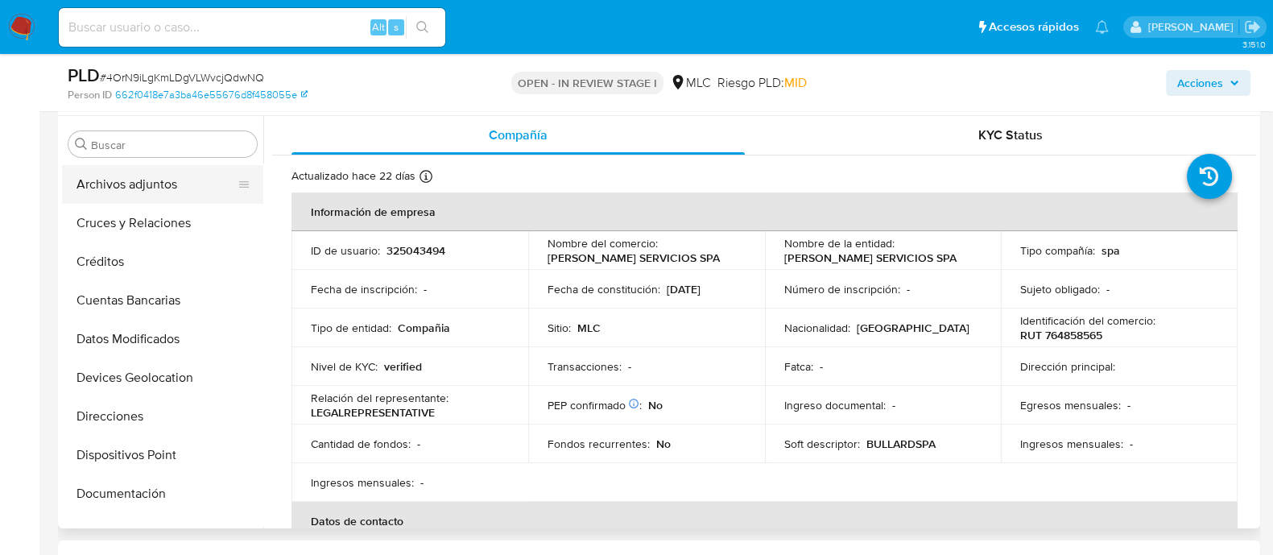
click at [130, 191] on button "Archivos adjuntos" at bounding box center [156, 184] width 188 height 39
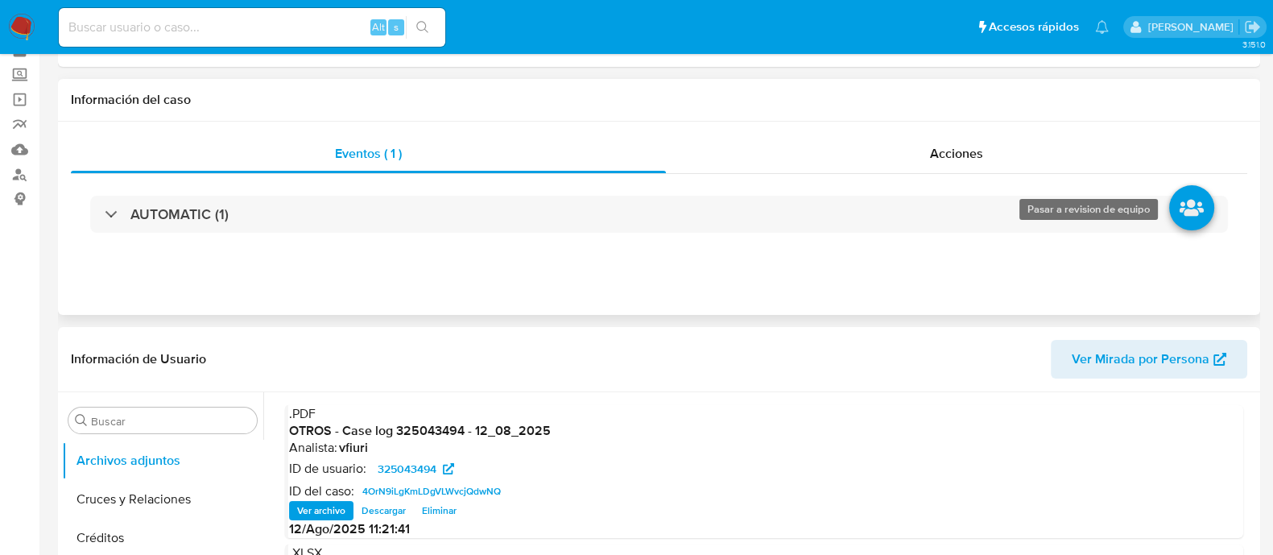
scroll to position [0, 0]
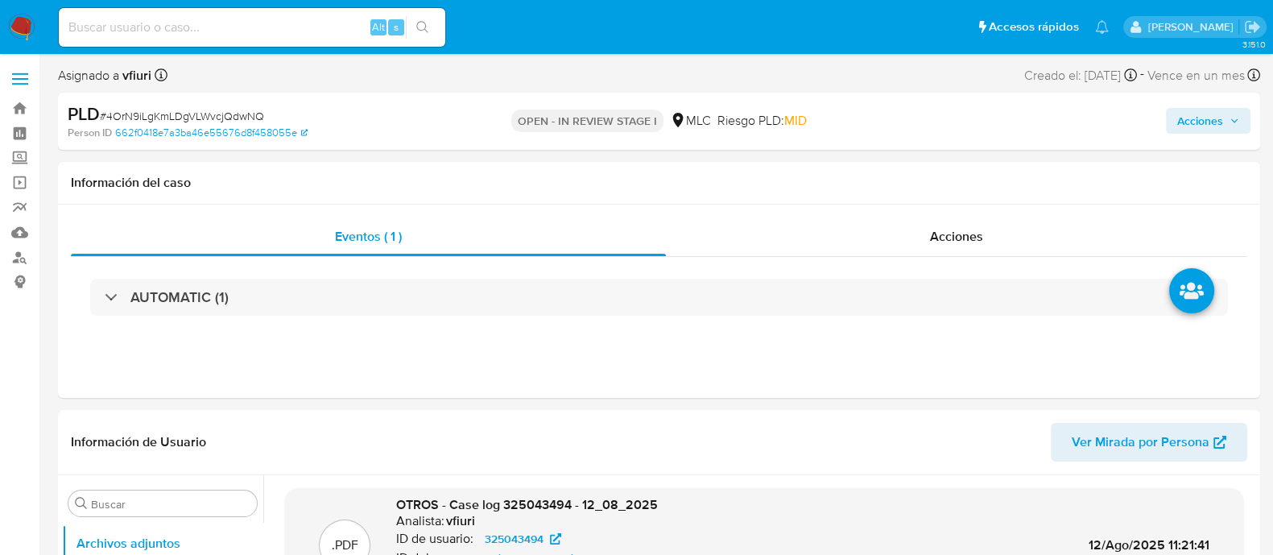
click at [1196, 132] on span "Acciones" at bounding box center [1200, 121] width 46 height 26
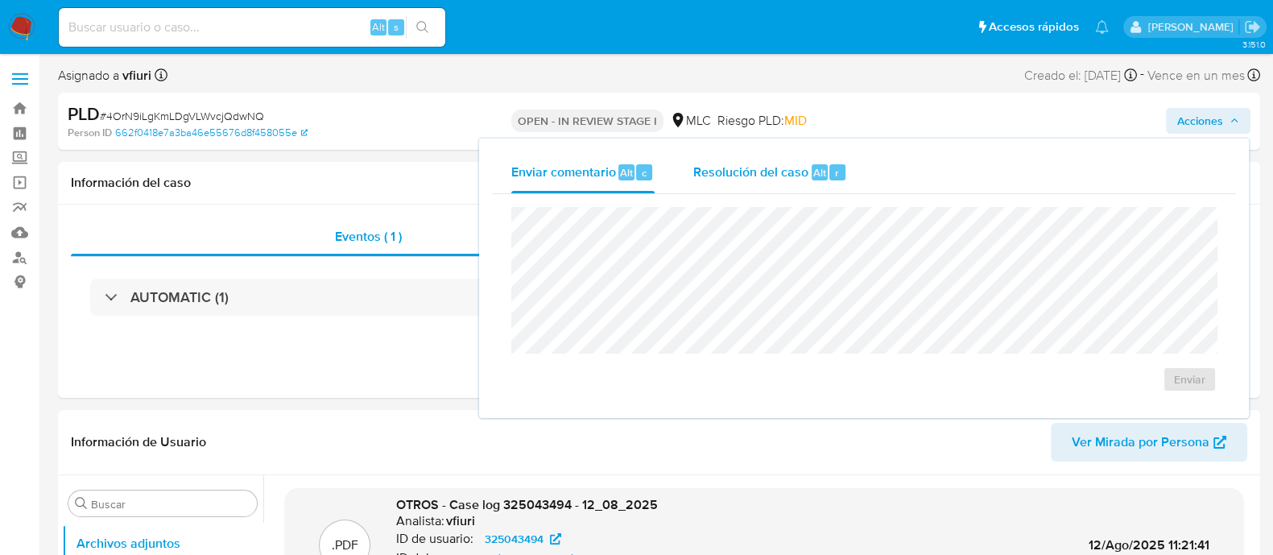
click at [773, 170] on span "Resolución del caso" at bounding box center [750, 172] width 115 height 19
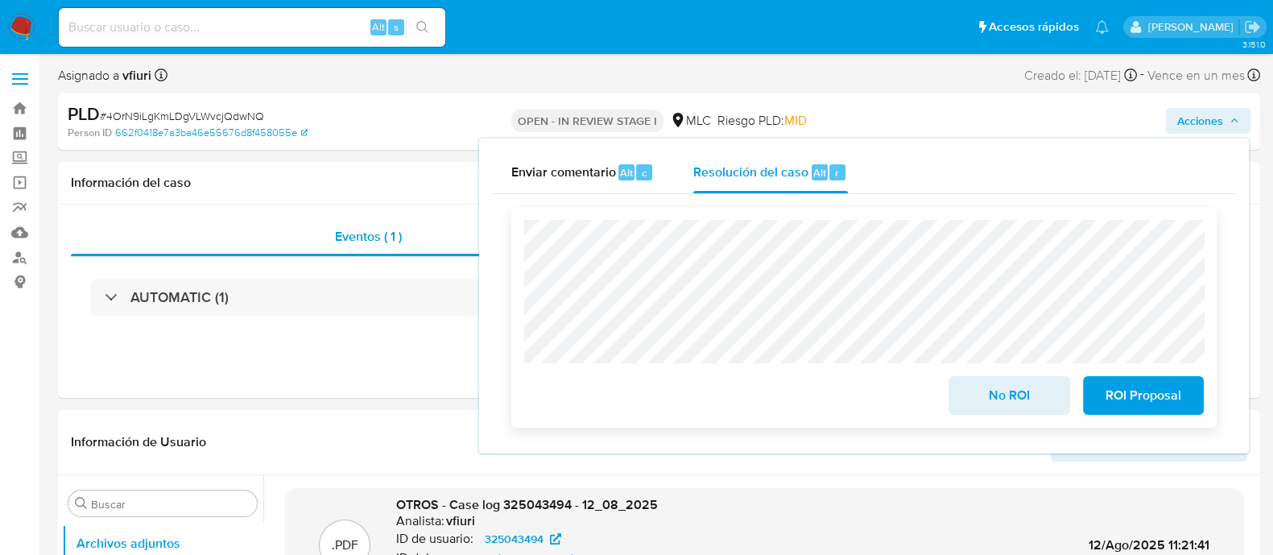
click at [984, 390] on span "No ROI" at bounding box center [1008, 395] width 79 height 35
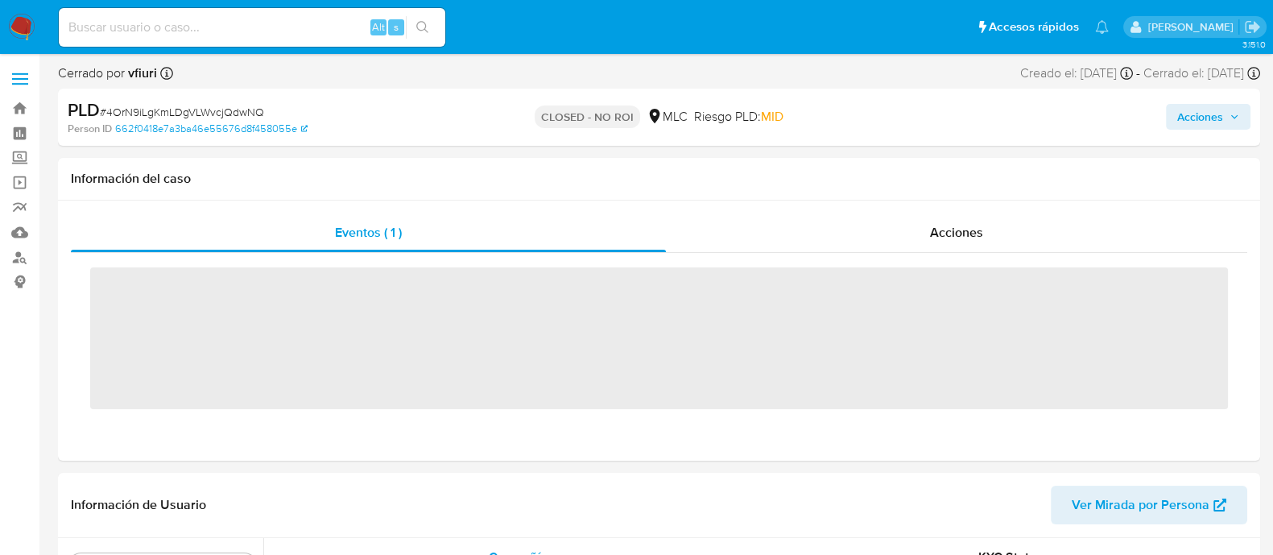
scroll to position [641, 0]
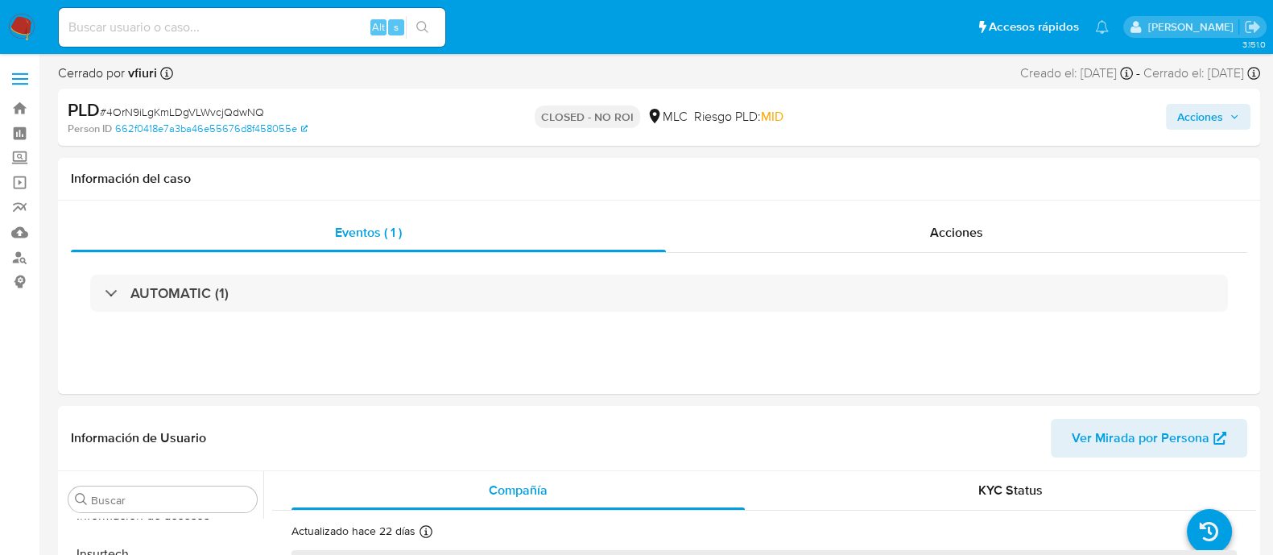
select select "10"
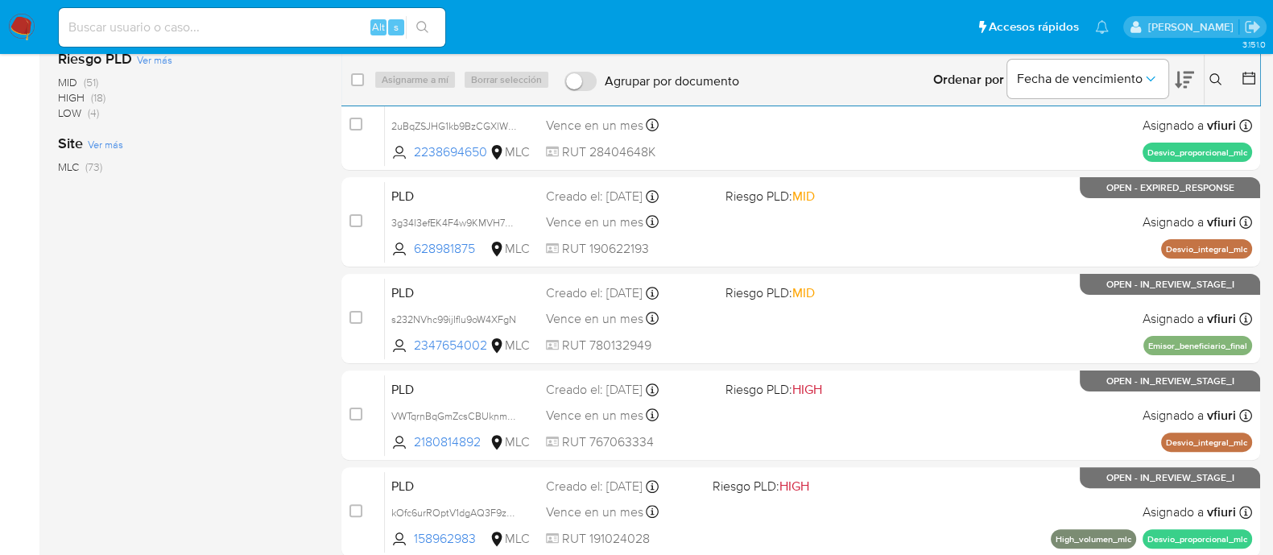
scroll to position [592, 0]
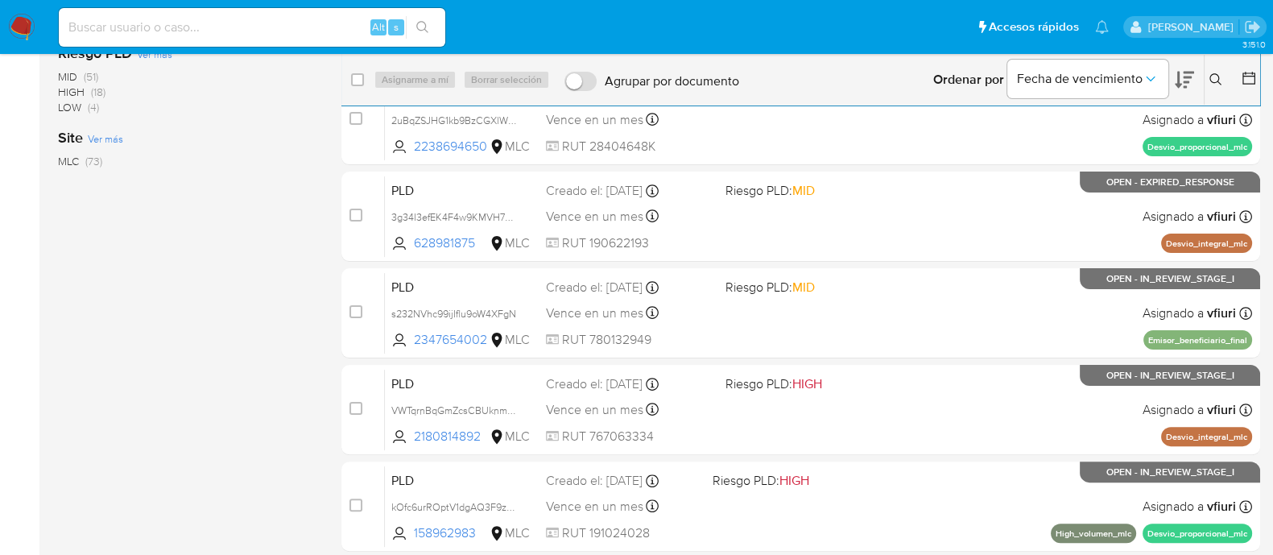
scroll to position [592, 0]
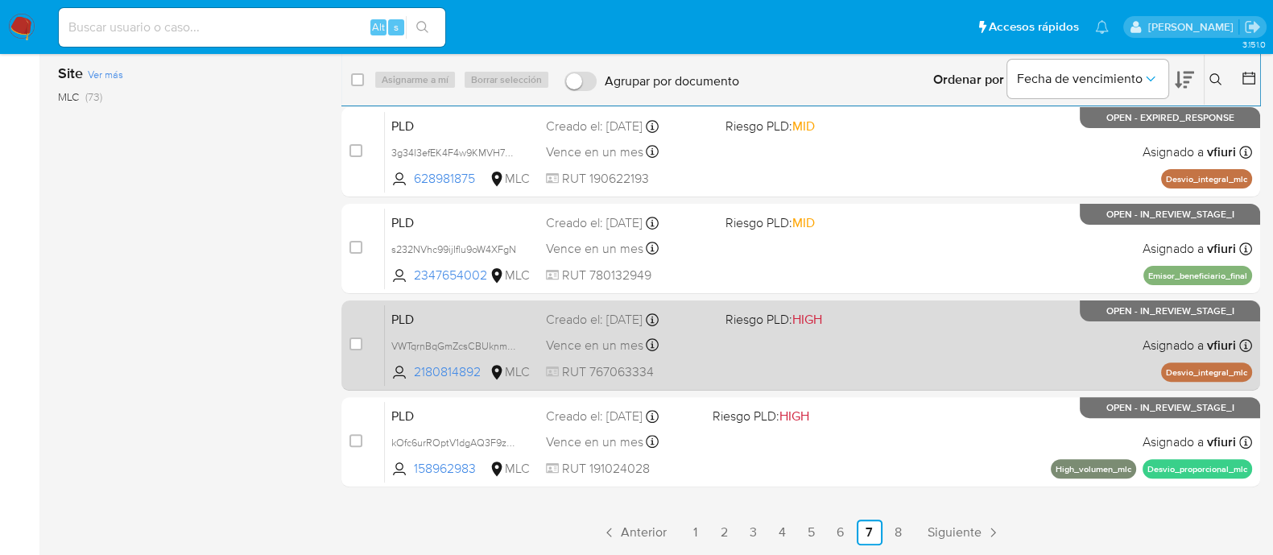
click at [828, 351] on div "PLD VWTqrnBqGmZcsCBUknmRQcmg 2180814892 MLC Riesgo PLD: HIGH Creado el: 12/06/2…" at bounding box center [818, 344] width 867 height 81
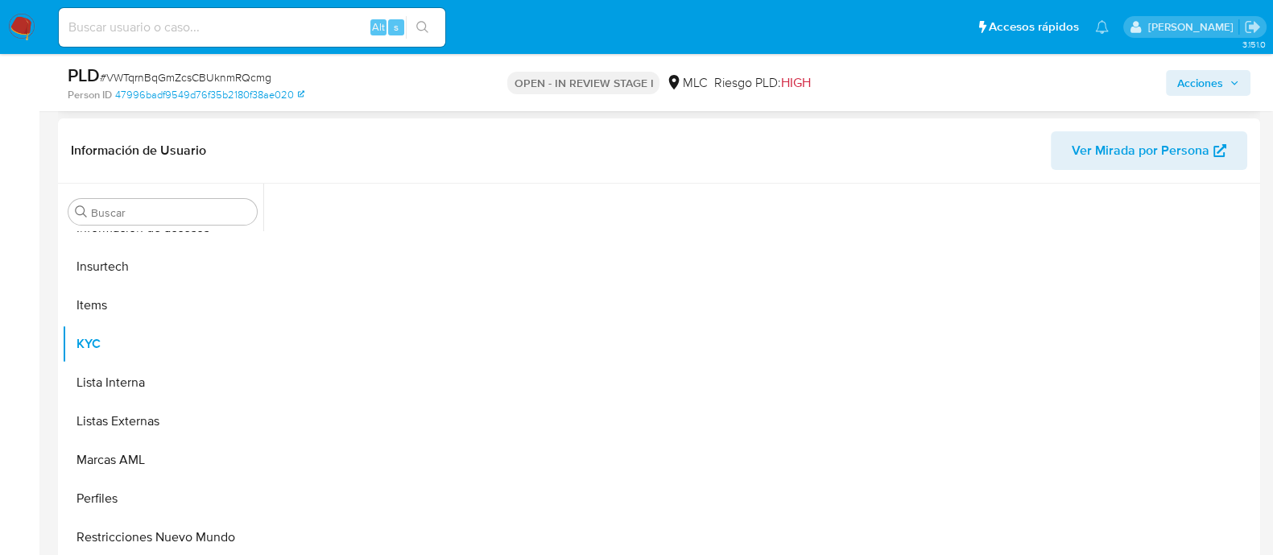
scroll to position [302, 0]
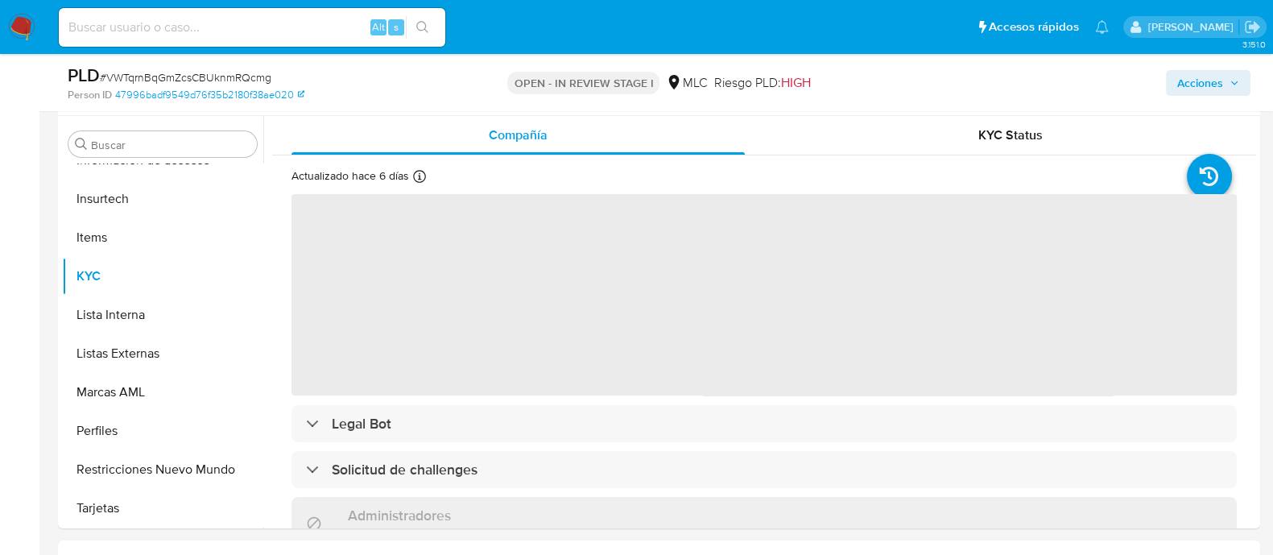
select select "10"
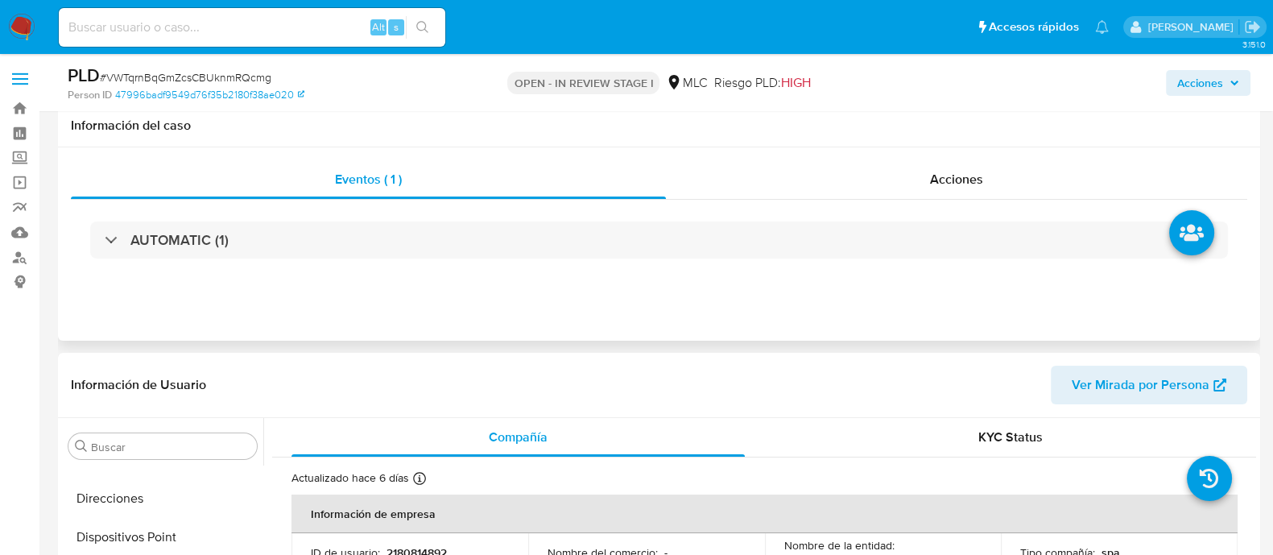
scroll to position [100, 0]
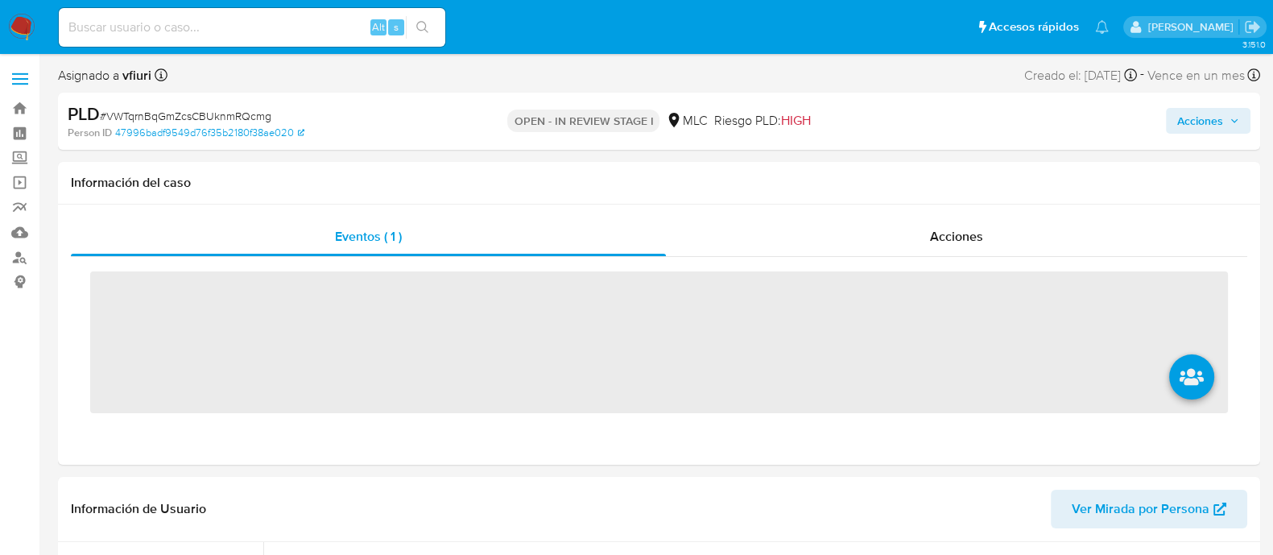
scroll to position [641, 0]
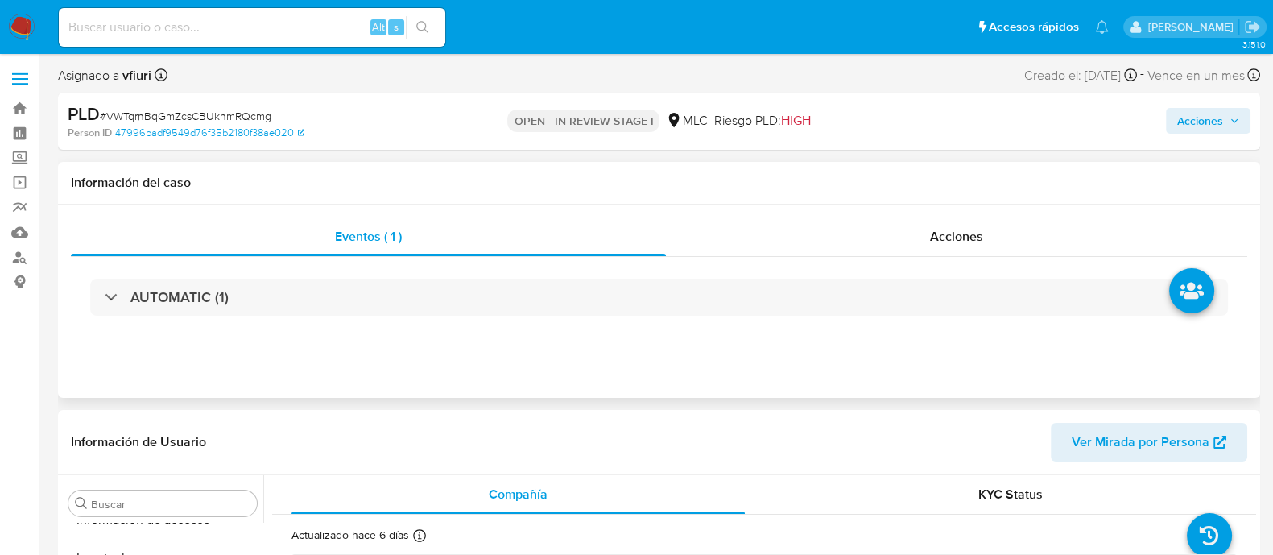
select select "10"
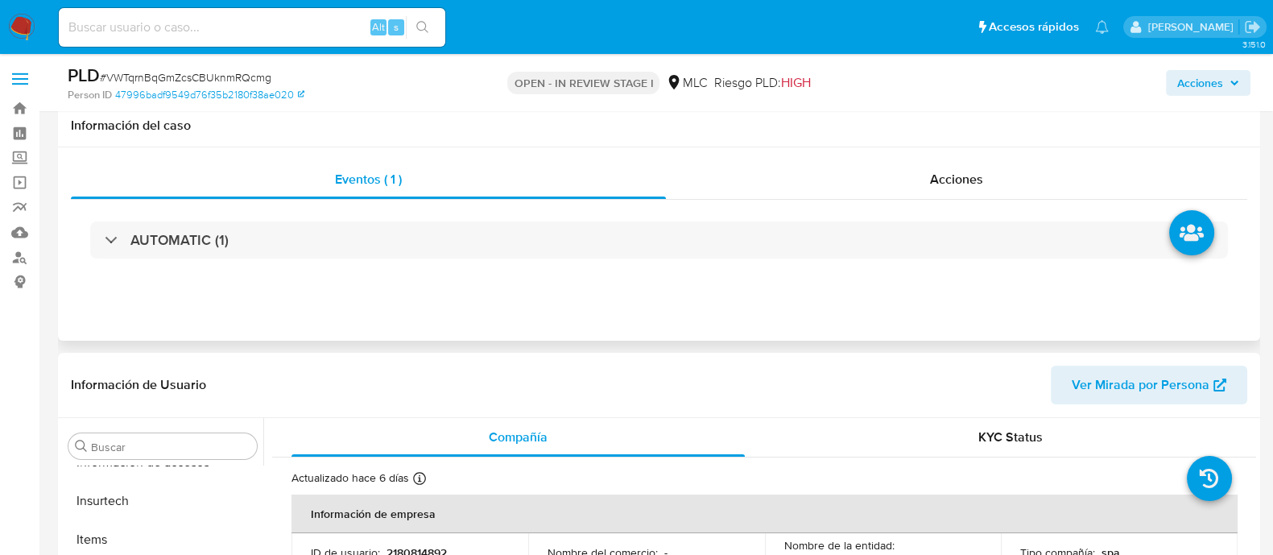
scroll to position [302, 0]
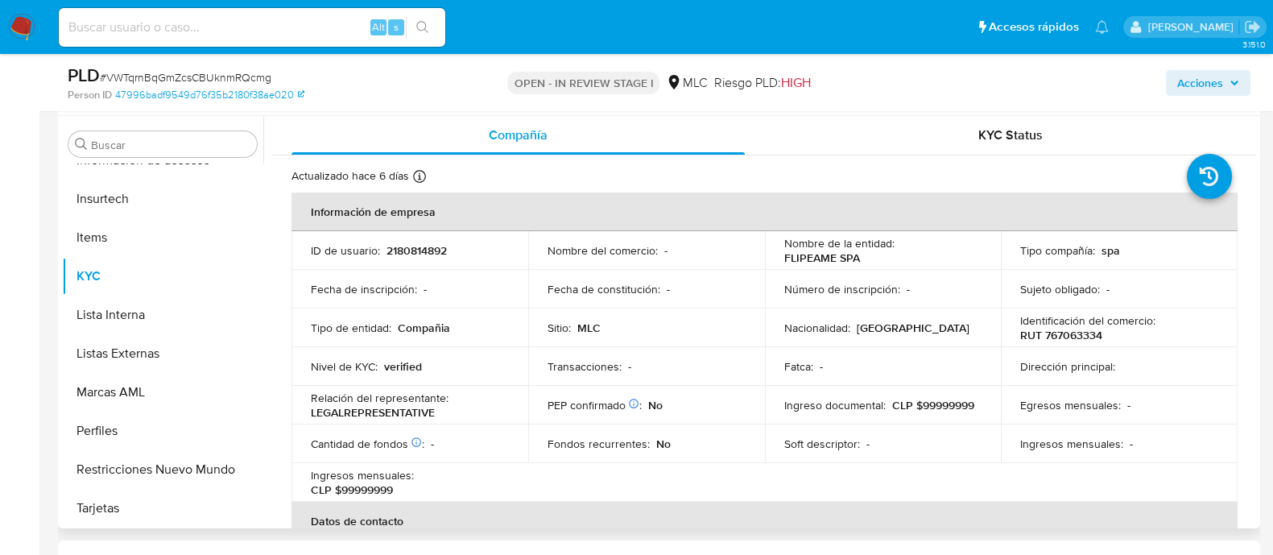
click at [394, 246] on p "2180814892" at bounding box center [416, 250] width 60 height 14
copy p "2180814892"
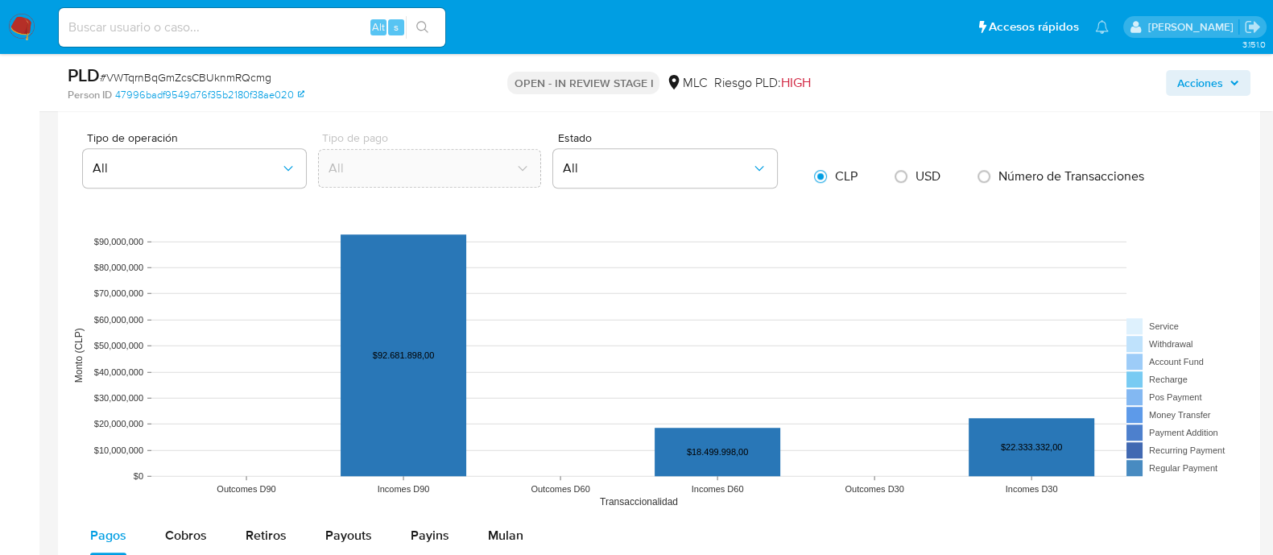
scroll to position [1609, 0]
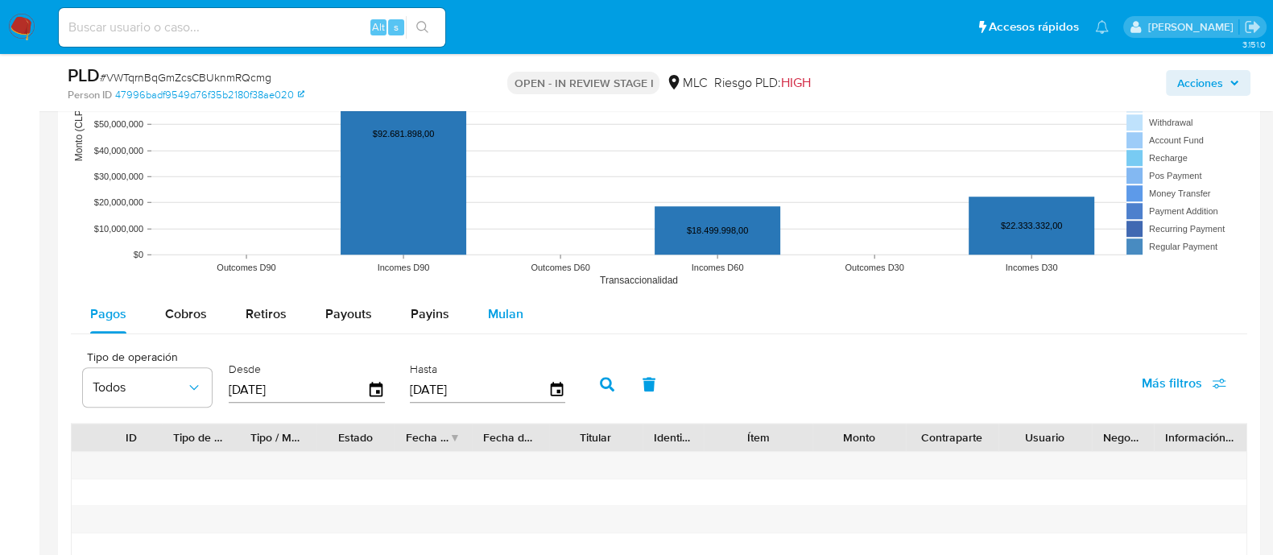
click at [501, 328] on div "Mulan" at bounding box center [505, 314] width 35 height 39
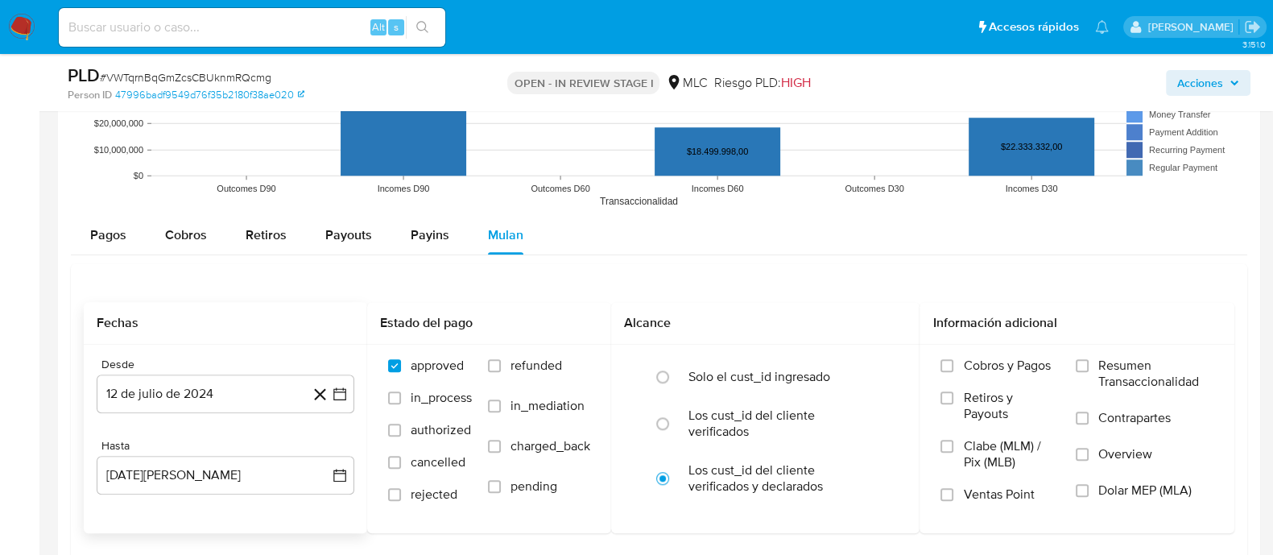
scroll to position [1811, 0]
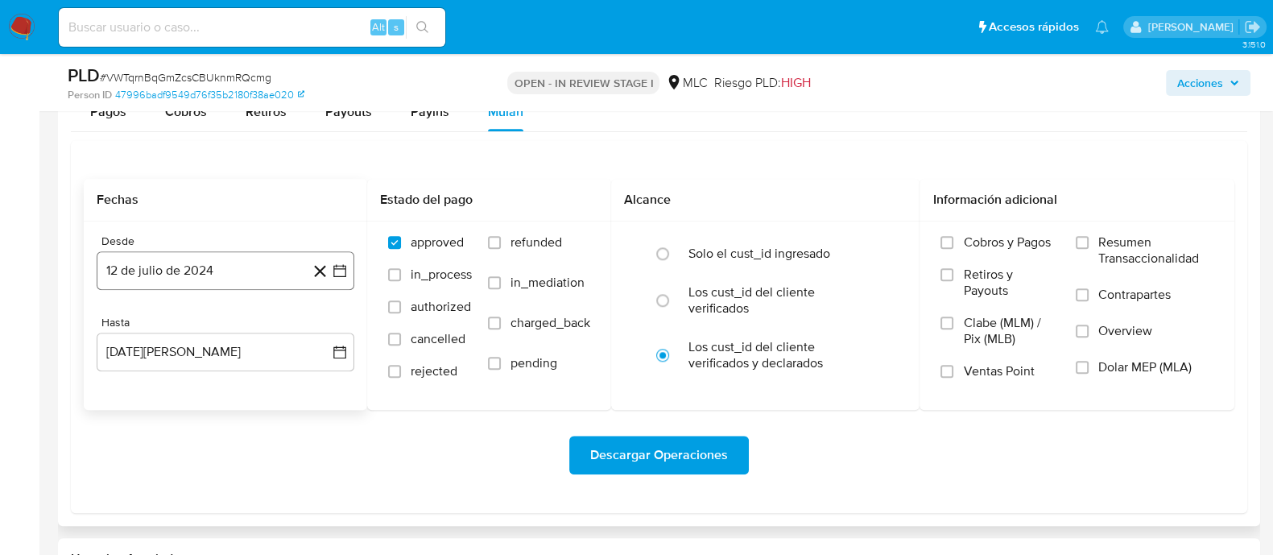
click at [342, 273] on icon "button" at bounding box center [340, 270] width 16 height 16
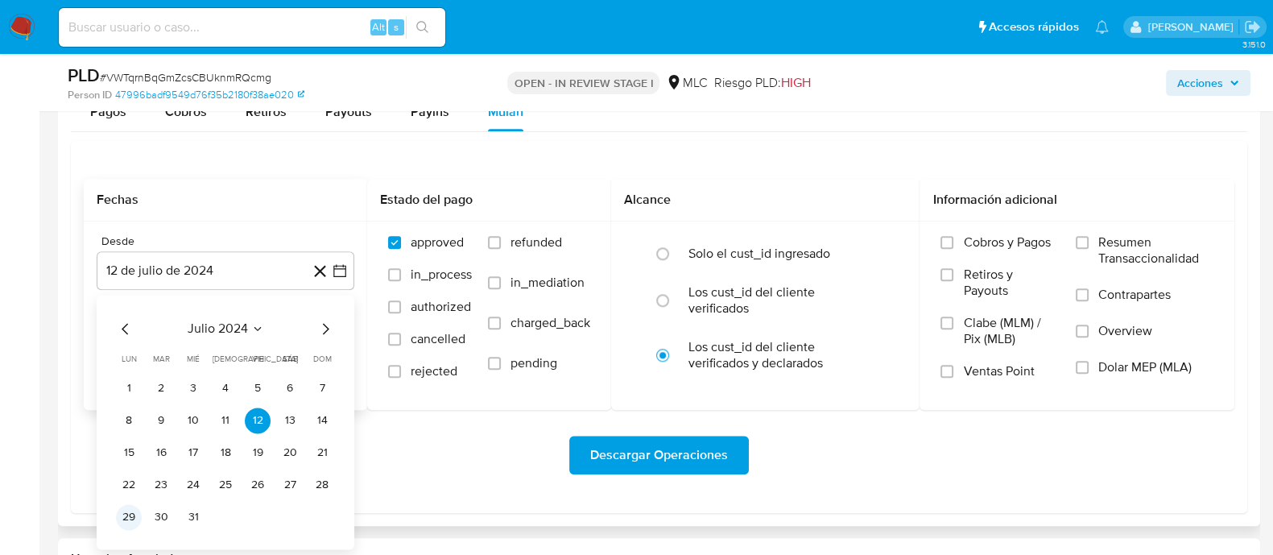
click at [122, 509] on button "29" at bounding box center [129, 517] width 26 height 26
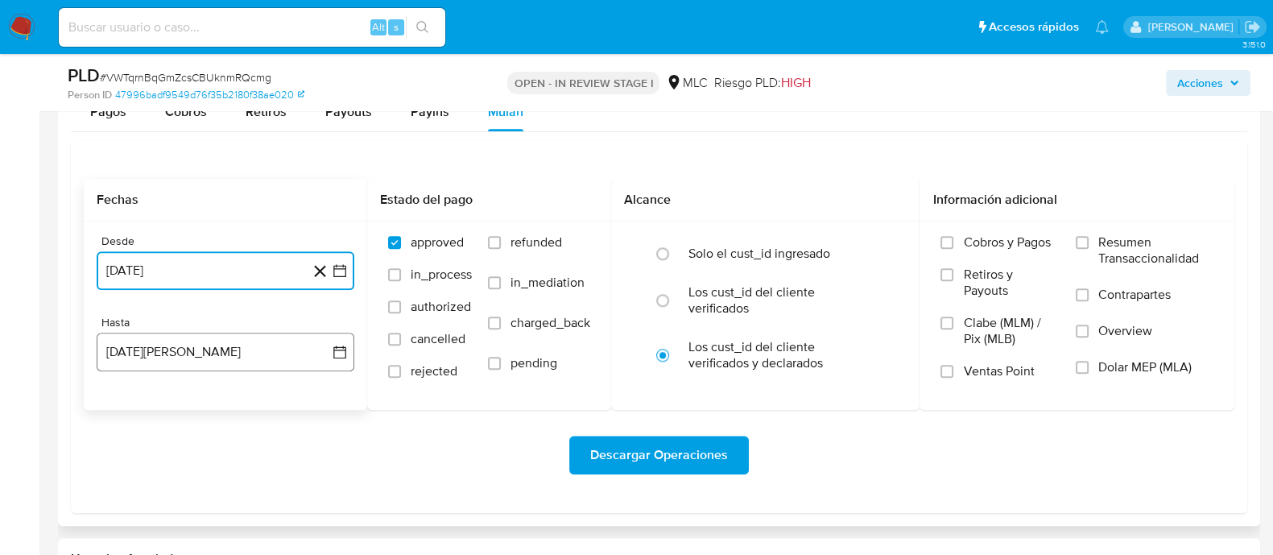
click at [336, 355] on icon "button" at bounding box center [340, 352] width 16 height 16
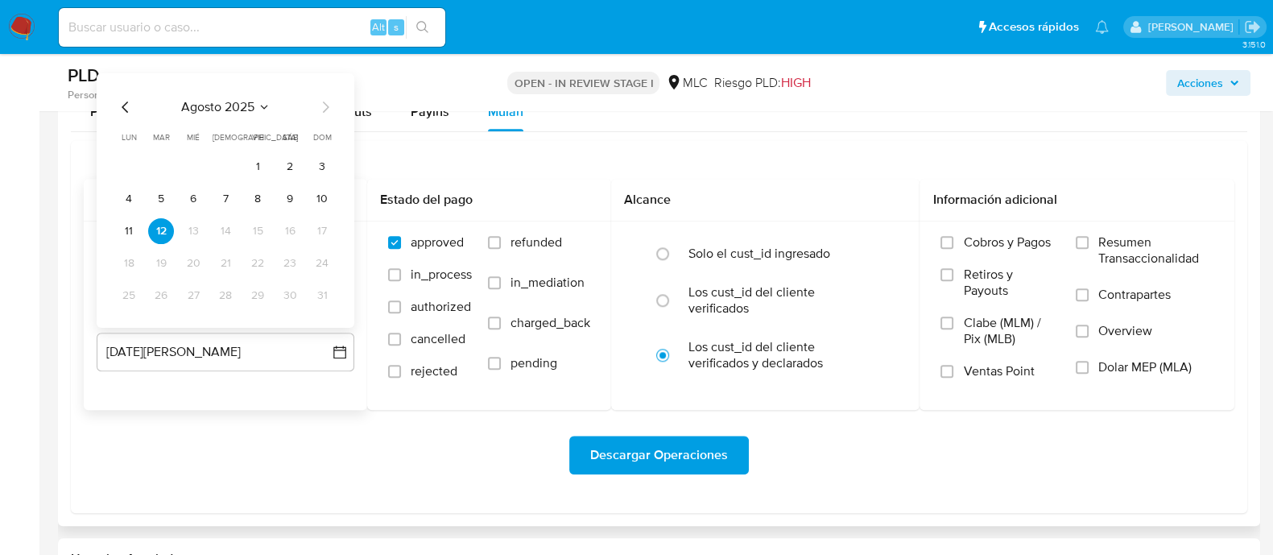
click at [121, 118] on div "[DATE] [DATE] lun [DATE] [PERSON_NAME][DATE] mié [DATE] jue [DATE] vie [DATE] s…" at bounding box center [225, 202] width 219 height 211
click at [122, 116] on div "[DATE] [DATE] lun [DATE] [PERSON_NAME][DATE] mié [DATE] jue [DATE] vie [DATE] s…" at bounding box center [225, 202] width 219 height 211
click at [122, 106] on icon "Mes anterior" at bounding box center [125, 106] width 19 height 19
click at [127, 298] on button "28" at bounding box center [129, 295] width 26 height 26
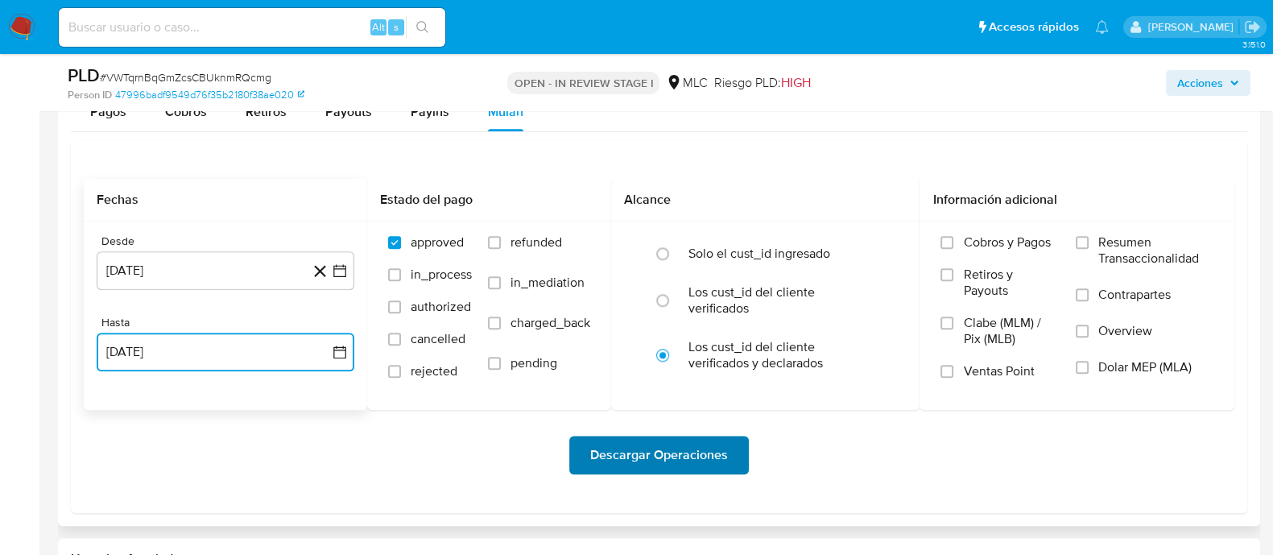
click at [667, 457] on span "Descargar Operaciones" at bounding box center [659, 454] width 138 height 35
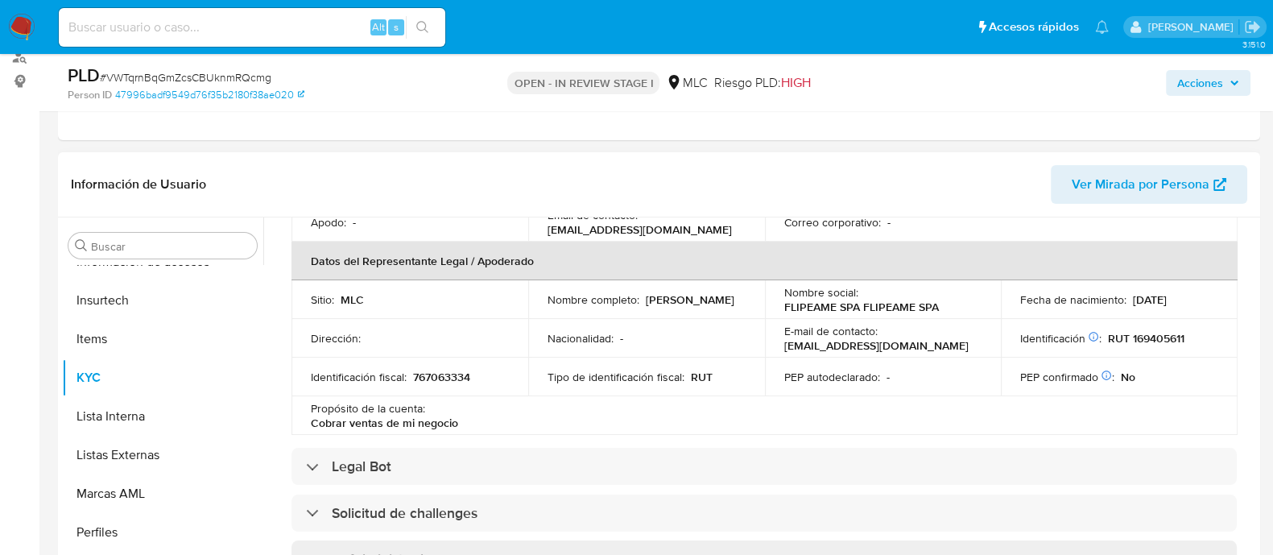
scroll to position [36, 0]
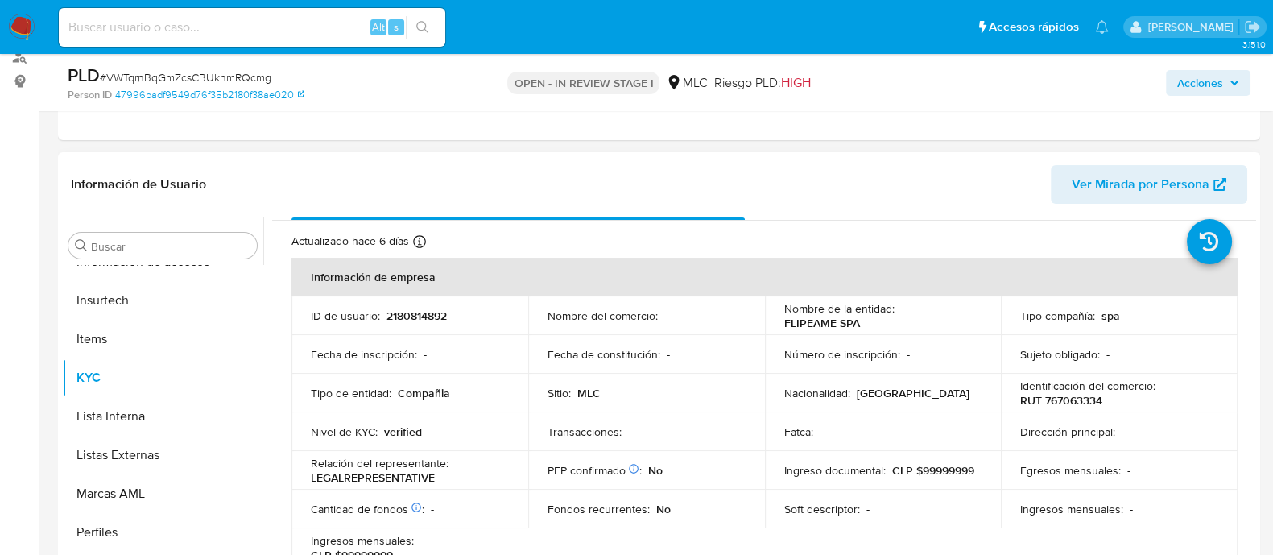
click at [405, 317] on p "2180814892" at bounding box center [416, 315] width 60 height 14
copy p "2180814892"
click at [219, 75] on span "# VWTqrnBqGmZcsCBUknmRQcmg" at bounding box center [185, 77] width 171 height 16
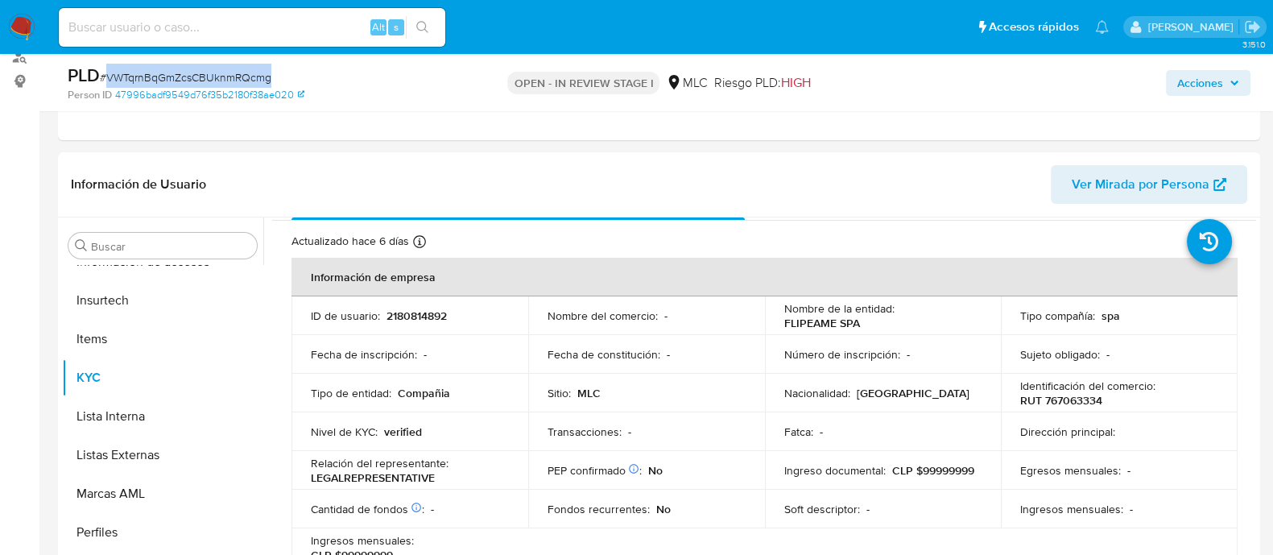
copy span "VWTqrnBqGmZcsCBUknmRQcmg"
click at [421, 314] on p "2180814892" at bounding box center [416, 315] width 60 height 14
copy p "2180814892"
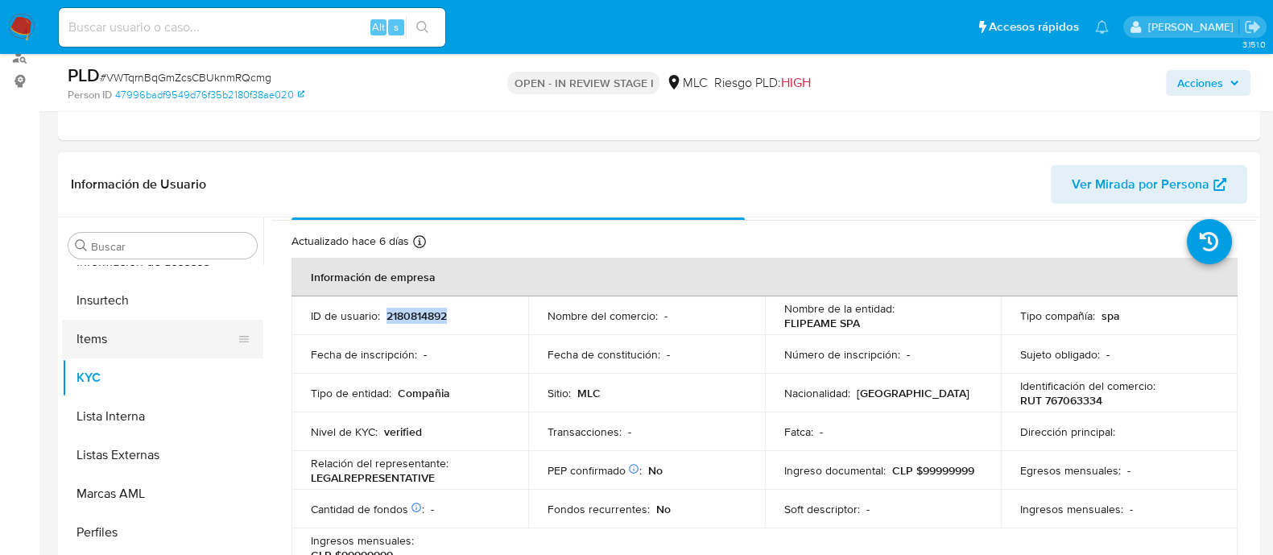
scroll to position [642, 0]
drag, startPoint x: 154, startPoint y: 353, endPoint x: 205, endPoint y: 348, distance: 51.8
click at [154, 353] on button "Items" at bounding box center [156, 338] width 188 height 39
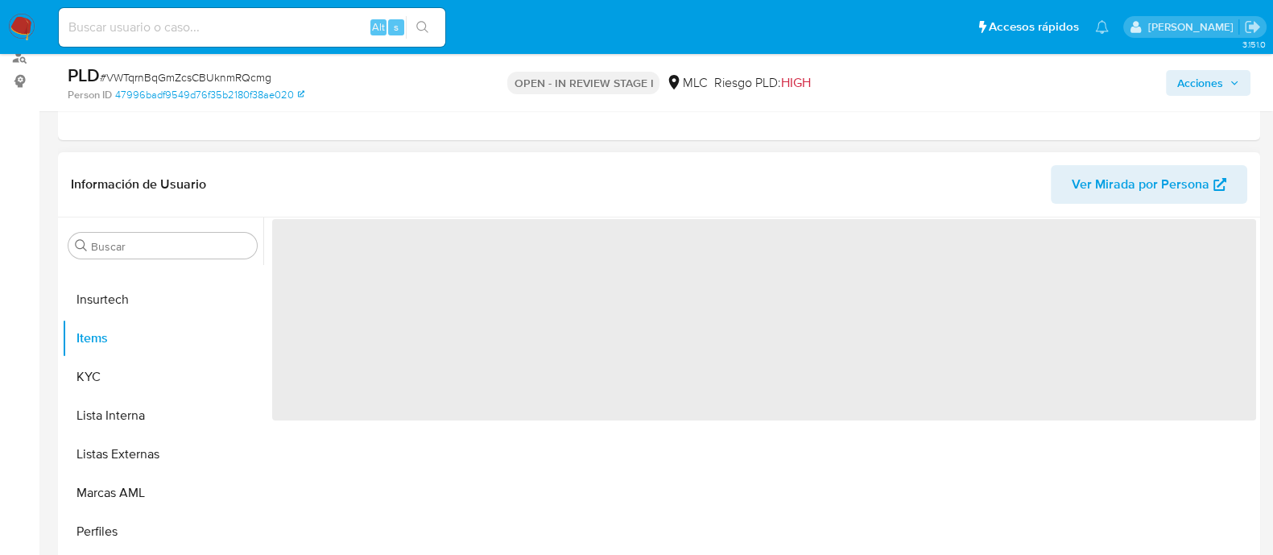
scroll to position [0, 0]
click at [191, 361] on button "KYC" at bounding box center [156, 376] width 188 height 39
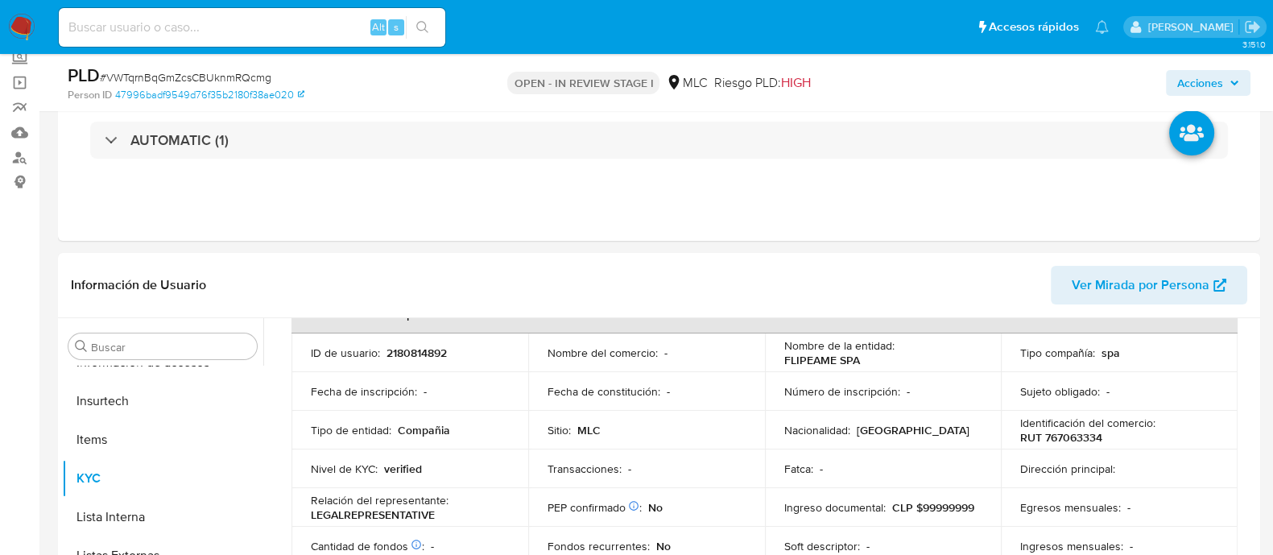
scroll to position [139, 0]
